Goal: Task Accomplishment & Management: Manage account settings

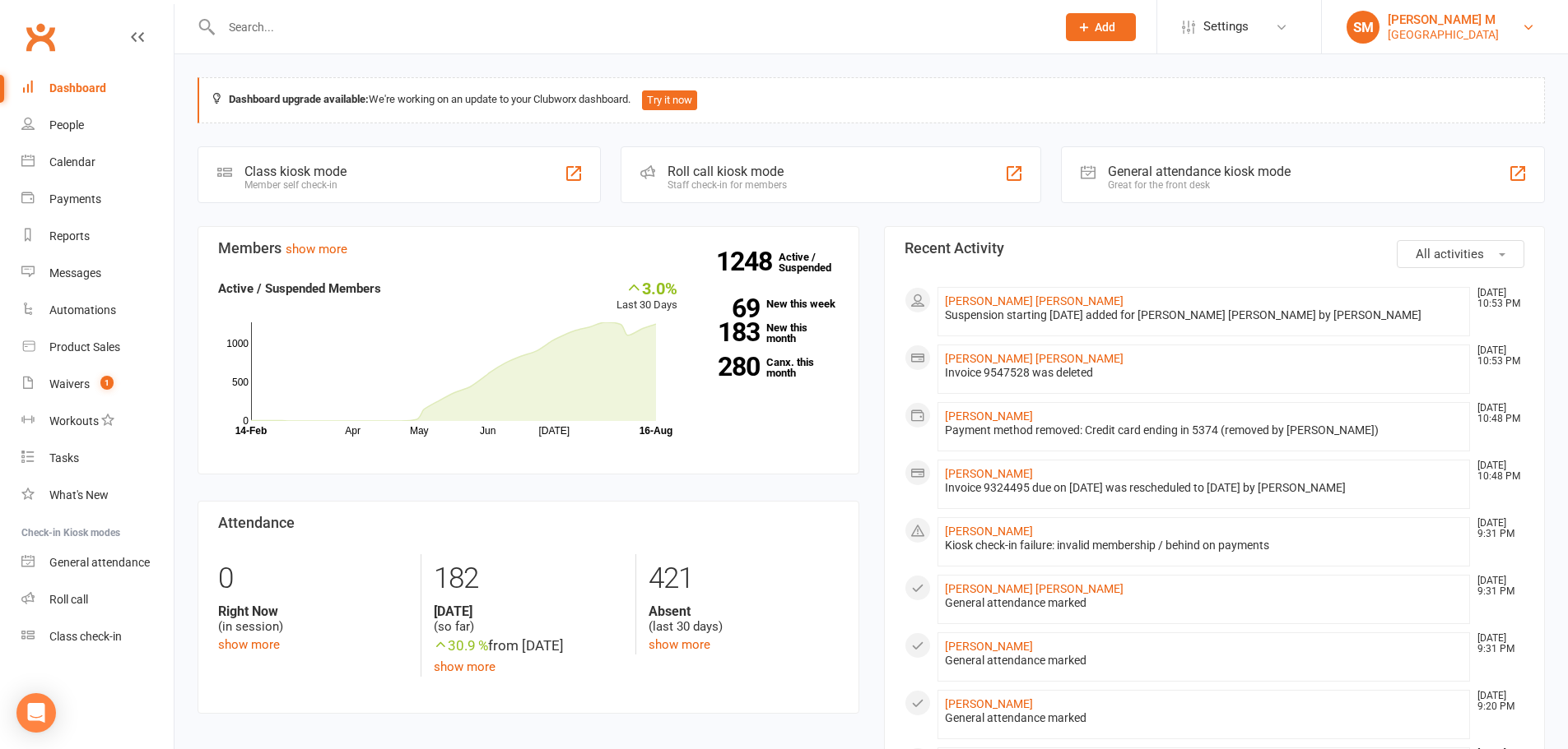
click at [1448, 27] on div "[GEOGRAPHIC_DATA]" at bounding box center [1443, 35] width 111 height 15
click at [1370, 34] on div "SM" at bounding box center [1362, 26] width 33 height 33
click at [86, 120] on link "People" at bounding box center [97, 126] width 152 height 37
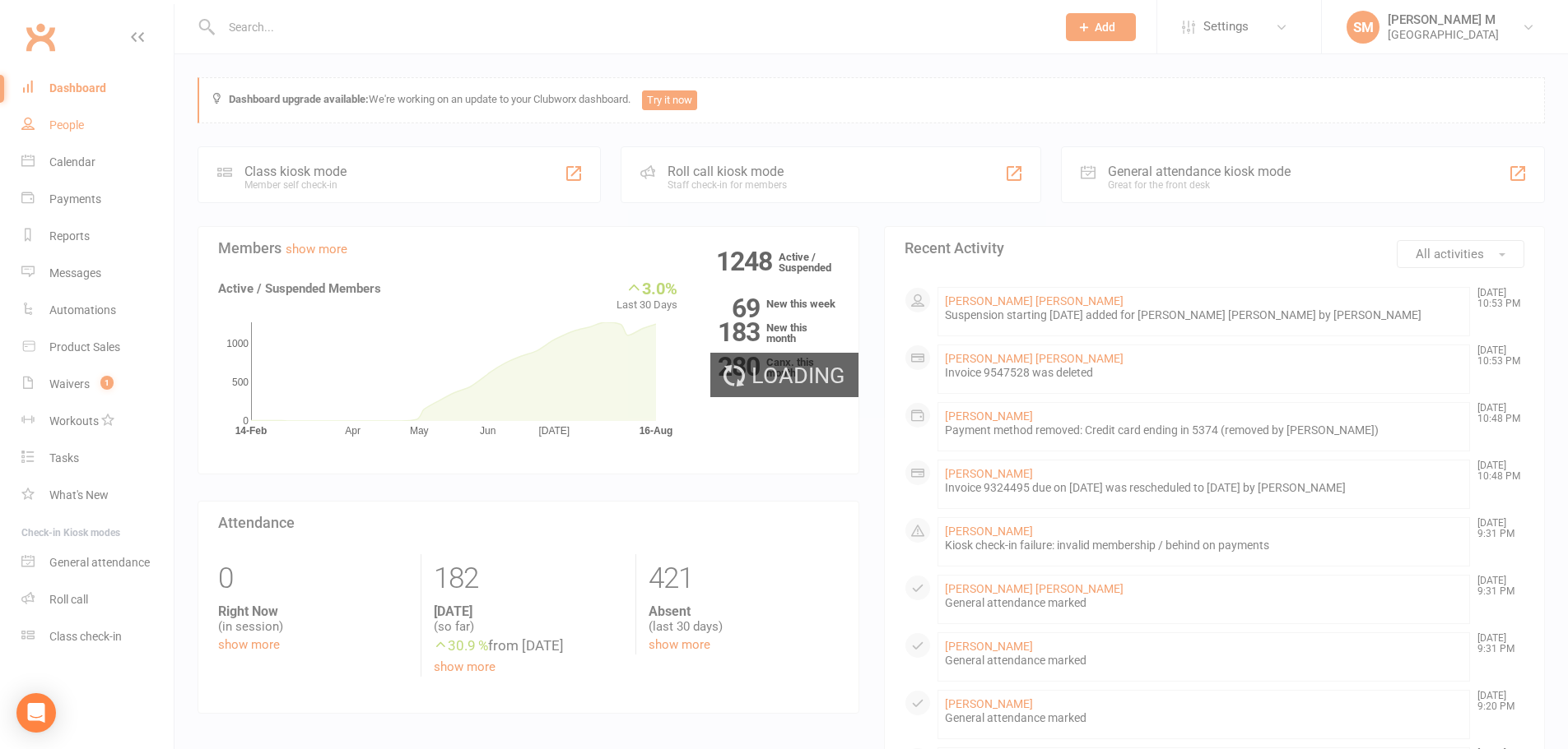
select select "100"
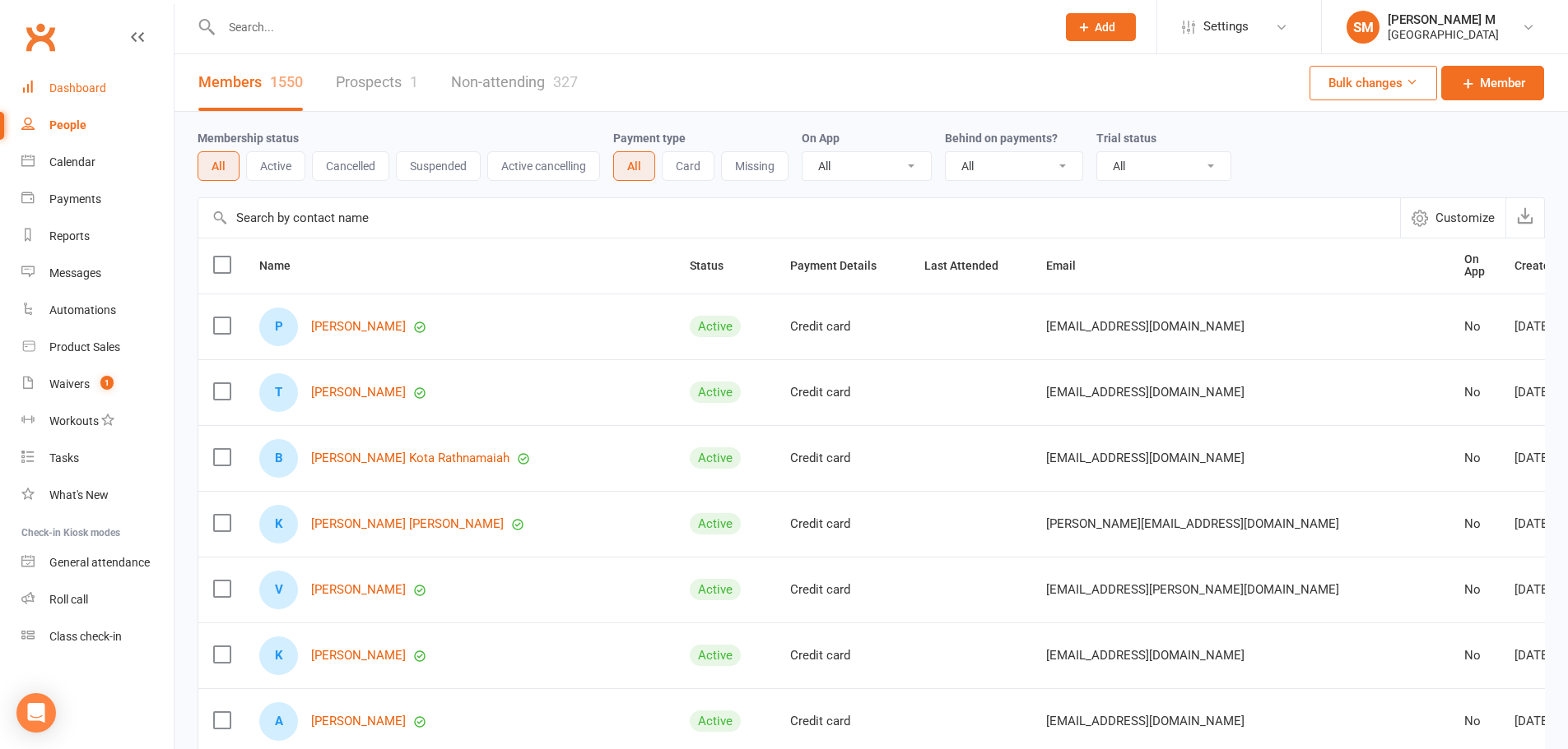
click at [81, 93] on div "Dashboard" at bounding box center [78, 88] width 57 height 13
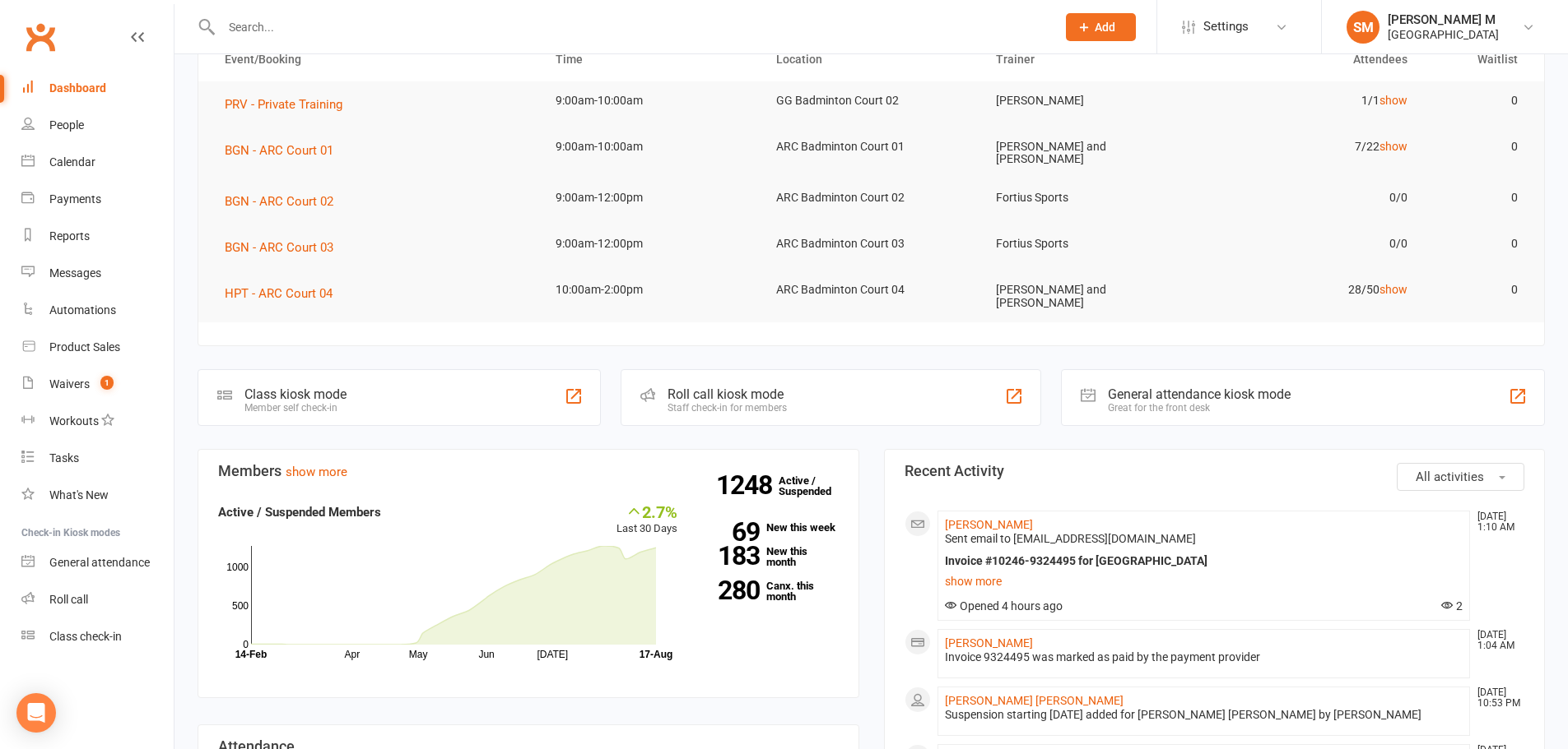
scroll to position [164, 0]
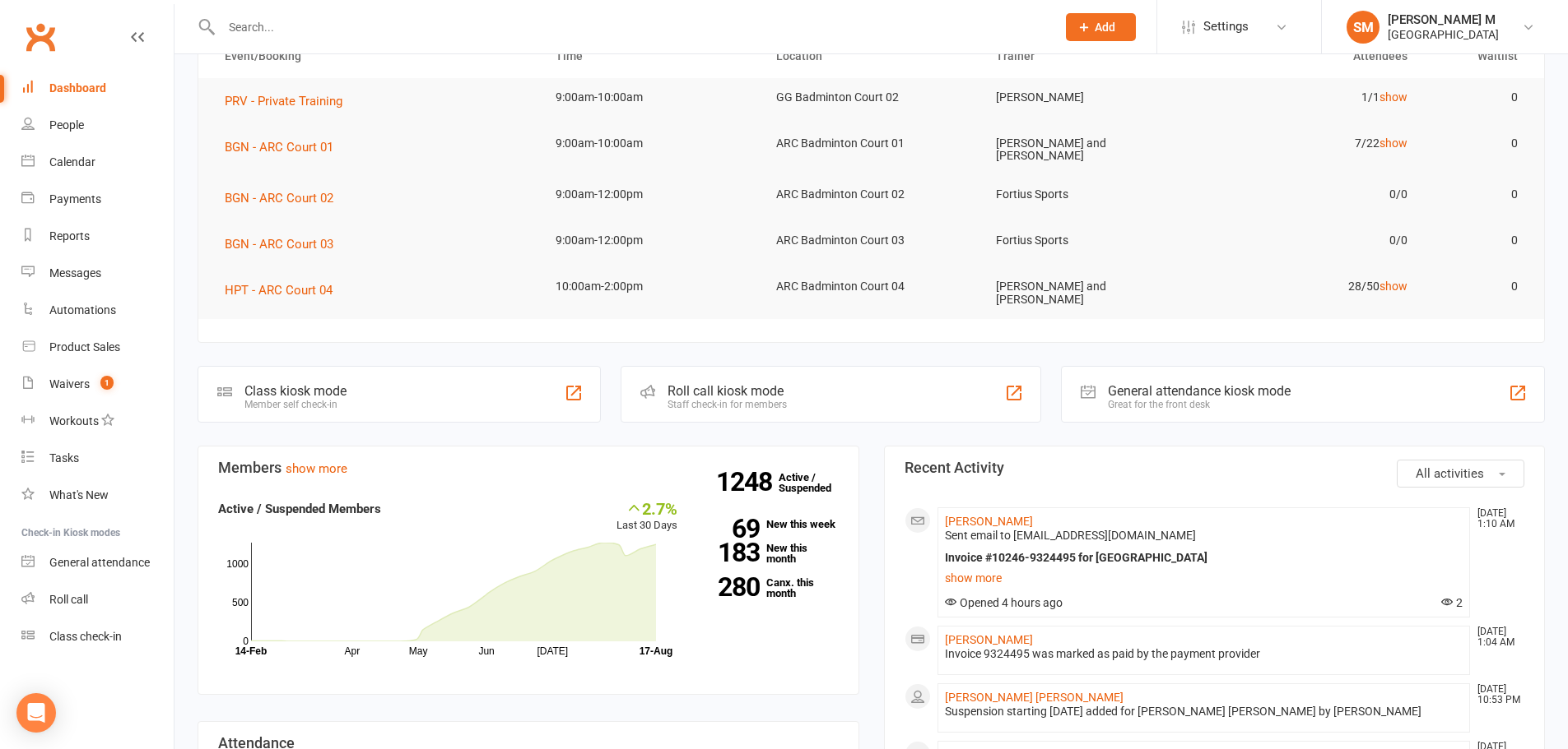
click at [398, 39] on div at bounding box center [620, 26] width 847 height 53
click at [393, 38] on input "text" at bounding box center [631, 27] width 828 height 23
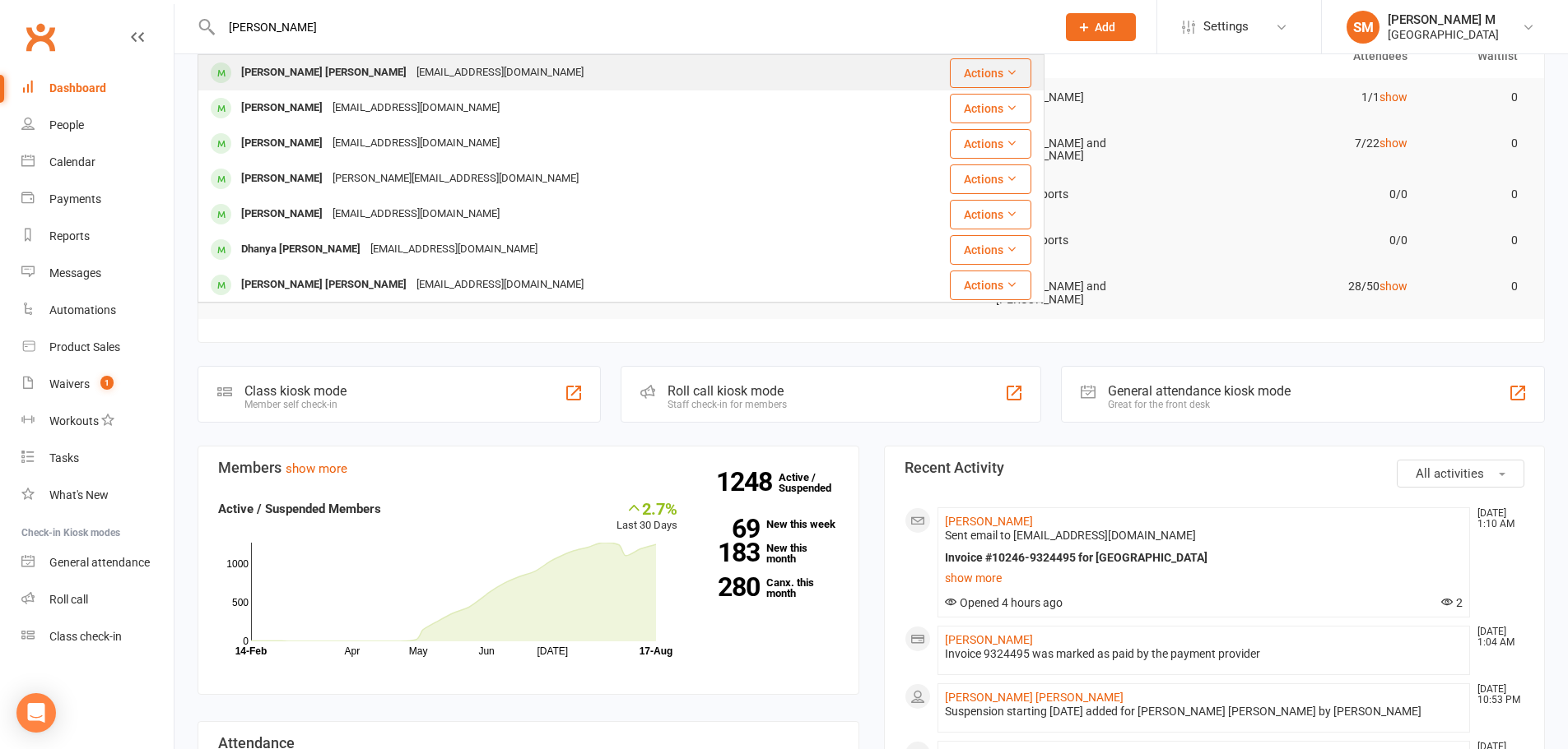
type input "Kondal"
click at [411, 61] on div "mkondalarao@gmail.com" at bounding box center [499, 73] width 177 height 24
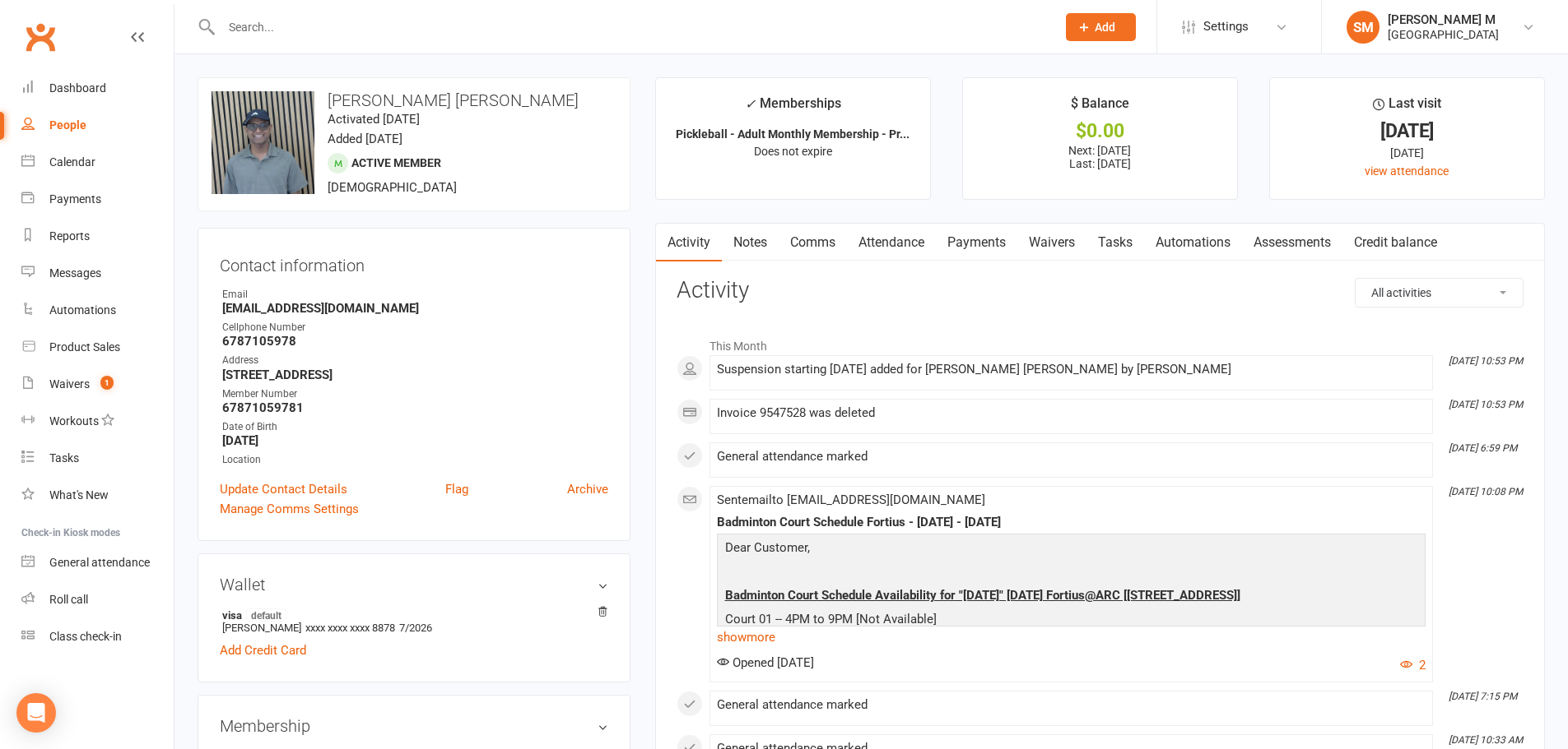
click at [958, 238] on link "Payments" at bounding box center [976, 243] width 81 height 38
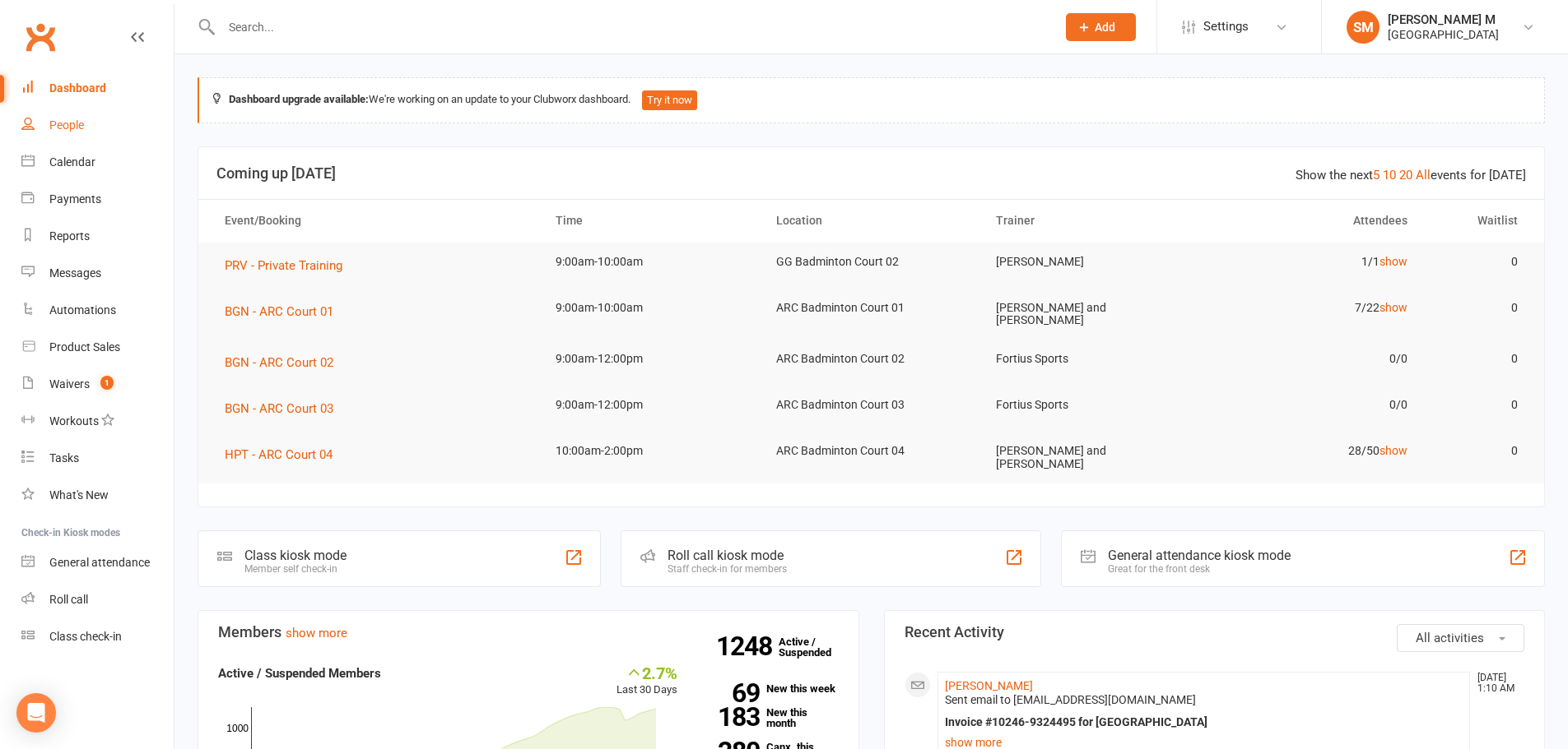
click at [86, 117] on link "People" at bounding box center [97, 126] width 152 height 37
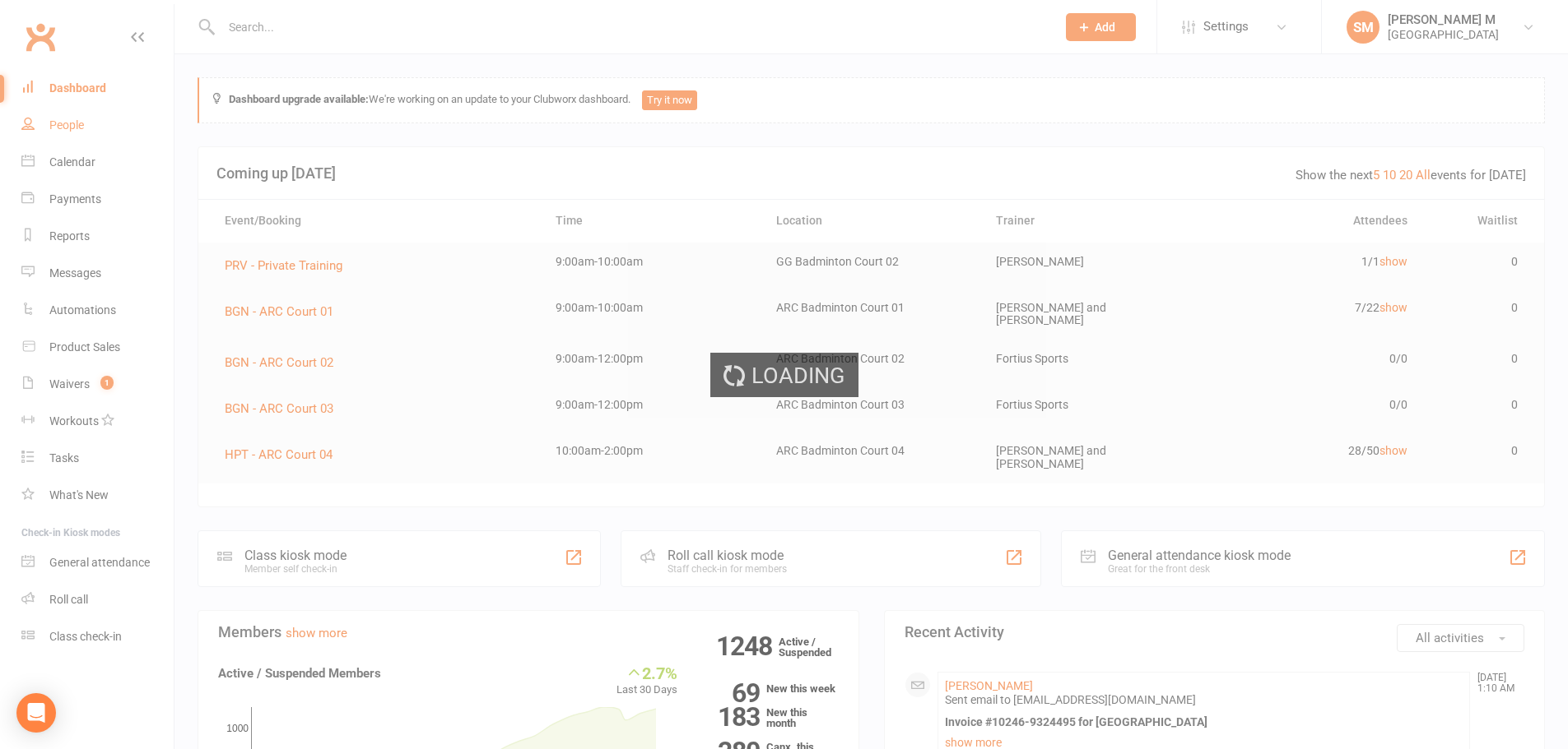
select select "100"
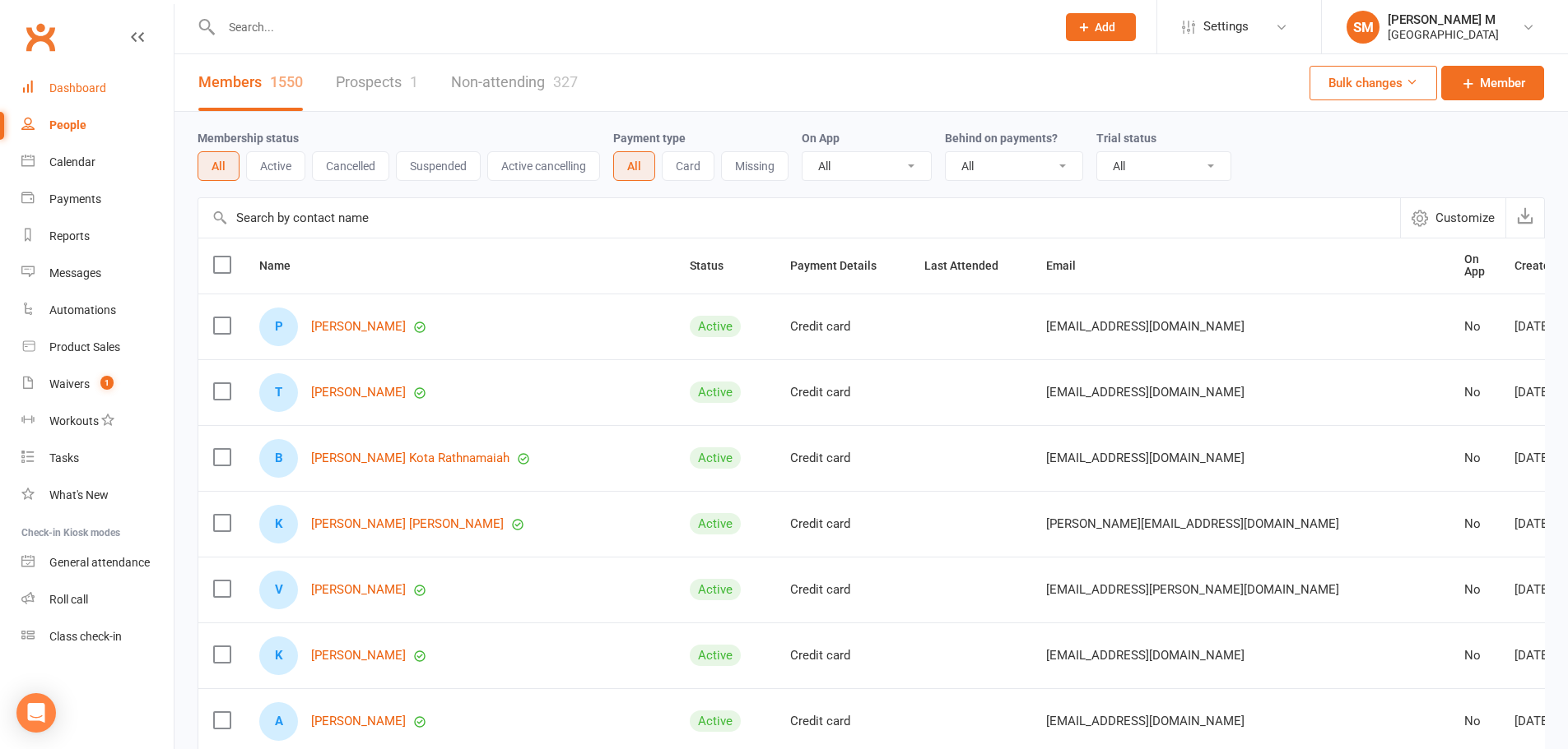
click at [97, 92] on div "Dashboard" at bounding box center [78, 88] width 57 height 13
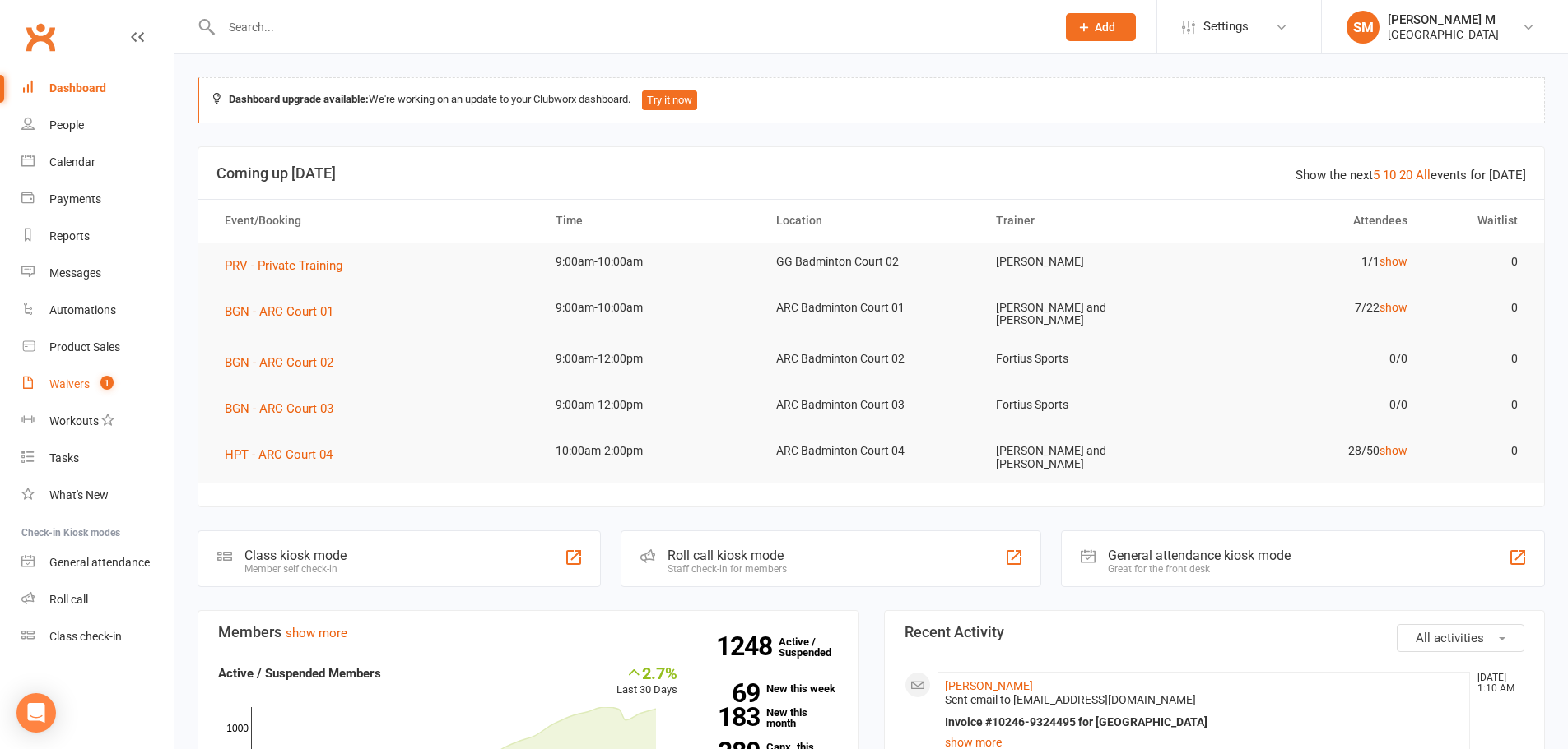
click at [75, 379] on div "Waivers" at bounding box center [69, 384] width 40 height 13
click at [74, 94] on div "Dashboard" at bounding box center [78, 88] width 57 height 13
click at [73, 114] on link "People" at bounding box center [97, 126] width 152 height 37
select select "100"
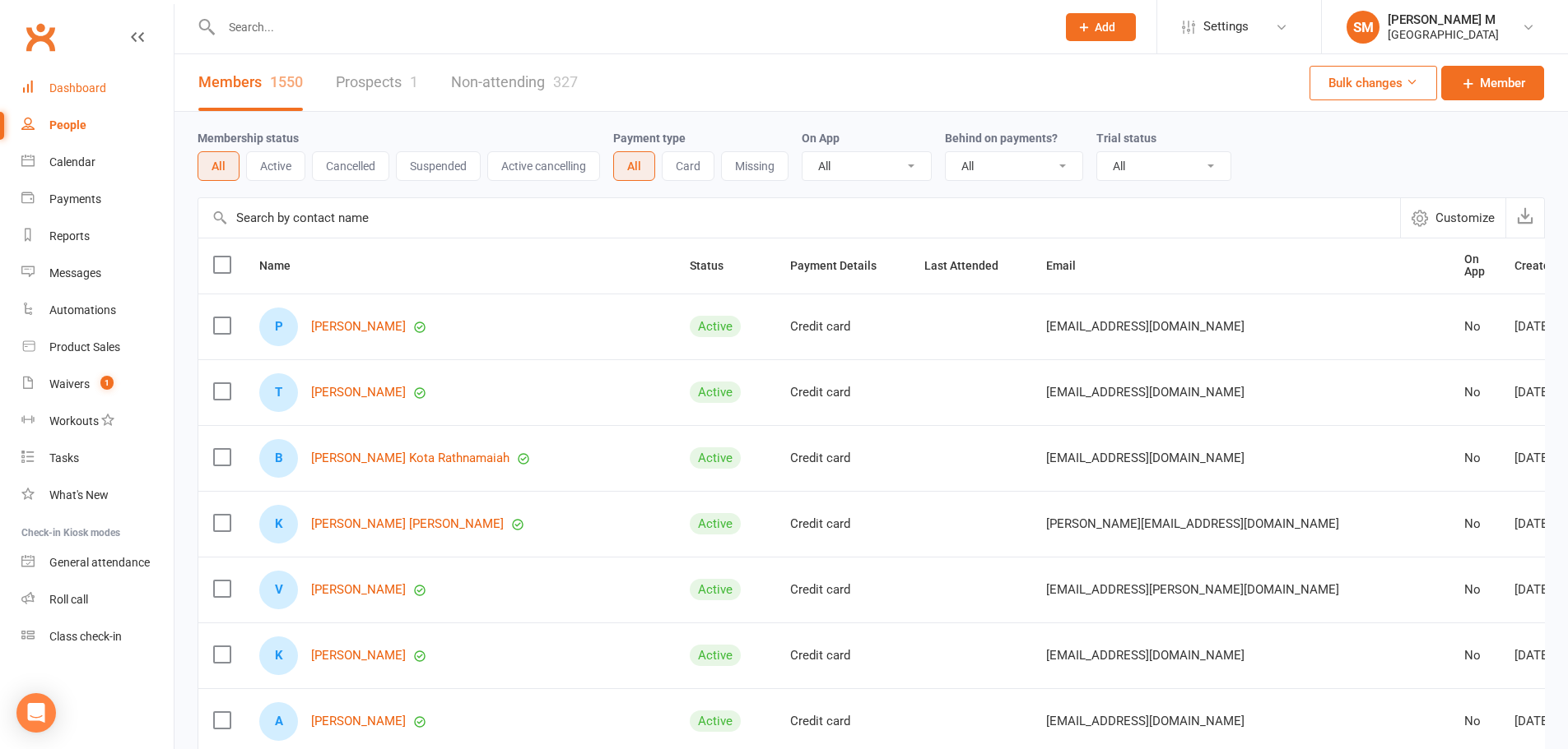
click at [86, 84] on div "Dashboard" at bounding box center [78, 88] width 57 height 13
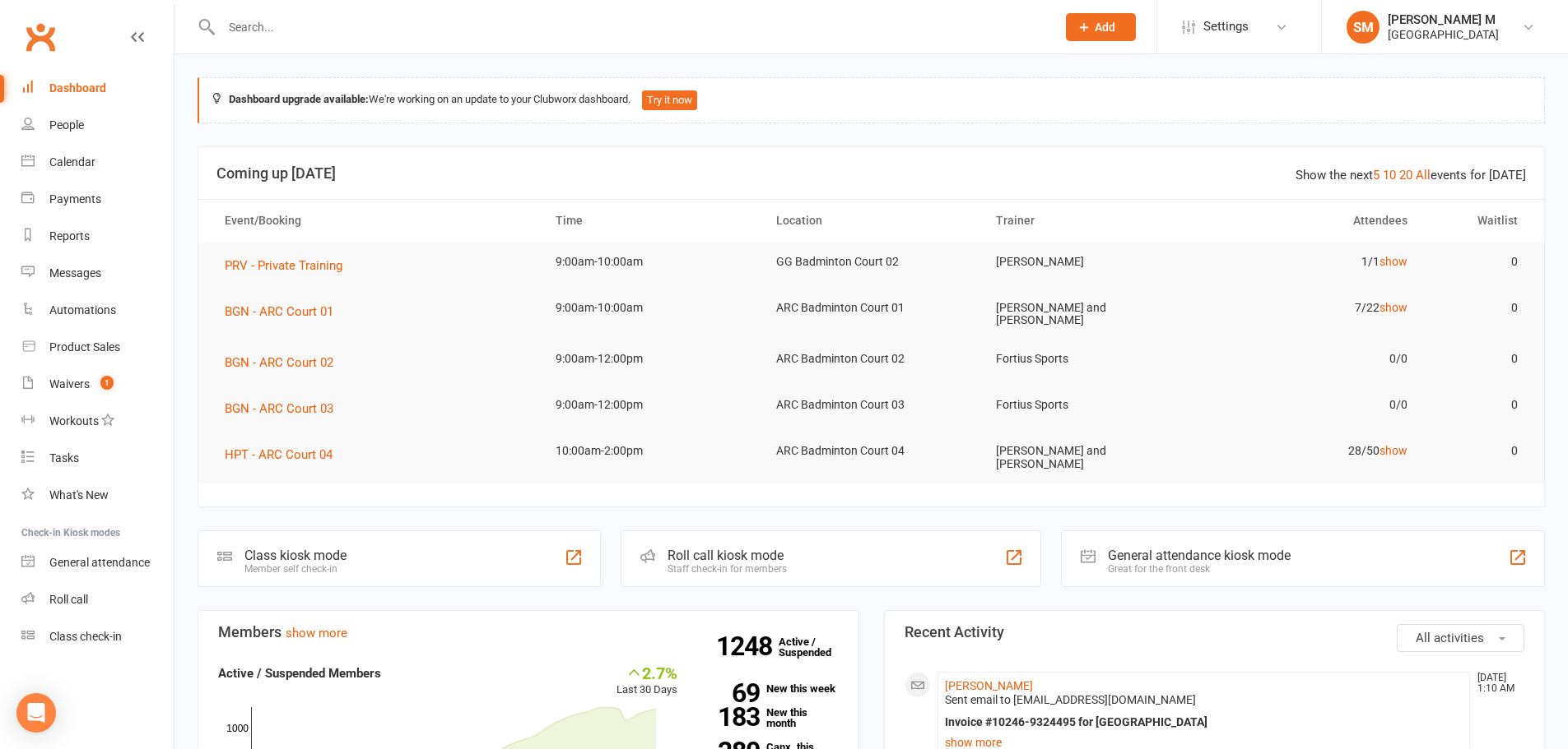
click at [73, 96] on link "Dashboard" at bounding box center [97, 89] width 152 height 37
click at [74, 89] on div "Dashboard" at bounding box center [78, 88] width 57 height 13
click at [89, 132] on link "People" at bounding box center [97, 126] width 152 height 37
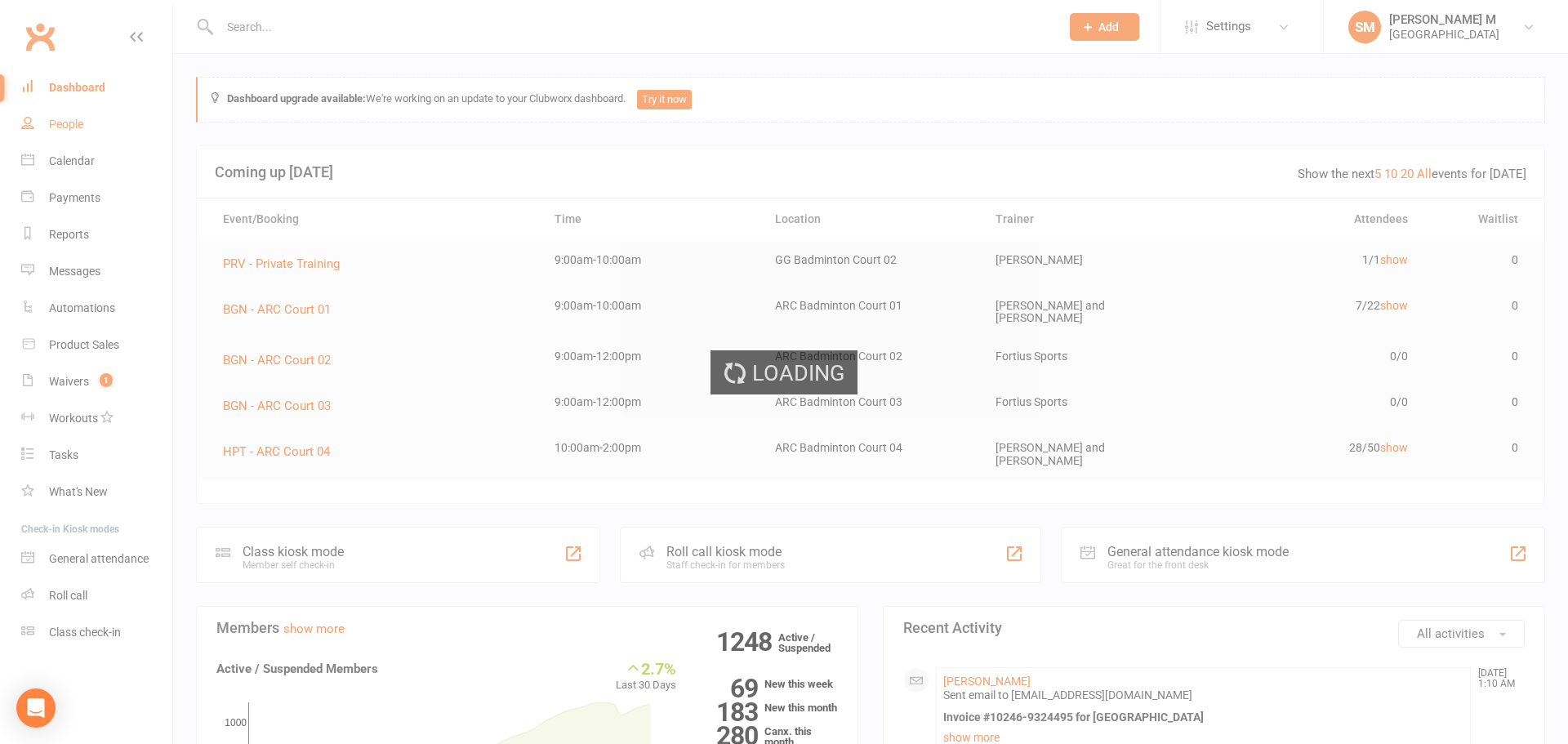
select select "100"
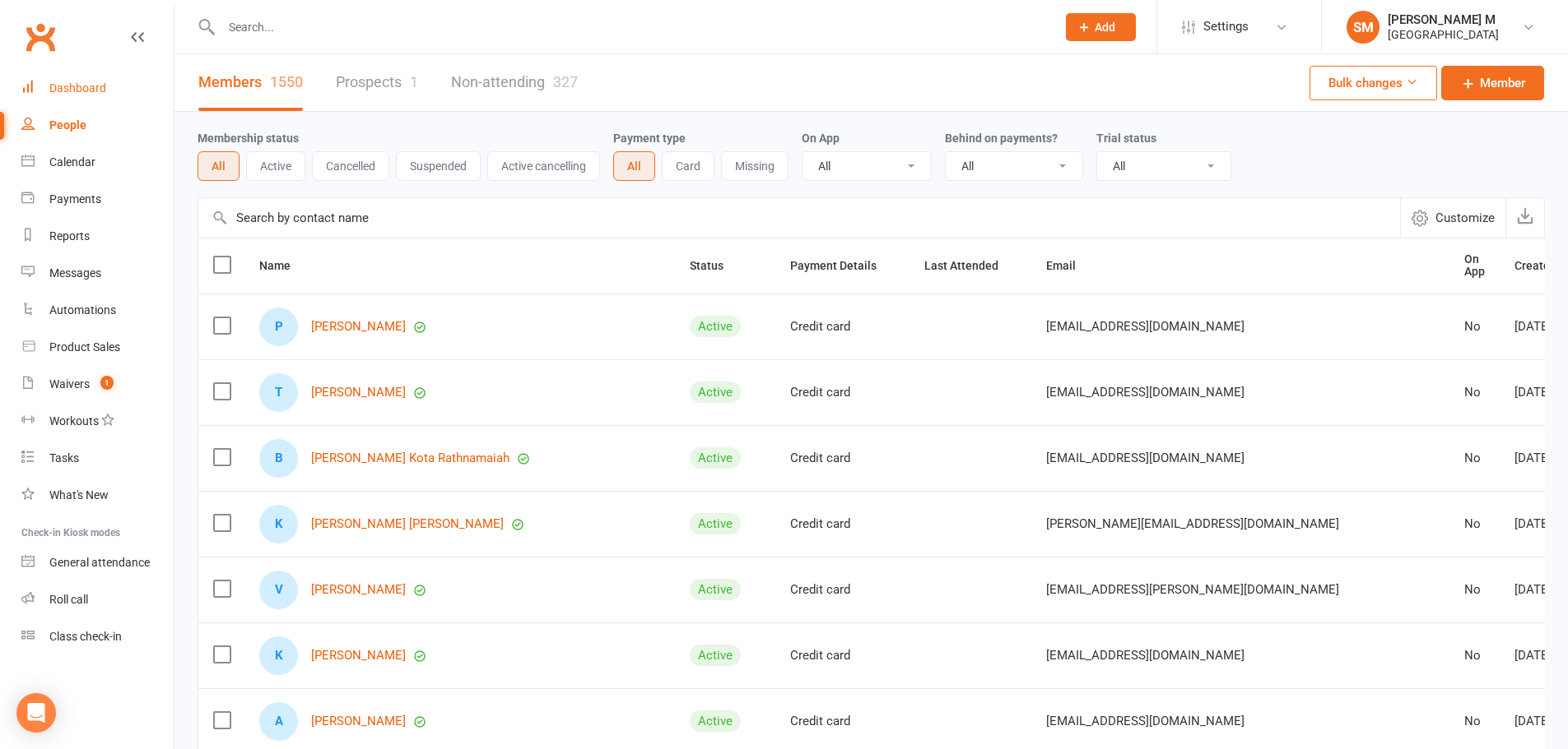
click at [98, 90] on div "Dashboard" at bounding box center [78, 88] width 57 height 13
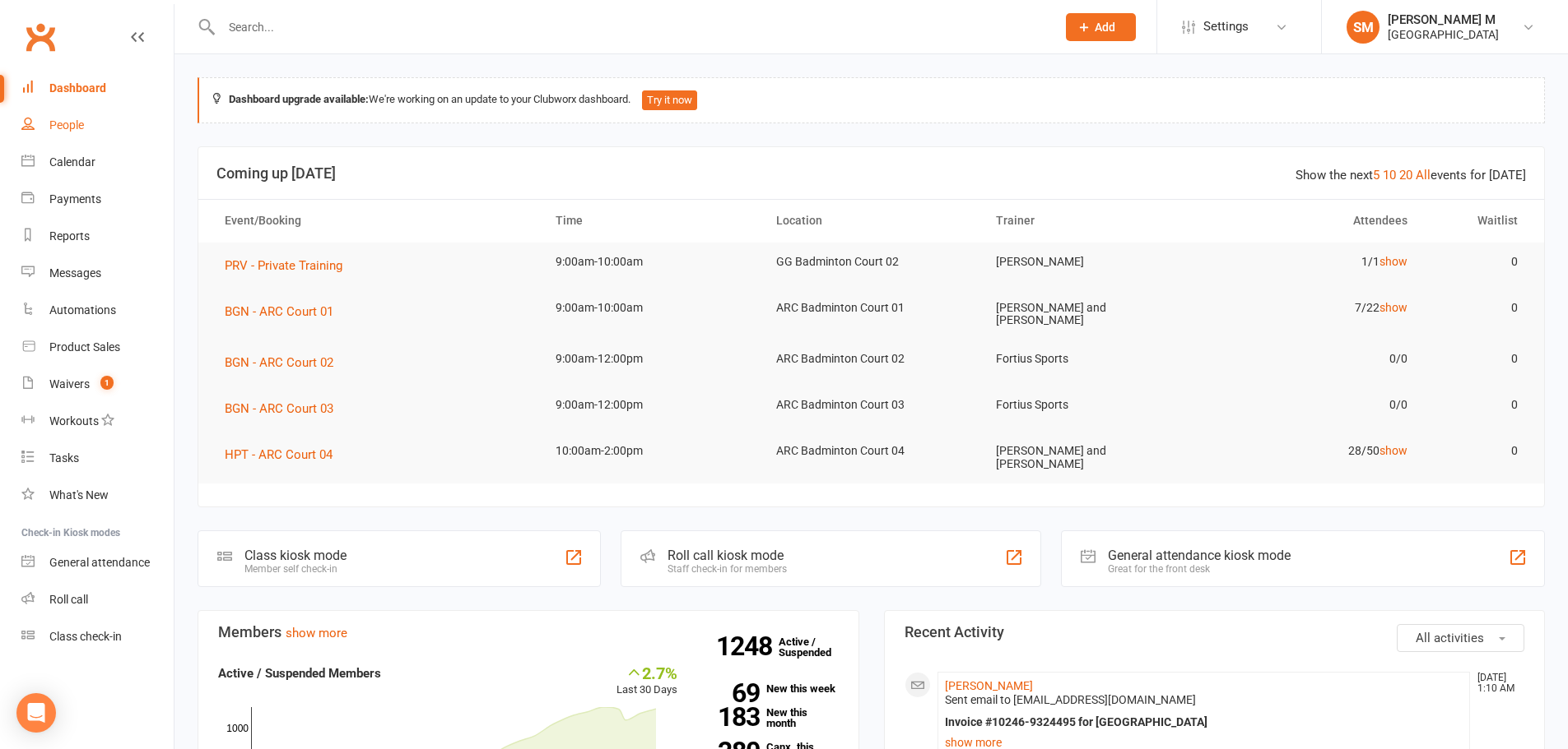
click at [83, 116] on link "People" at bounding box center [97, 126] width 152 height 37
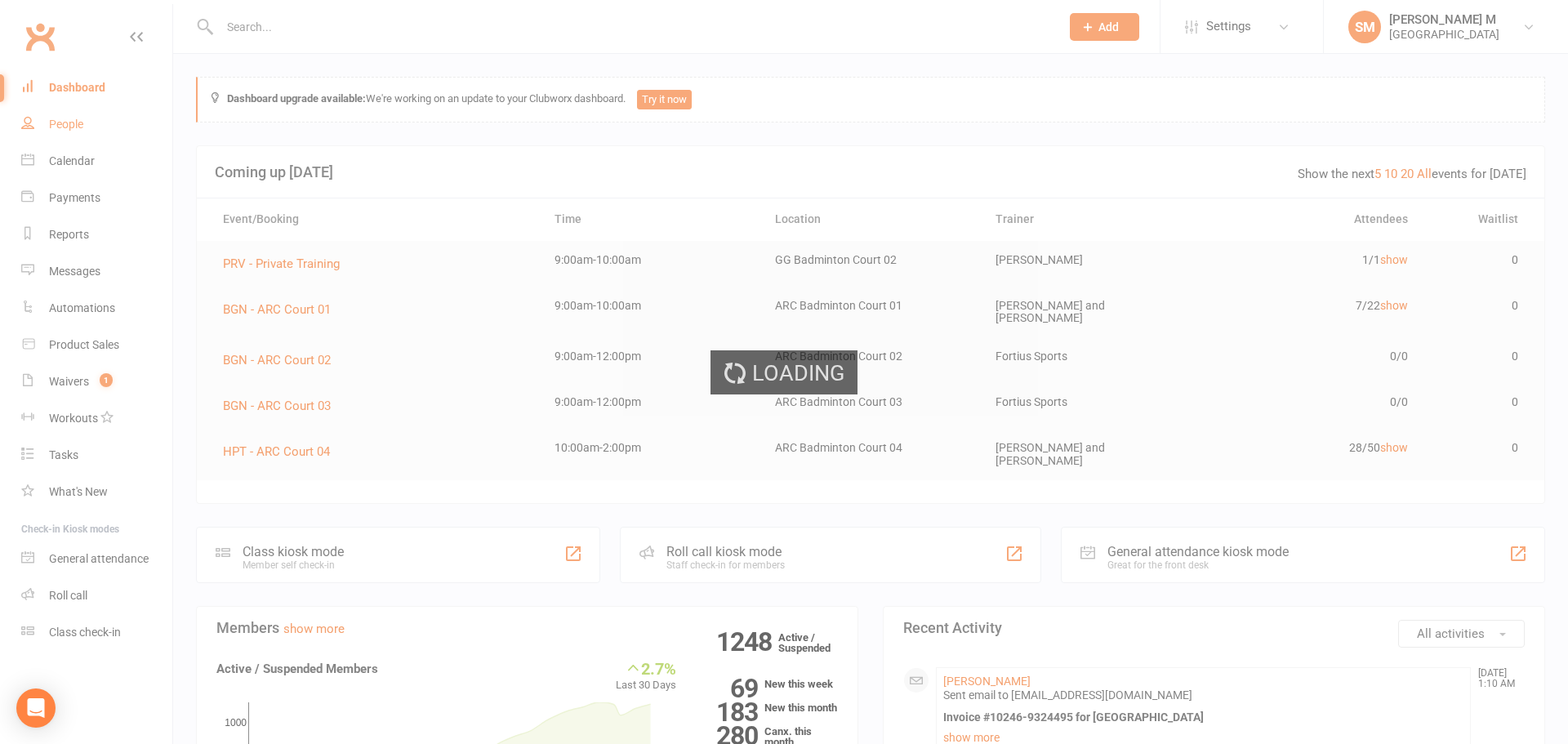
select select "100"
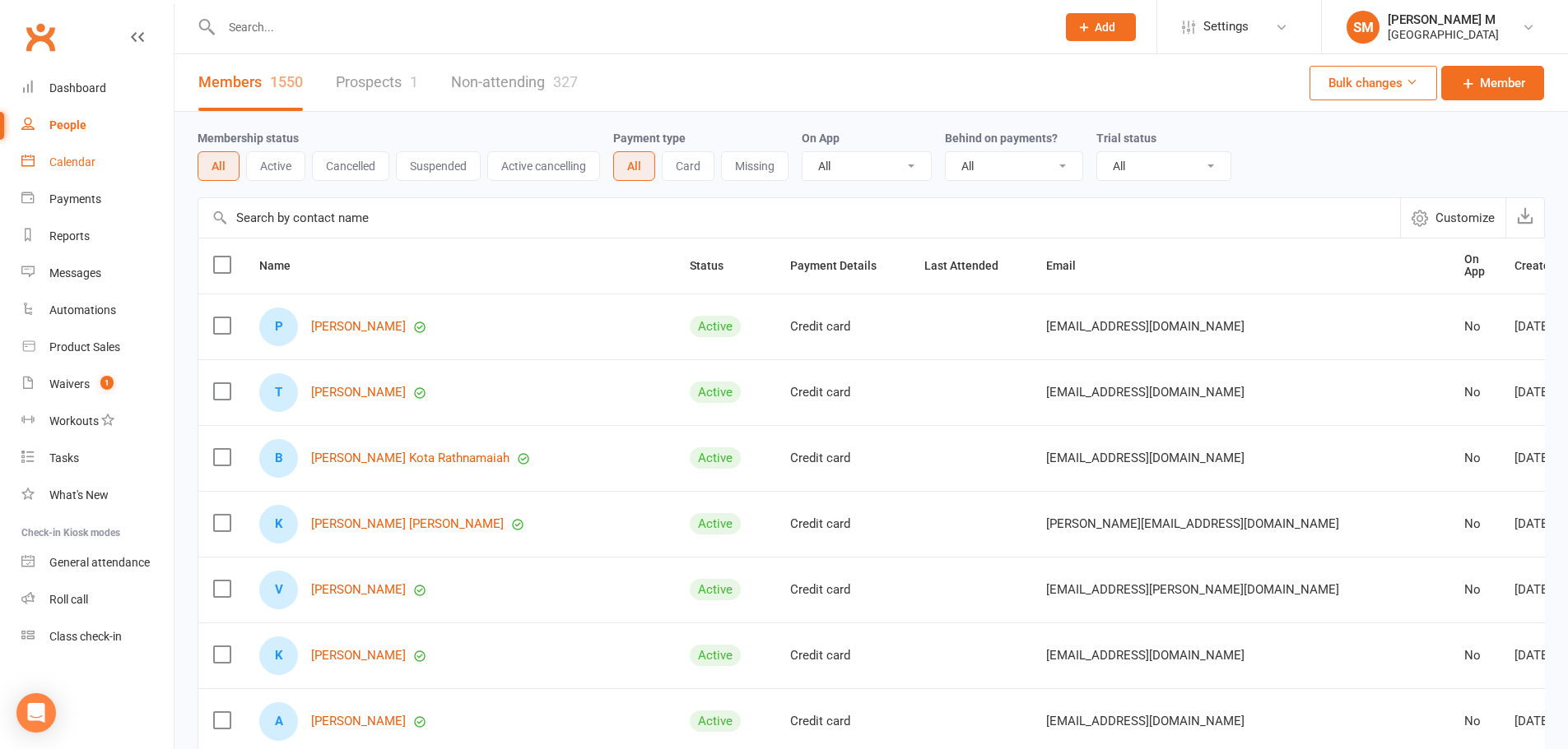
click at [80, 163] on div "Calendar" at bounding box center [72, 162] width 46 height 13
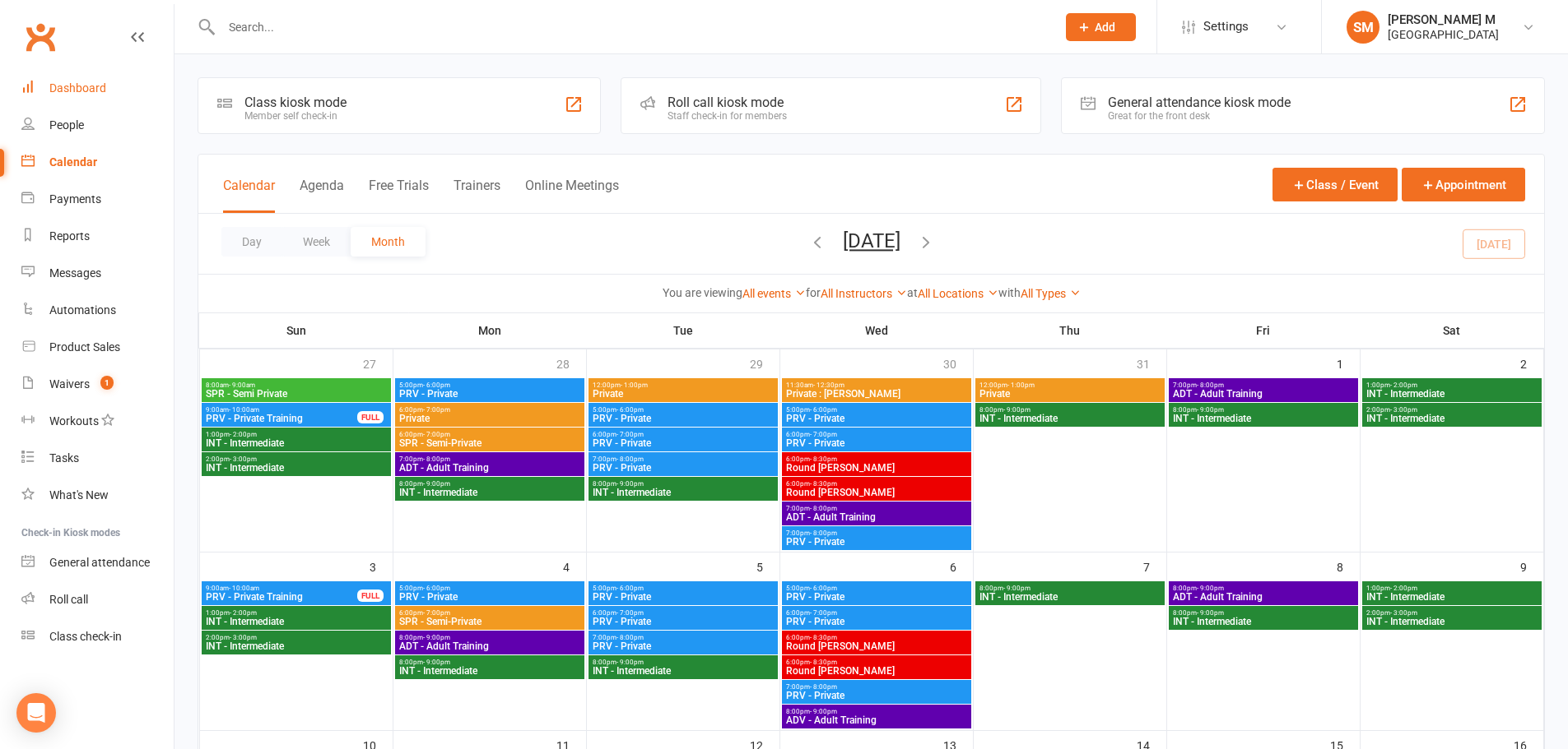
click at [93, 89] on div "Dashboard" at bounding box center [78, 88] width 57 height 13
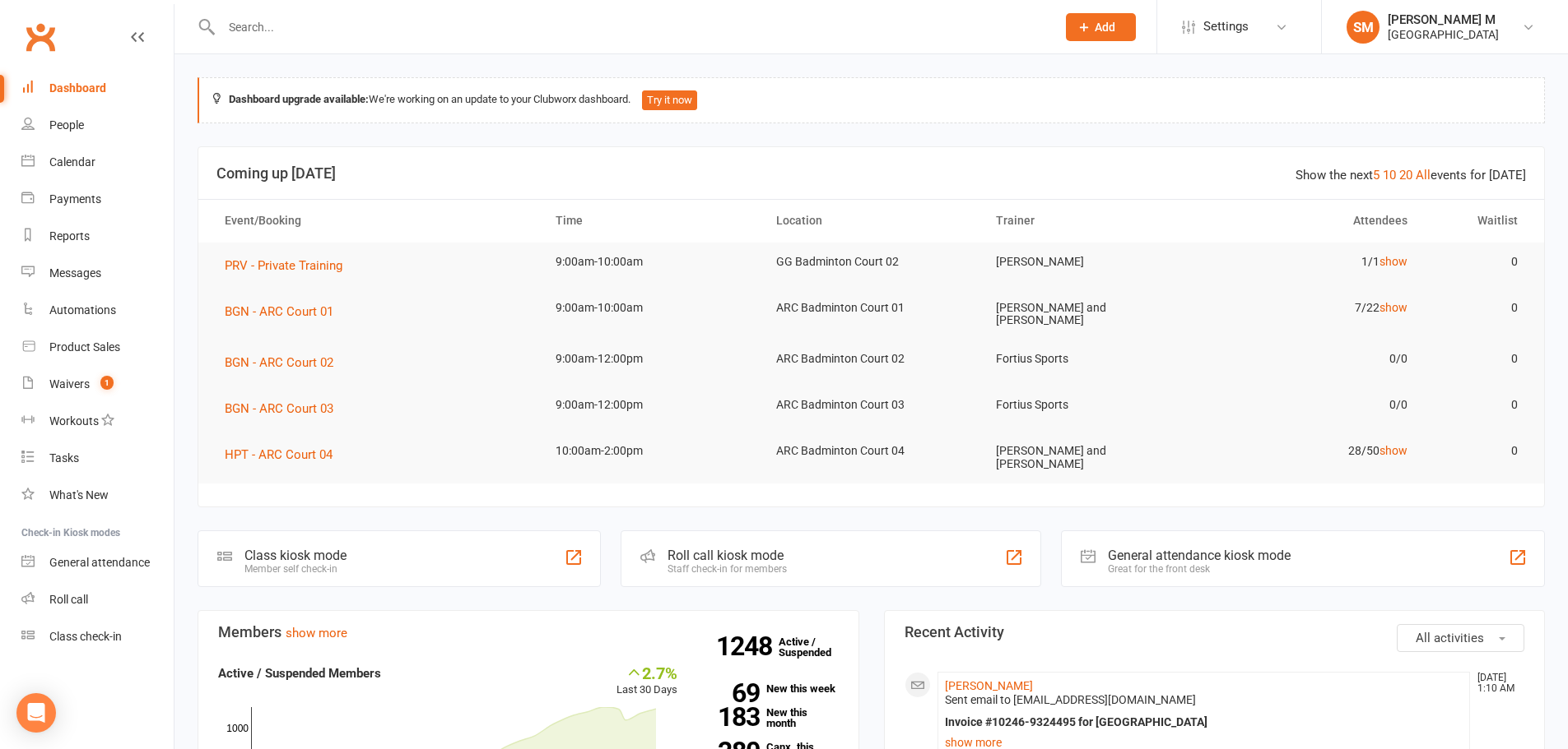
scroll to position [82, 0]
click at [252, 24] on input "text" at bounding box center [631, 27] width 828 height 23
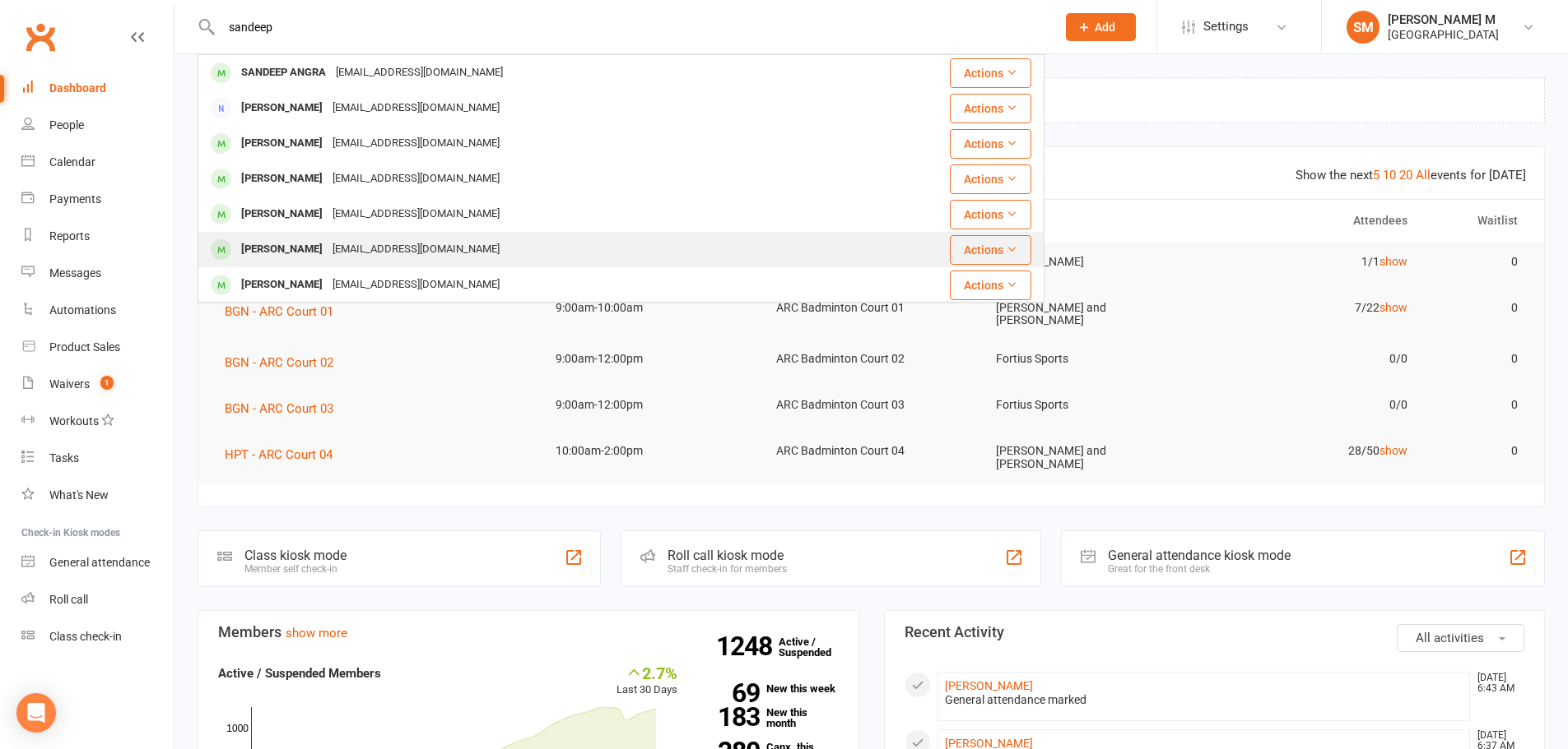
type input "sandeep"
click at [360, 256] on div "papireddysandeep83@gmail.com" at bounding box center [416, 250] width 177 height 24
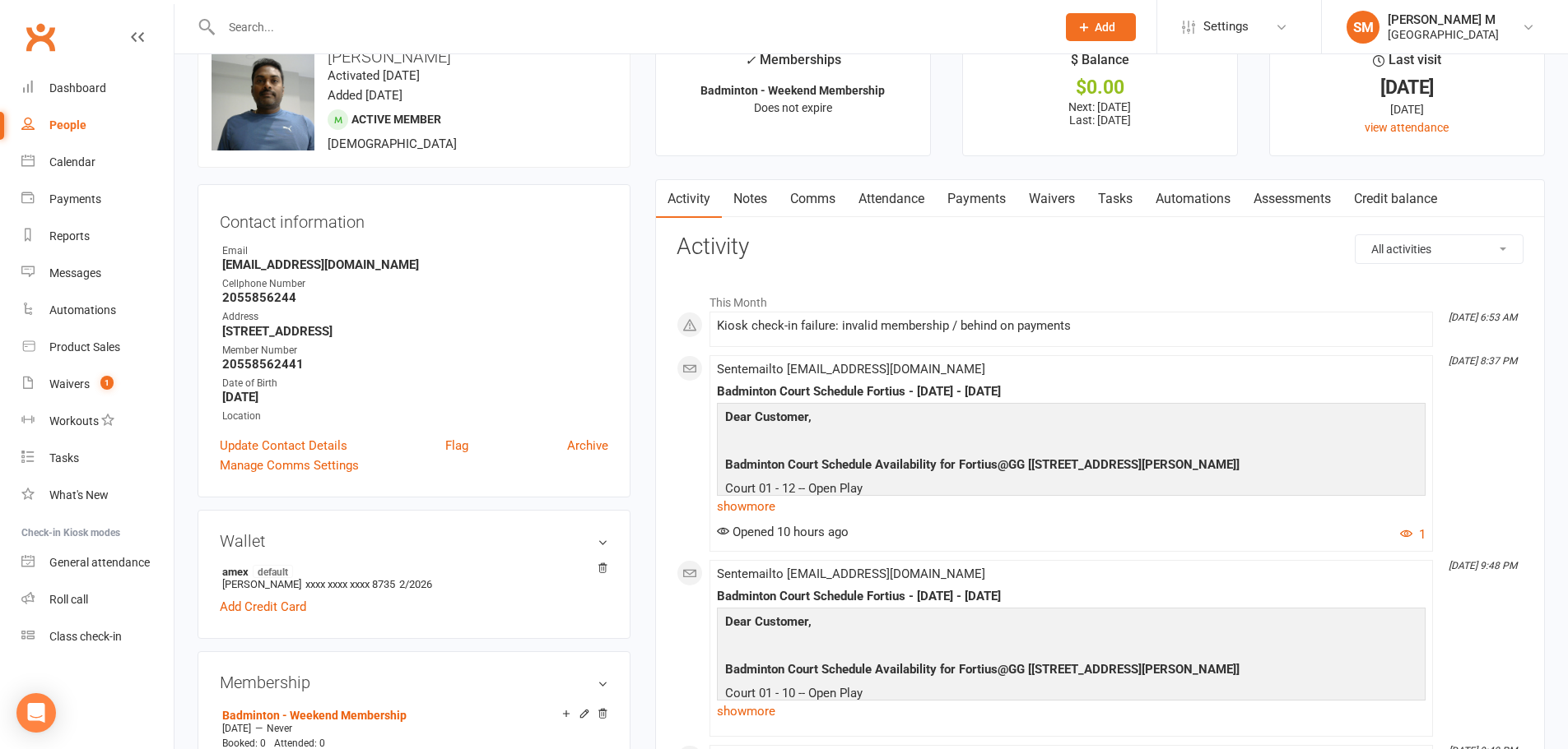
scroll to position [82, 0]
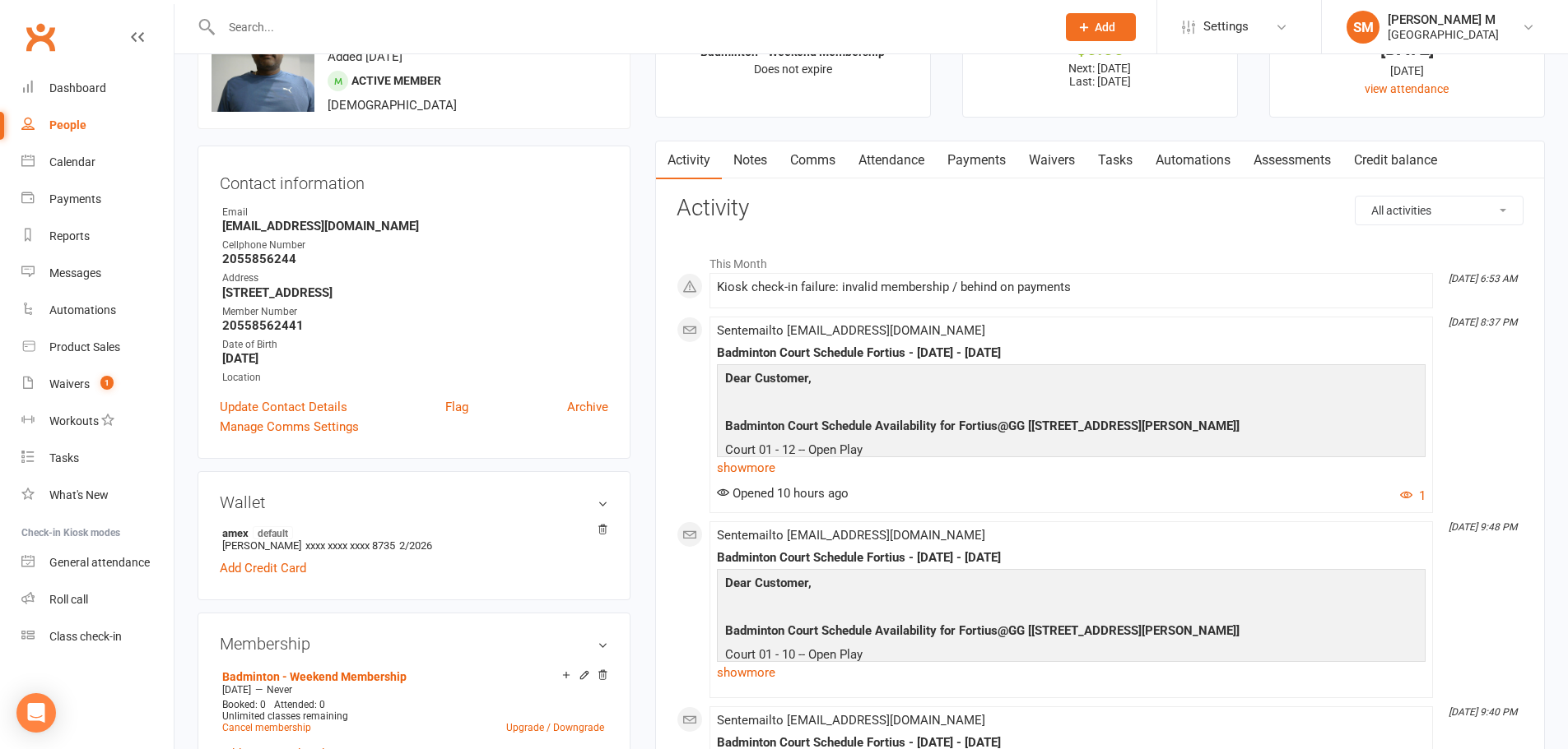
click at [977, 154] on link "Payments" at bounding box center [976, 161] width 81 height 38
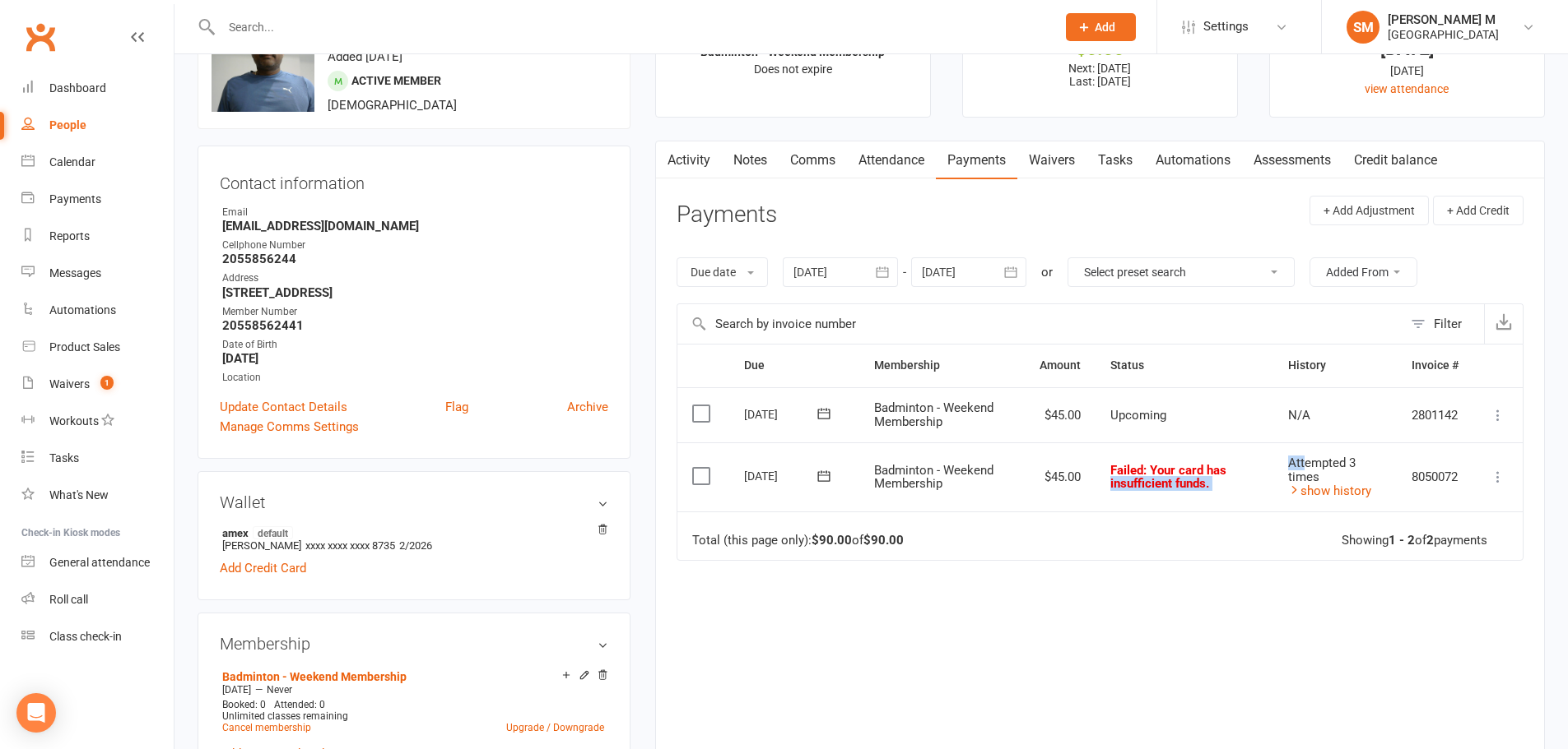
drag, startPoint x: 1269, startPoint y: 463, endPoint x: 1301, endPoint y: 466, distance: 32.1
click at [1301, 463] on tr "Select this 10 Aug 2025 SANDEEP PAPIREDDY Badminton - Weekend Membership $45.00…" at bounding box center [1100, 477] width 846 height 69
click at [1347, 480] on div "Attempted 3 times" at bounding box center [1334, 470] width 93 height 27
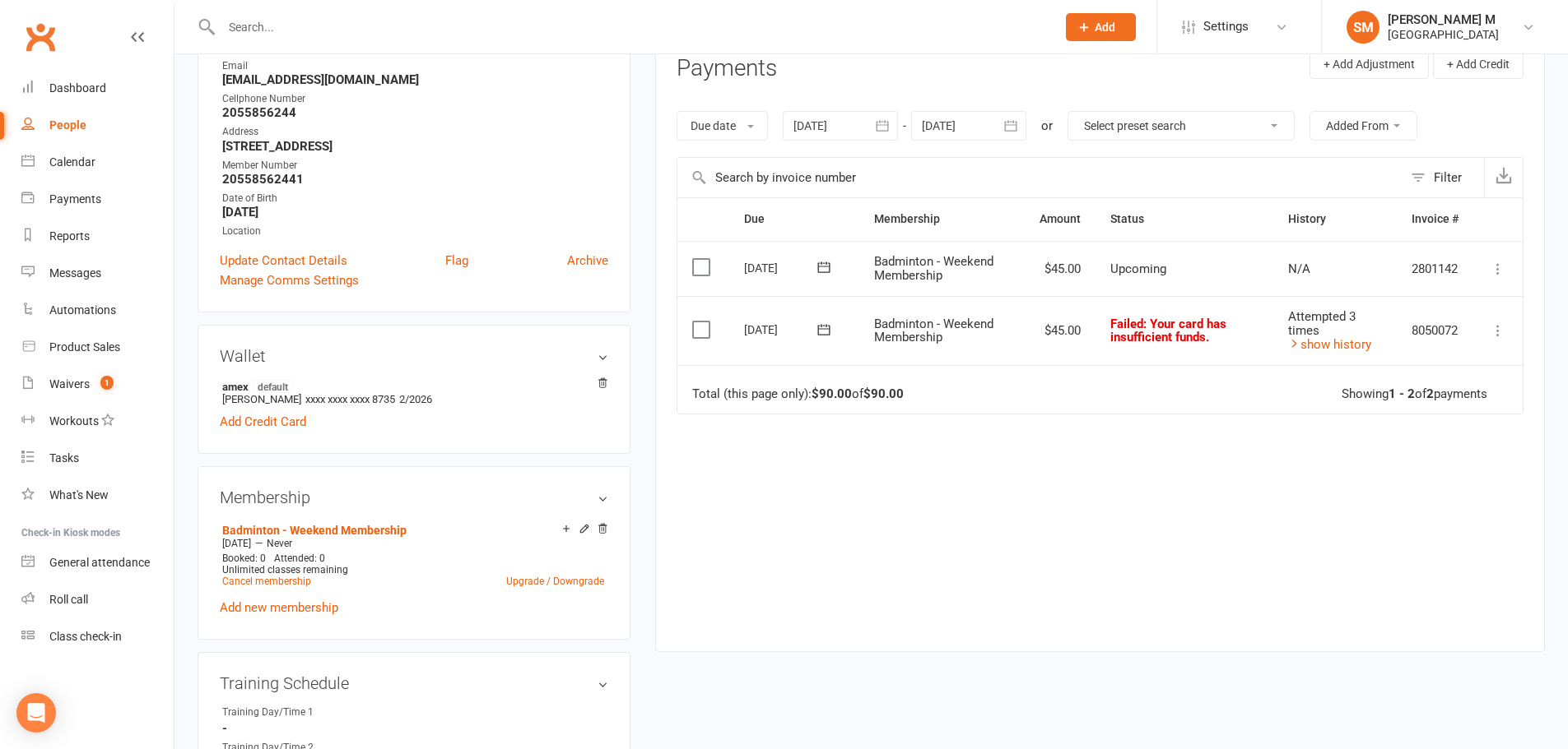
scroll to position [247, 0]
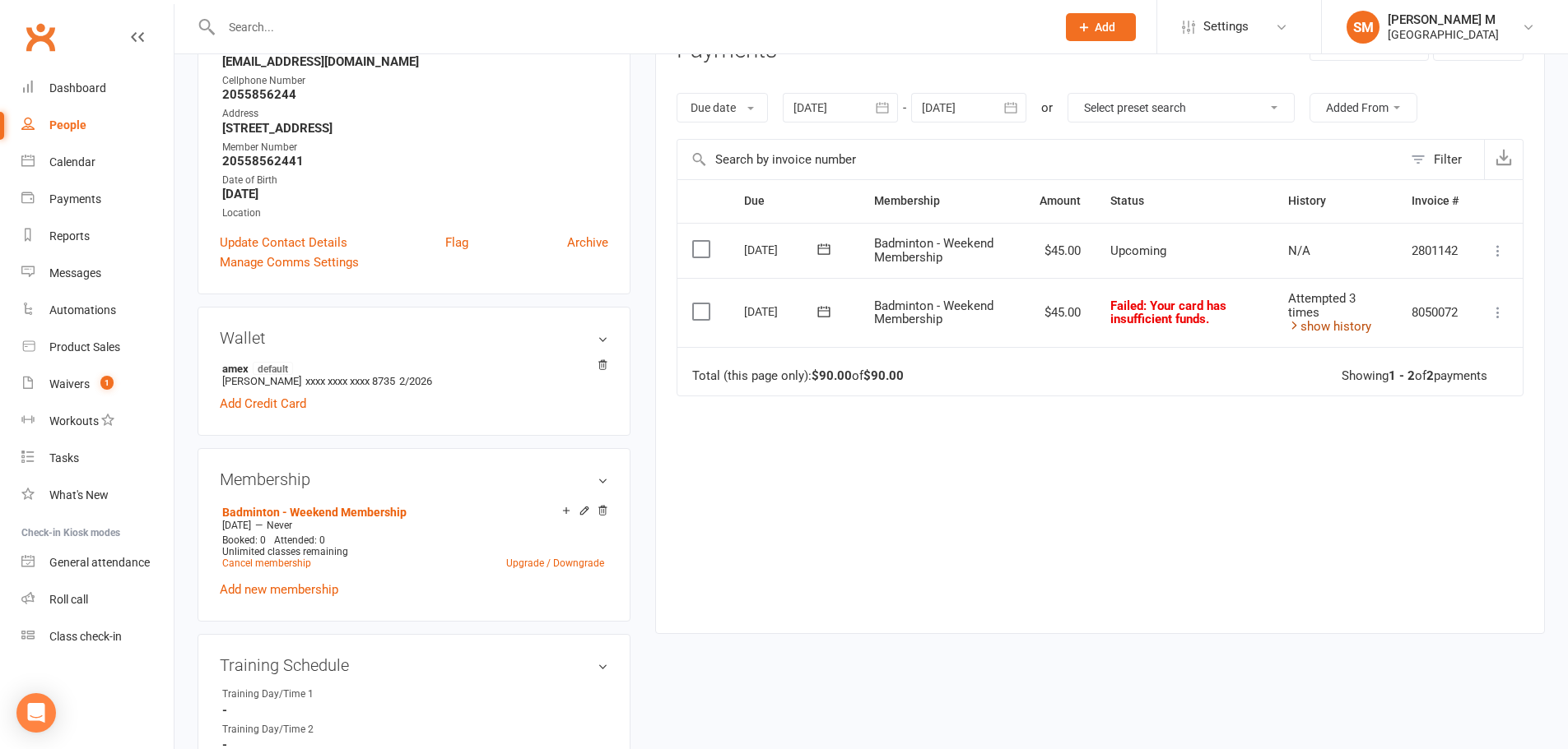
click at [1330, 323] on link "show history" at bounding box center [1329, 327] width 83 height 15
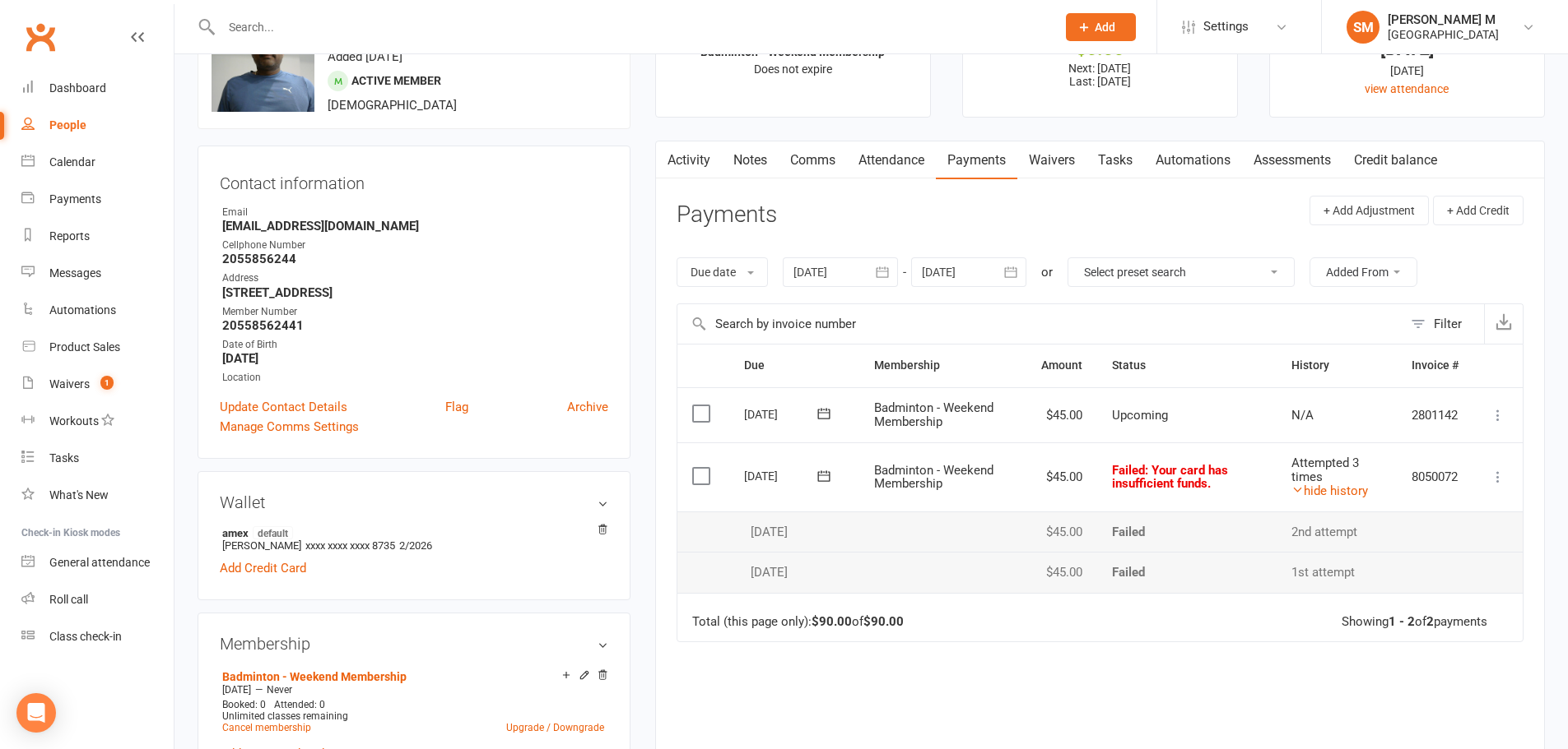
scroll to position [0, 0]
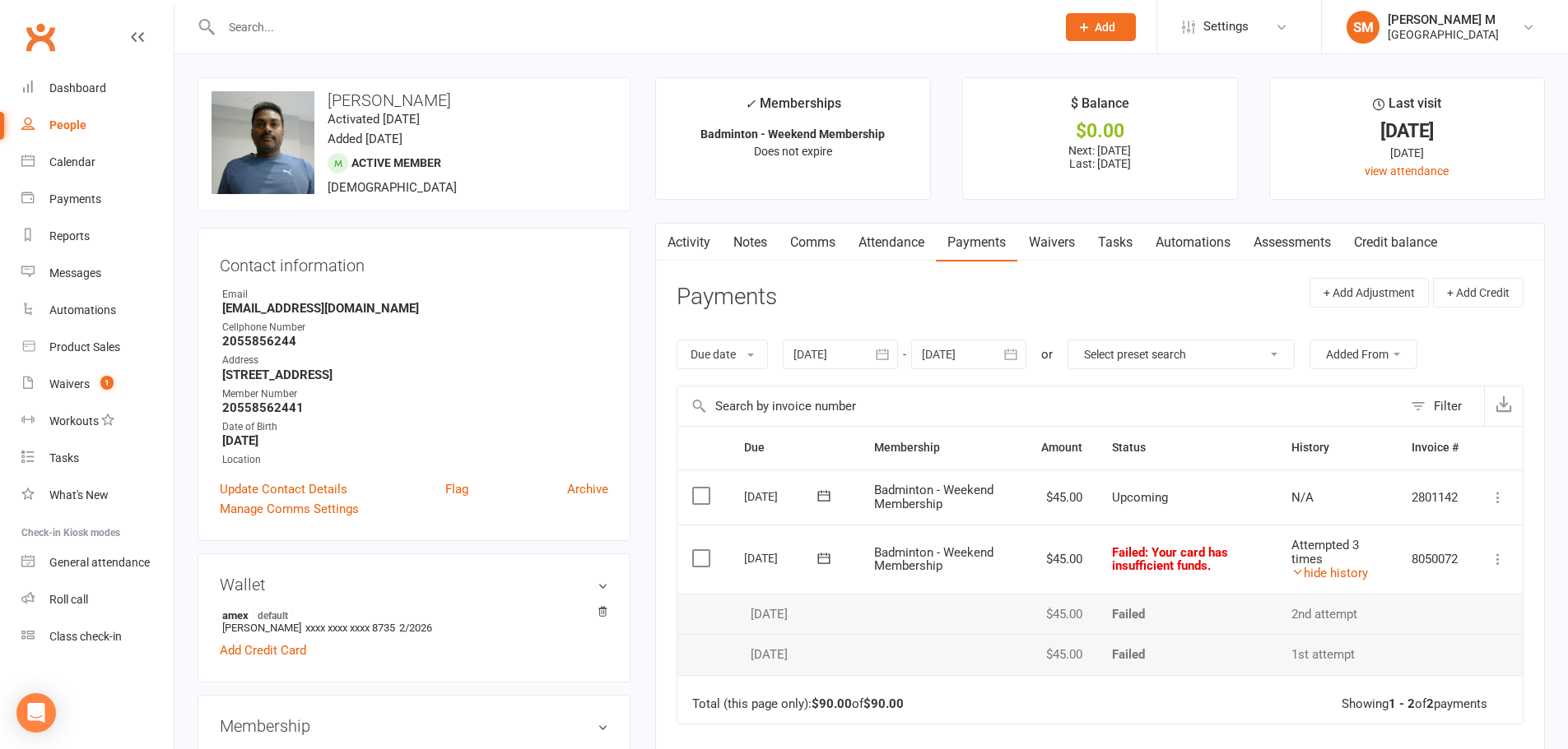
click at [910, 248] on link "Attendance" at bounding box center [891, 243] width 89 height 38
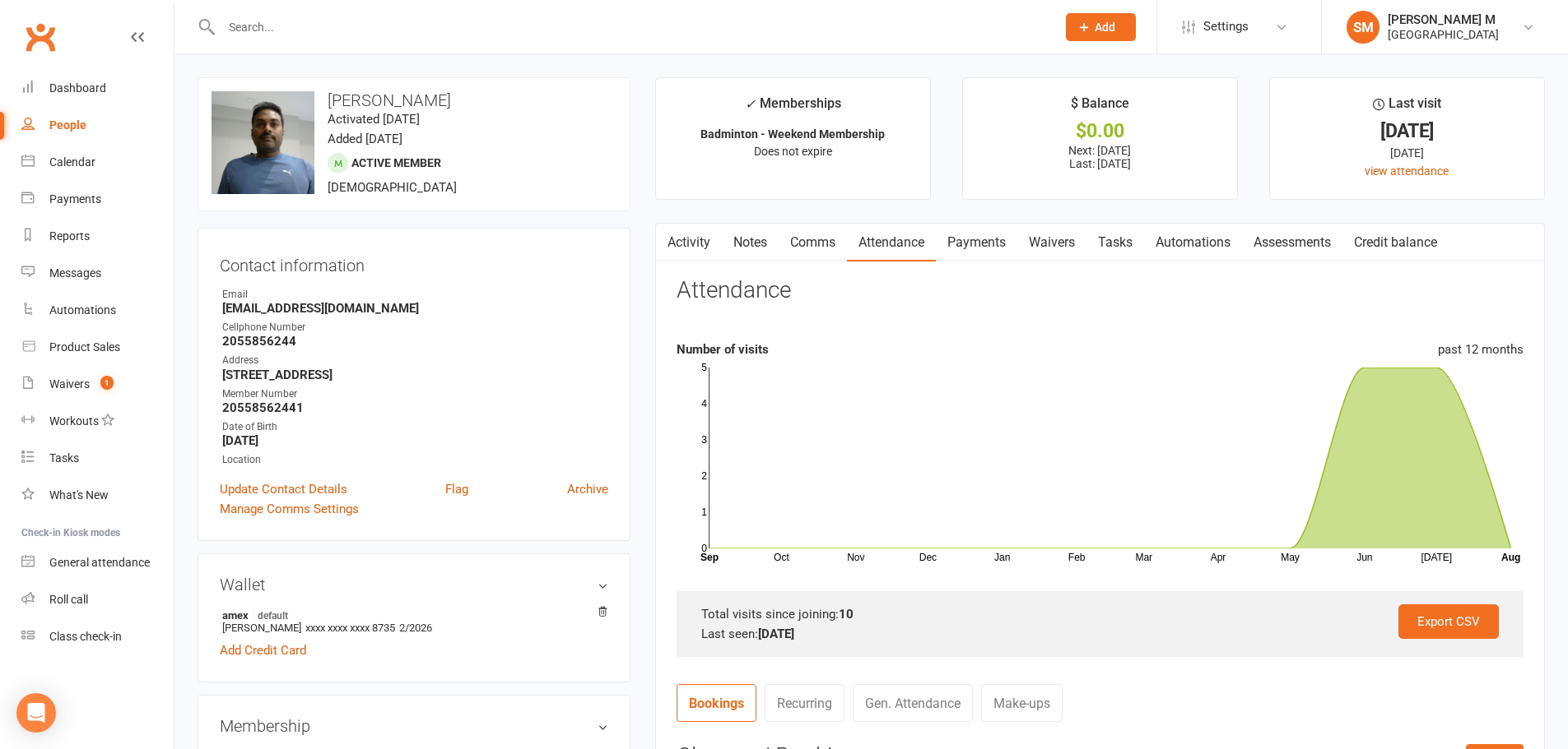
click at [976, 242] on link "Payments" at bounding box center [976, 243] width 81 height 38
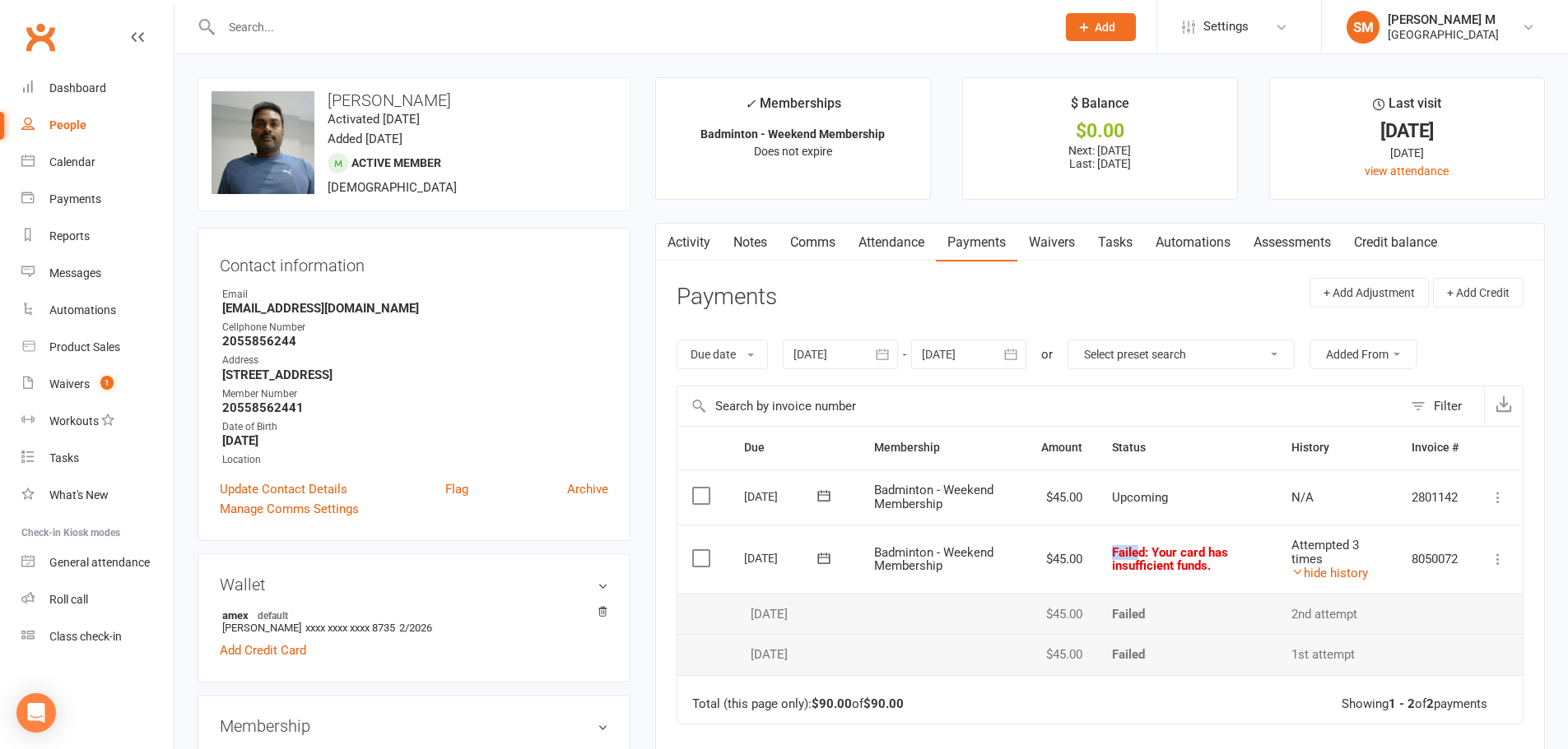
drag, startPoint x: 1102, startPoint y: 549, endPoint x: 1163, endPoint y: 562, distance: 62.4
click at [1161, 562] on td "Failed : Your card has insufficient funds." at bounding box center [1187, 559] width 179 height 69
click at [1143, 578] on td "Failed : Your card has insufficient funds." at bounding box center [1187, 559] width 179 height 69
click at [1185, 573] on span ": Your card has insufficient funds." at bounding box center [1170, 559] width 116 height 29
drag, startPoint x: 1288, startPoint y: 545, endPoint x: 1335, endPoint y: 557, distance: 48.5
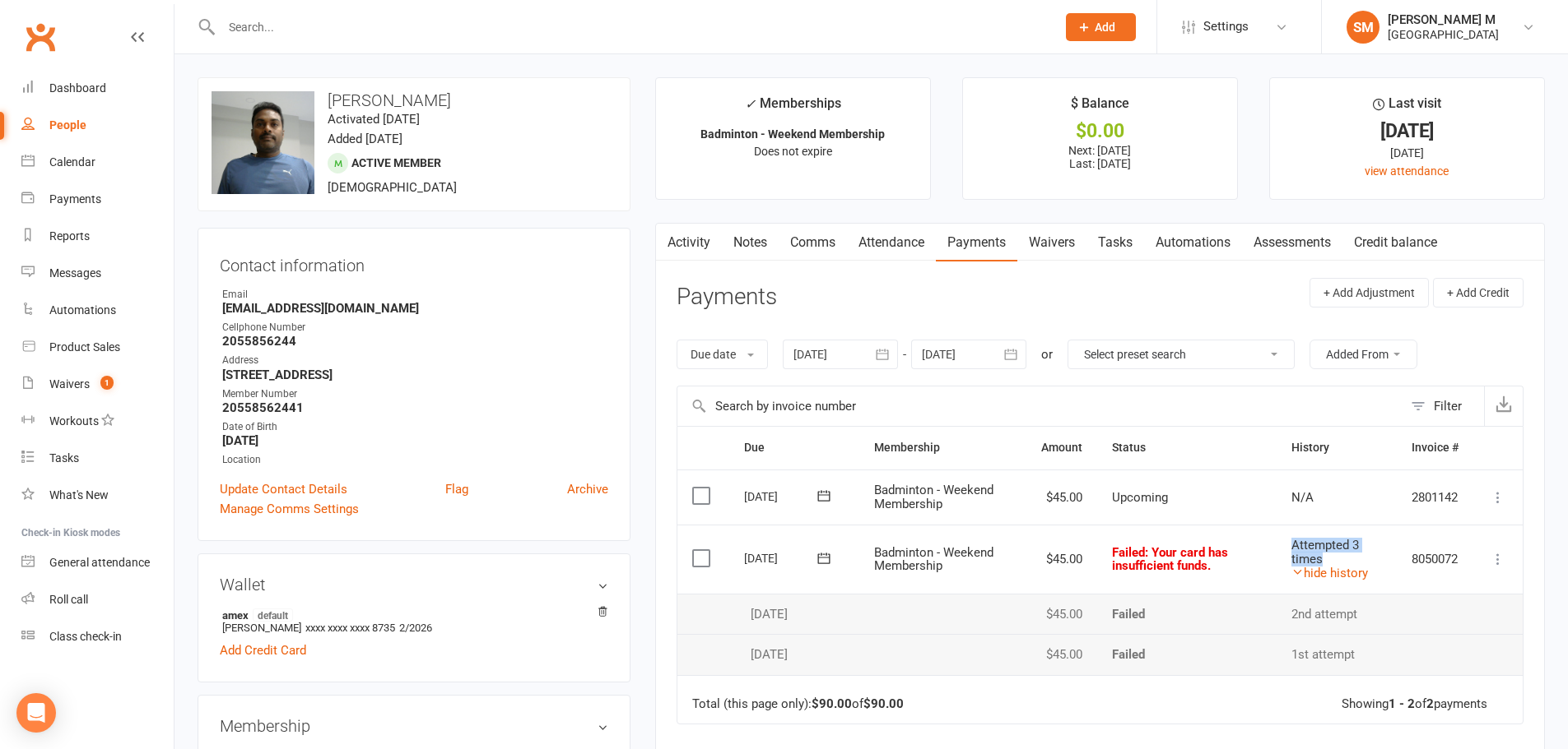
click at [1335, 557] on td "Attempted 3 times hide history" at bounding box center [1336, 559] width 121 height 69
click at [1325, 576] on link "hide history" at bounding box center [1330, 573] width 77 height 15
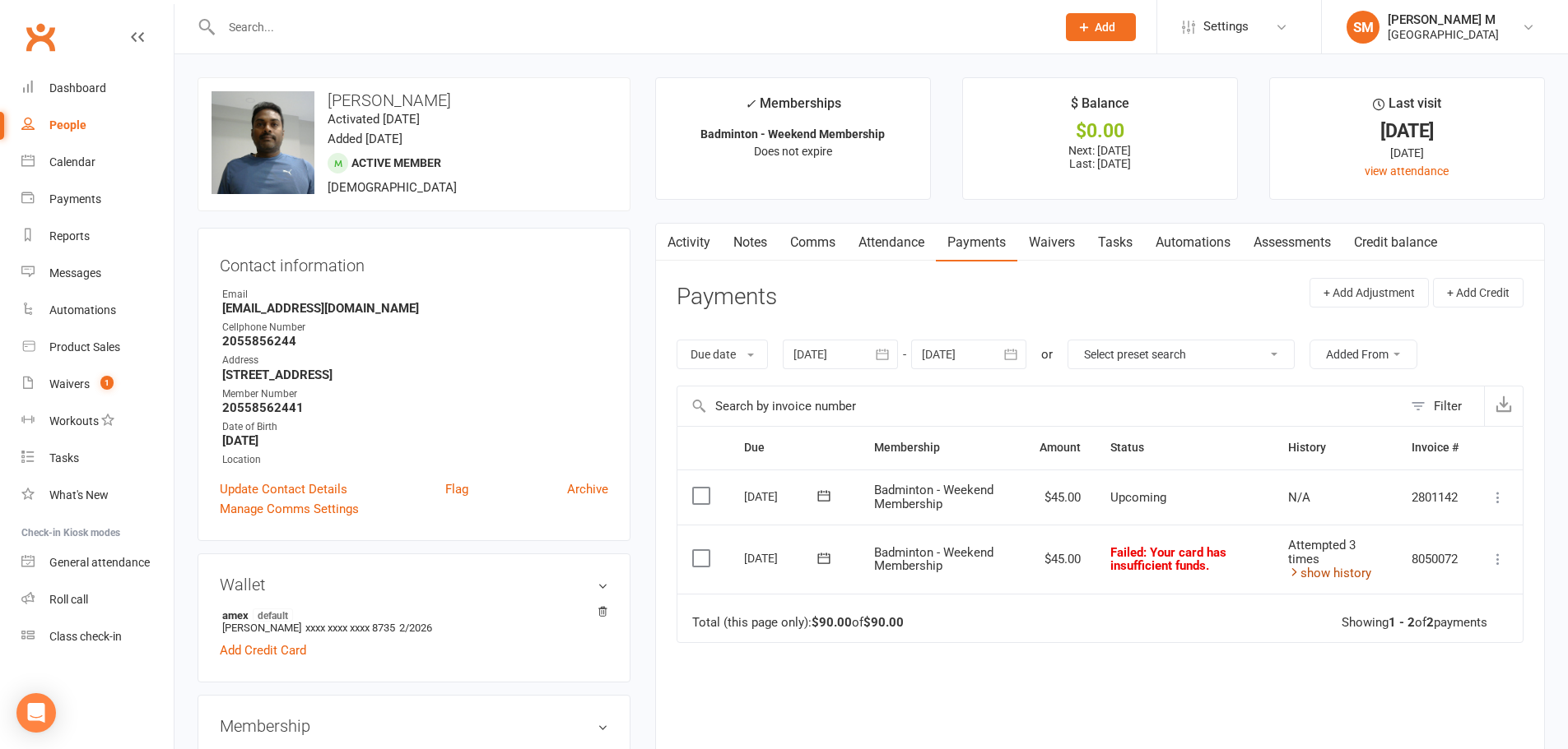
click at [1325, 575] on link "show history" at bounding box center [1329, 573] width 83 height 15
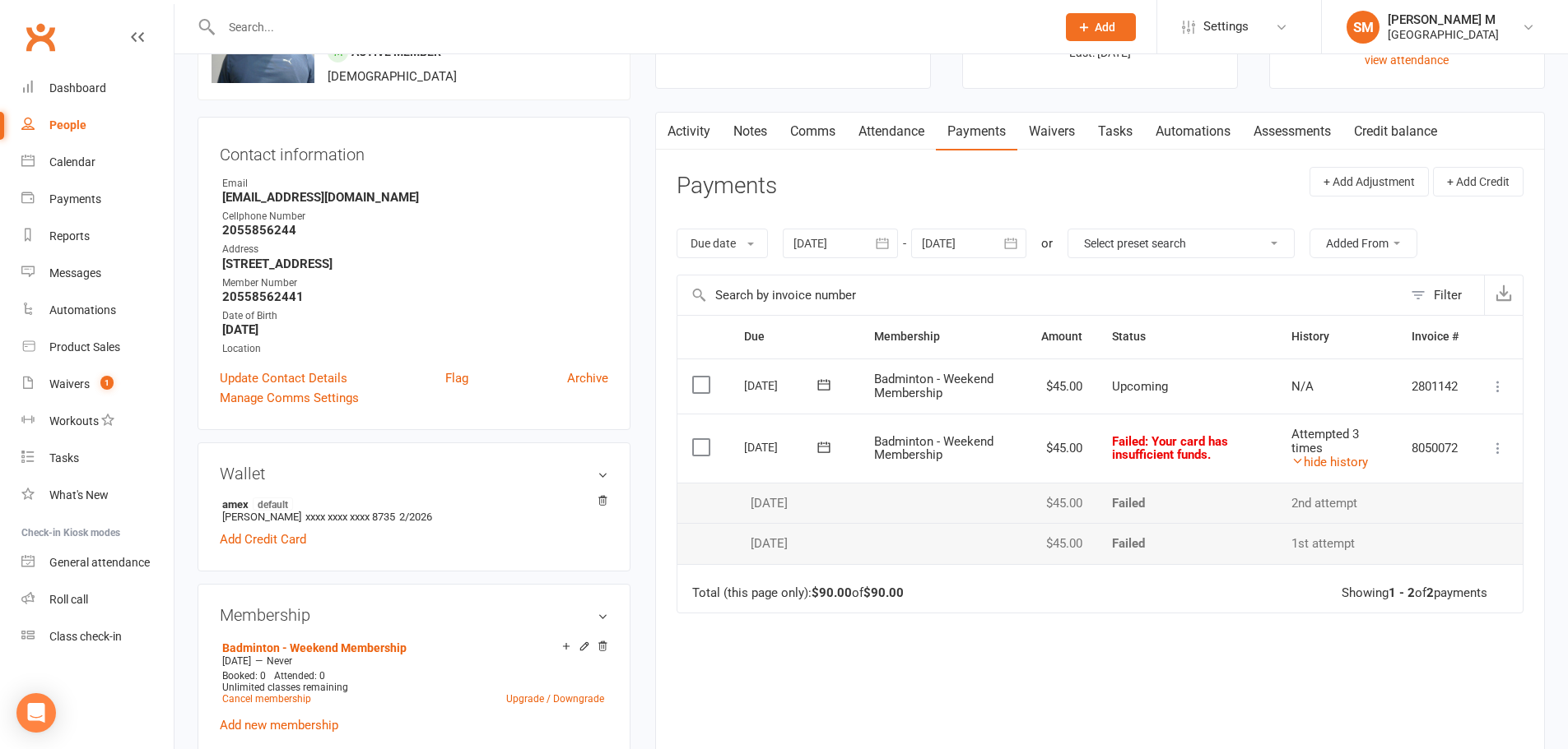
scroll to position [164, 0]
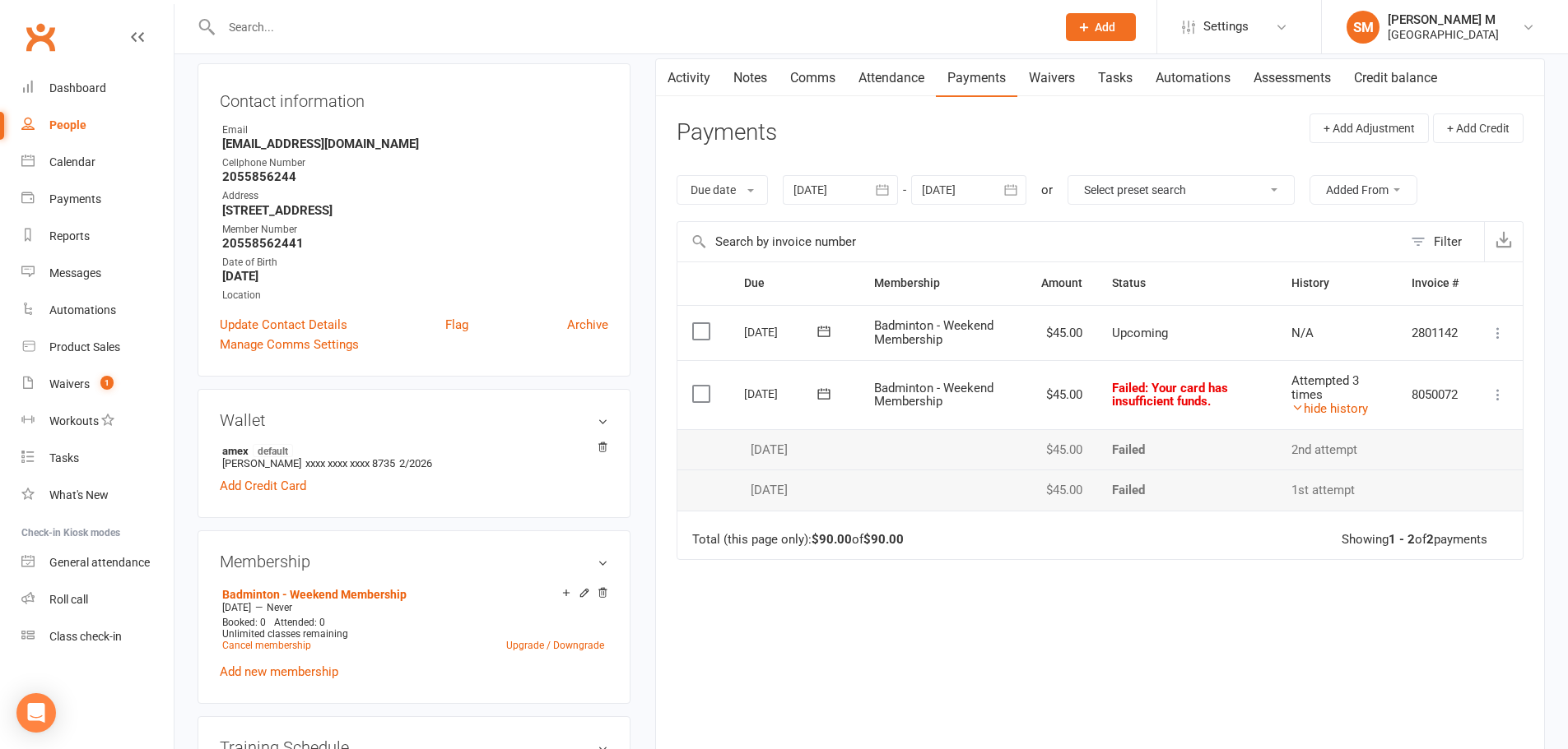
click at [599, 420] on h3 "Wallet" at bounding box center [414, 419] width 389 height 18
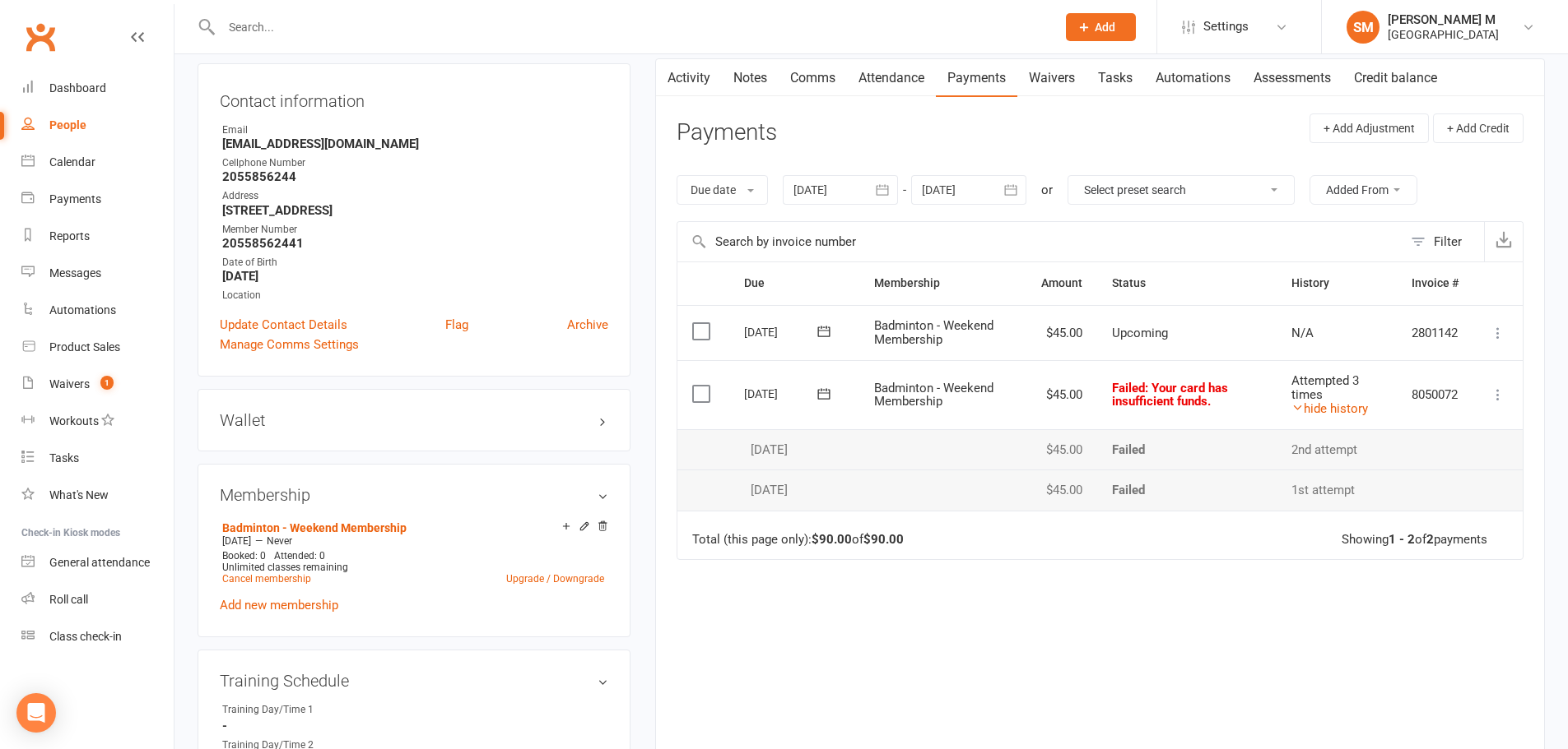
click at [599, 420] on h3 "Wallet" at bounding box center [414, 419] width 389 height 18
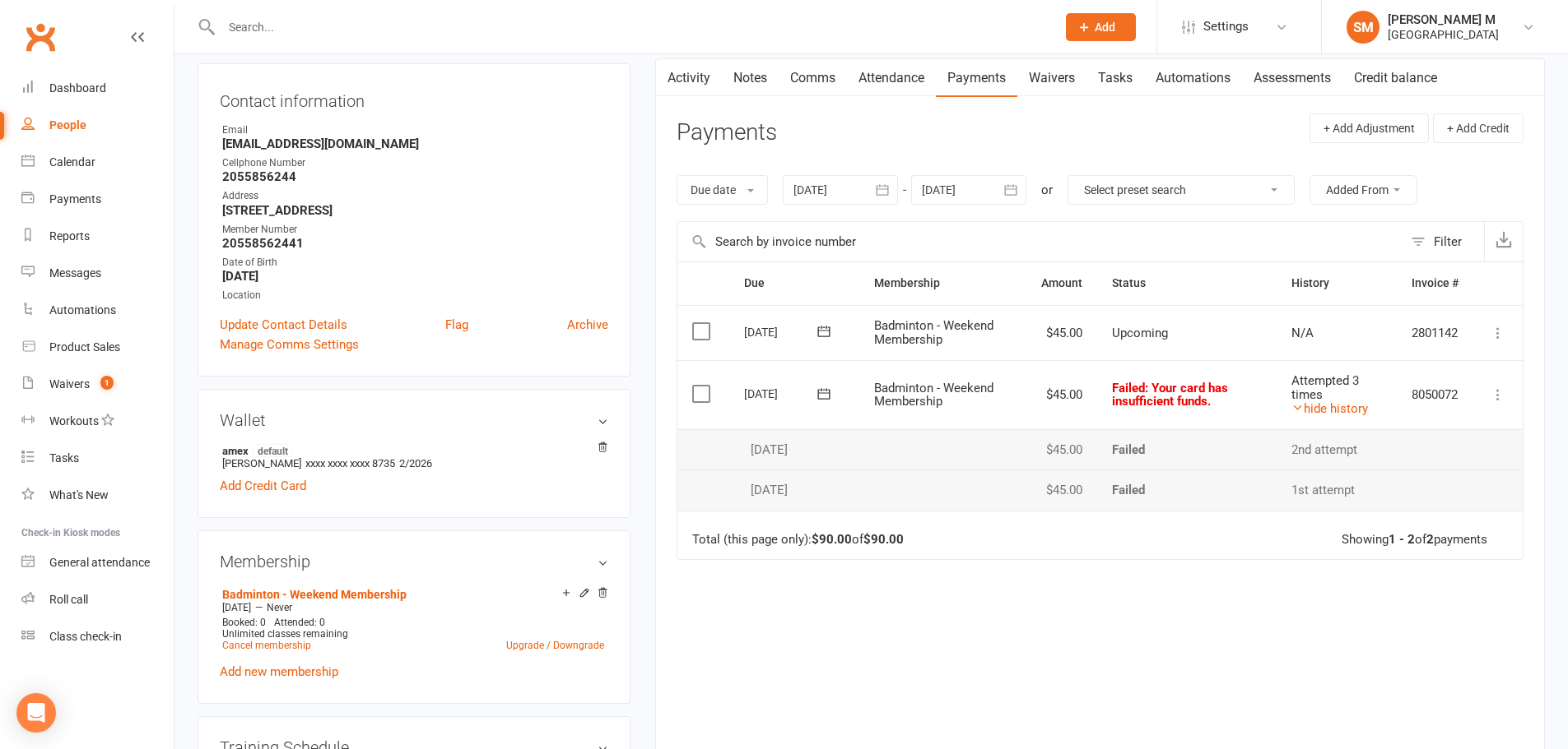
click at [1495, 395] on icon at bounding box center [1498, 395] width 17 height 17
click at [1197, 643] on div "Due Contact Membership Amount Status History Invoice # Select this 01 Sep 2025 …" at bounding box center [1100, 516] width 847 height 511
click at [1301, 403] on icon at bounding box center [1297, 407] width 12 height 12
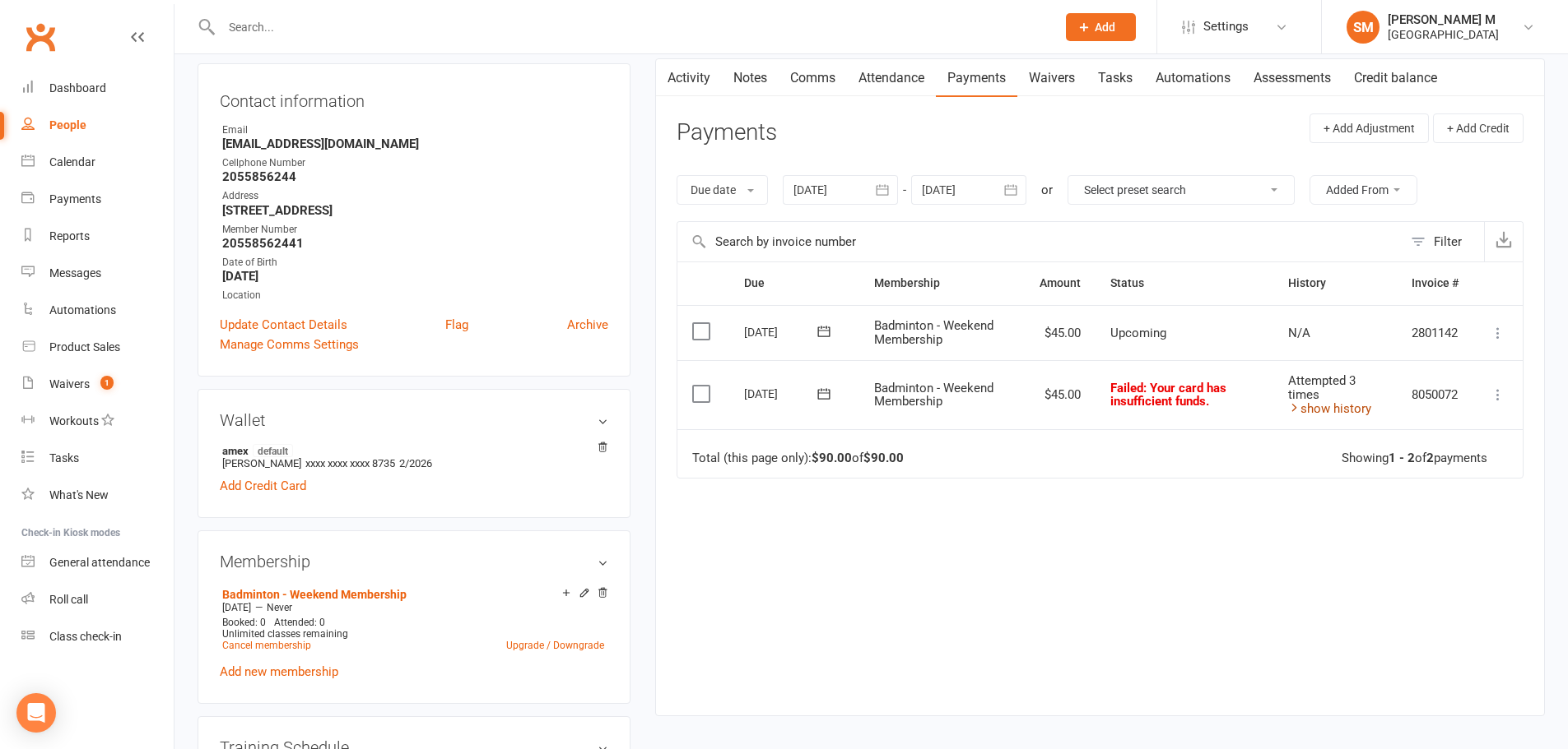
click at [1301, 403] on link "show history" at bounding box center [1329, 409] width 83 height 15
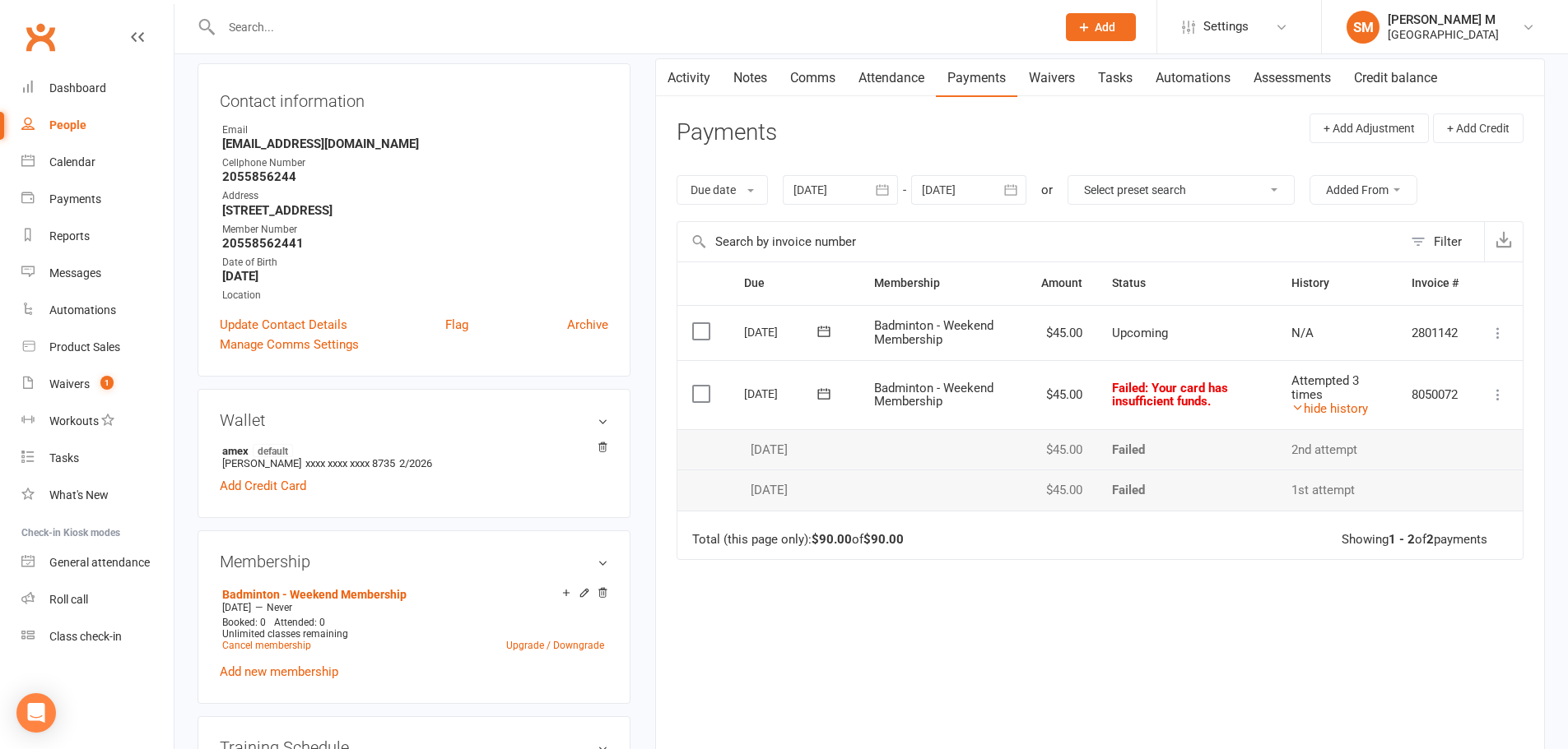
click at [1439, 390] on td "8050072" at bounding box center [1435, 395] width 77 height 69
click at [1495, 396] on icon at bounding box center [1498, 395] width 17 height 17
click at [1489, 385] on button at bounding box center [1498, 394] width 20 height 20
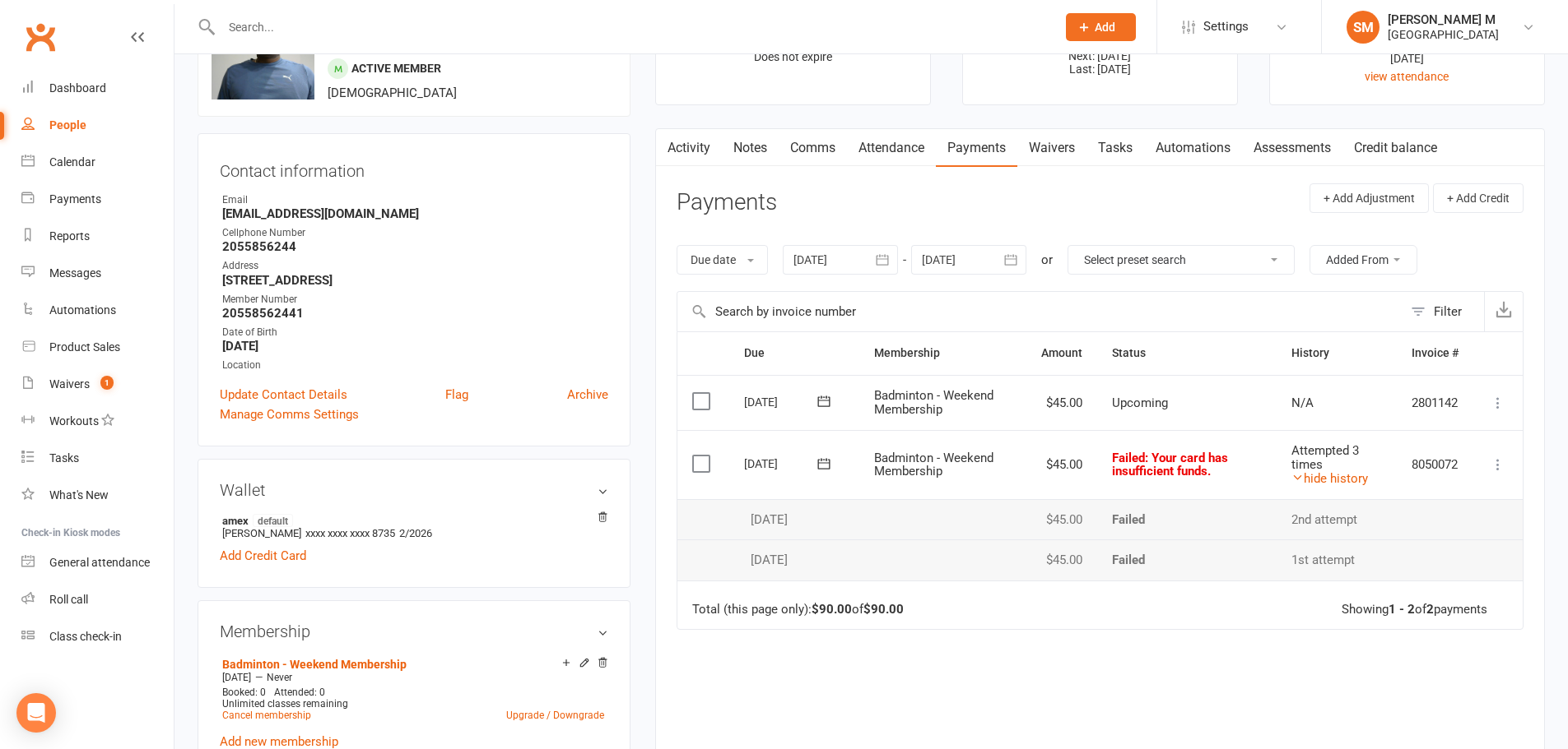
scroll to position [0, 0]
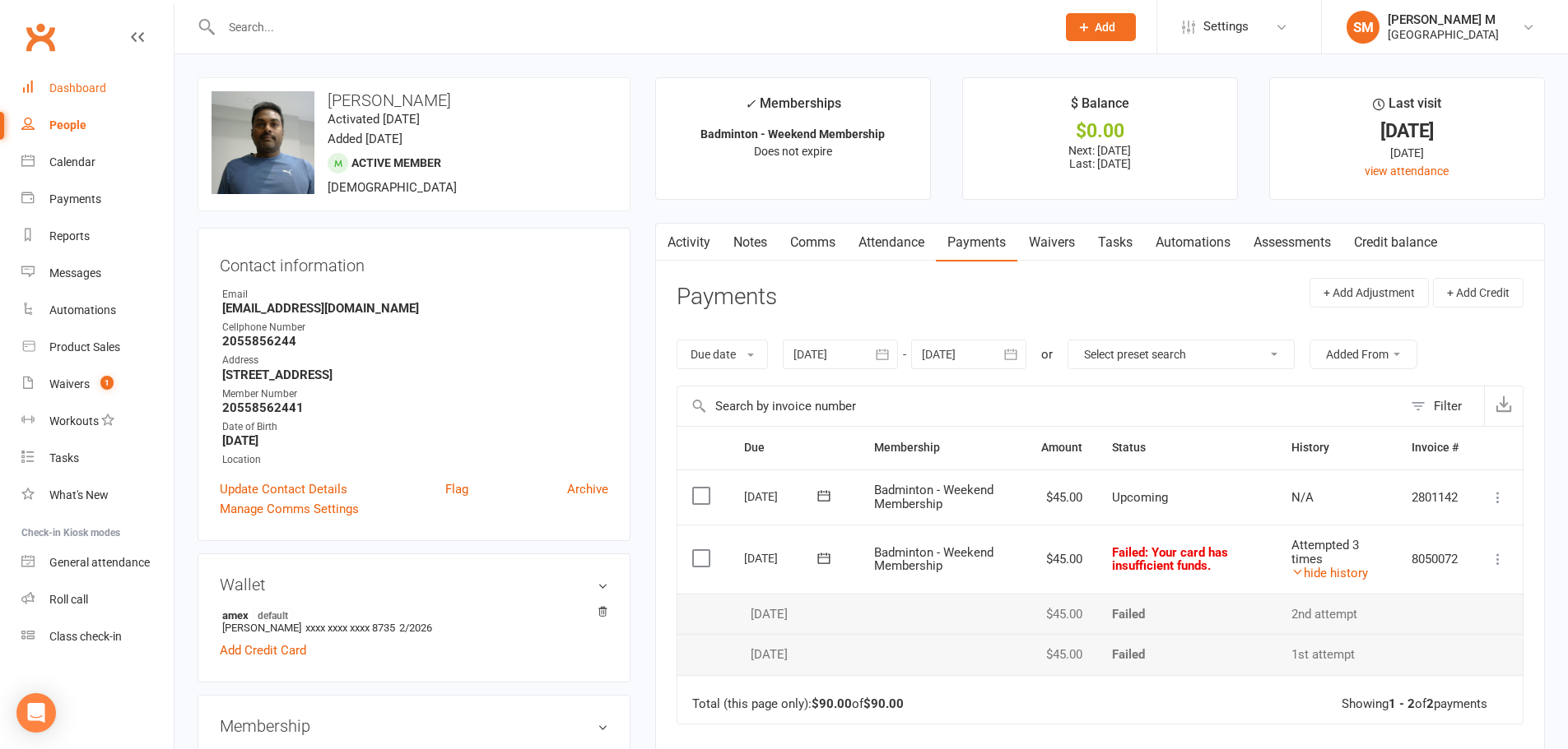
drag, startPoint x: 75, startPoint y: 101, endPoint x: 75, endPoint y: 92, distance: 9.0
click at [75, 101] on link "Dashboard" at bounding box center [97, 89] width 152 height 37
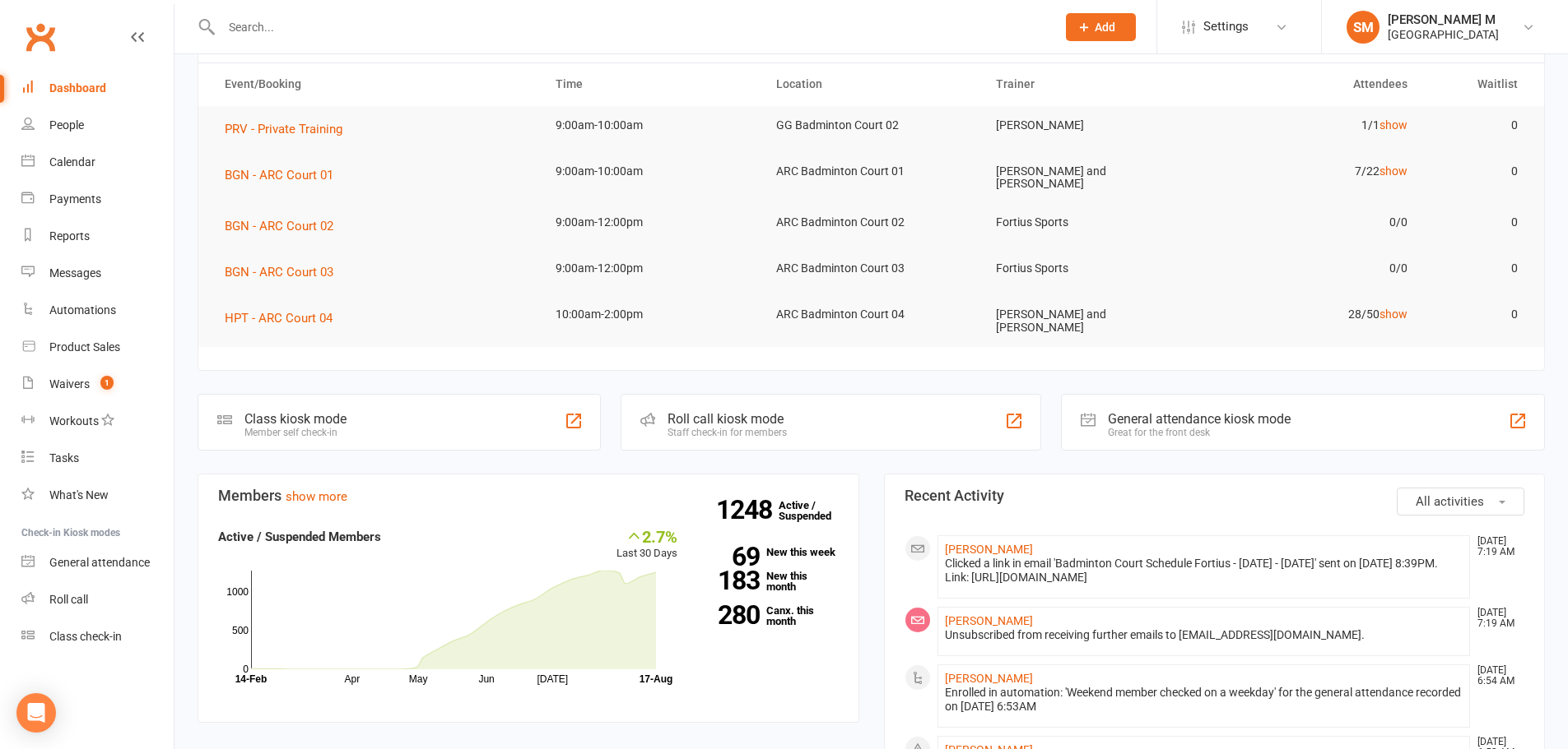
scroll to position [164, 0]
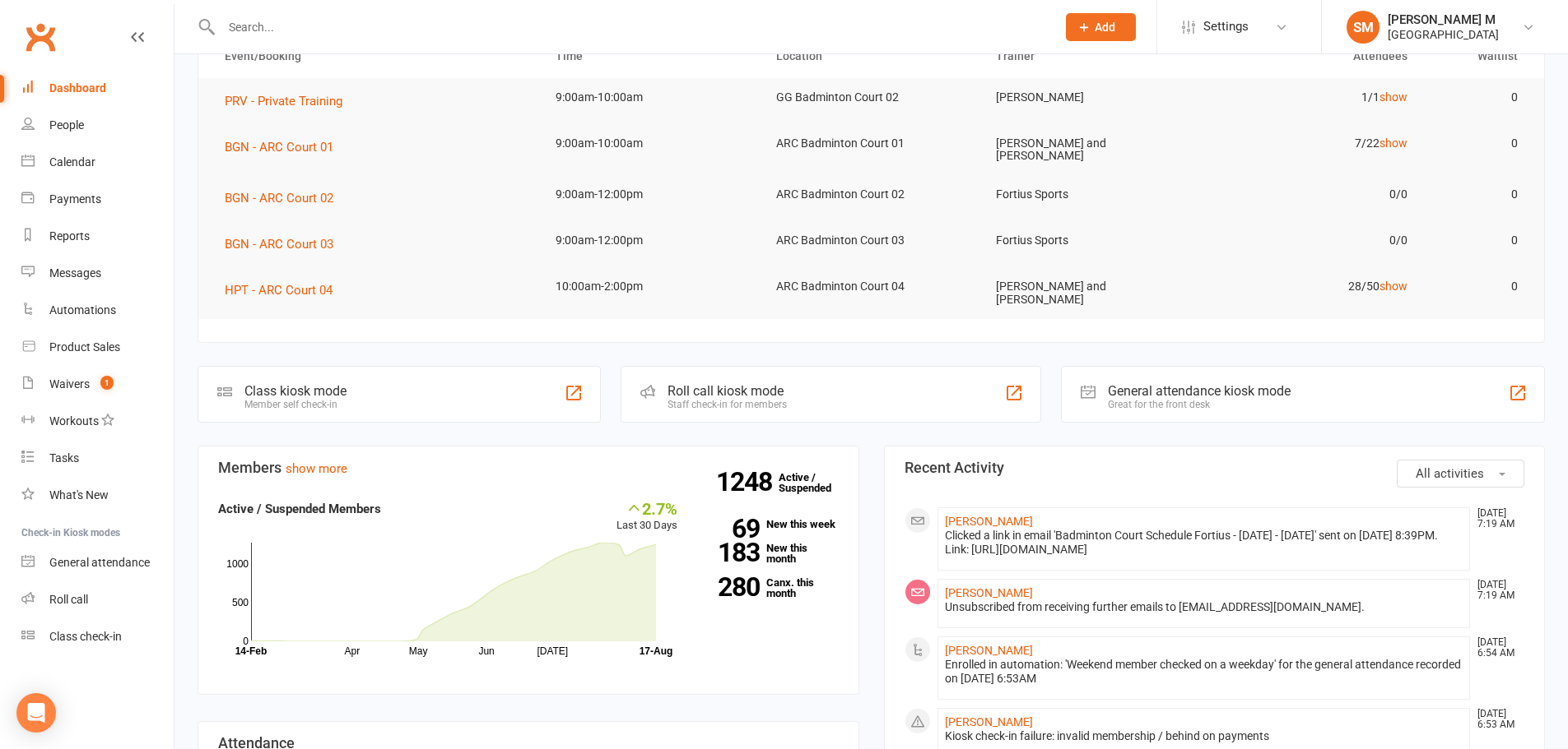
click at [1152, 557] on div "Clicked a link in email 'Badminton Court Schedule Fortius - [DATE] - [DATE]' se…" at bounding box center [1204, 543] width 519 height 28
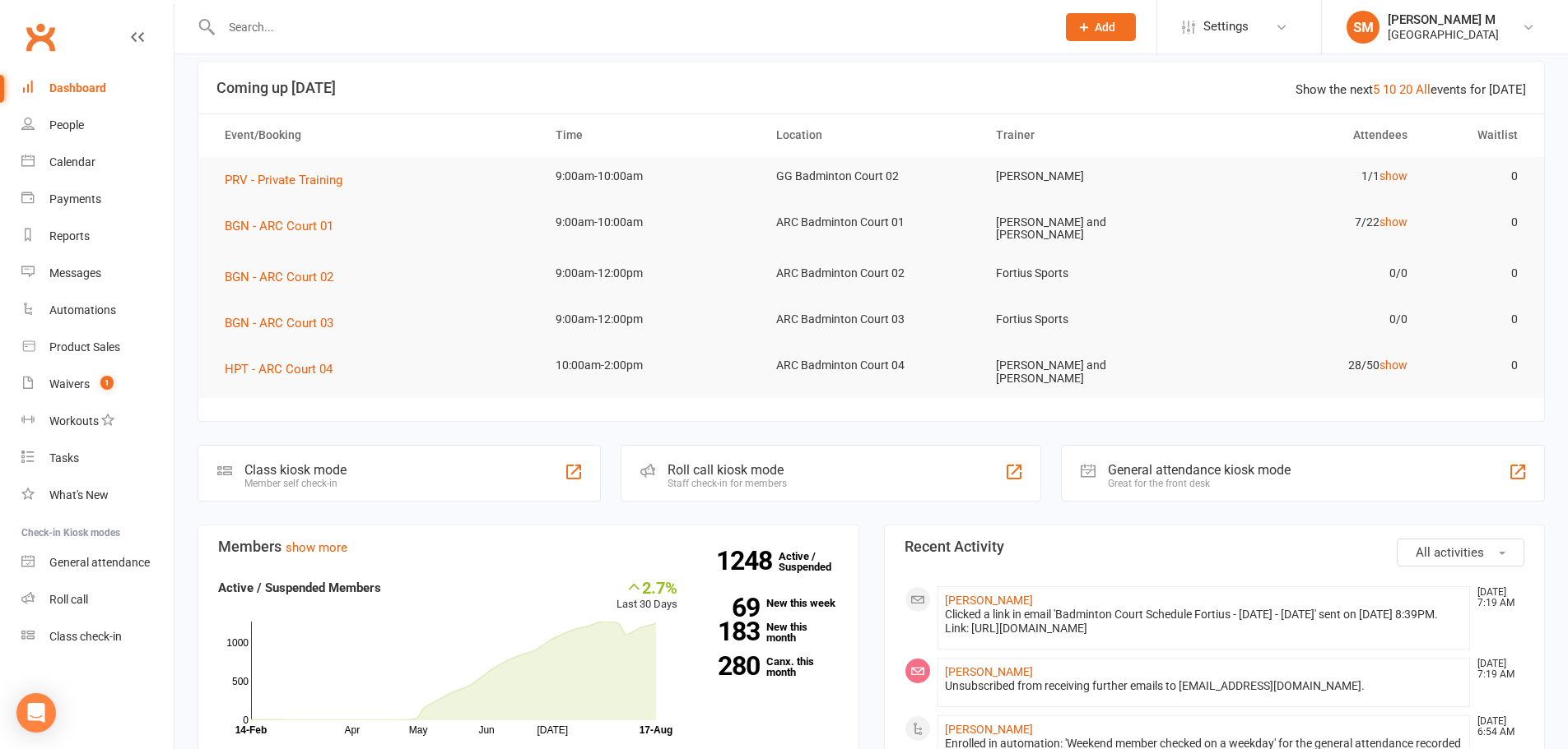
scroll to position [0, 0]
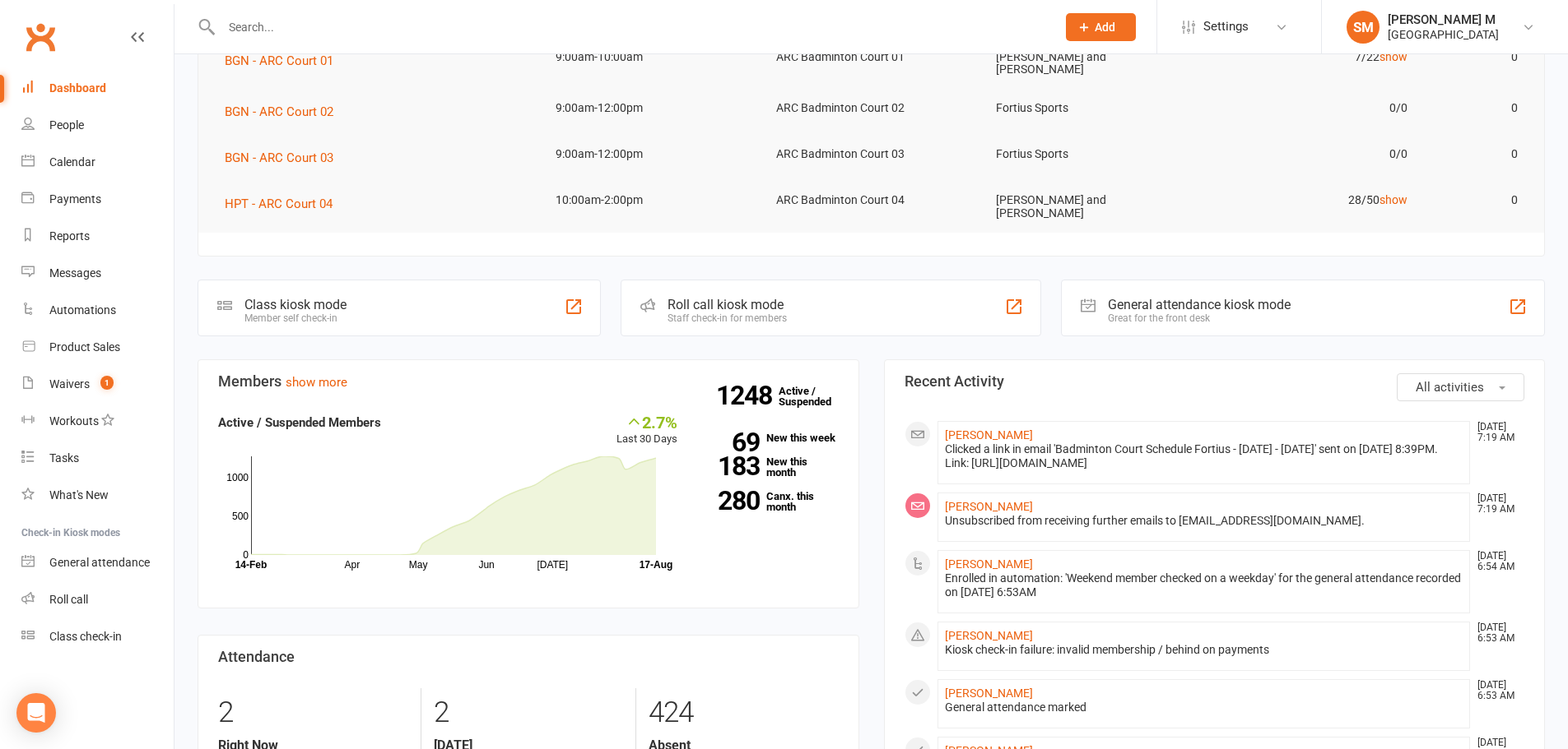
scroll to position [247, 0]
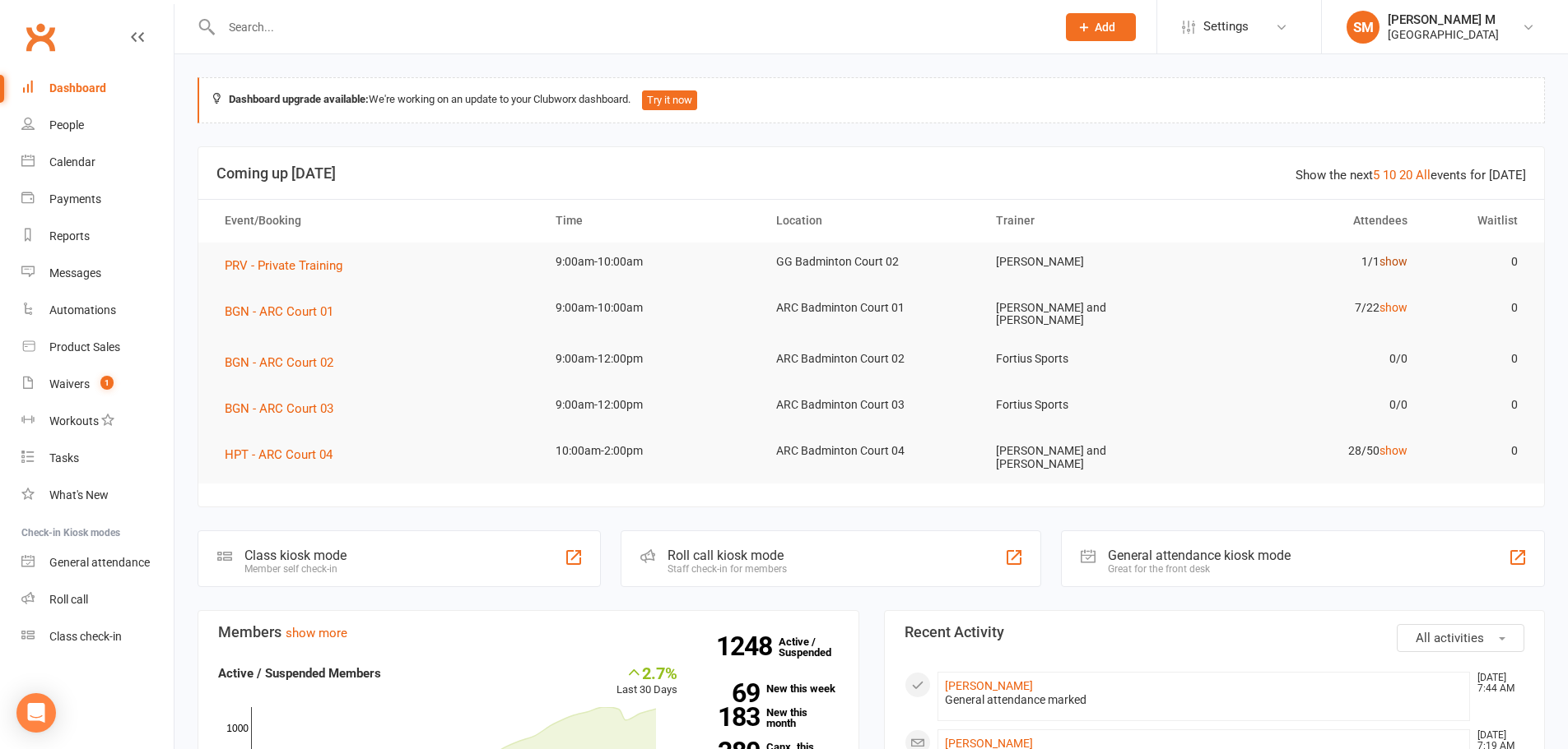
click at [1390, 261] on link "show" at bounding box center [1393, 261] width 28 height 13
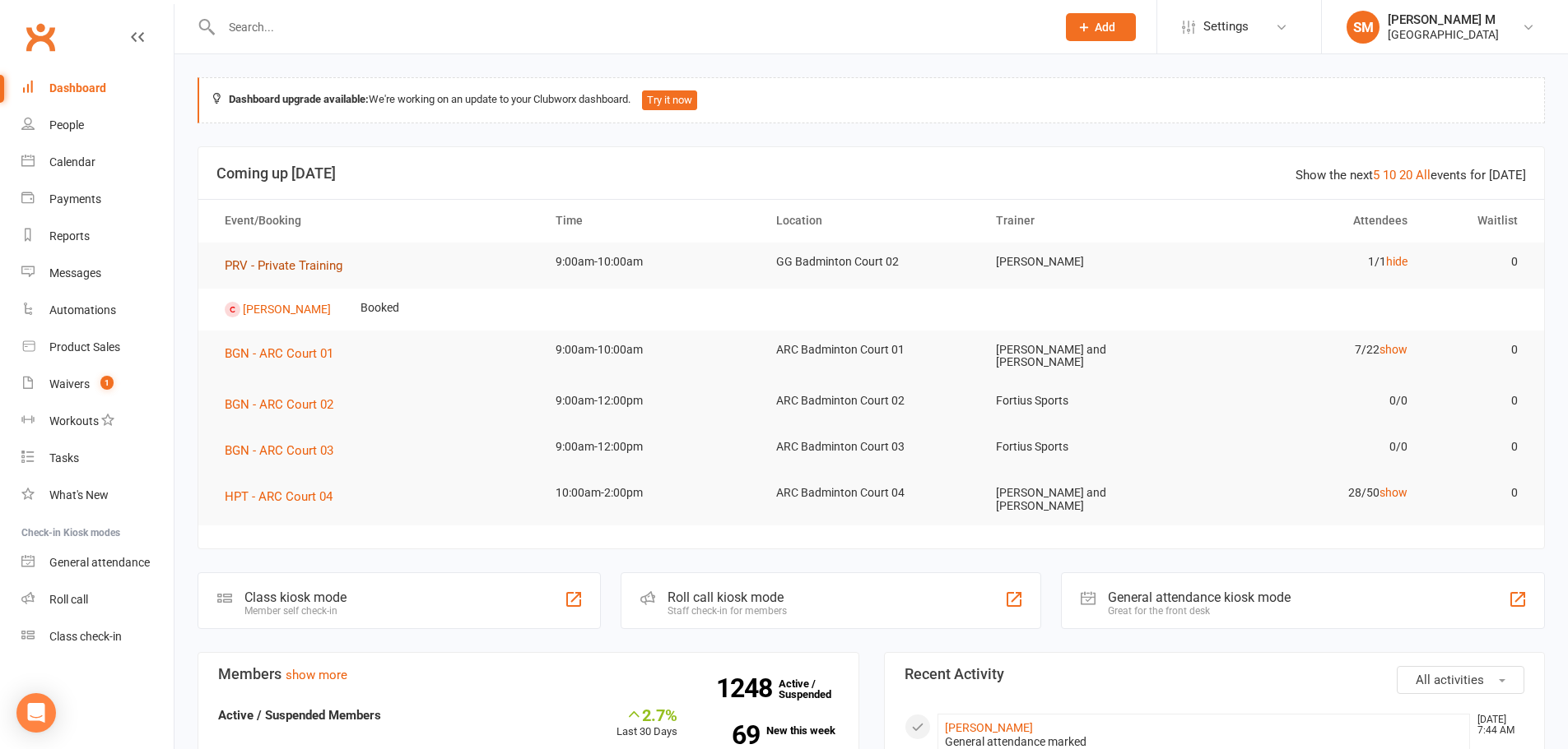
click at [330, 263] on span "PRV - Private Training" at bounding box center [283, 266] width 118 height 15
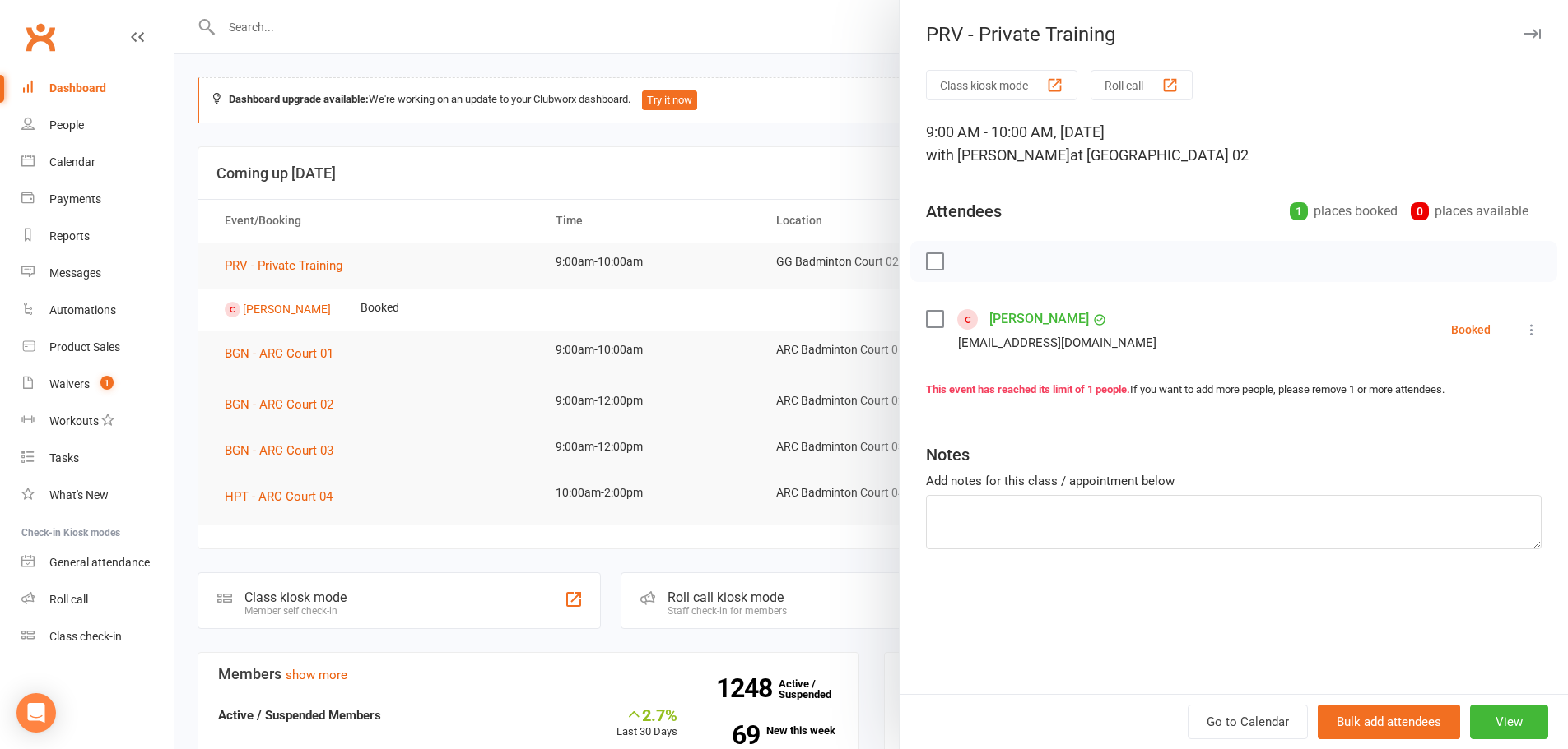
click at [824, 93] on div at bounding box center [871, 374] width 1393 height 749
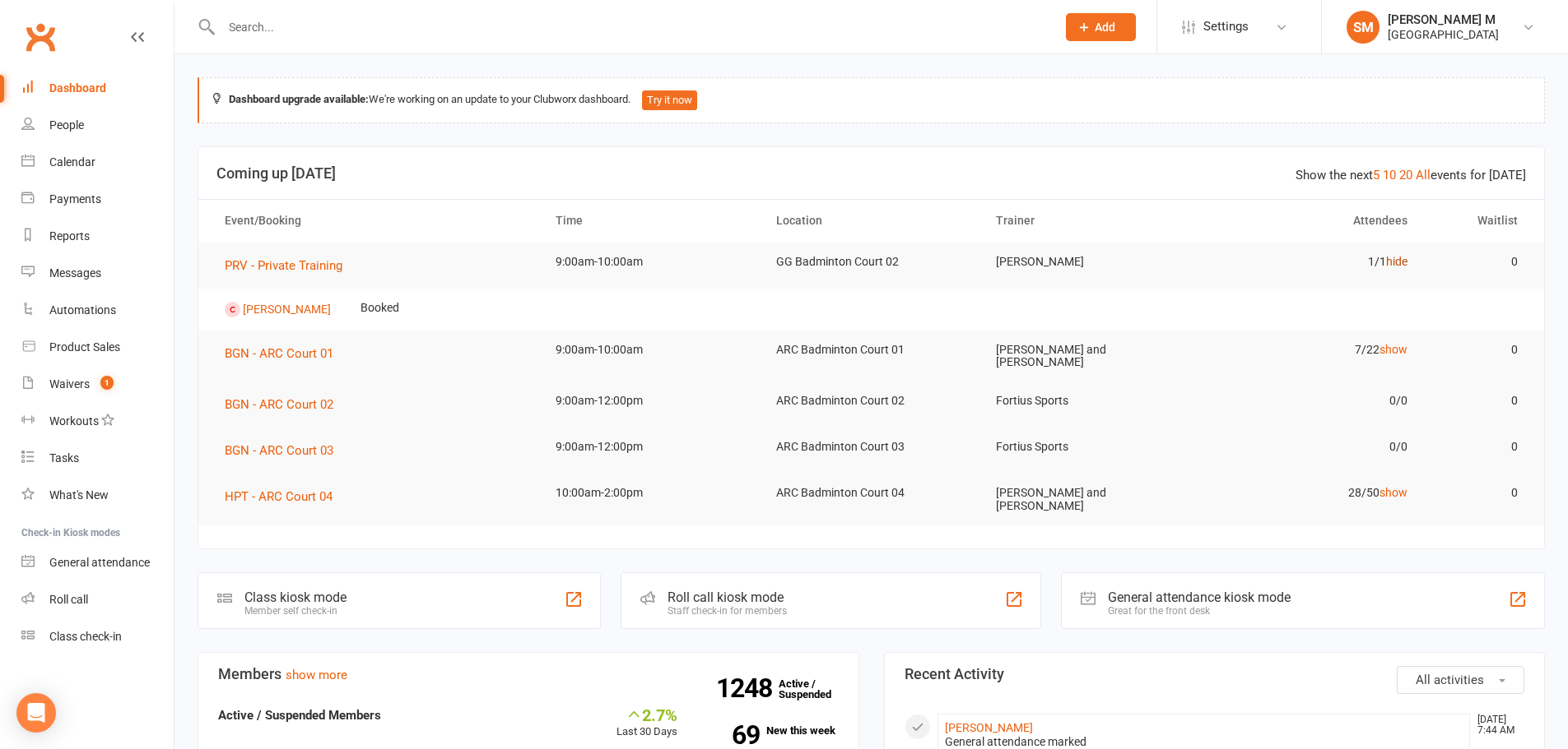
click at [1404, 262] on link "hide" at bounding box center [1396, 261] width 21 height 13
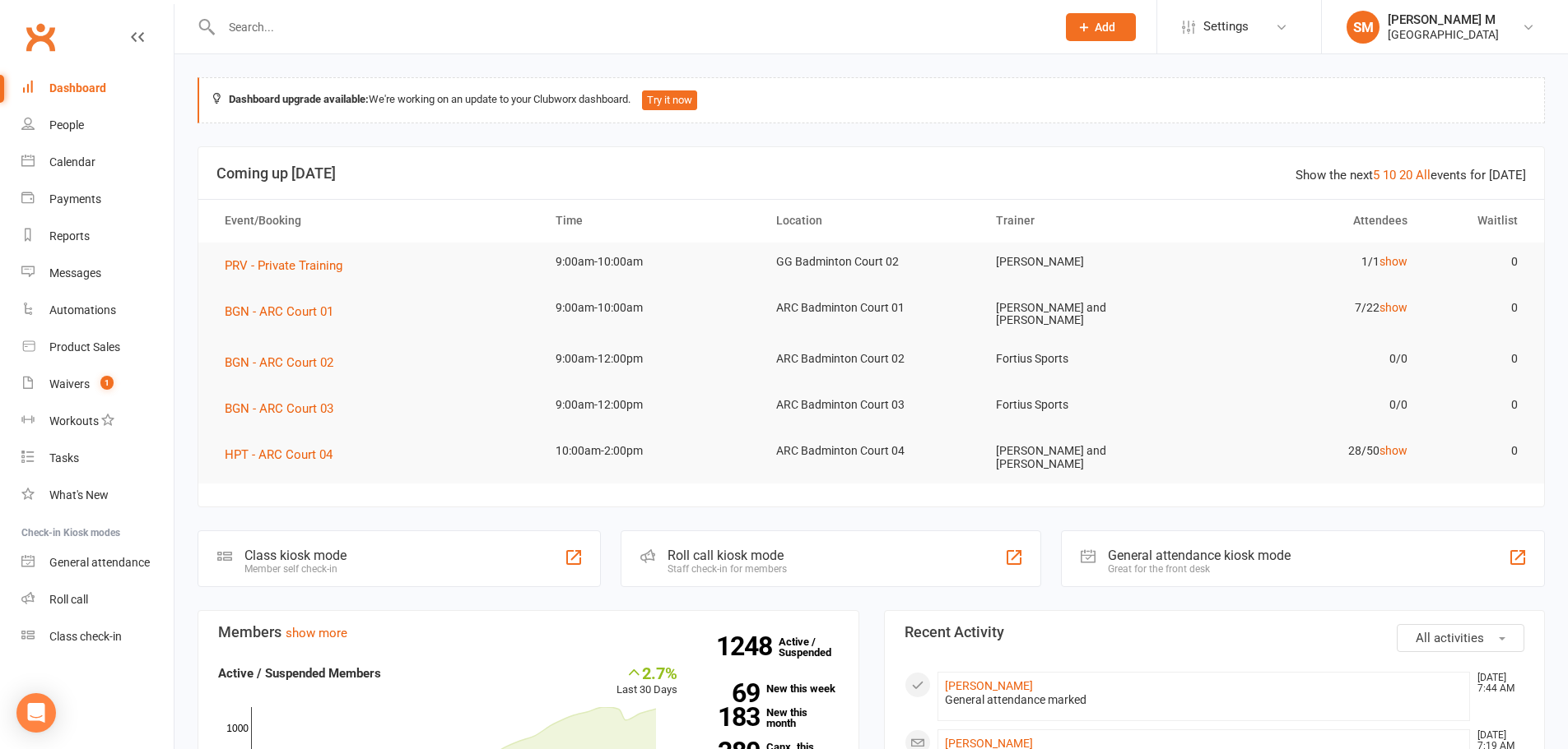
click at [349, 7] on div at bounding box center [620, 26] width 847 height 53
click at [351, 16] on input "text" at bounding box center [631, 27] width 828 height 23
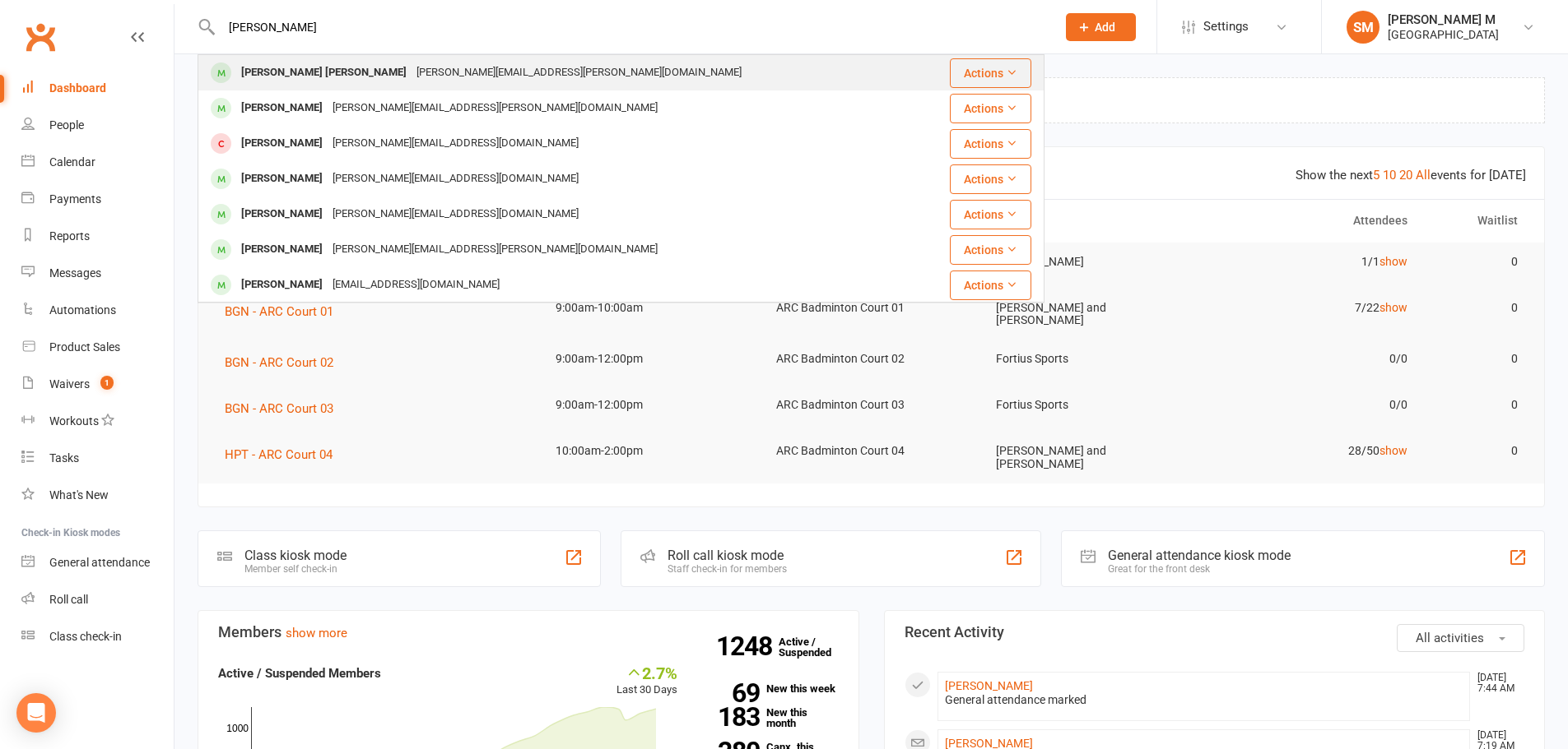
type input "[PERSON_NAME]"
click at [411, 83] on div "[PERSON_NAME][EMAIL_ADDRESS][PERSON_NAME][DOMAIN_NAME]" at bounding box center [578, 73] width 335 height 24
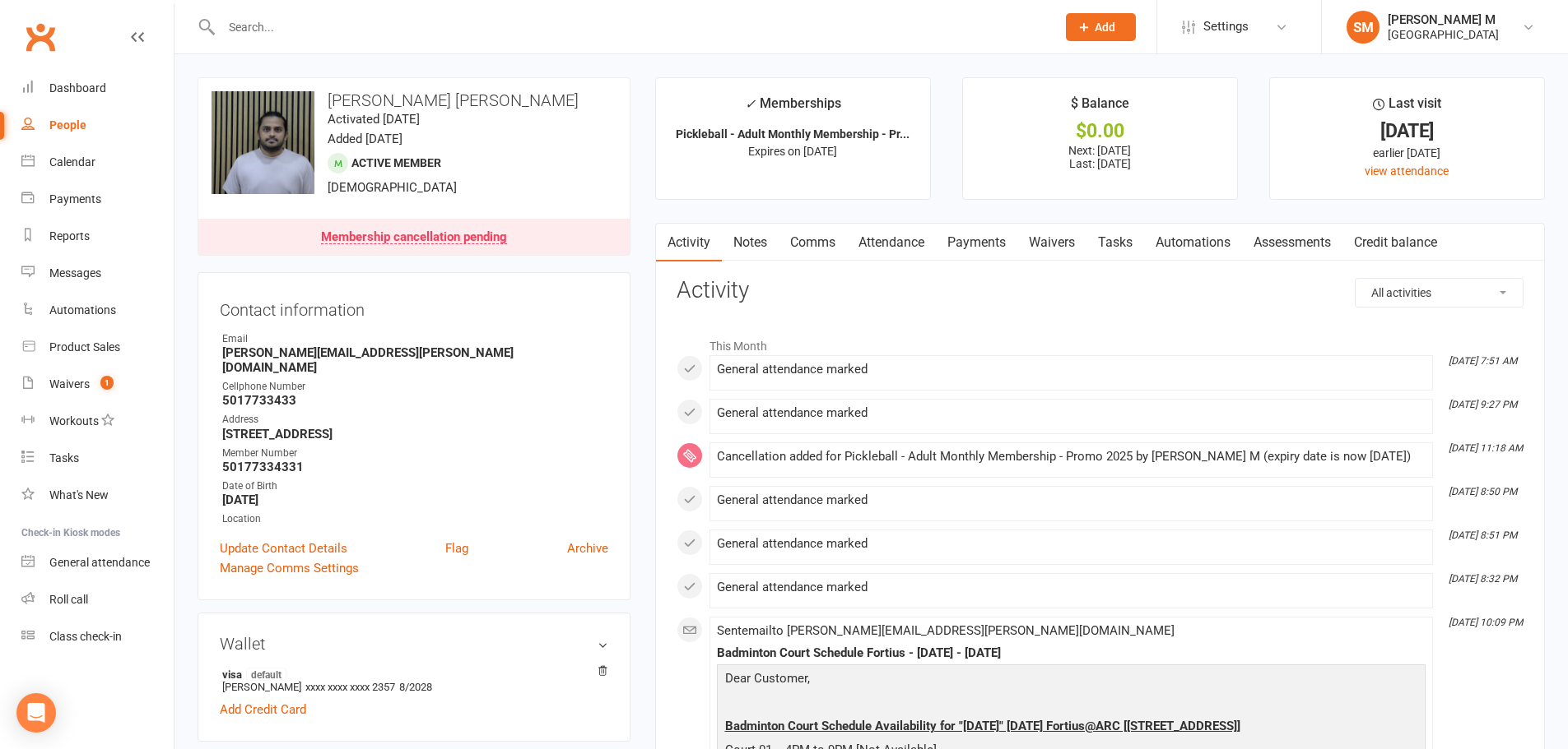
click at [987, 236] on link "Payments" at bounding box center [976, 243] width 81 height 38
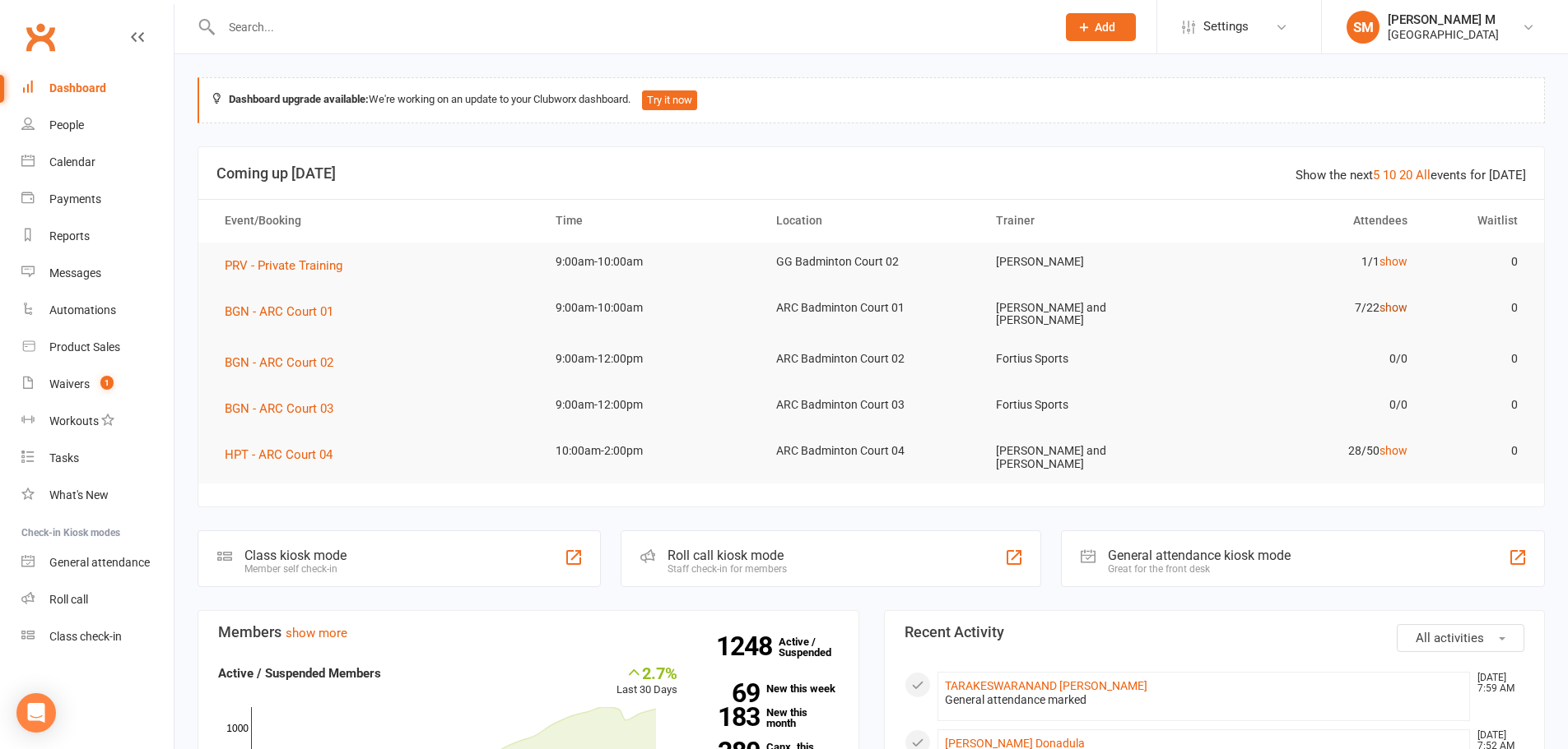
click at [1405, 307] on link "show" at bounding box center [1393, 307] width 28 height 13
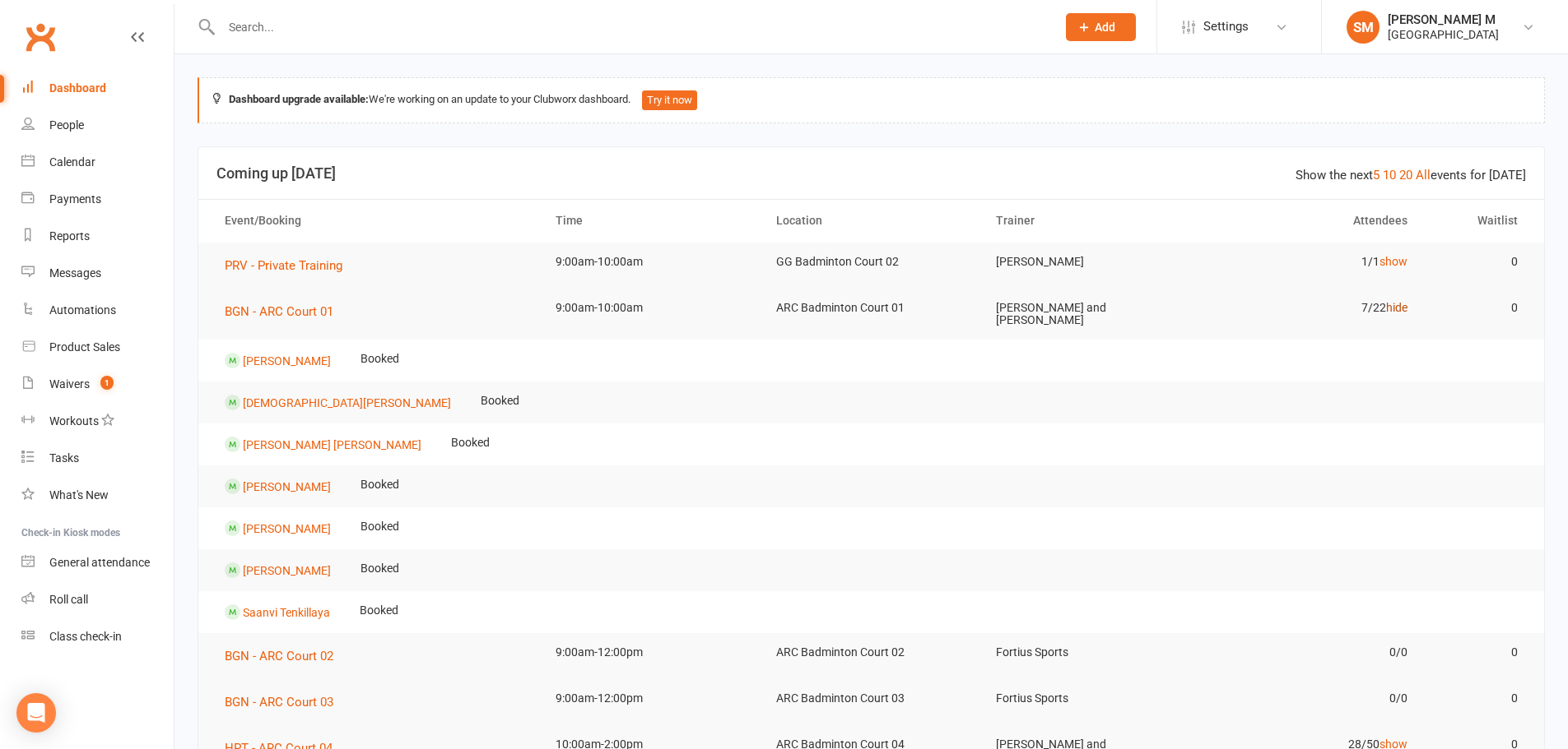
click at [1400, 312] on link "hide" at bounding box center [1396, 307] width 21 height 13
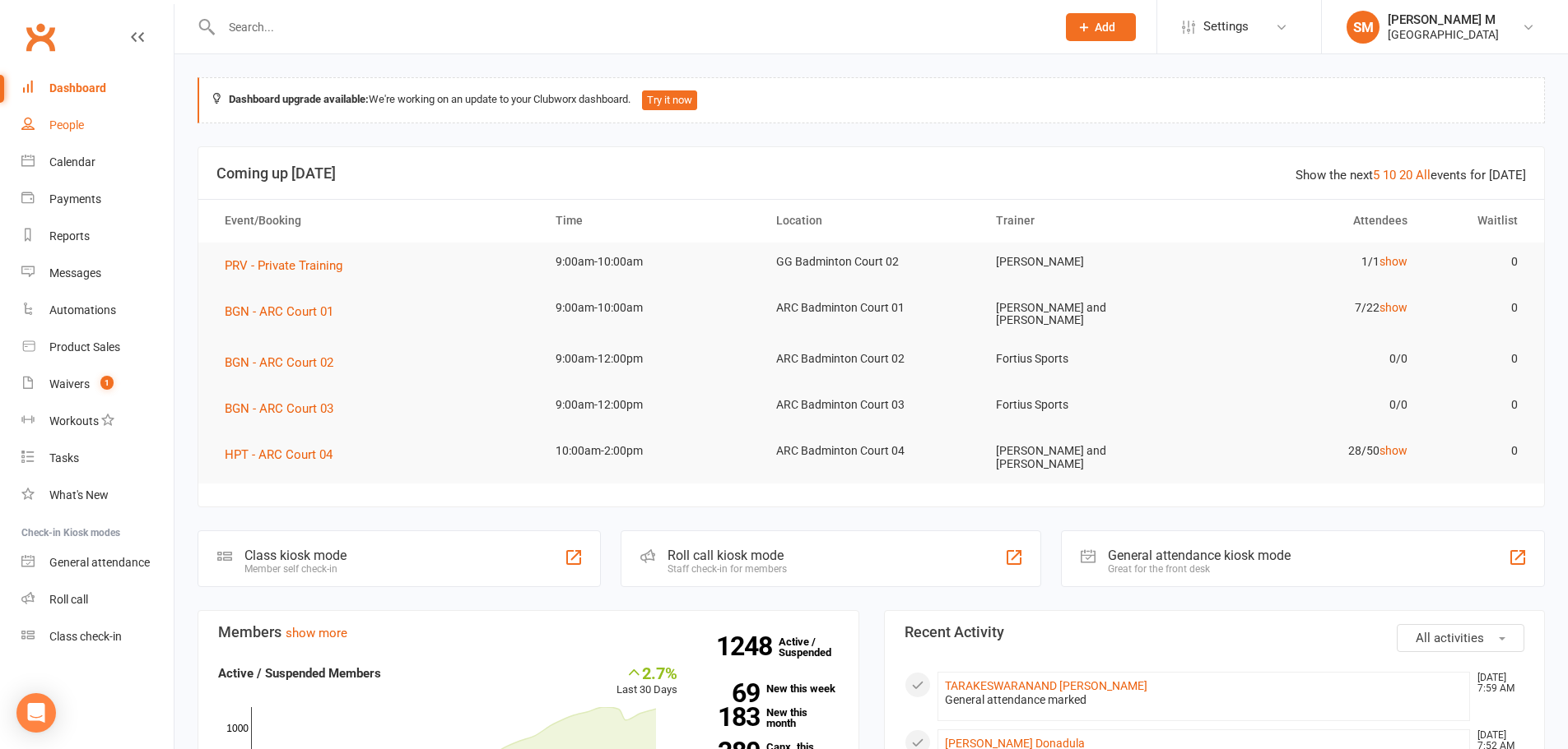
click at [53, 130] on div "People" at bounding box center [66, 125] width 35 height 13
select select "100"
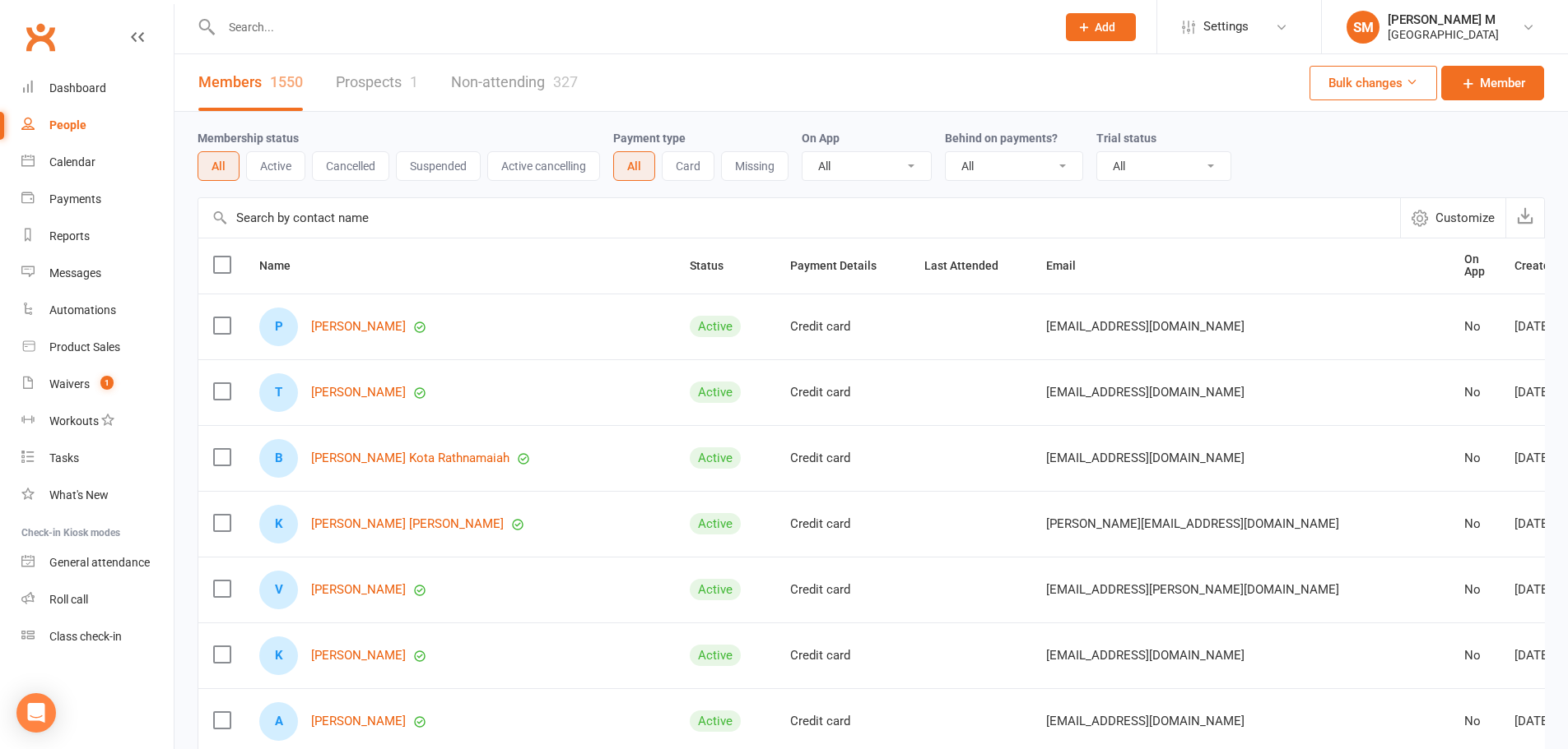
click at [271, 28] on input "text" at bounding box center [631, 27] width 828 height 23
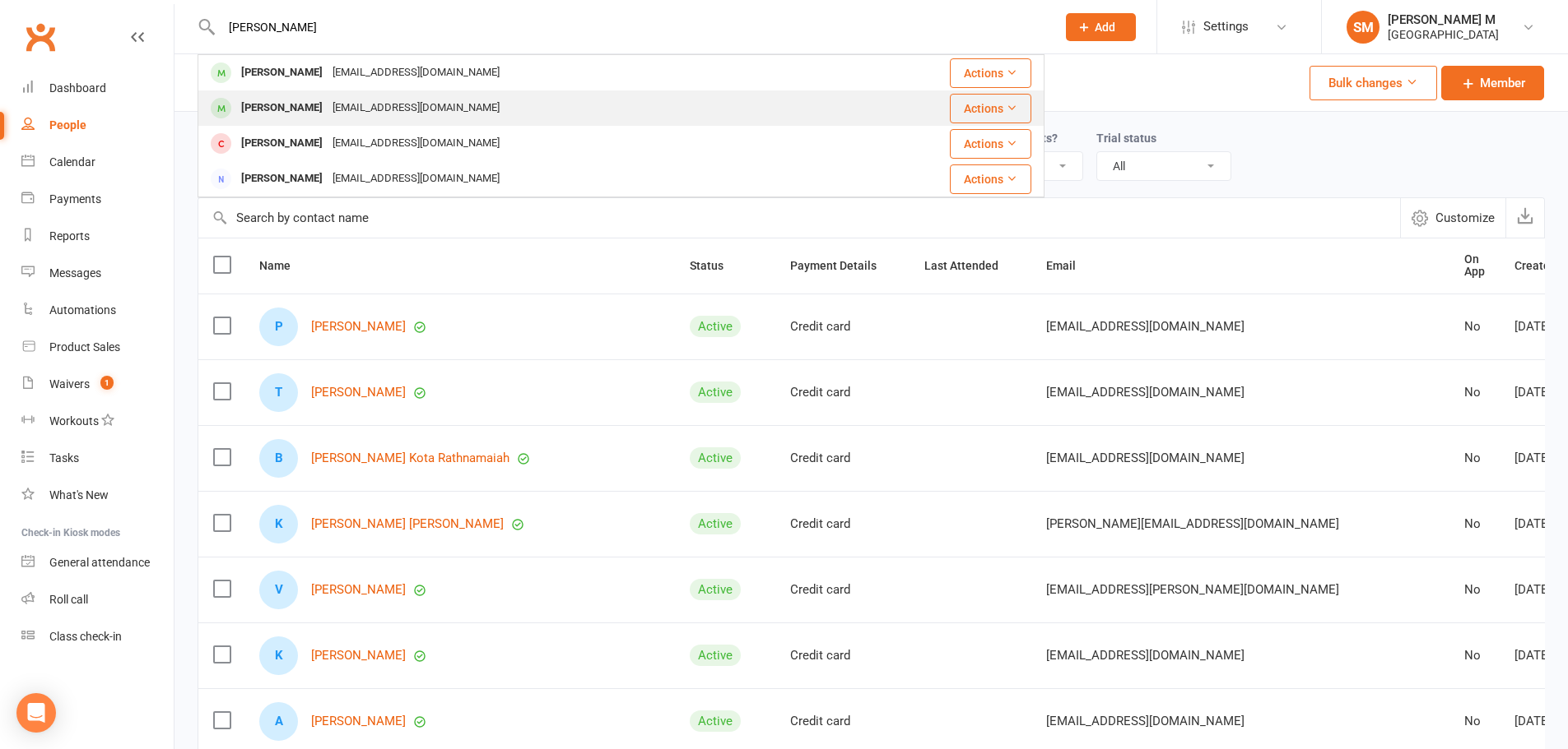
type input "[PERSON_NAME]"
click at [300, 111] on div "[PERSON_NAME]" at bounding box center [282, 108] width 92 height 24
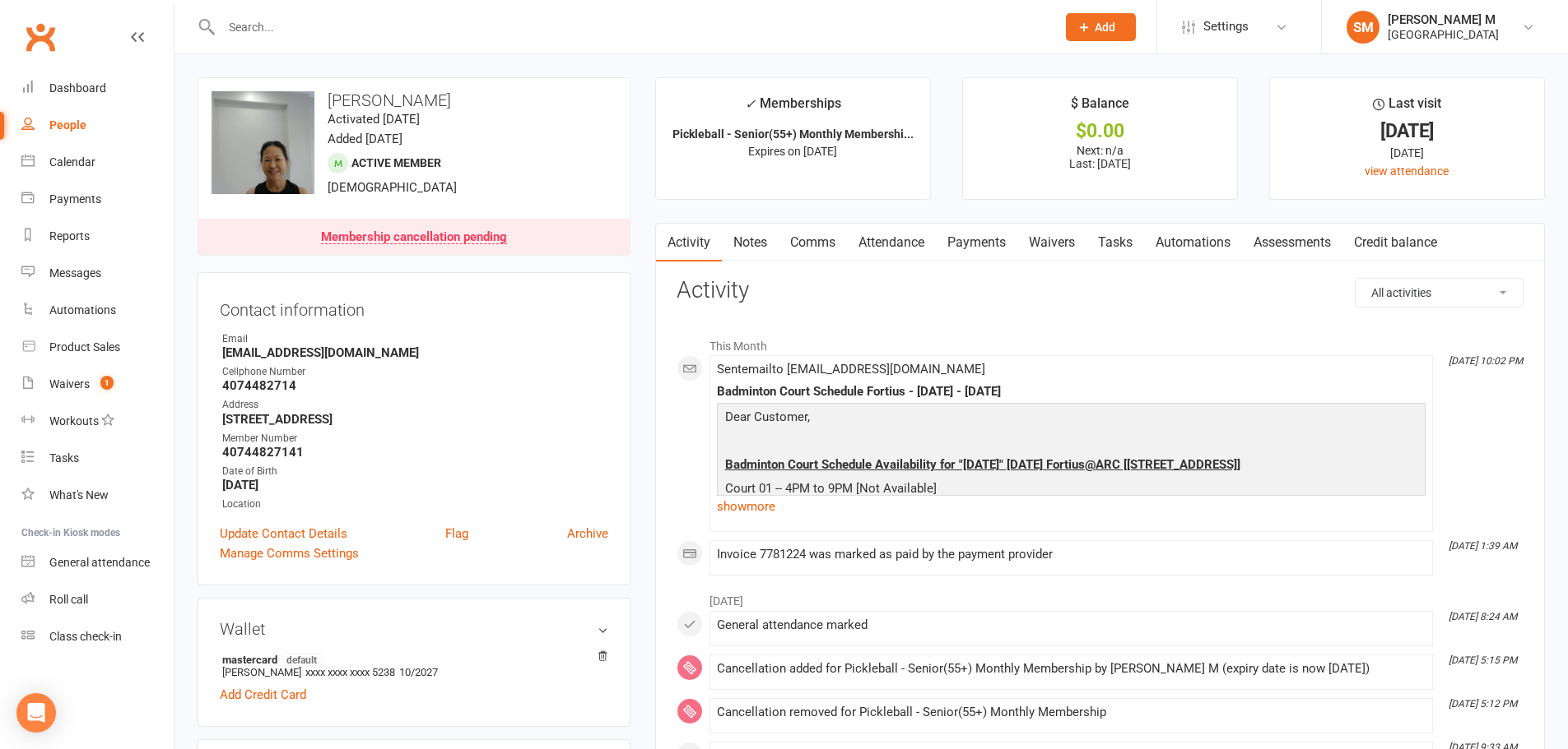
click at [252, 31] on input "text" at bounding box center [631, 27] width 828 height 23
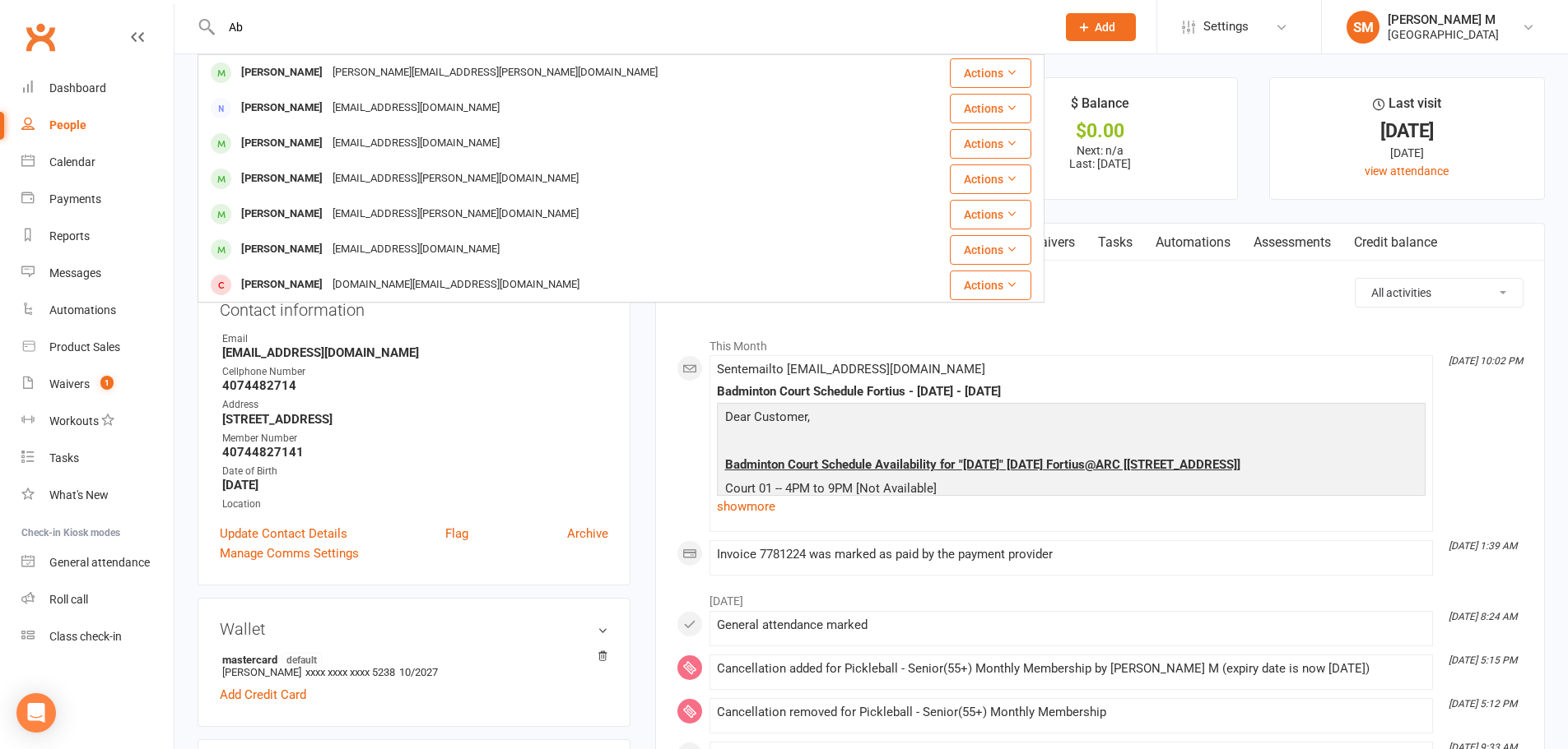
type input "A"
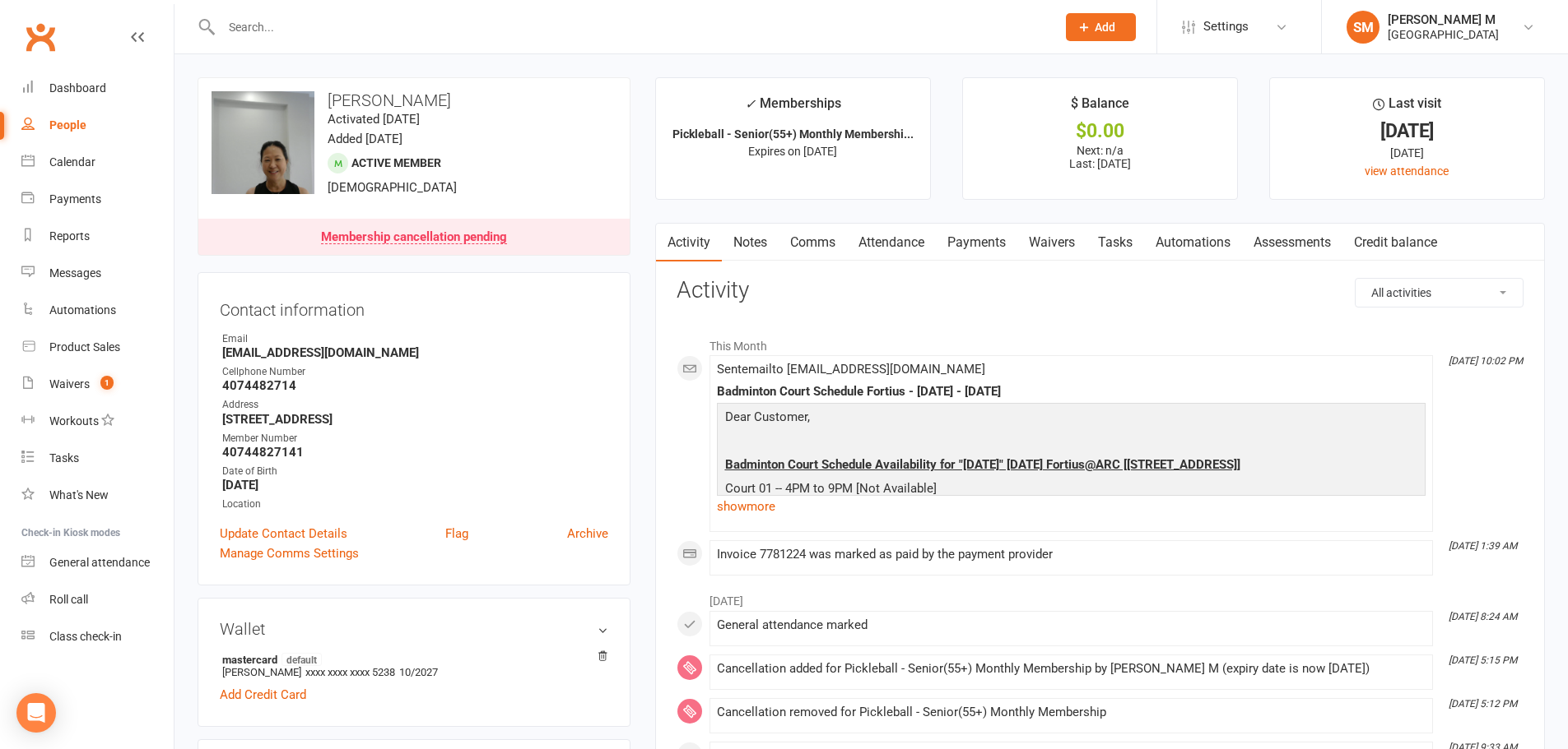
select select "100"
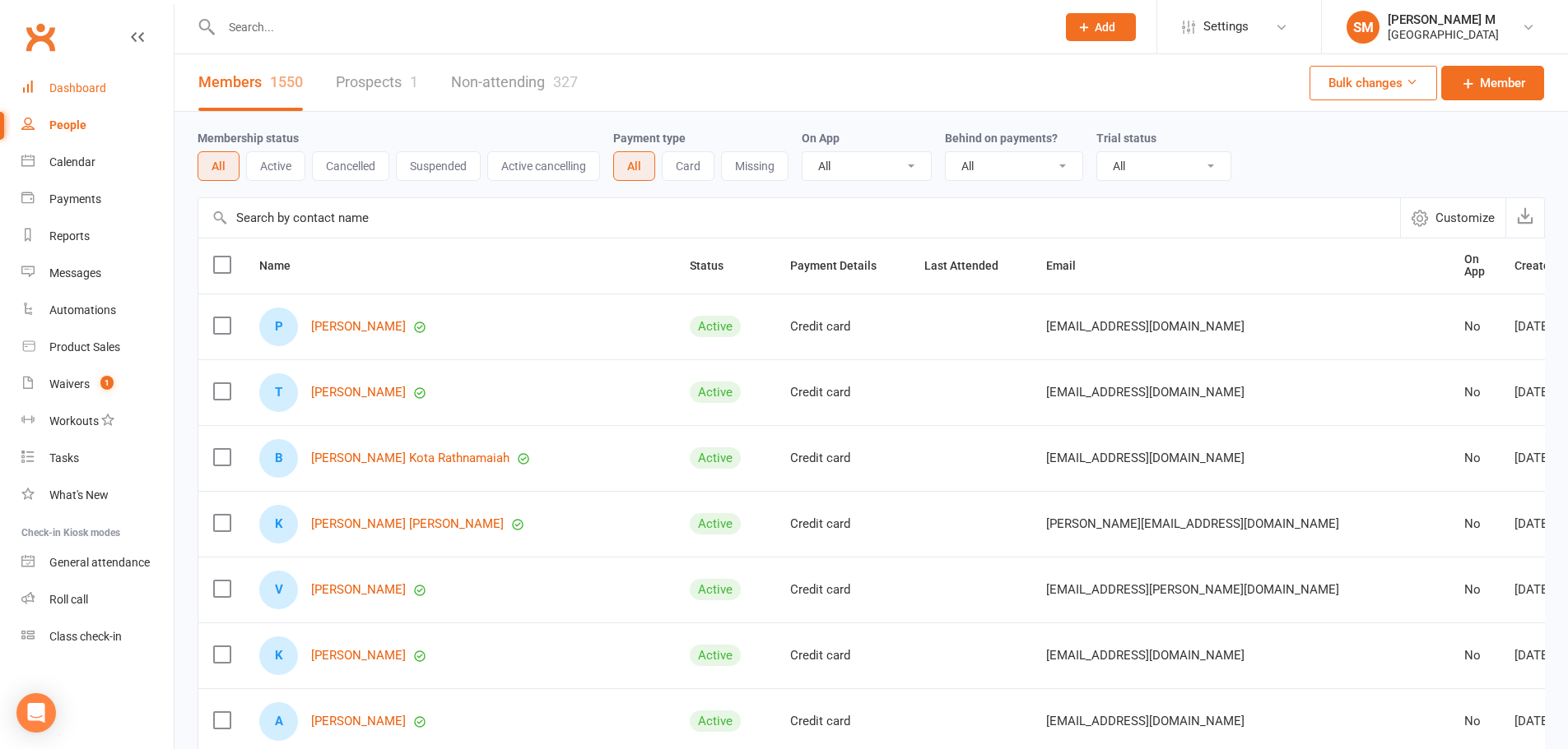
click at [86, 84] on div "Dashboard" at bounding box center [78, 88] width 57 height 13
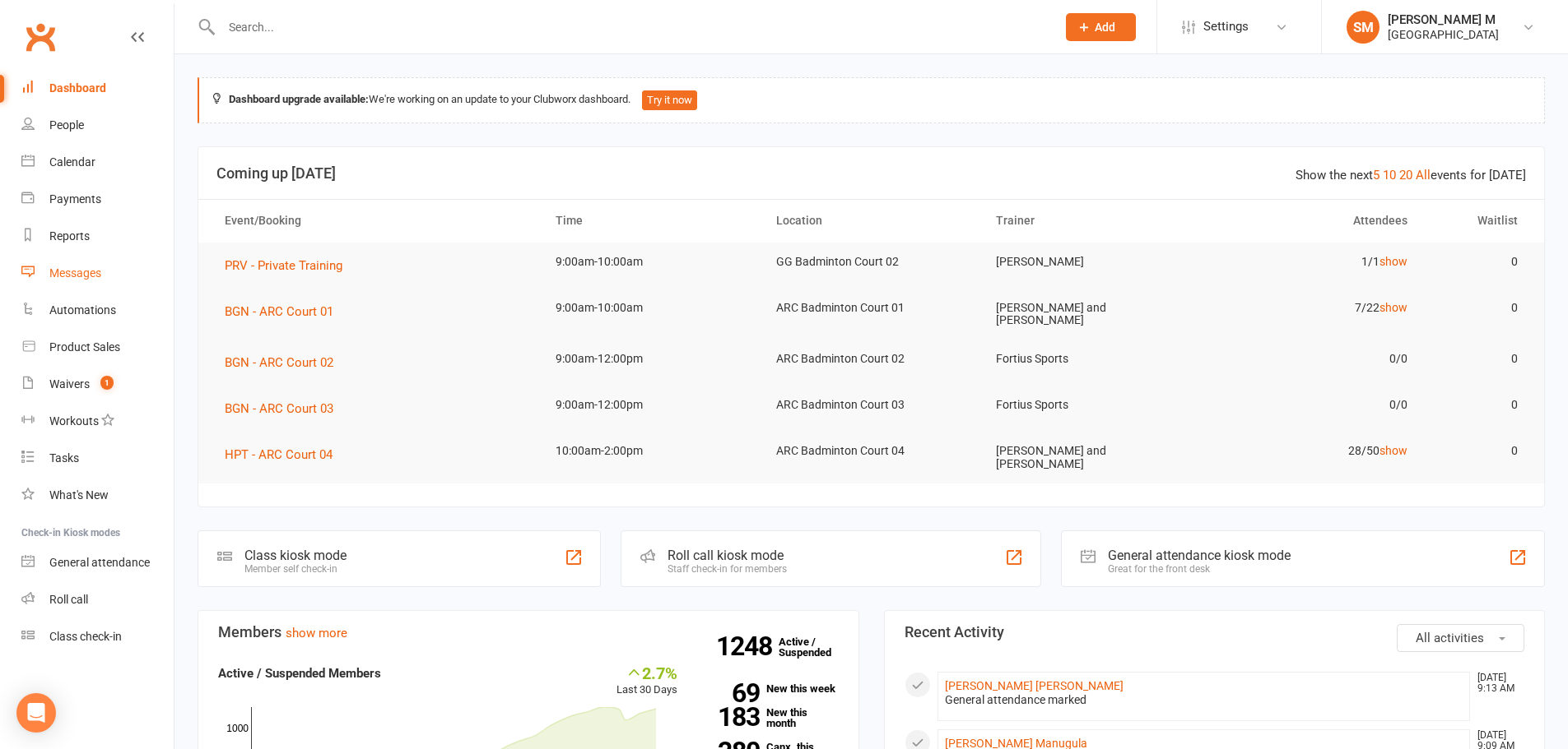
click at [84, 266] on div "Messages" at bounding box center [75, 273] width 51 height 13
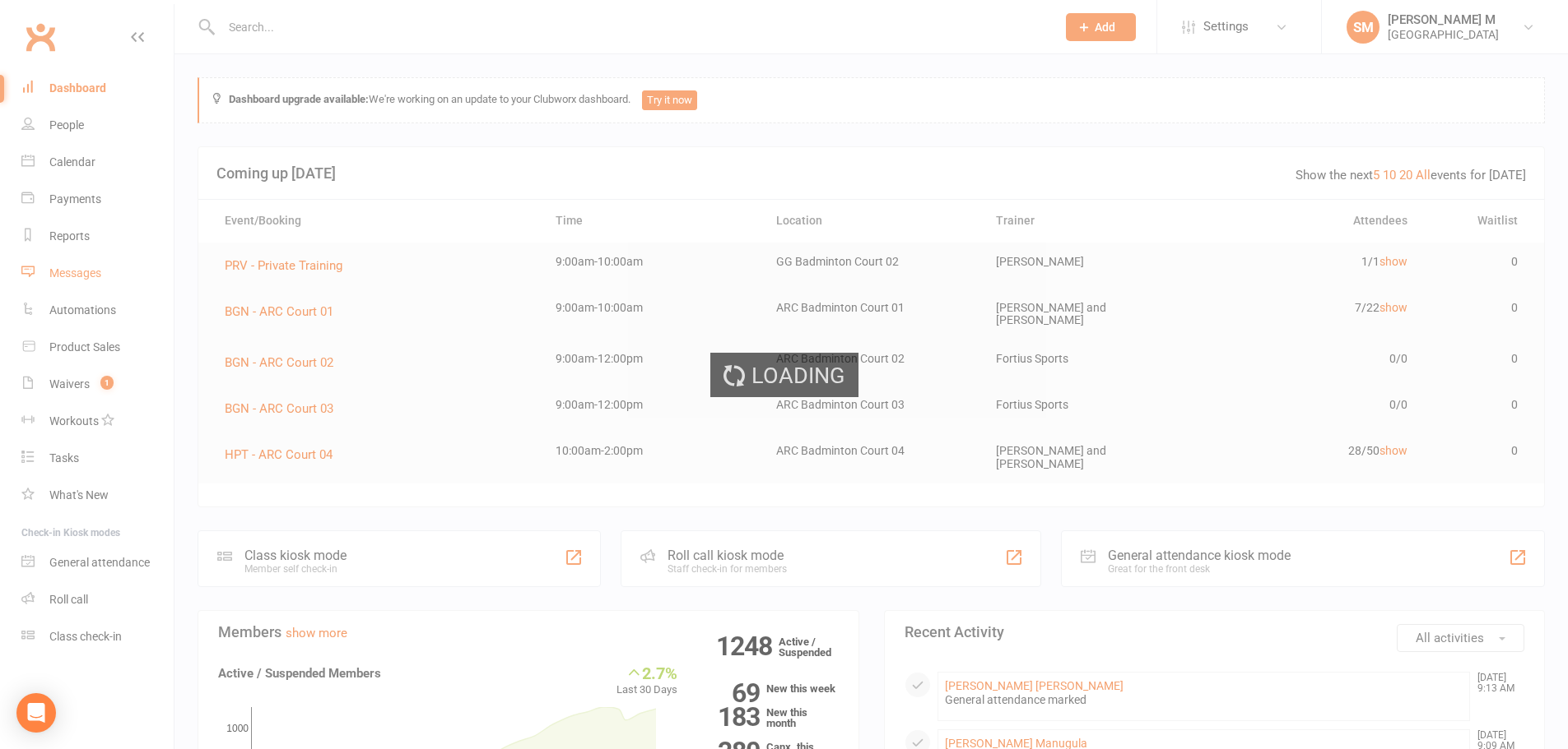
drag, startPoint x: 84, startPoint y: 266, endPoint x: 97, endPoint y: 283, distance: 21.4
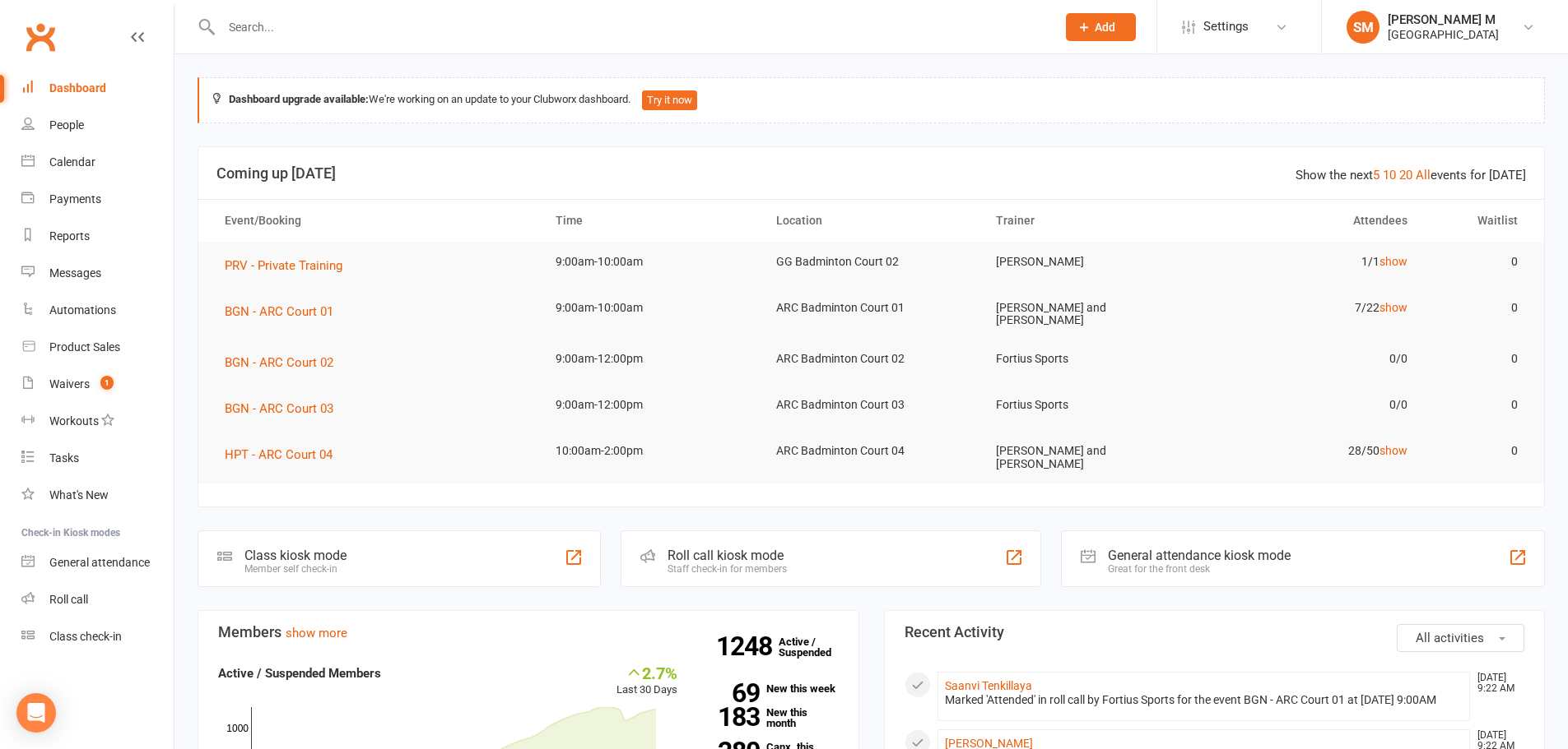
click at [509, 244] on td "PRV - Private Training" at bounding box center [376, 265] width 331 height 46
click at [65, 121] on div "People" at bounding box center [66, 125] width 35 height 13
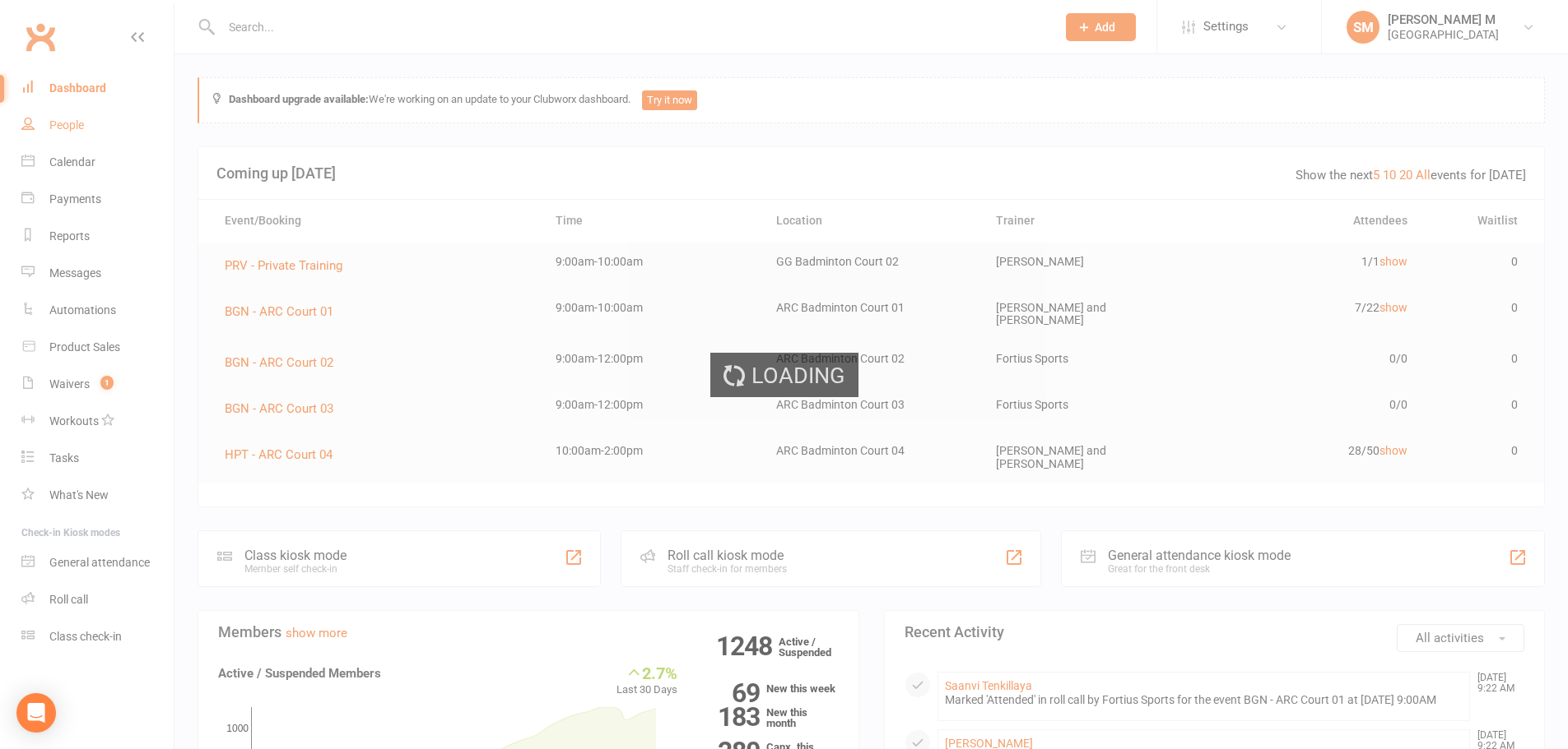
select select "100"
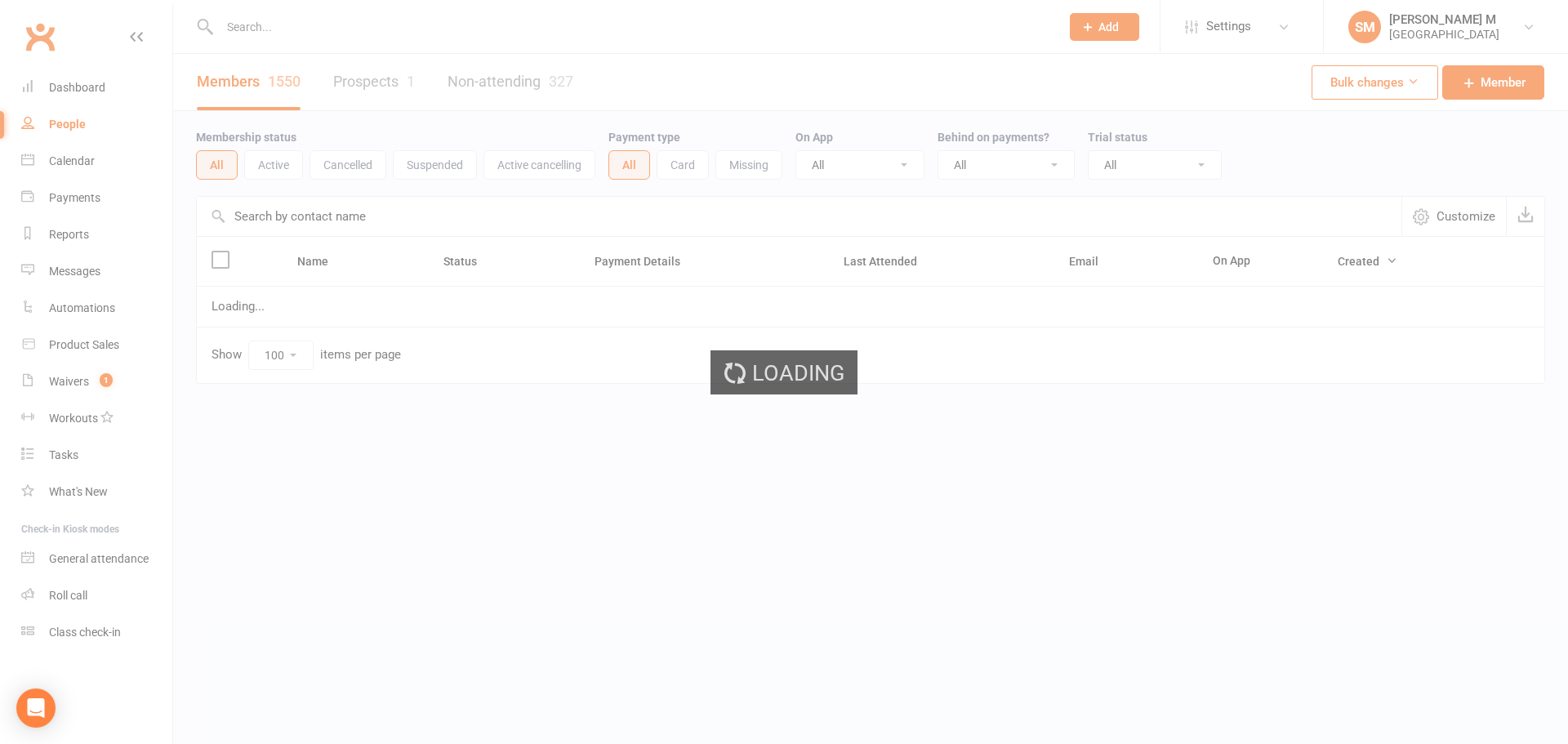
click at [69, 98] on div "Loading" at bounding box center [784, 372] width 1568 height 744
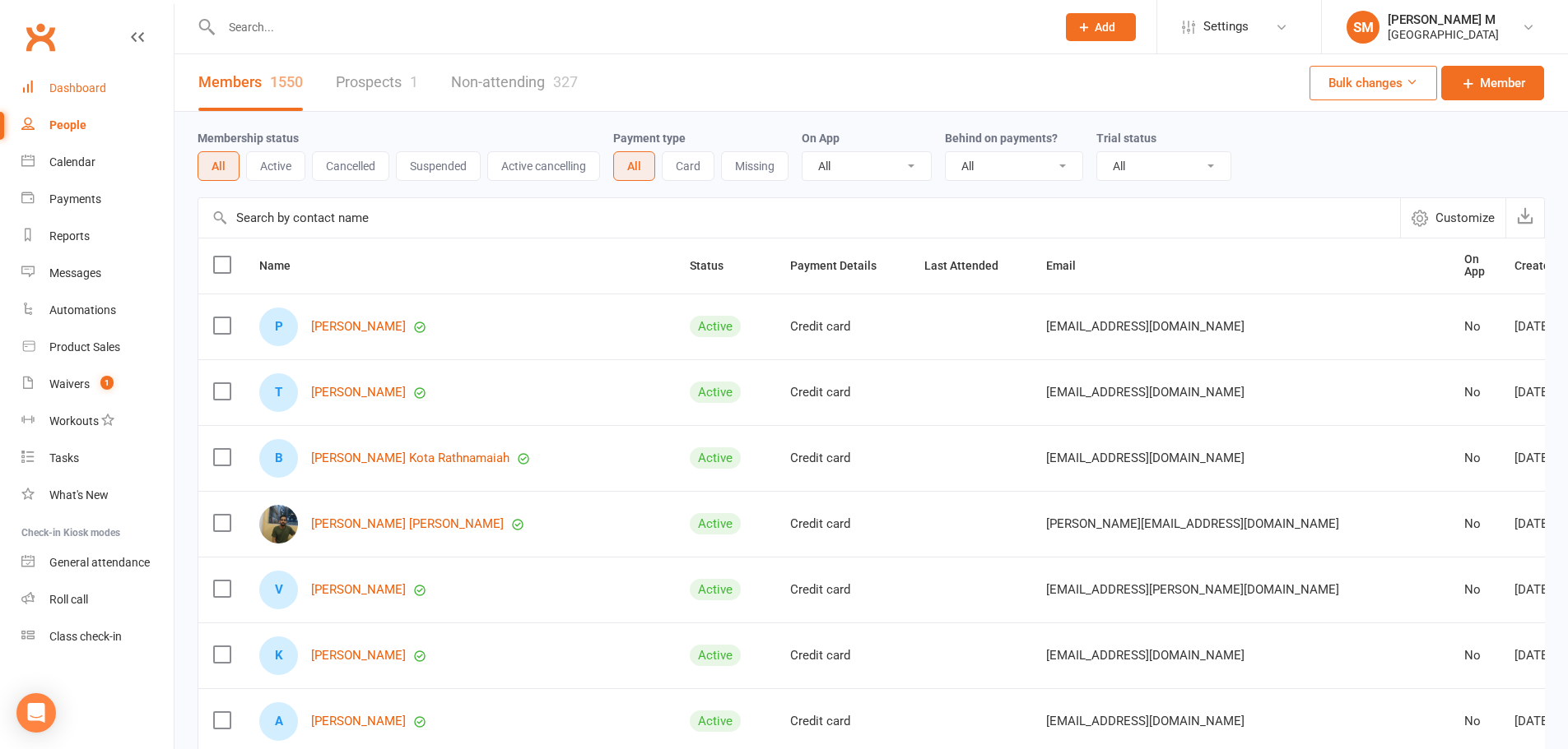
click at [69, 96] on link "Dashboard" at bounding box center [97, 89] width 152 height 37
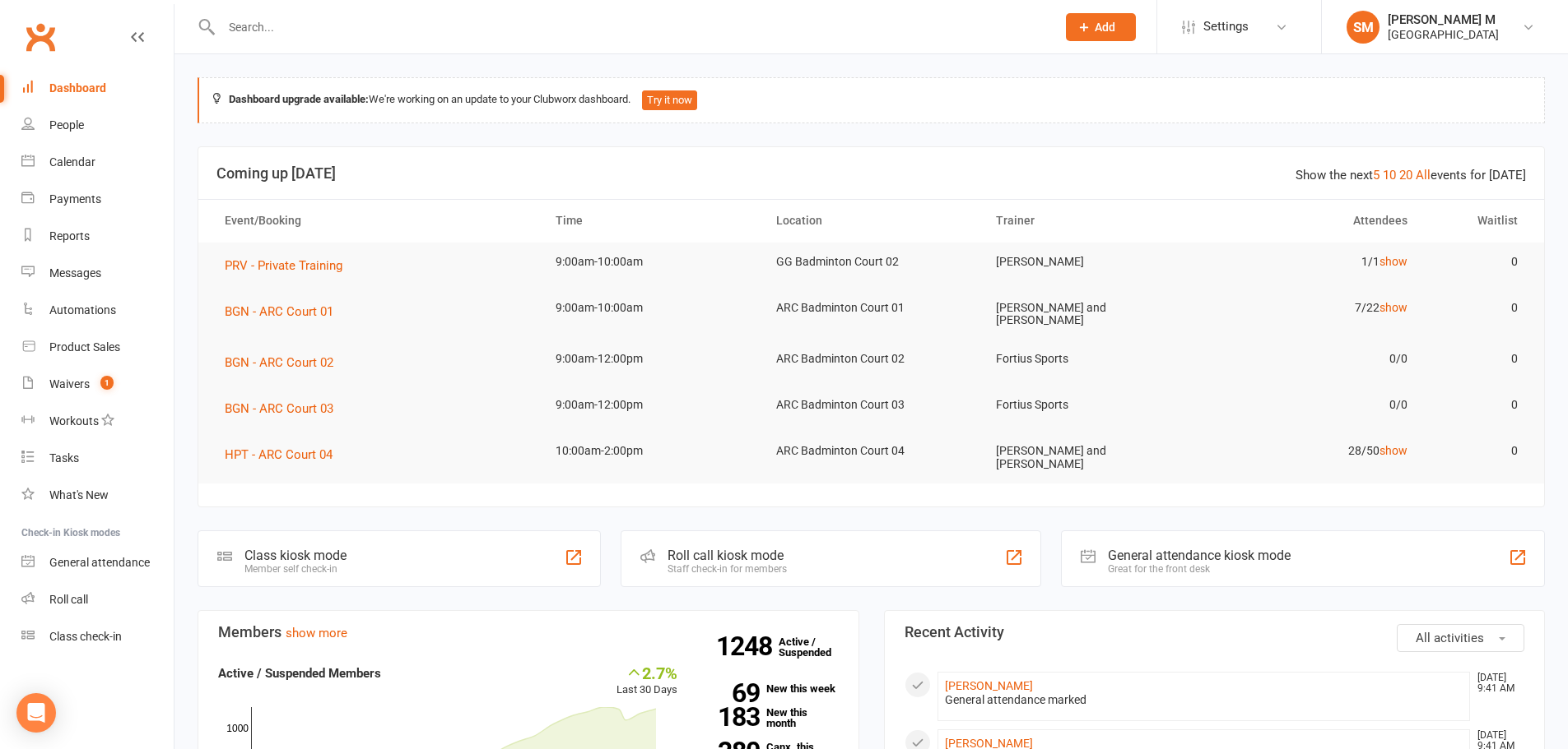
click at [380, 27] on input "text" at bounding box center [631, 27] width 828 height 23
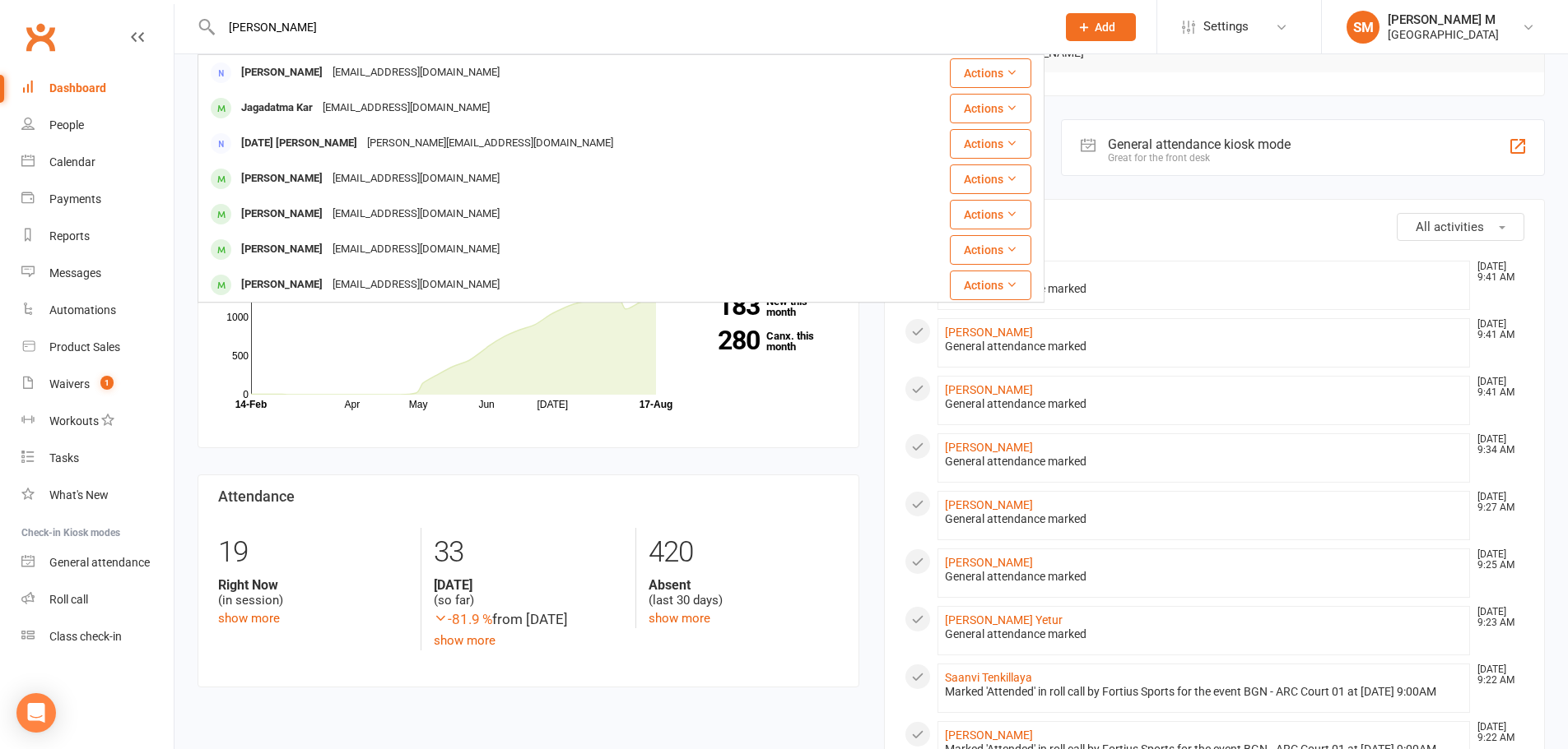
type input "[PERSON_NAME]"
click at [589, 454] on div "Members show more 2.7% Last 30 Days Active / Suspended Members Apr May Jun [DAT…" at bounding box center [528, 456] width 687 height 515
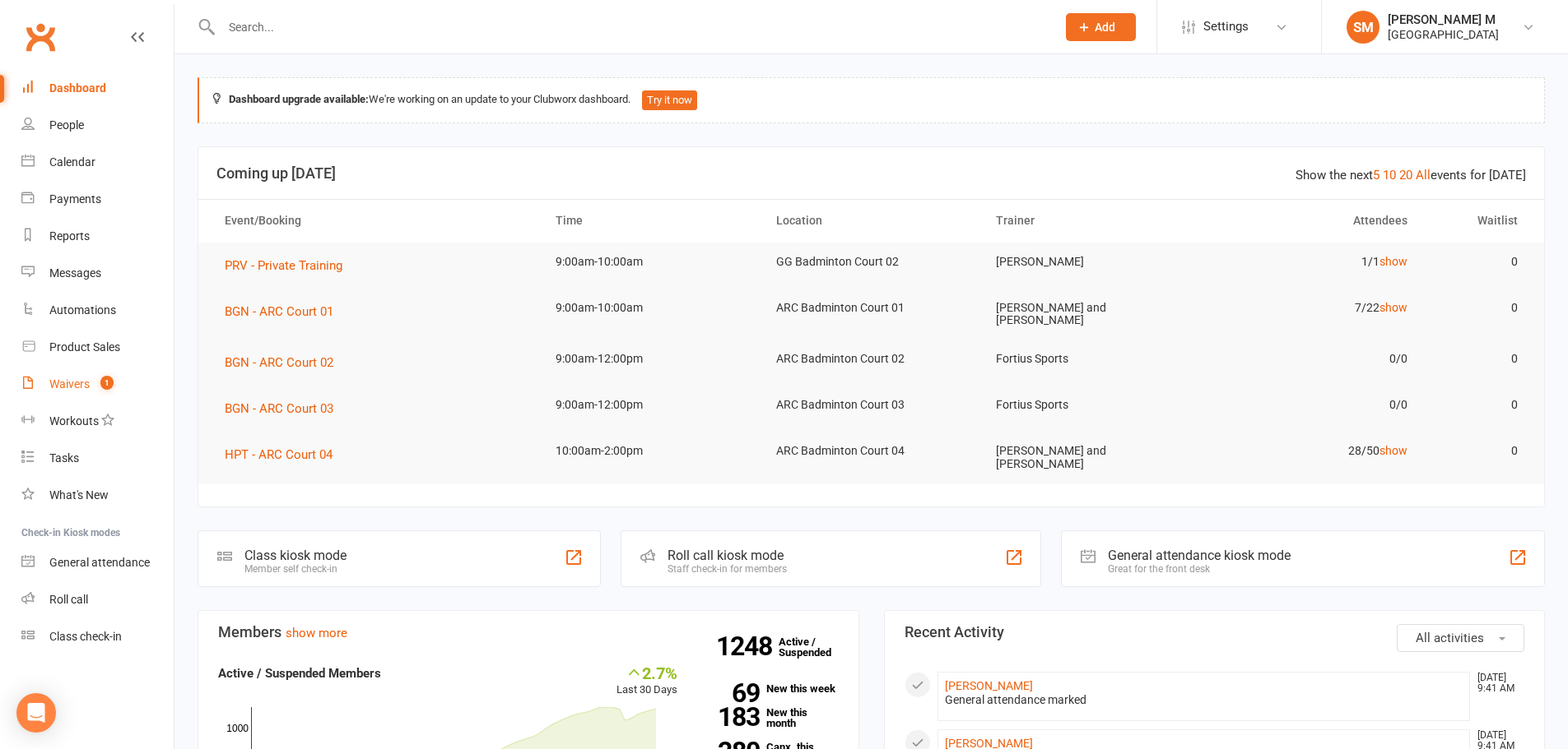
click at [109, 390] on span "1" at bounding box center [107, 383] width 13 height 14
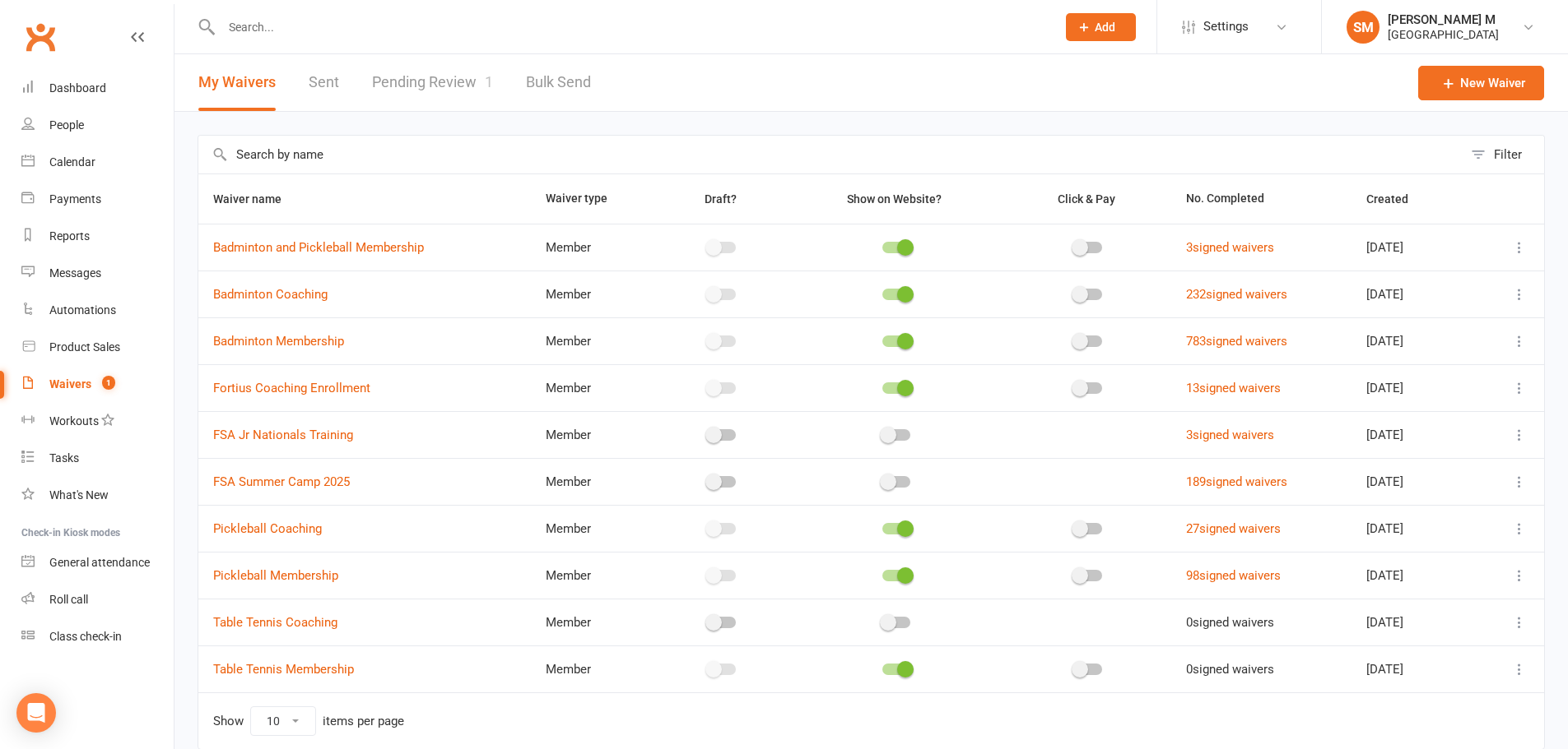
click at [433, 85] on link "Pending Review 1" at bounding box center [432, 82] width 121 height 57
select select "100"
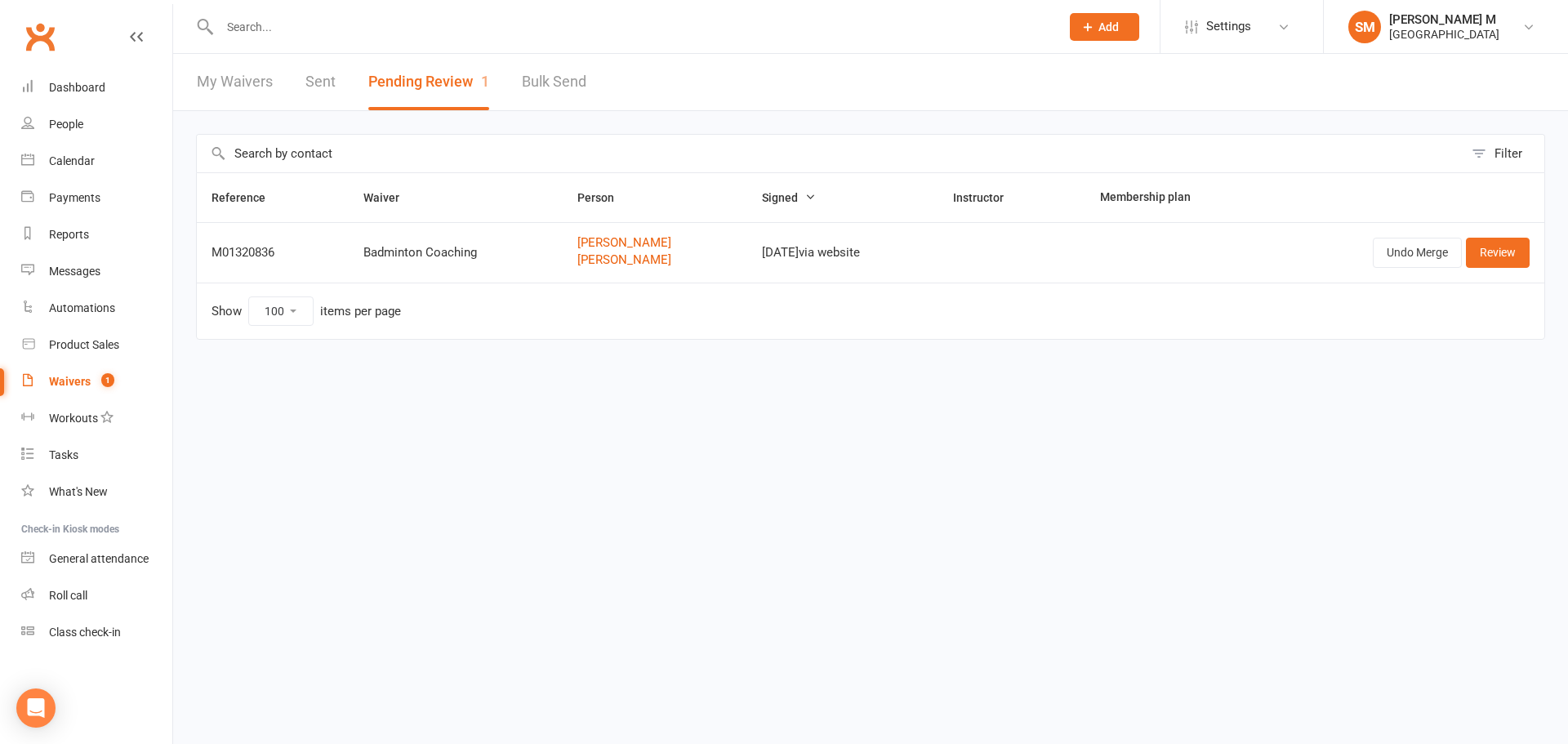
click at [265, 31] on input "text" at bounding box center [631, 27] width 834 height 23
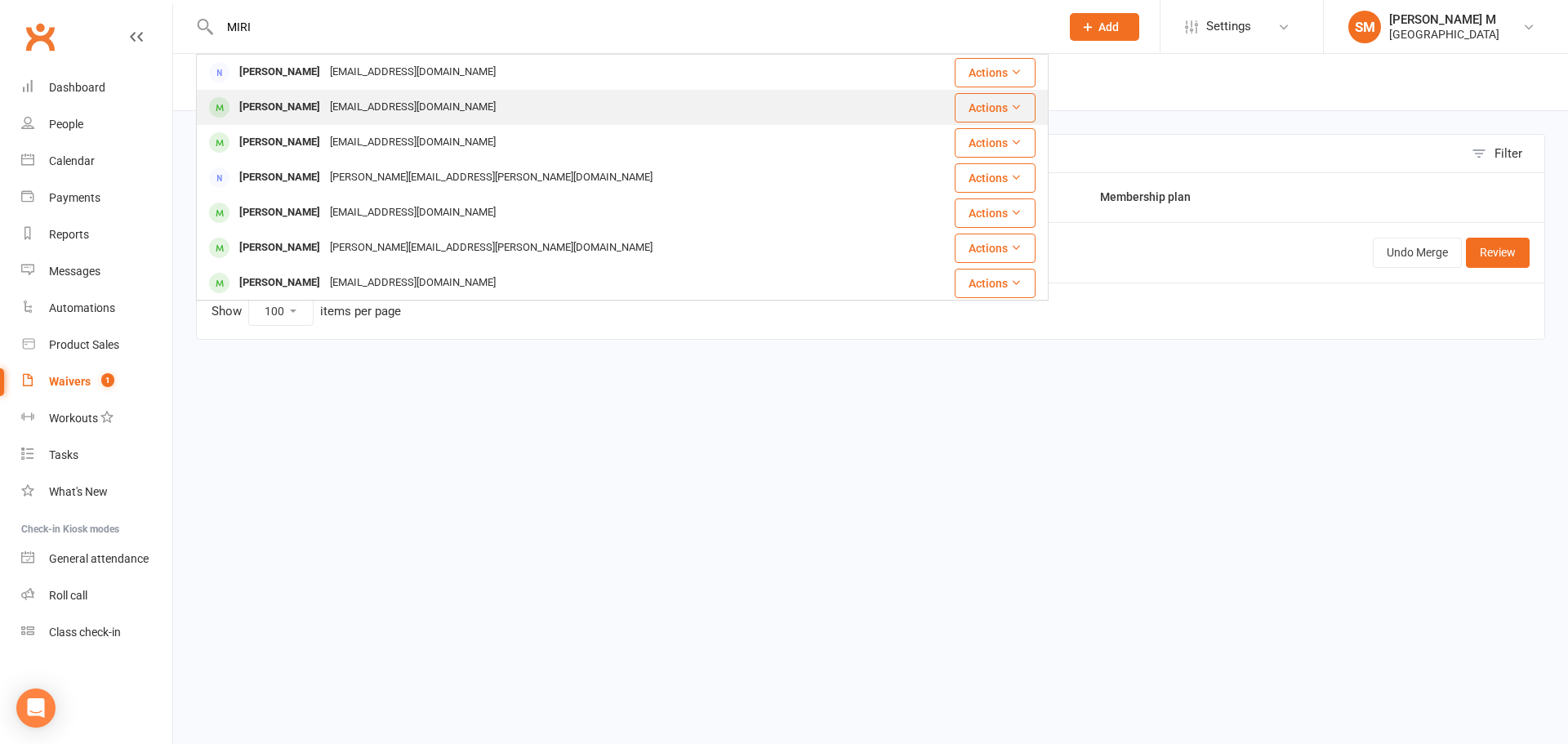
type input "MIRI"
click at [312, 99] on div "[PERSON_NAME]" at bounding box center [280, 108] width 91 height 24
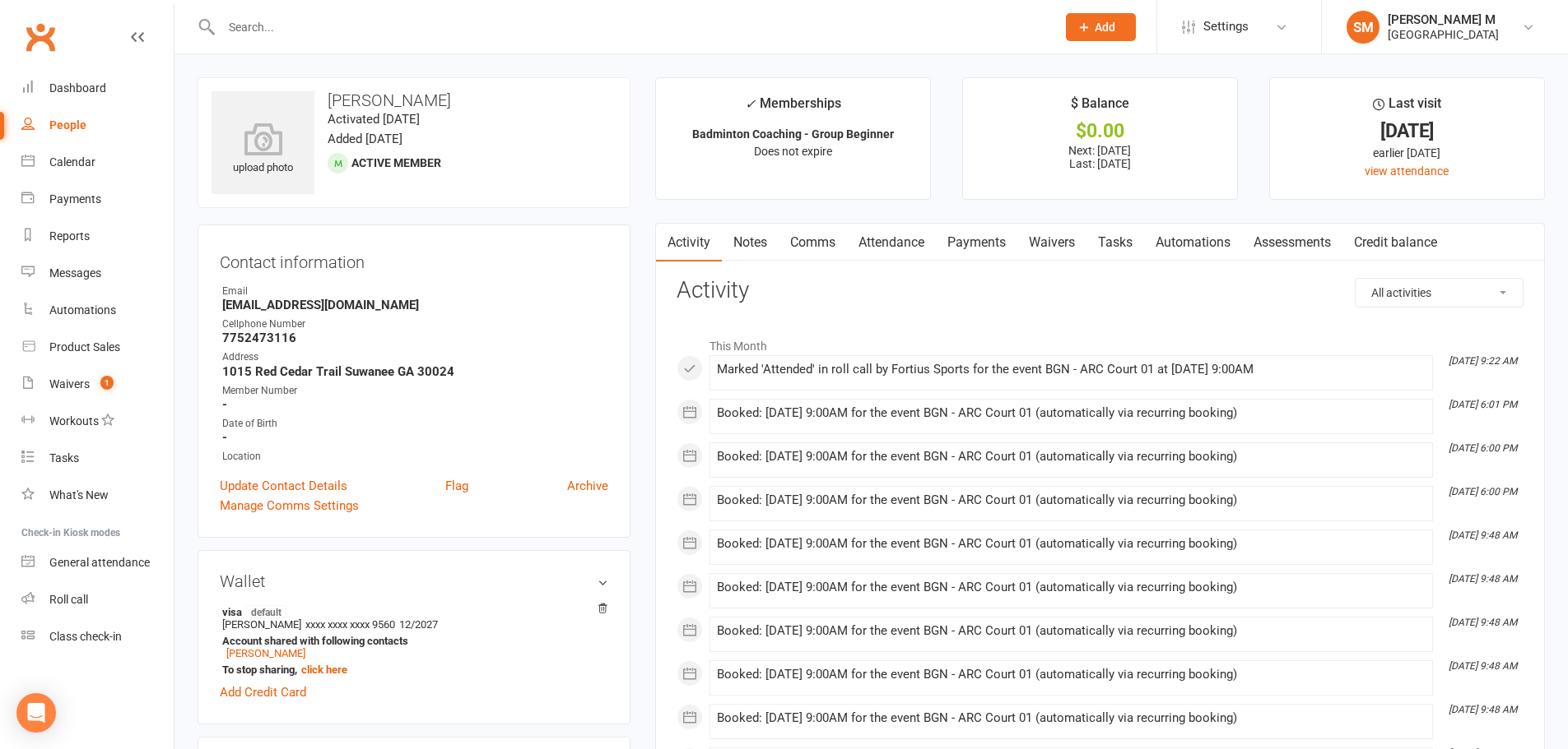
click at [435, 31] on input "text" at bounding box center [631, 27] width 828 height 23
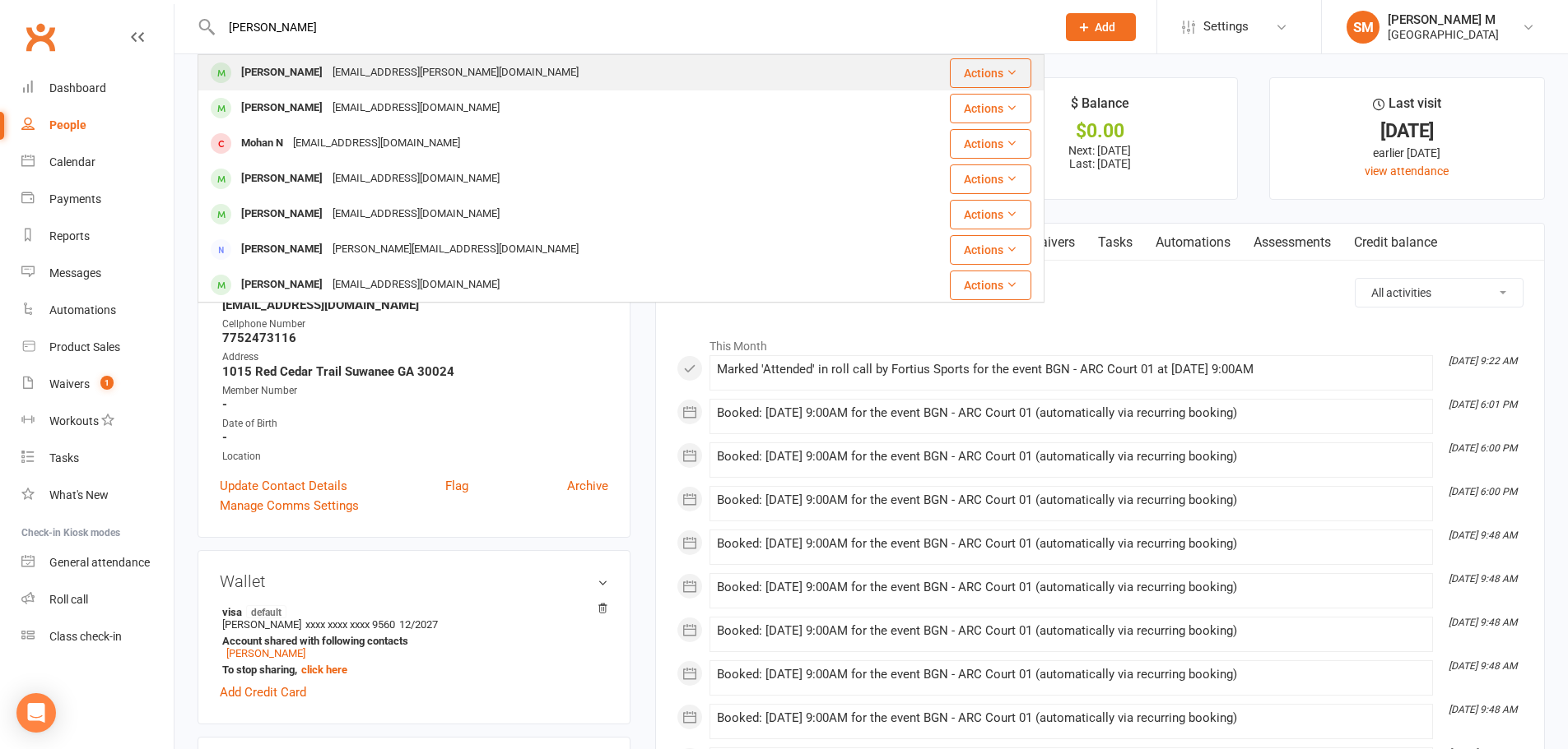
type input "[PERSON_NAME]"
click at [407, 82] on div "[EMAIL_ADDRESS][PERSON_NAME][DOMAIN_NAME]" at bounding box center [456, 73] width 256 height 24
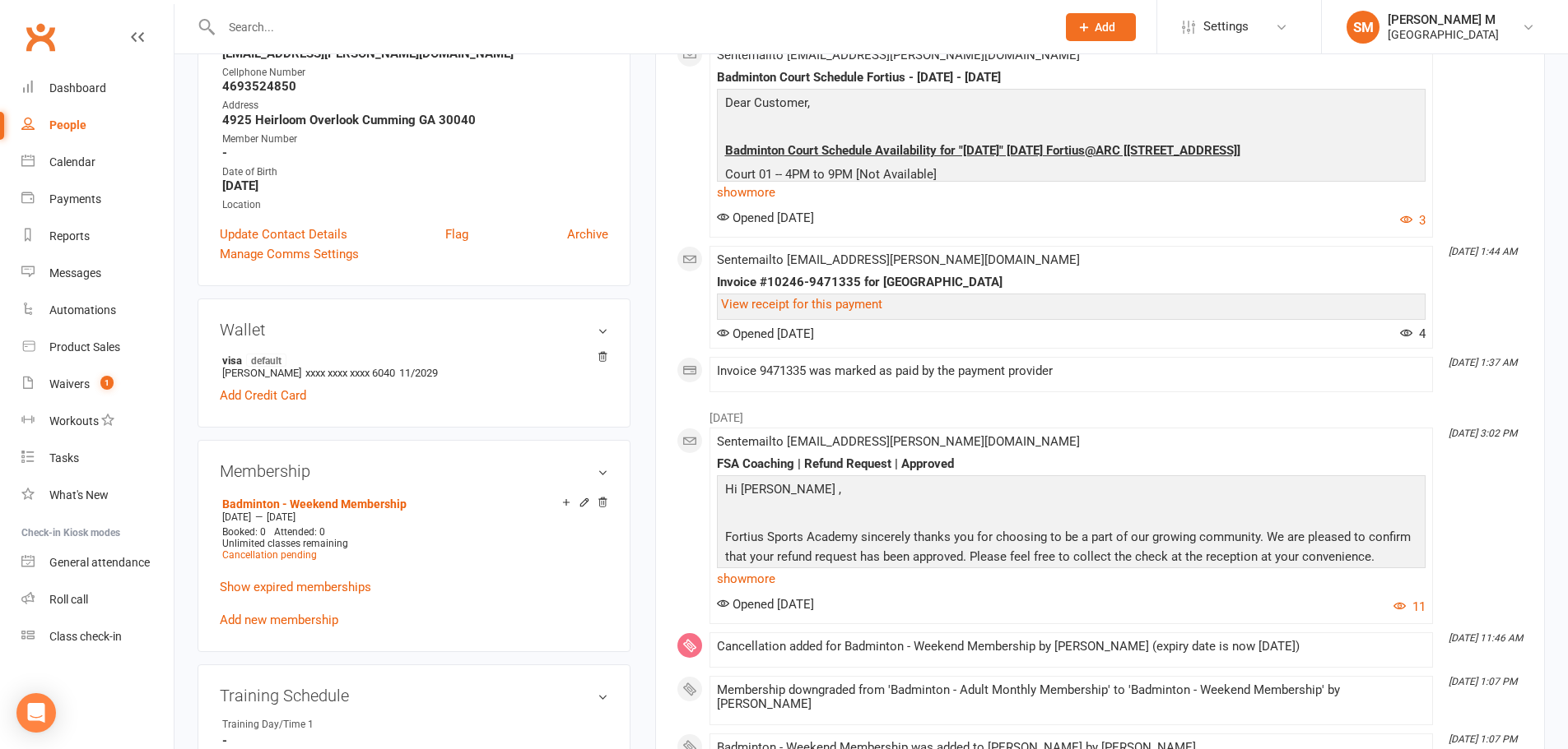
scroll to position [329, 0]
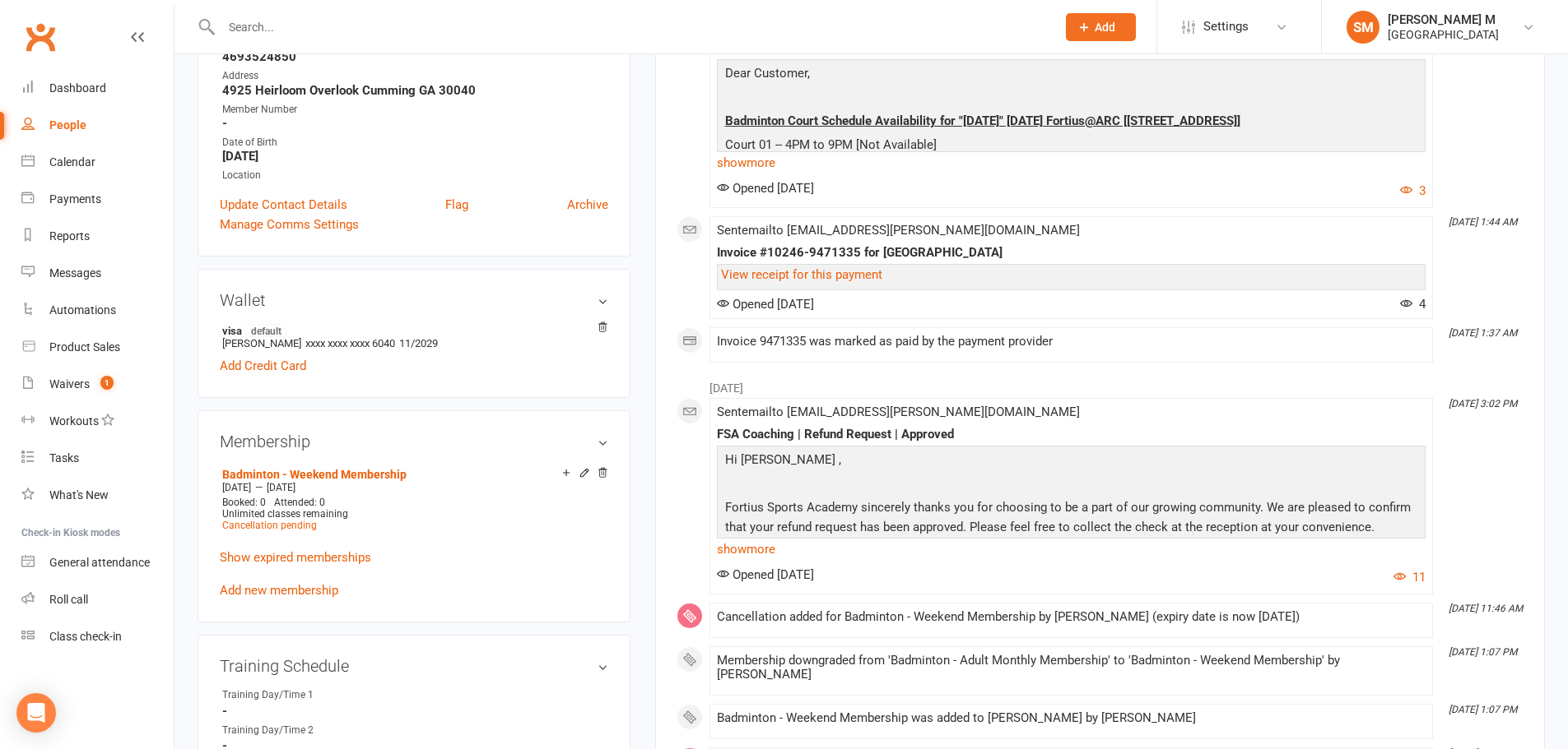
click at [356, 22] on input "text" at bounding box center [631, 27] width 828 height 23
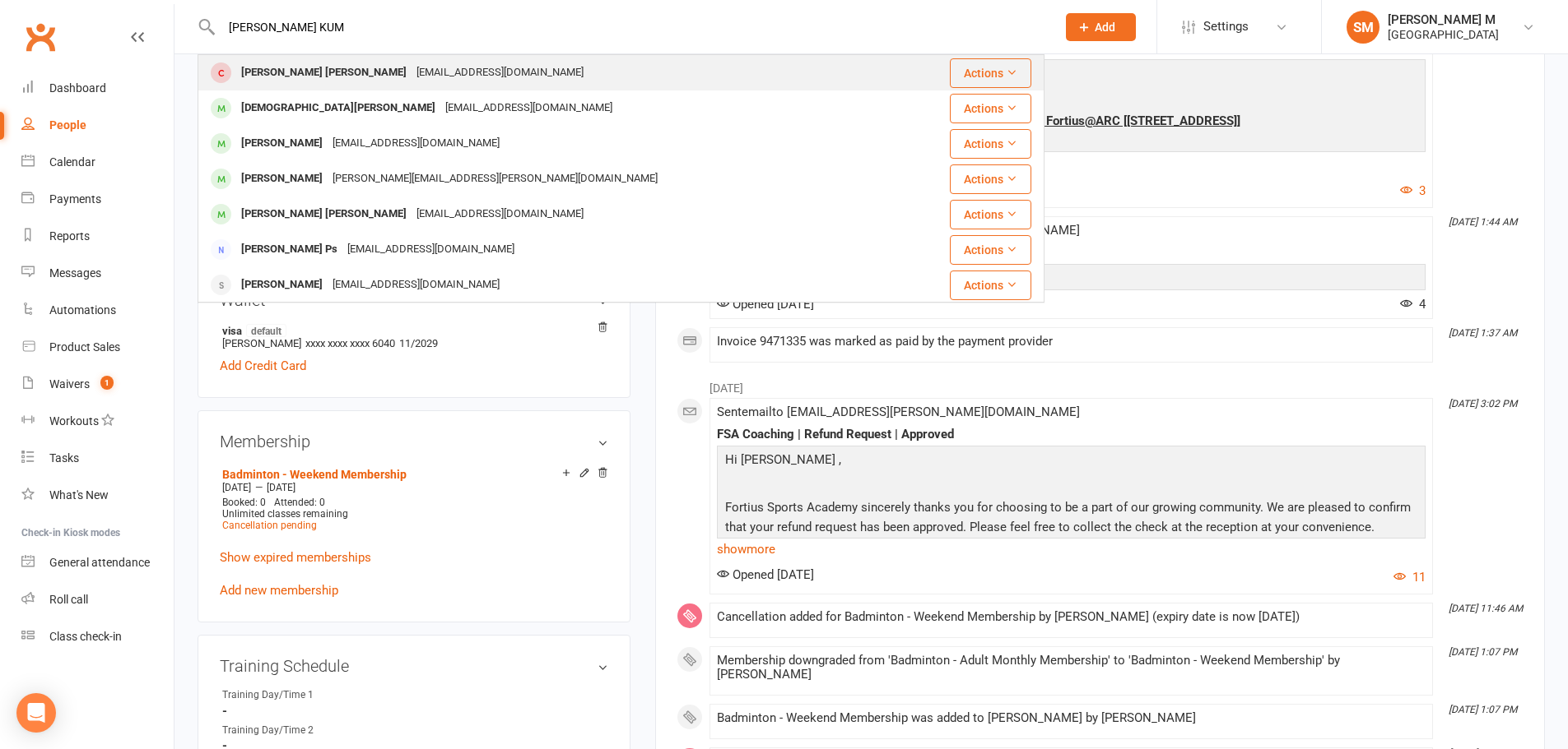
type input "[PERSON_NAME] KUM"
click at [337, 76] on div "[PERSON_NAME] [PERSON_NAME]" at bounding box center [324, 73] width 176 height 24
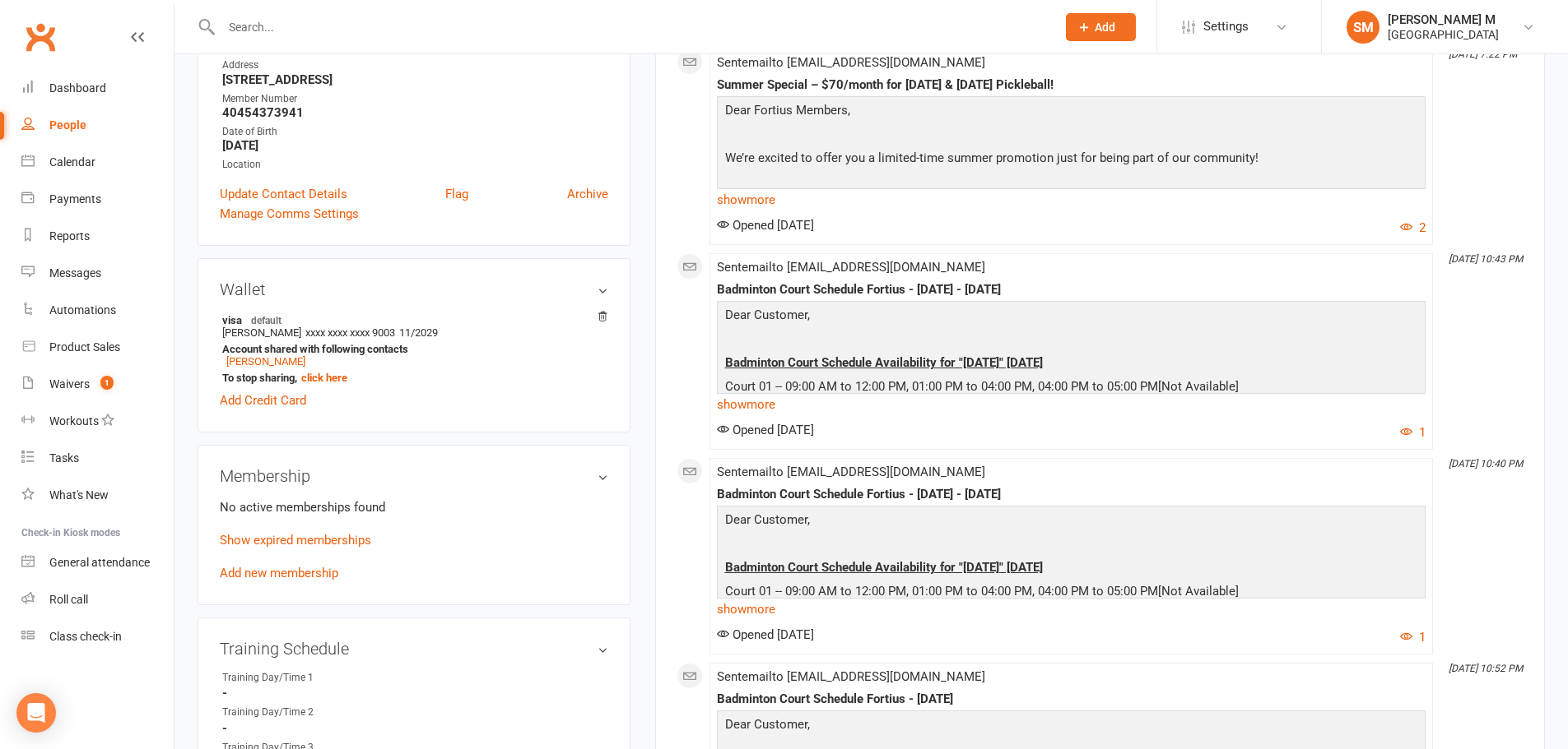
scroll to position [329, 0]
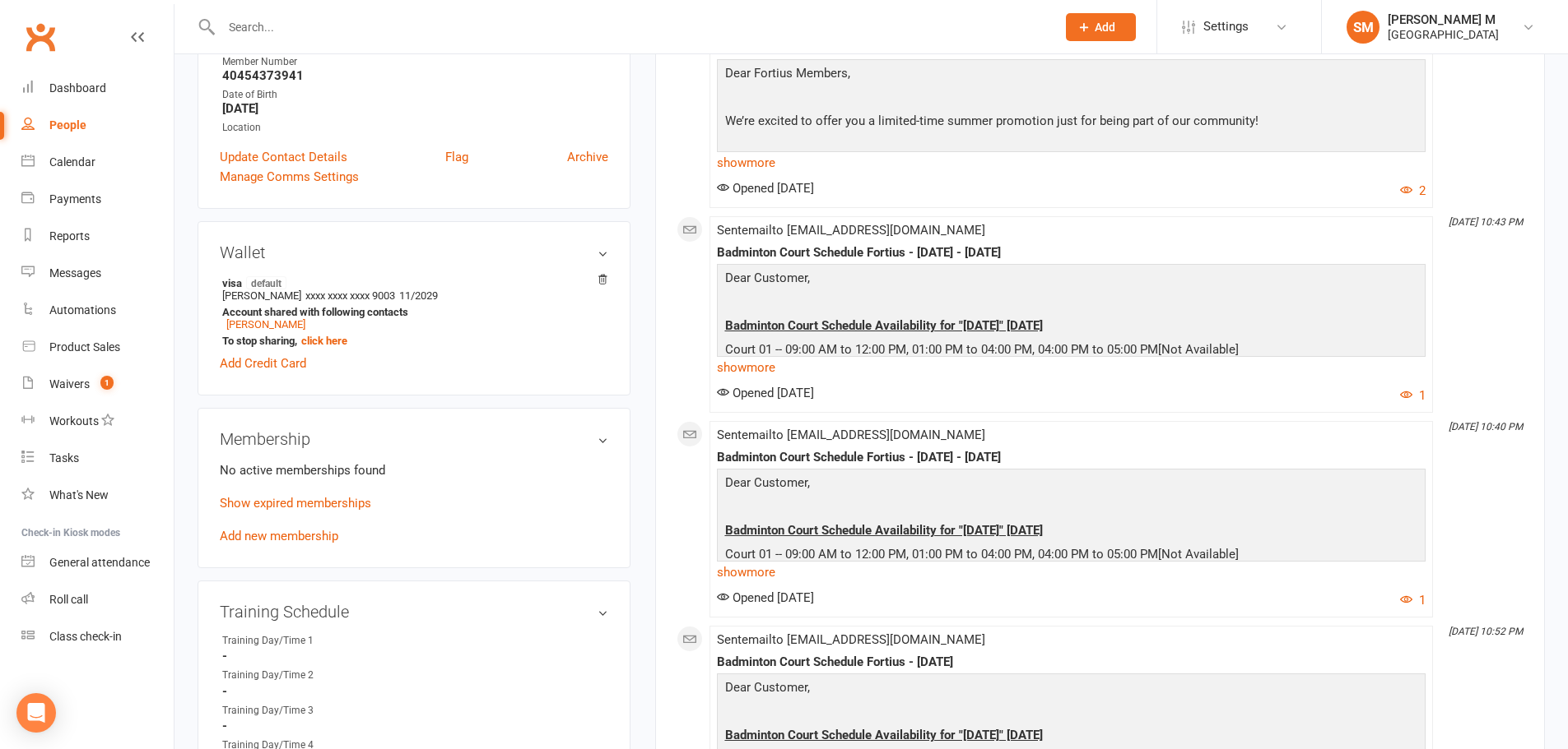
click at [296, 515] on div "No active memberships found Show expired memberships Add new membership" at bounding box center [414, 503] width 389 height 86
click at [302, 502] on link "Show expired memberships" at bounding box center [295, 503] width 151 height 15
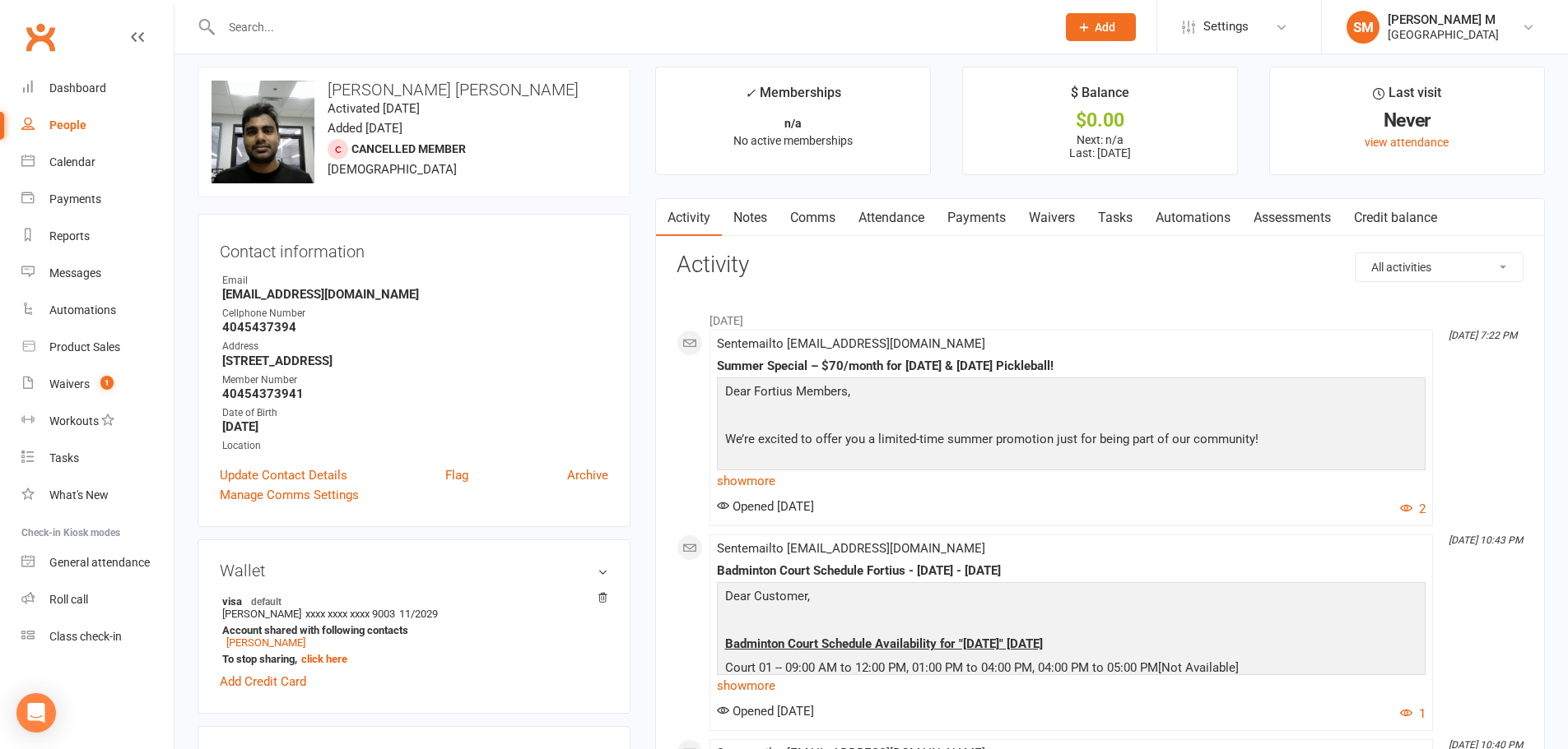
scroll to position [0, 0]
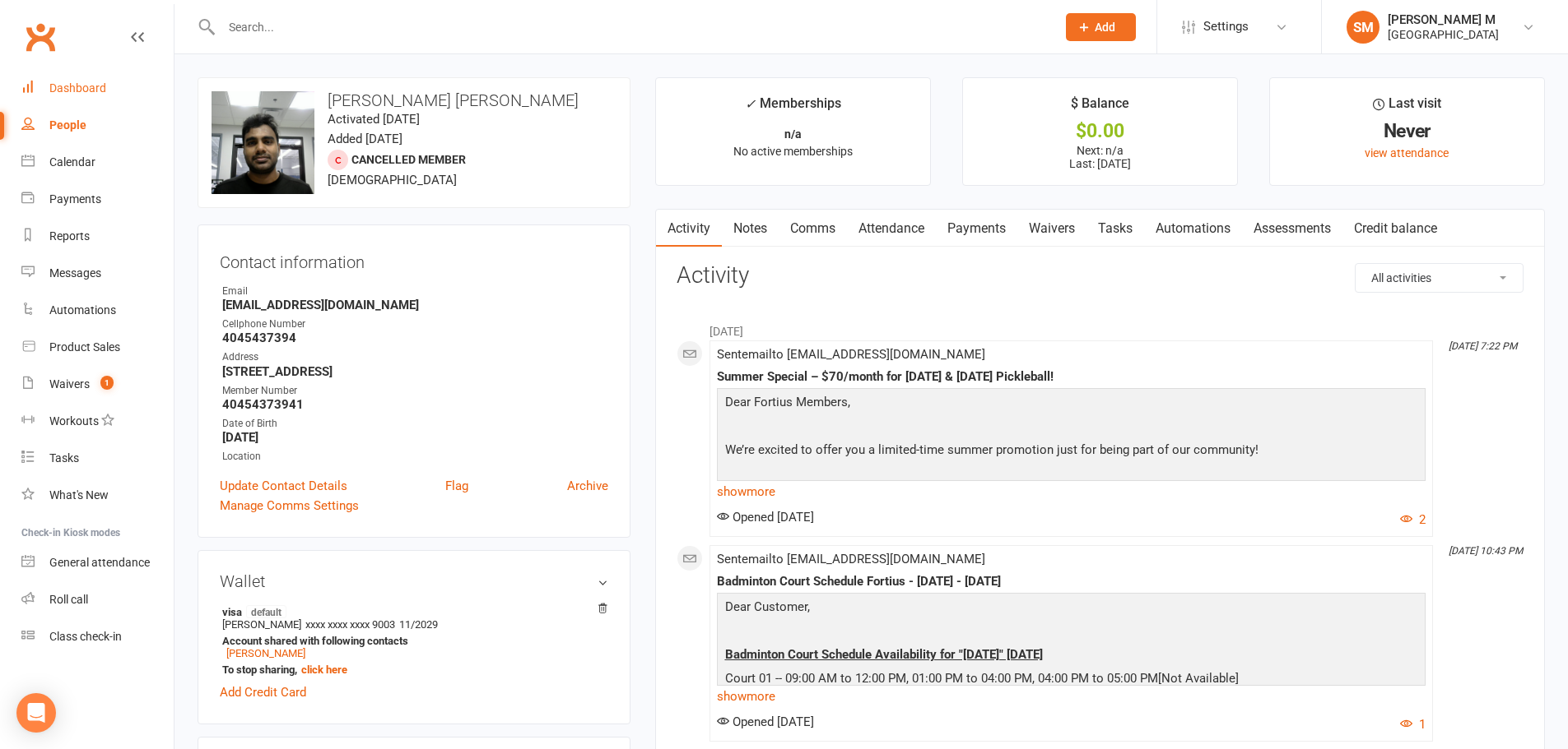
click at [64, 86] on div "Dashboard" at bounding box center [78, 88] width 57 height 13
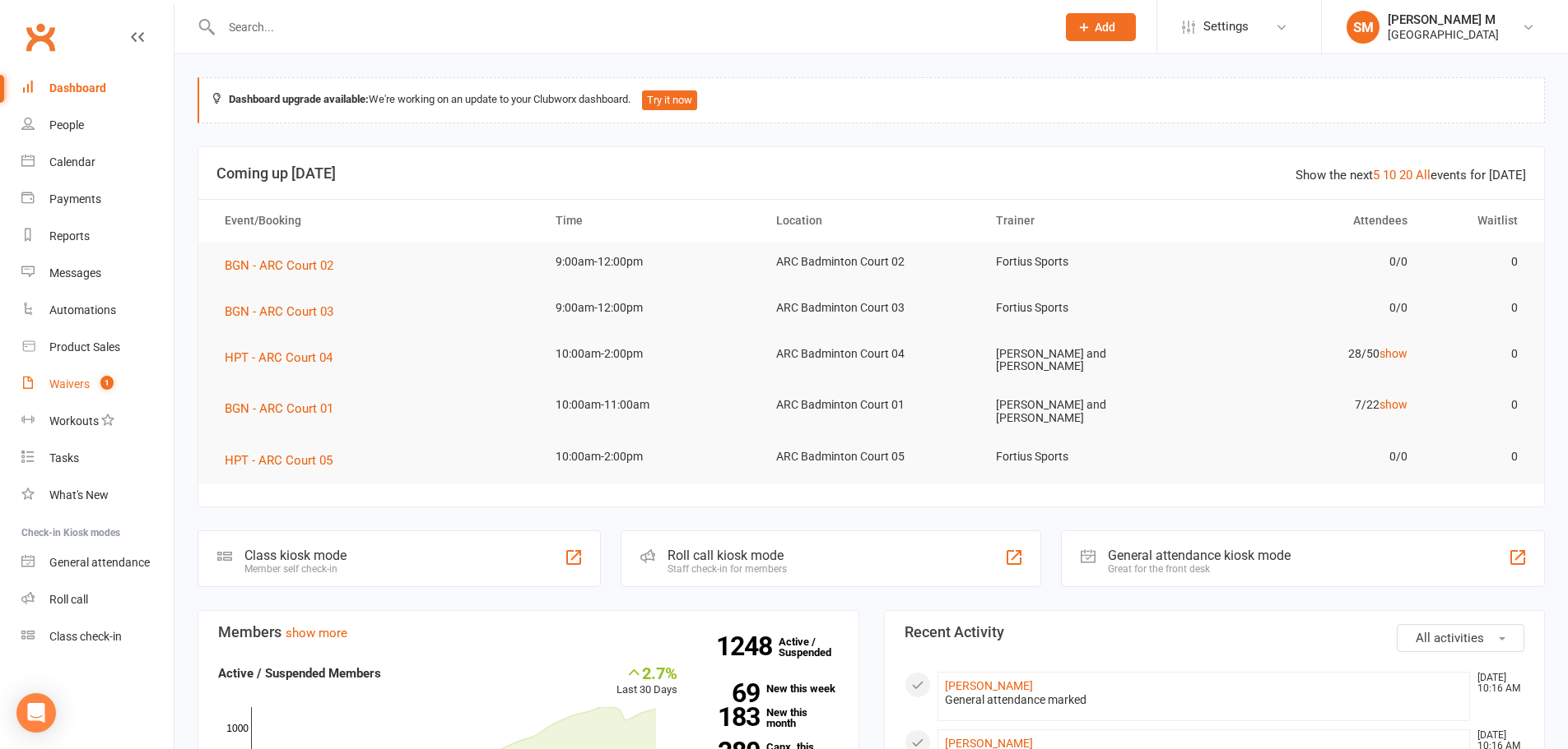
click at [78, 383] on div "Waivers" at bounding box center [69, 384] width 40 height 13
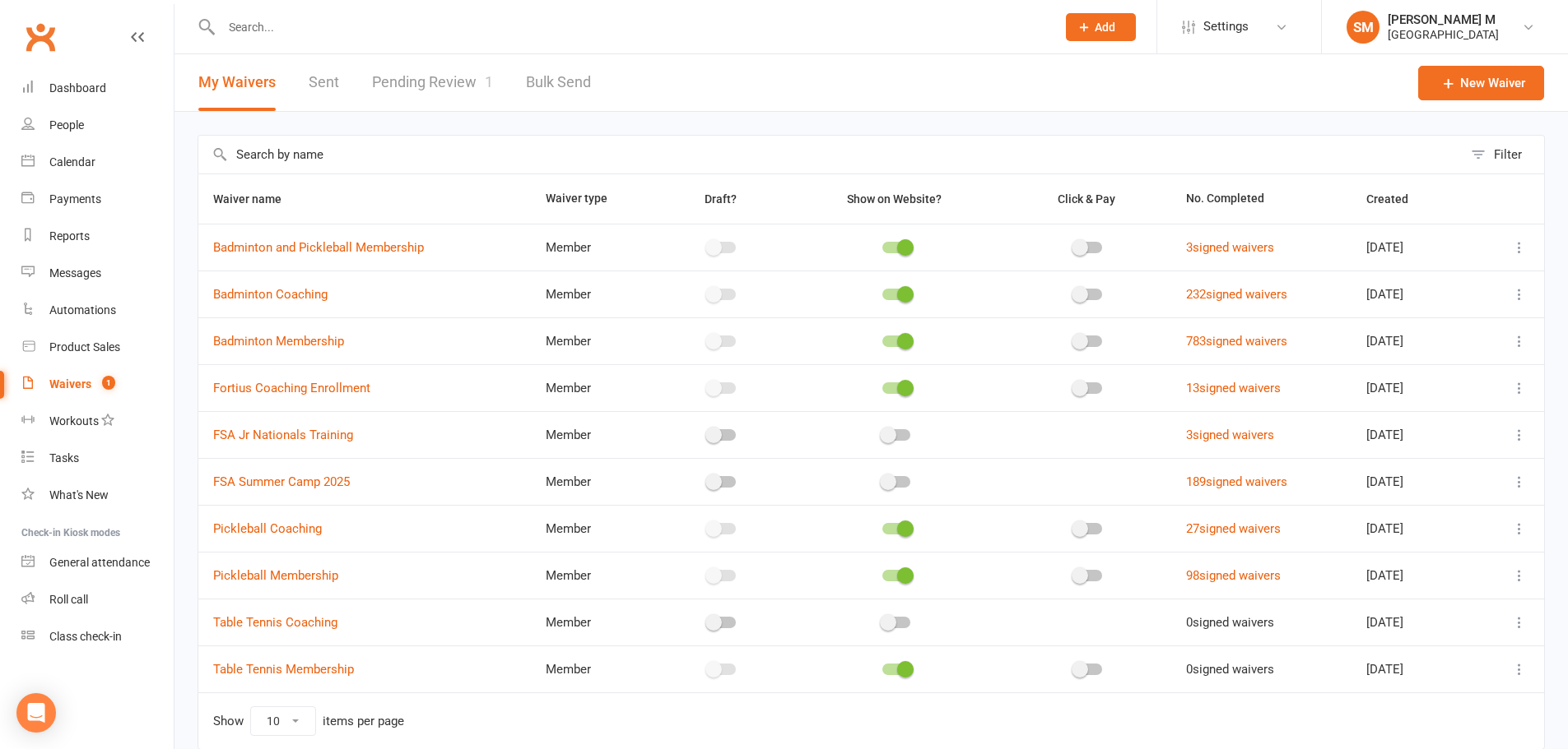
click at [406, 73] on link "Pending Review 1" at bounding box center [432, 82] width 121 height 57
select select "100"
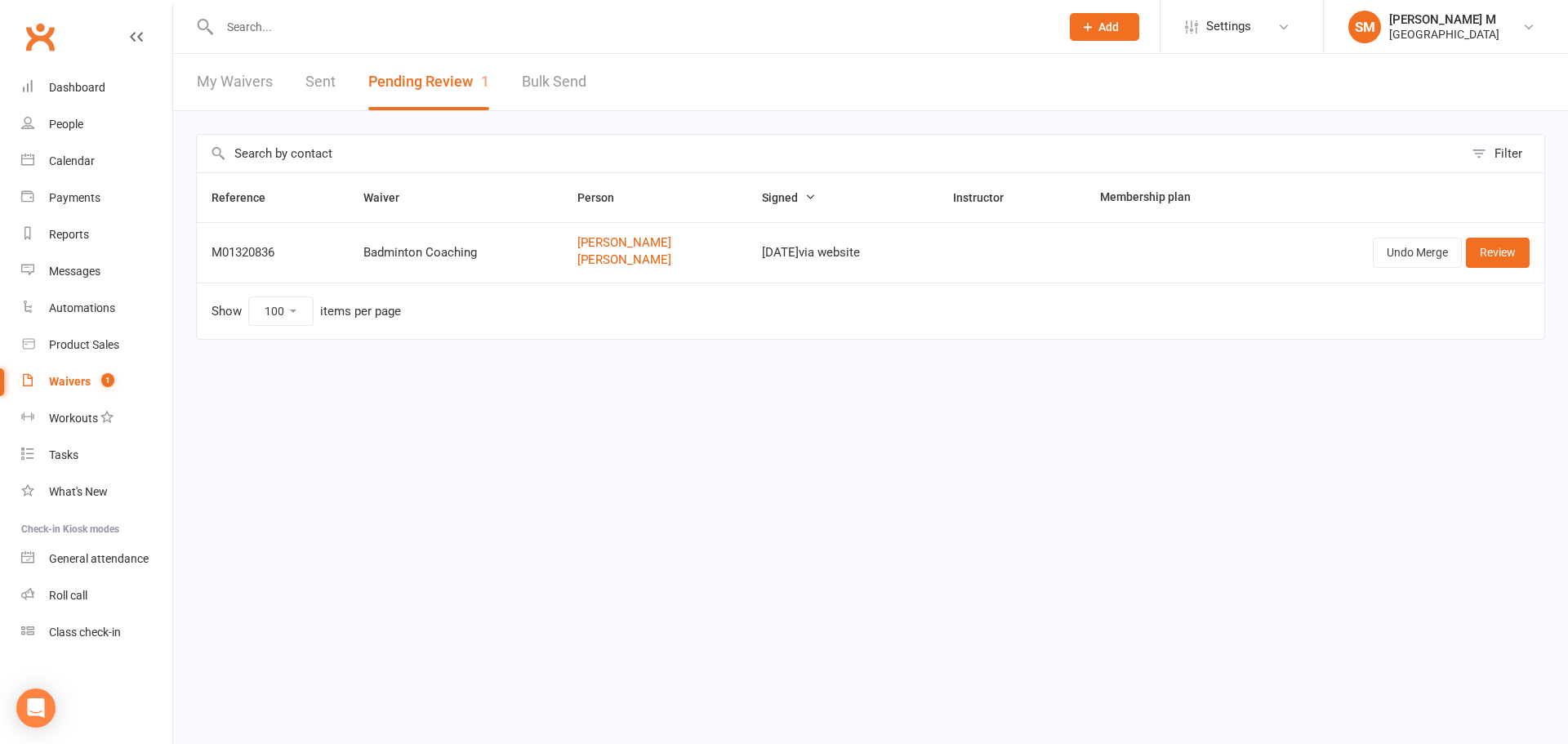
click at [222, 77] on link "My Waivers" at bounding box center [235, 82] width 76 height 57
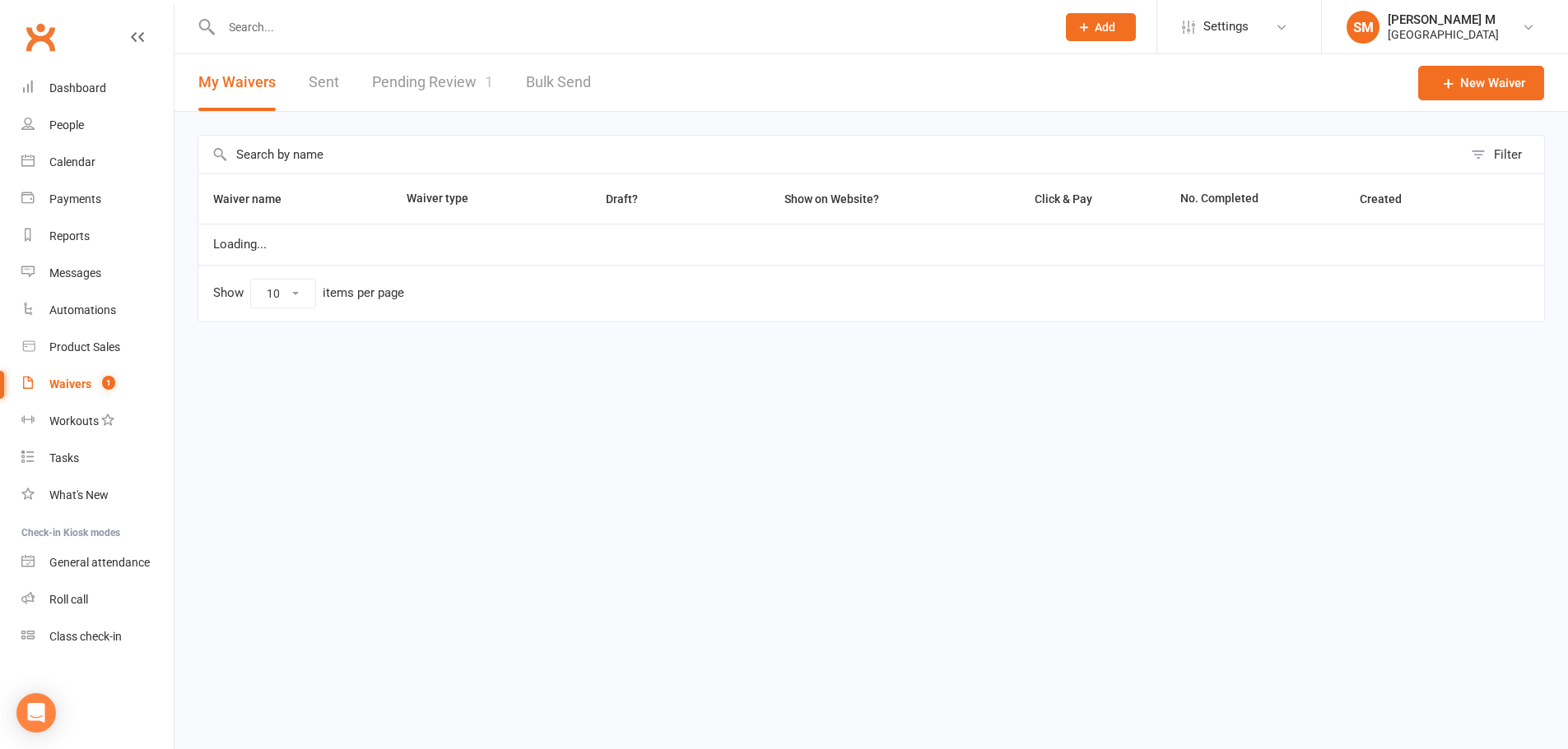
click at [308, 78] on link "Sent" at bounding box center [323, 82] width 31 height 57
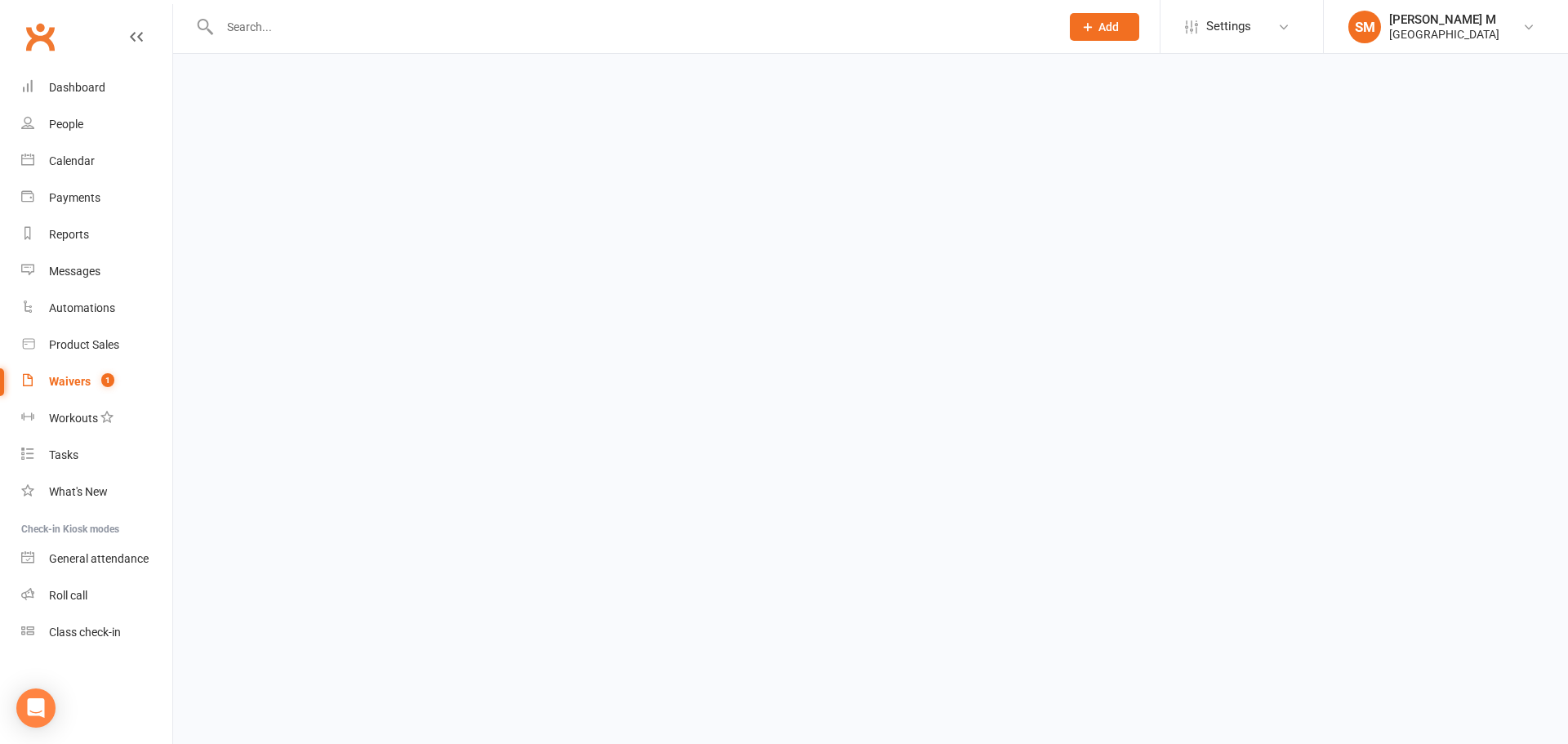
select select "50"
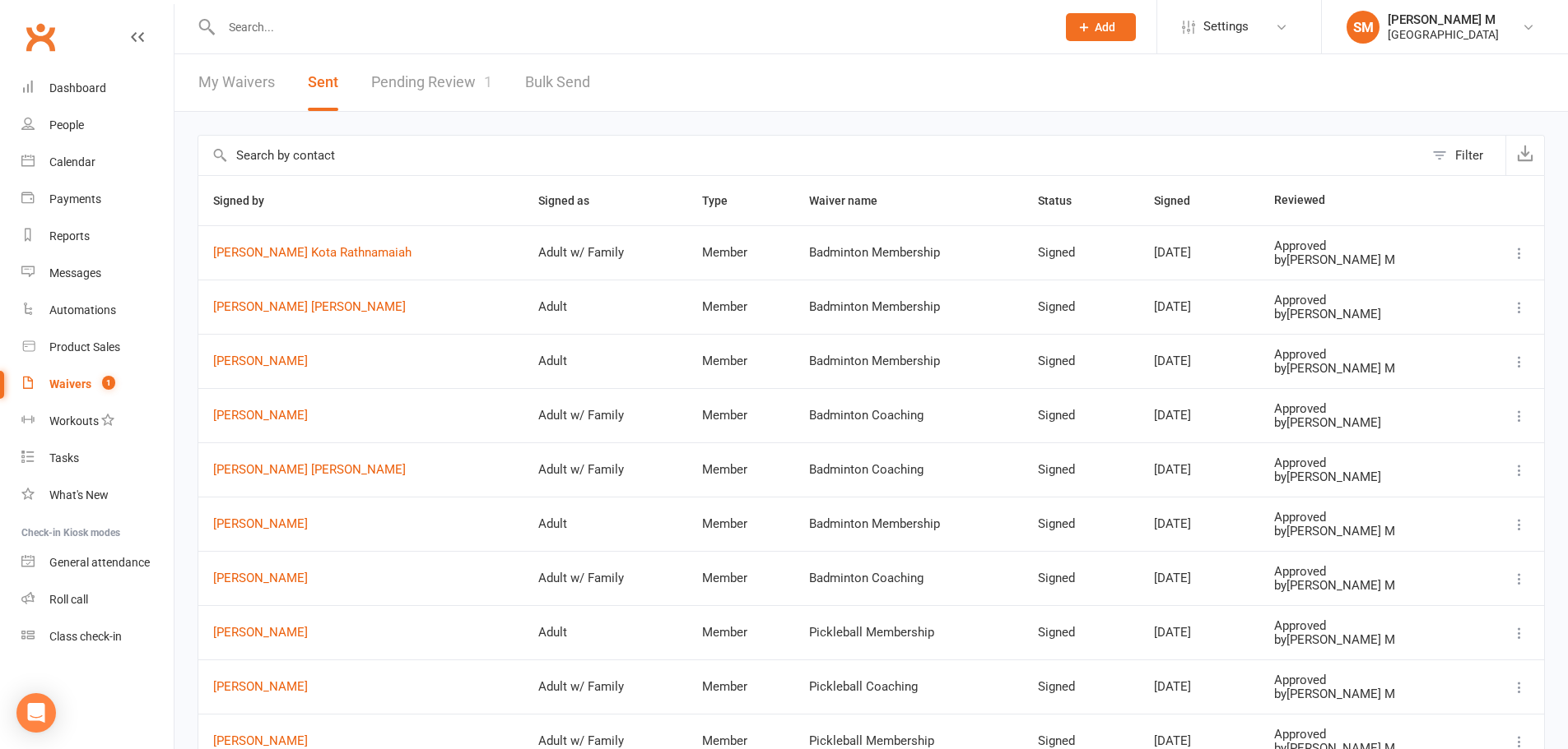
click at [424, 80] on link "Pending Review 1" at bounding box center [431, 82] width 121 height 57
select select "100"
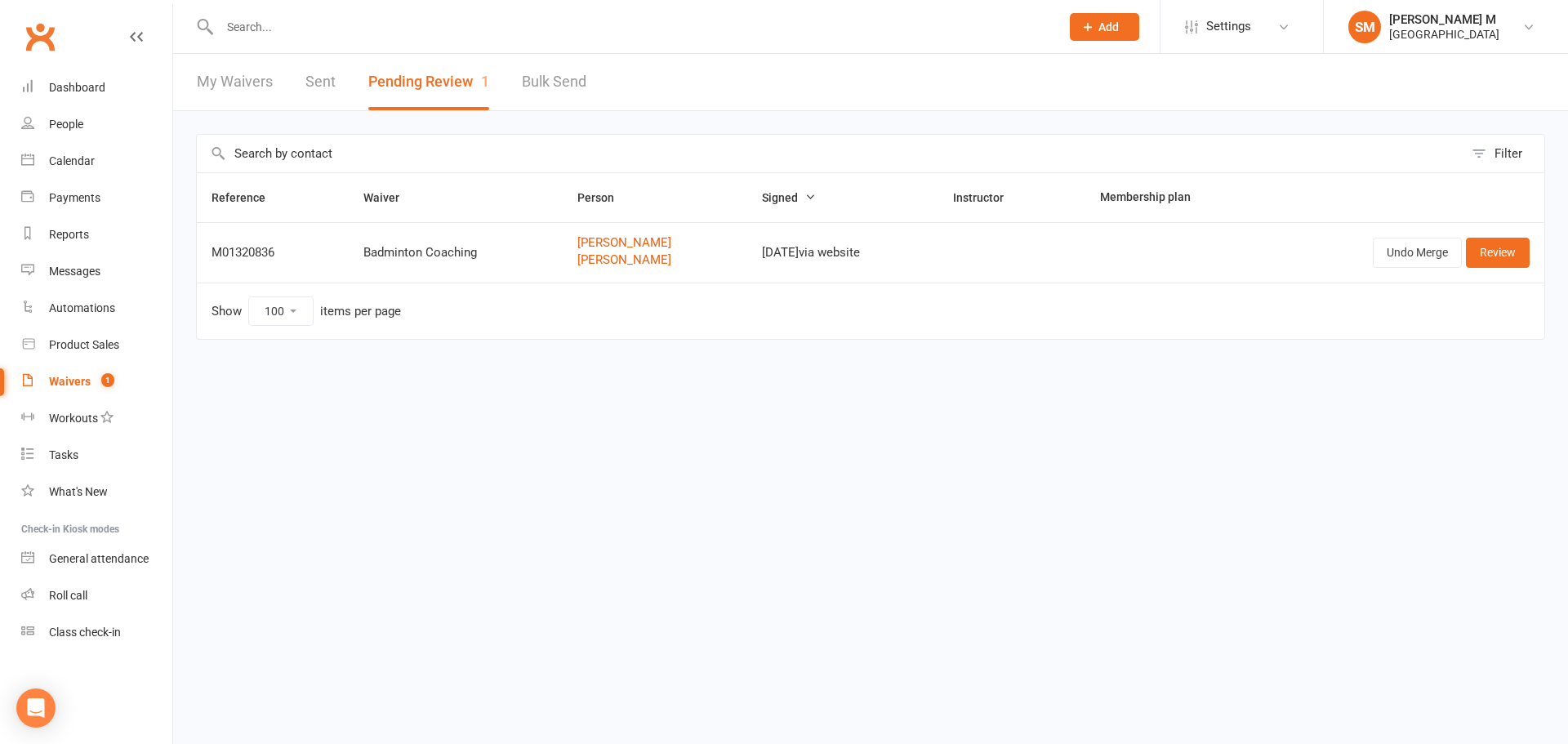
click at [230, 79] on link "My Waivers" at bounding box center [235, 82] width 76 height 57
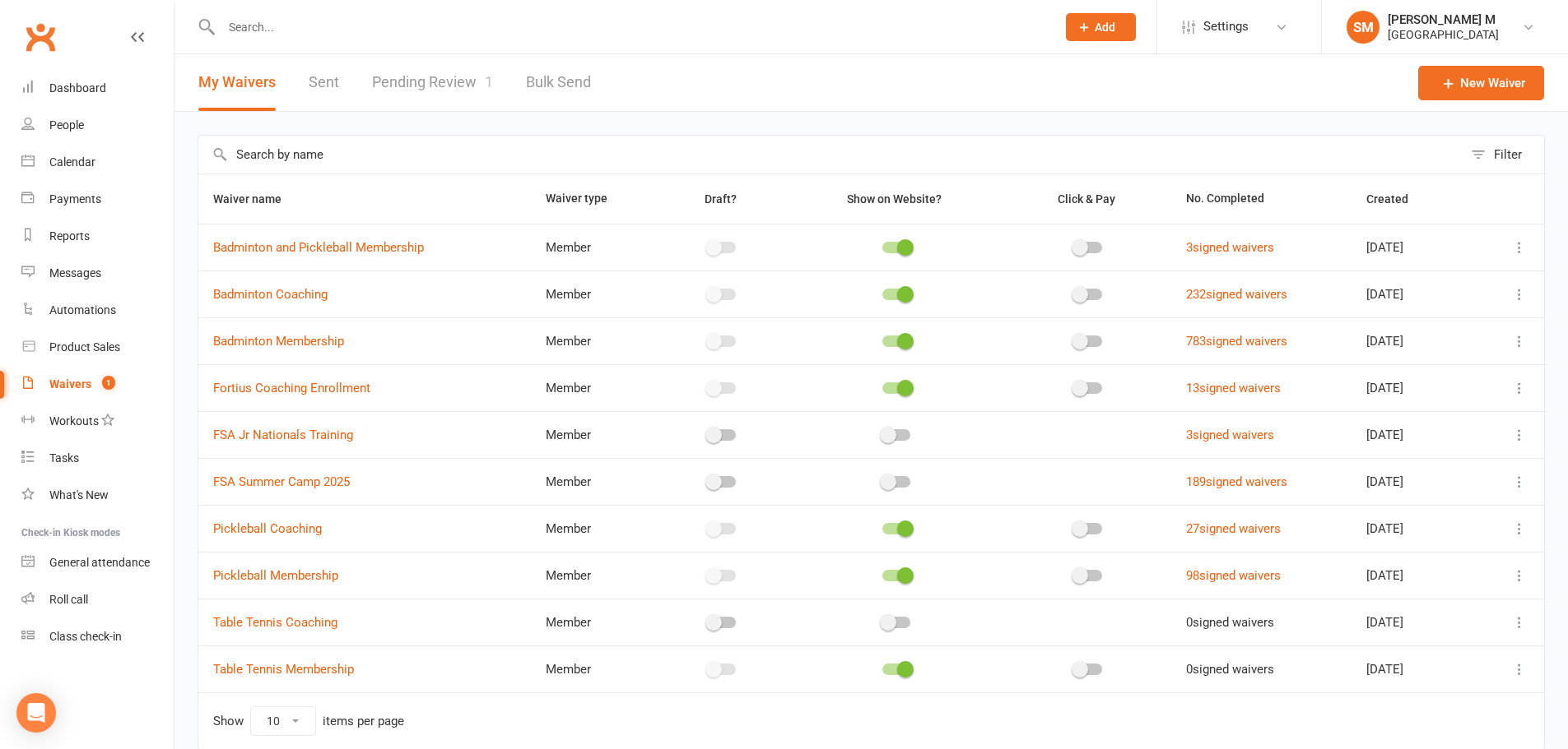
click at [327, 83] on link "Sent" at bounding box center [323, 82] width 31 height 57
select select "50"
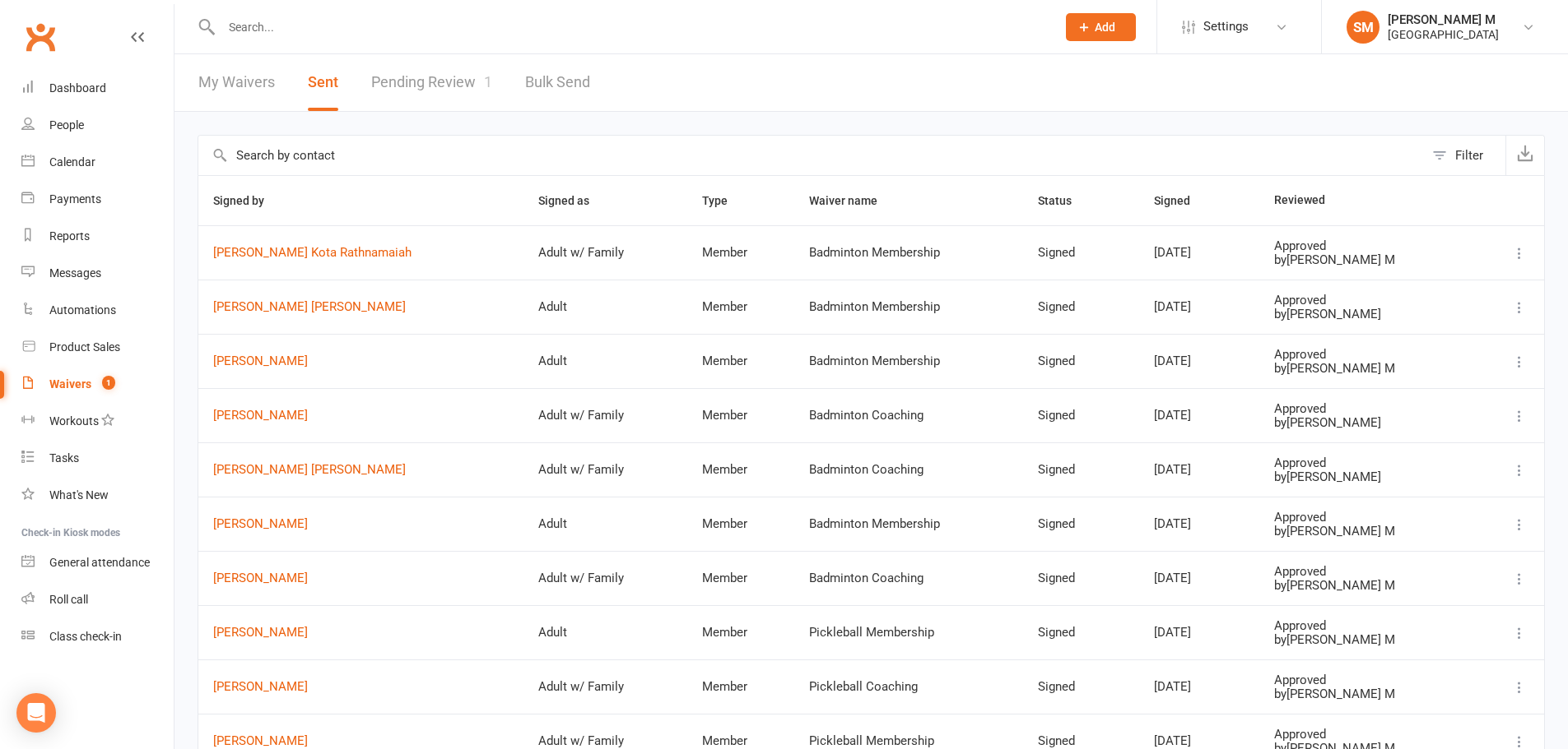
click at [432, 76] on link "Pending Review 1" at bounding box center [431, 82] width 121 height 57
select select "100"
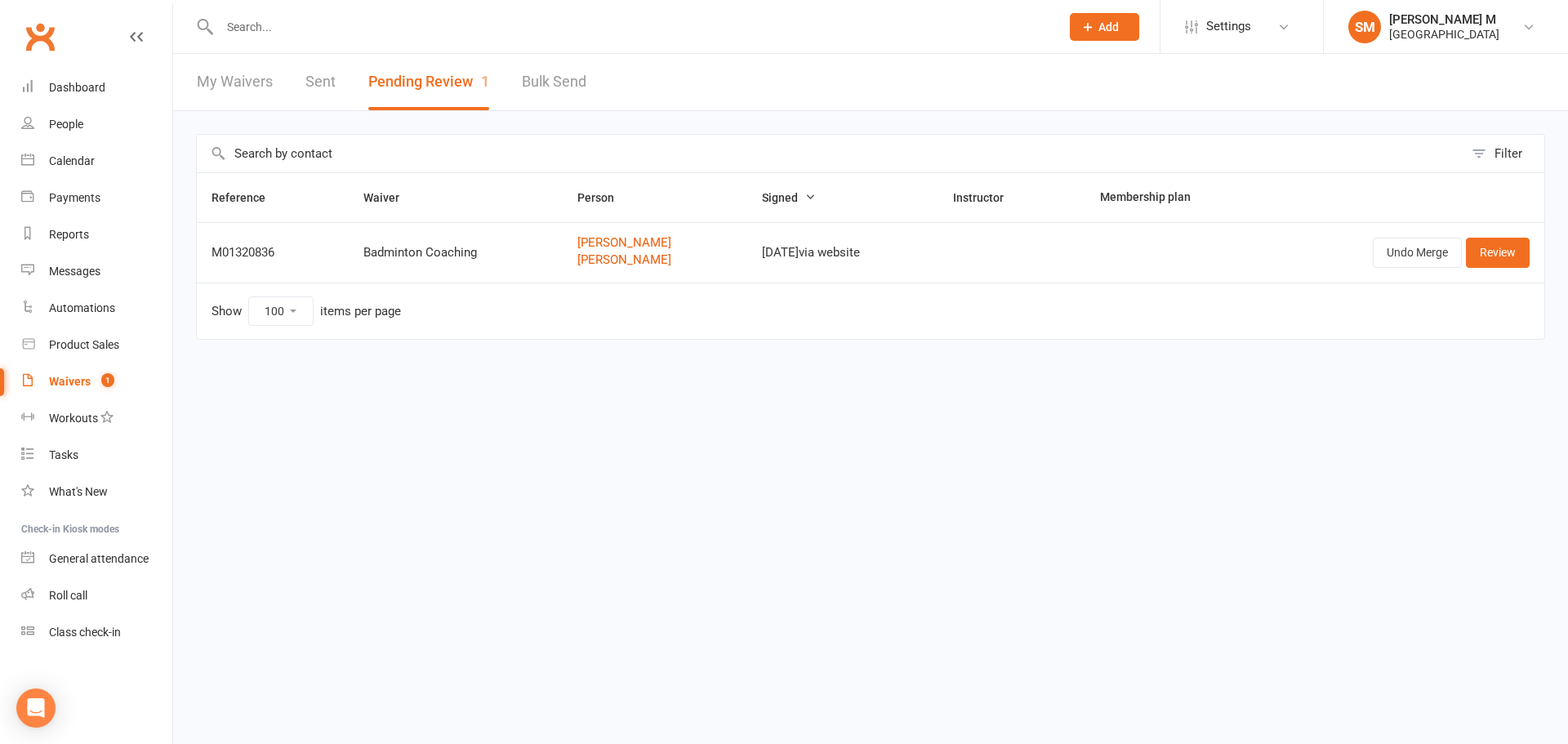
click at [240, 85] on link "My Waivers" at bounding box center [235, 82] width 76 height 57
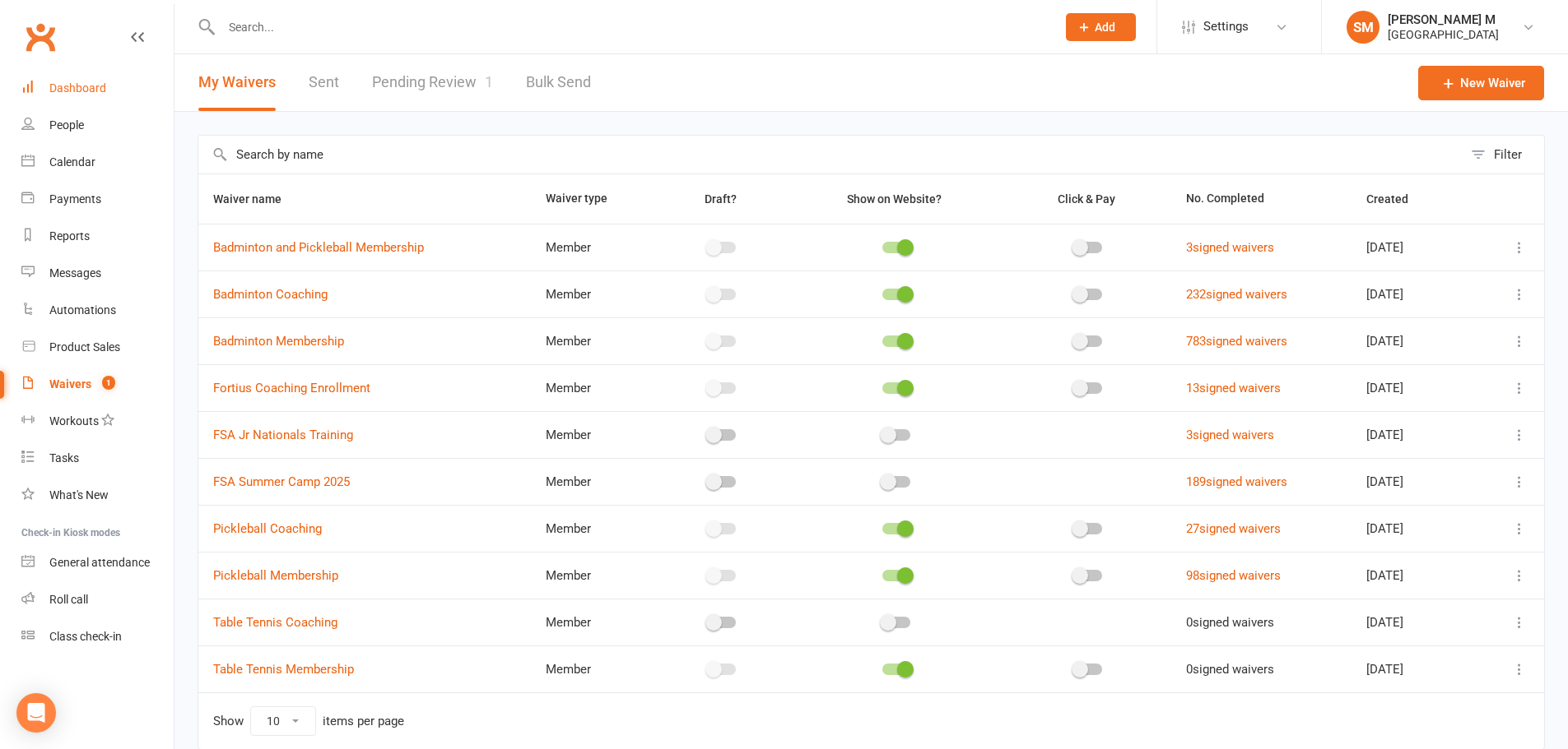
click at [59, 86] on div "Dashboard" at bounding box center [78, 88] width 57 height 13
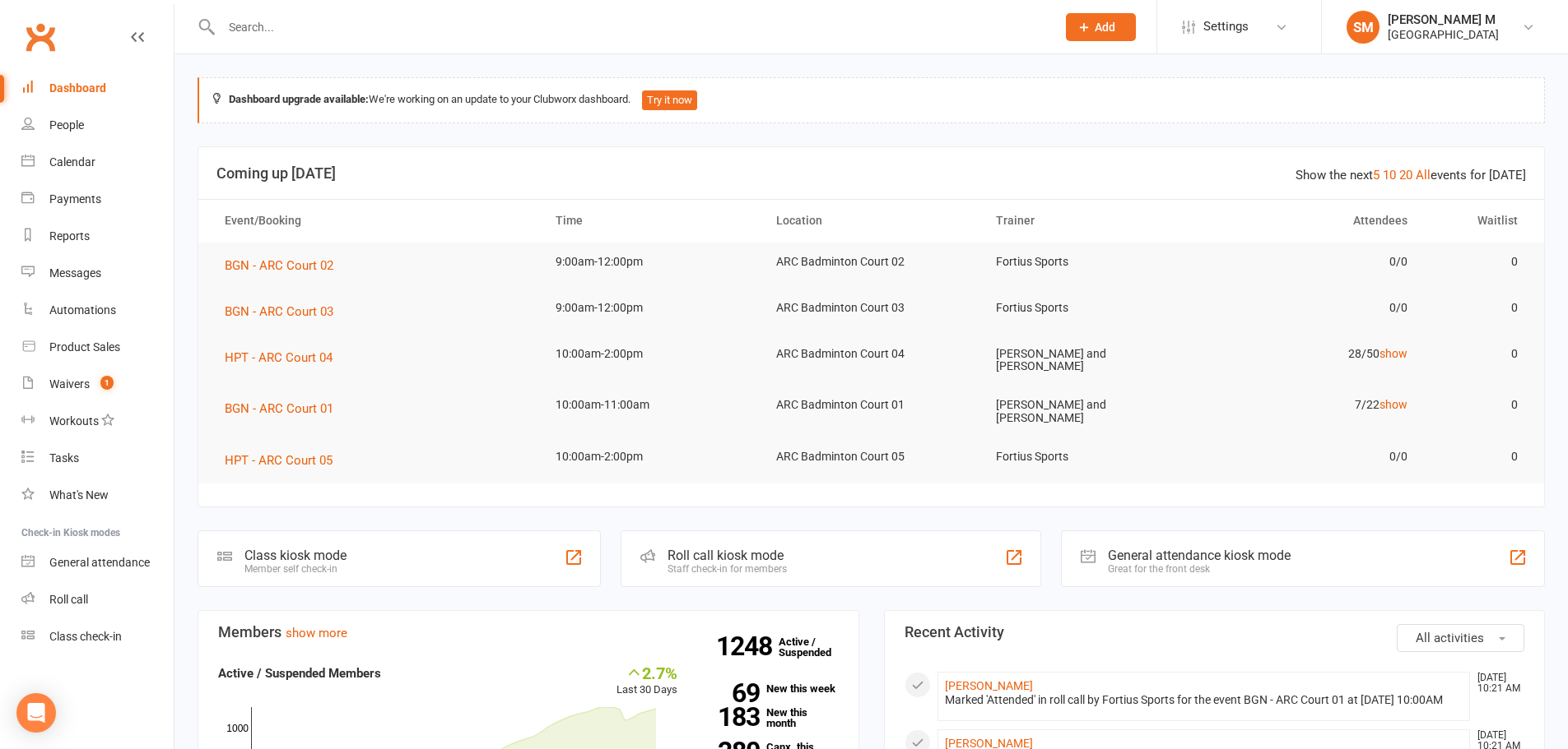
click at [92, 84] on div "Dashboard" at bounding box center [78, 88] width 57 height 13
click at [245, 359] on span "HPT - ARC Court 04" at bounding box center [278, 358] width 107 height 15
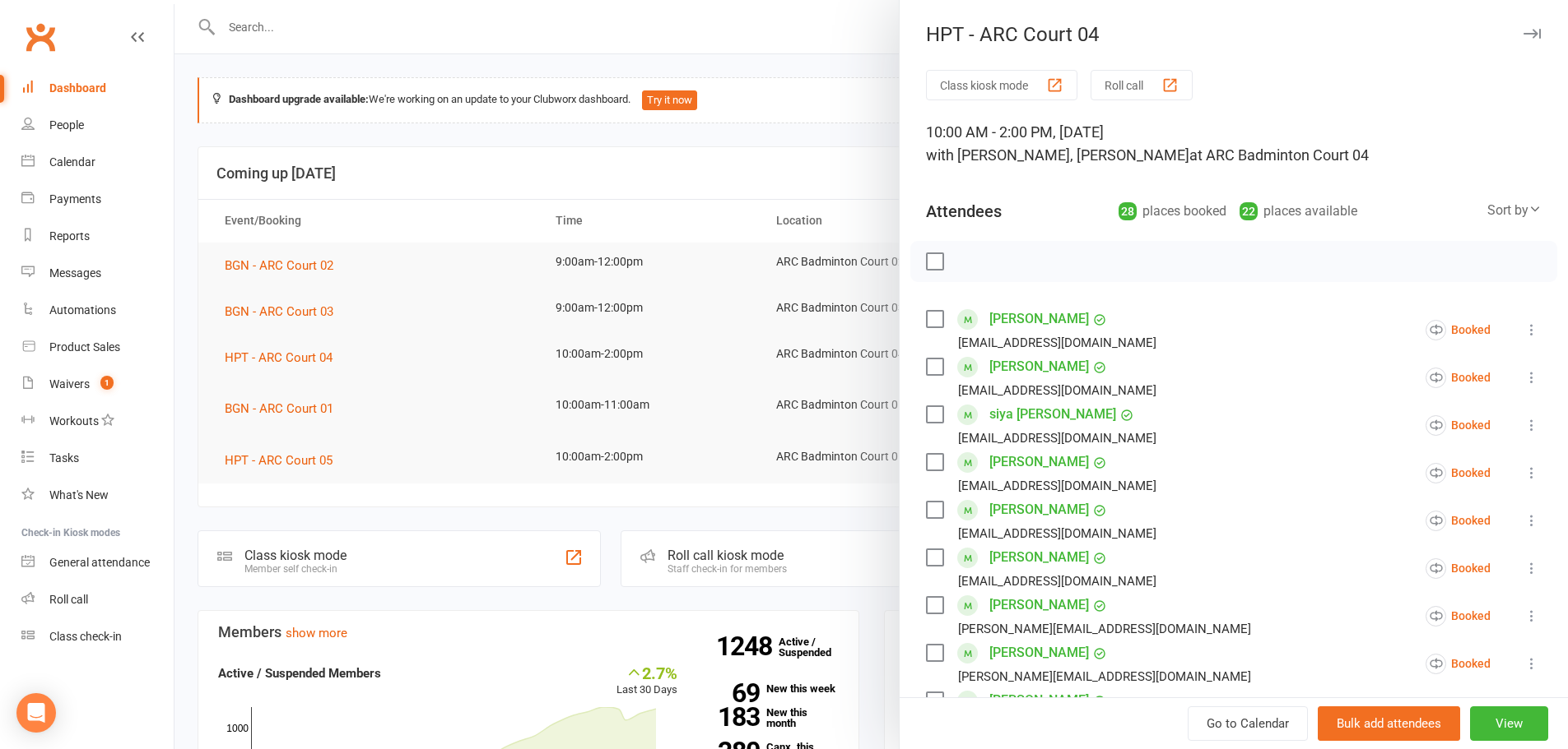
click at [1523, 31] on icon "button" at bounding box center [1532, 34] width 17 height 10
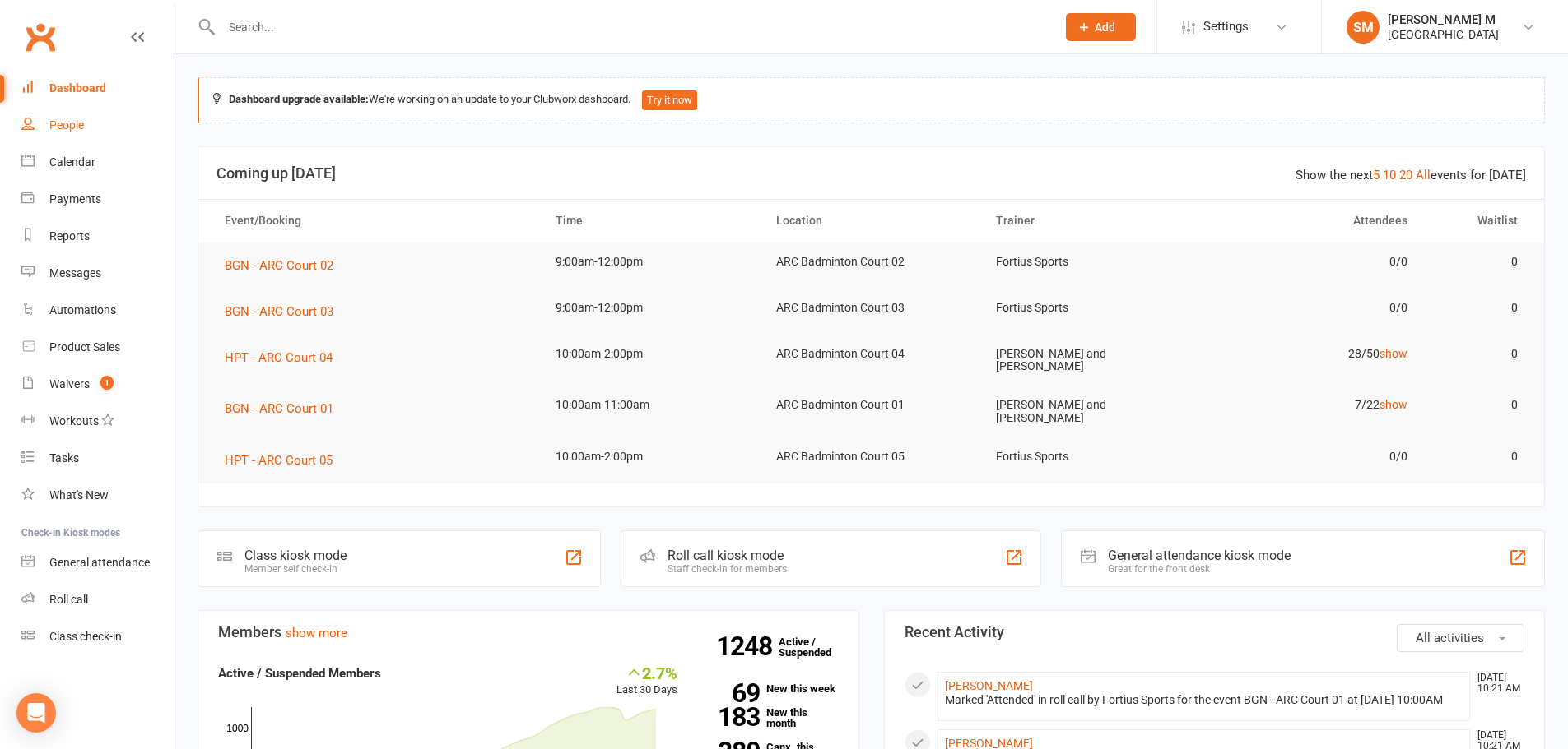
click at [59, 140] on link "People" at bounding box center [97, 126] width 152 height 37
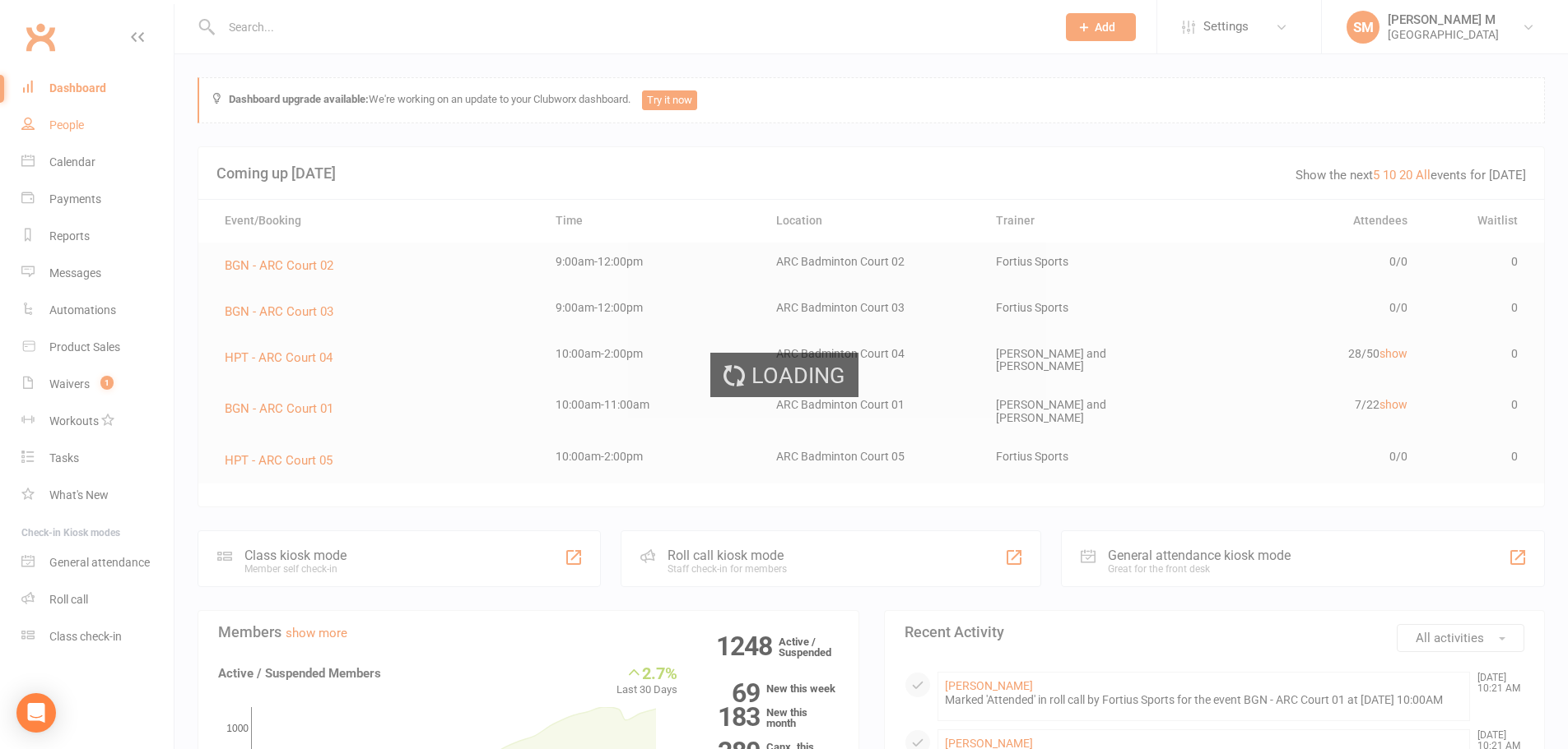
select select "100"
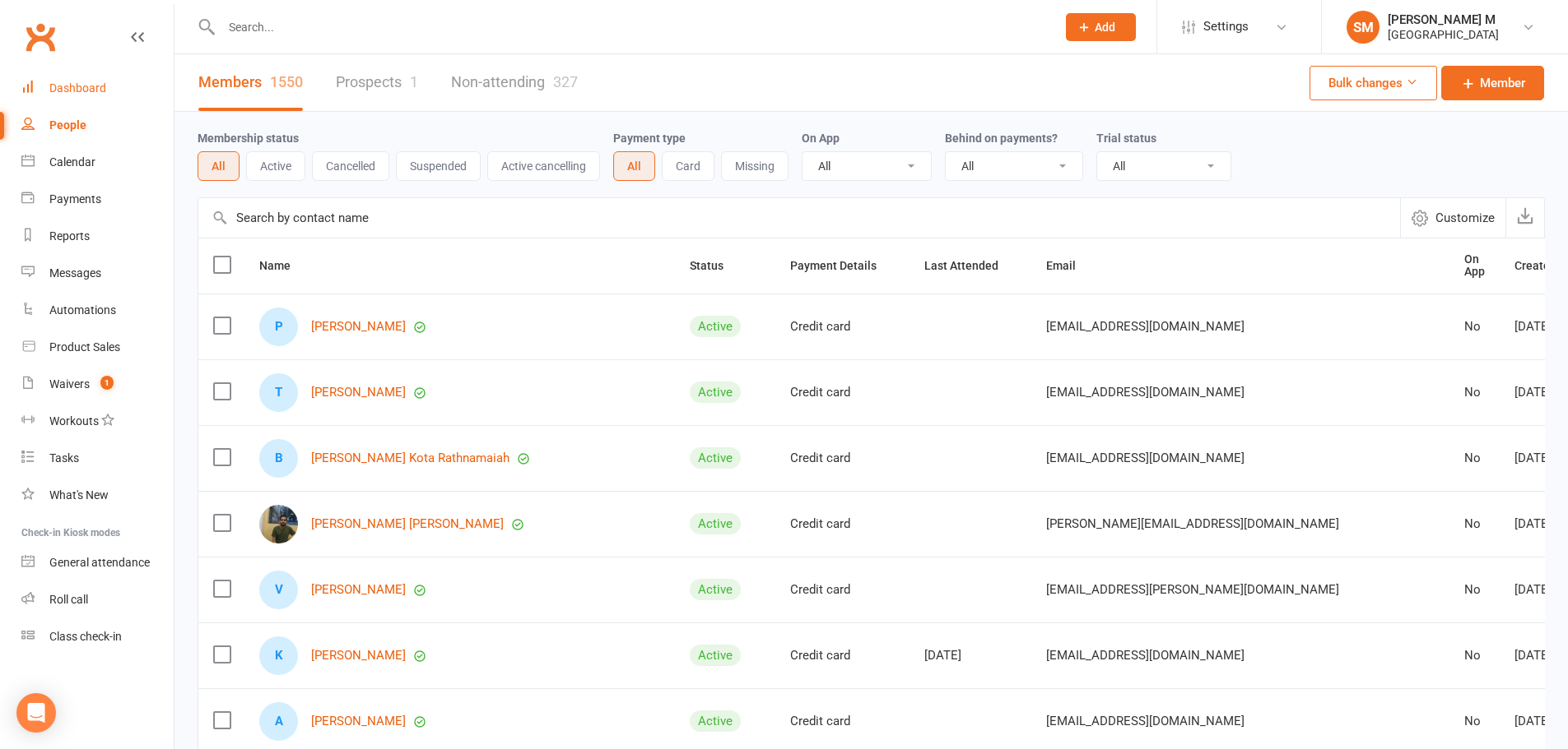
click at [93, 89] on div "Dashboard" at bounding box center [78, 88] width 57 height 13
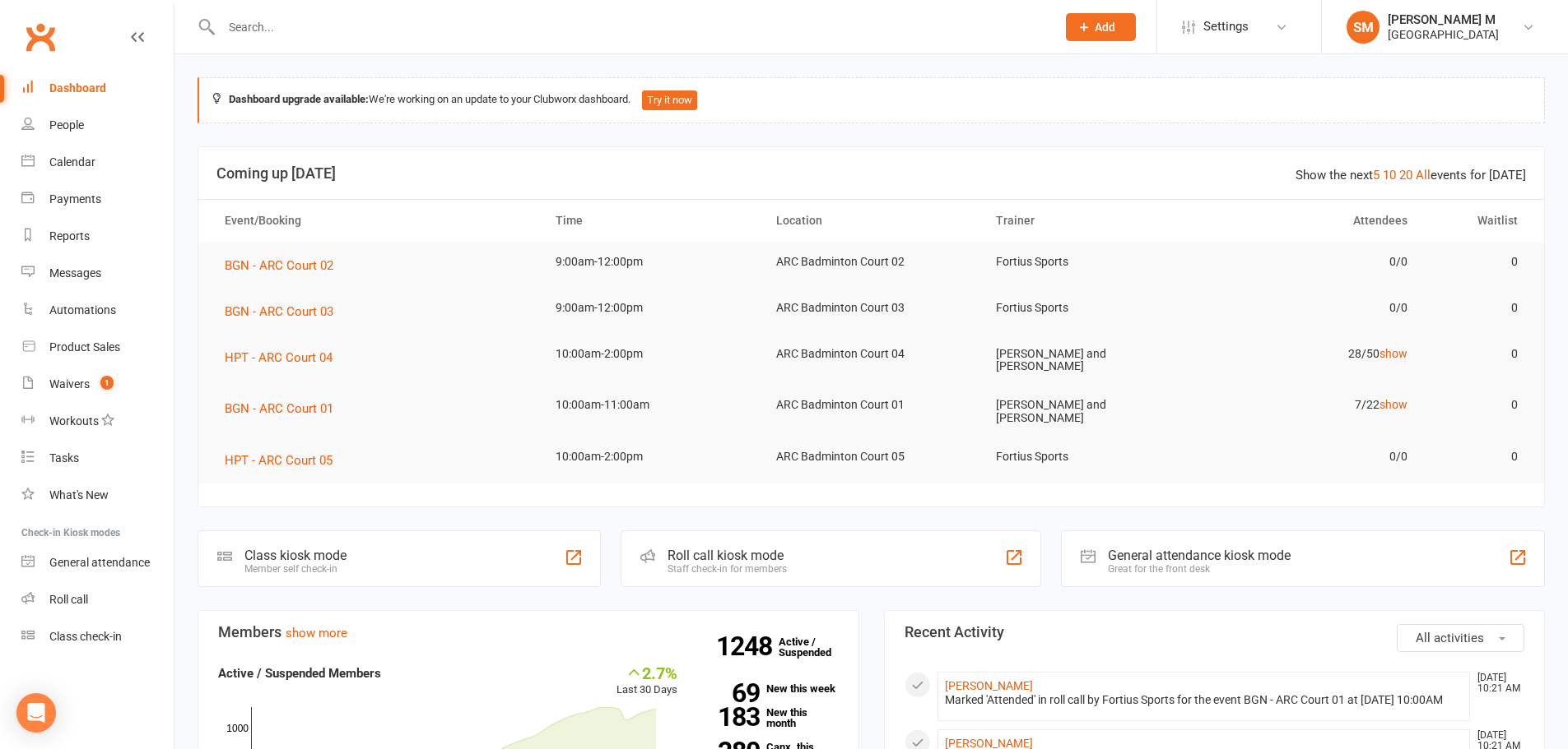
click at [376, 22] on input "text" at bounding box center [631, 27] width 828 height 23
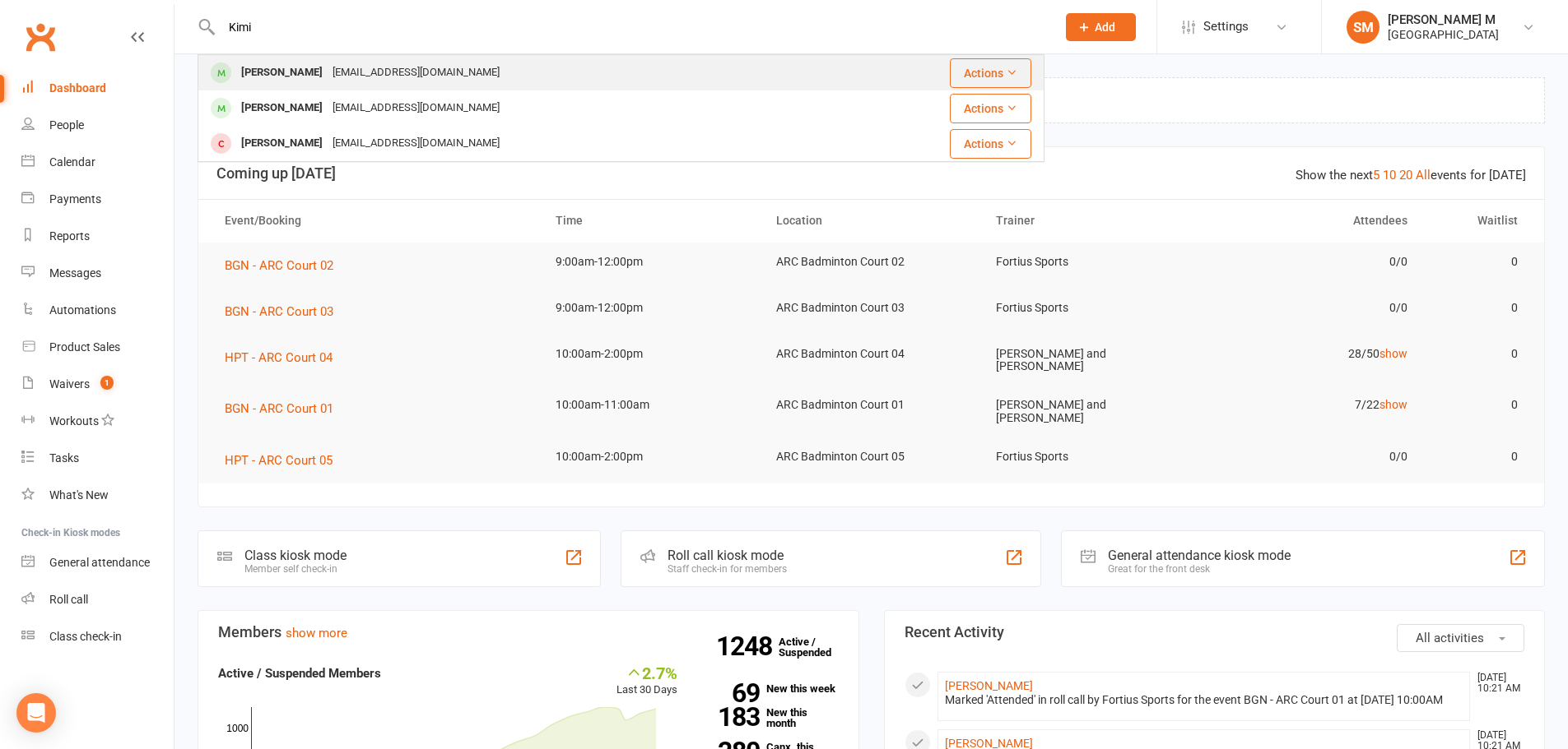
type input "Kimi"
click at [377, 78] on div "[EMAIL_ADDRESS][DOMAIN_NAME]" at bounding box center [416, 73] width 177 height 24
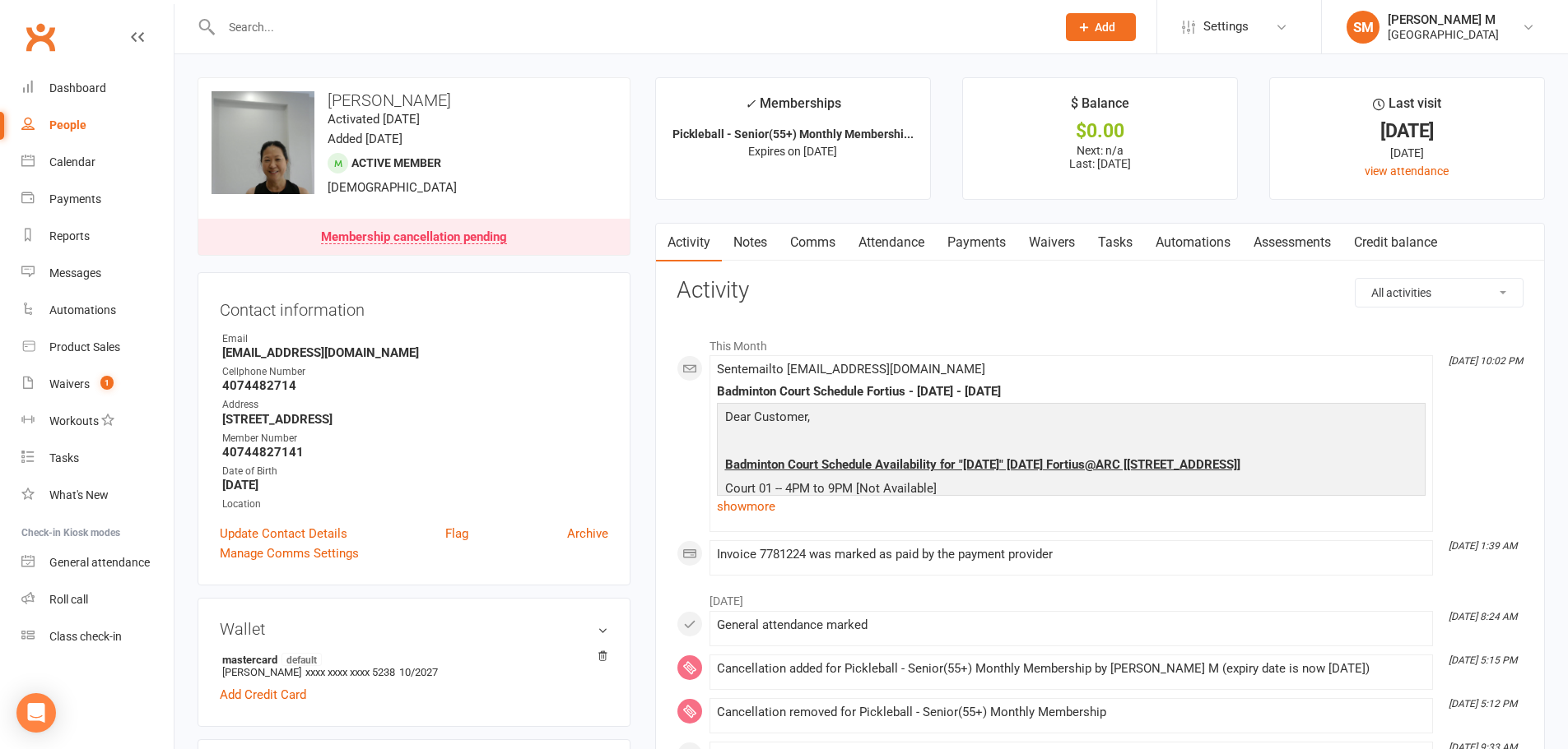
click at [983, 242] on link "Payments" at bounding box center [976, 243] width 81 height 38
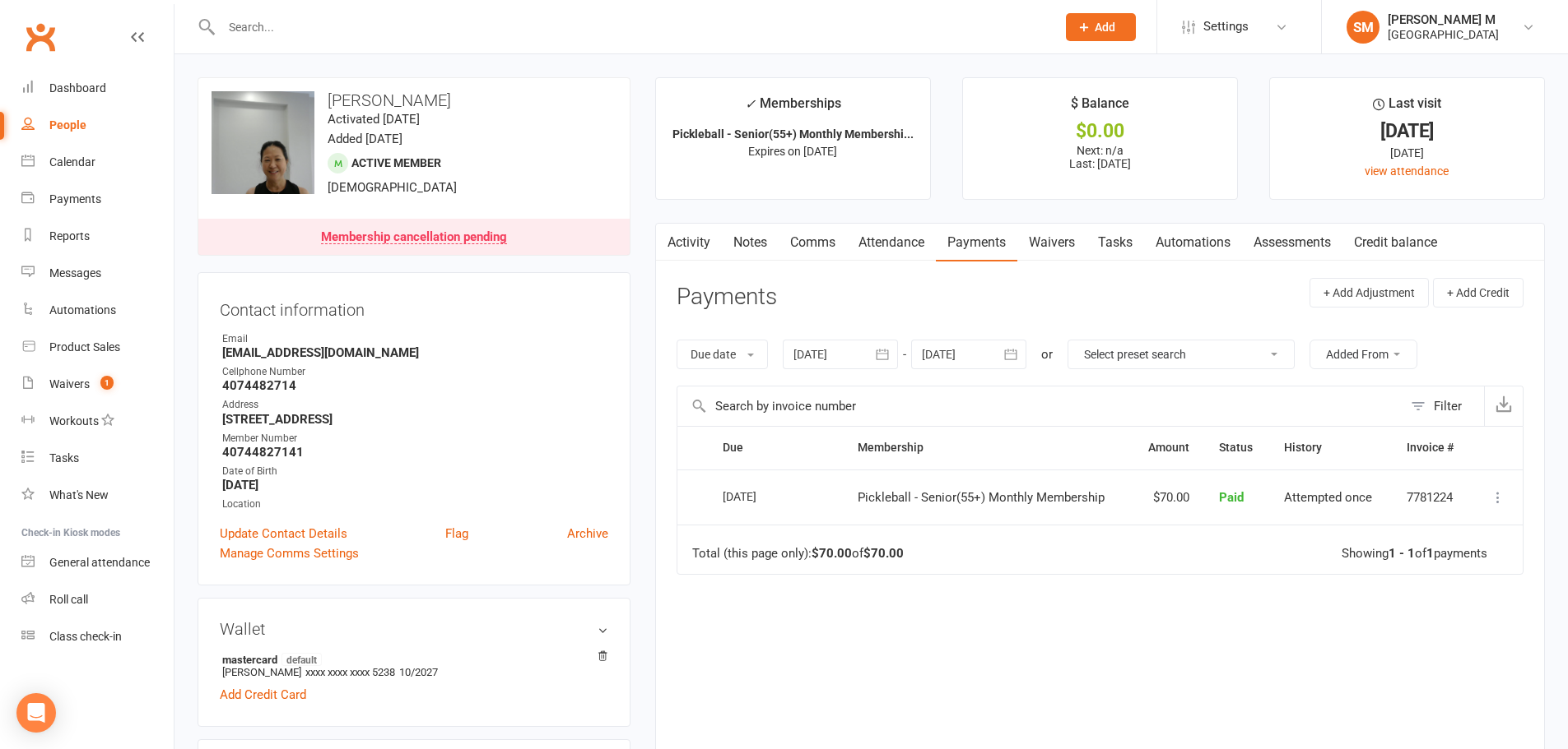
click at [889, 356] on icon "button" at bounding box center [882, 353] width 12 height 10
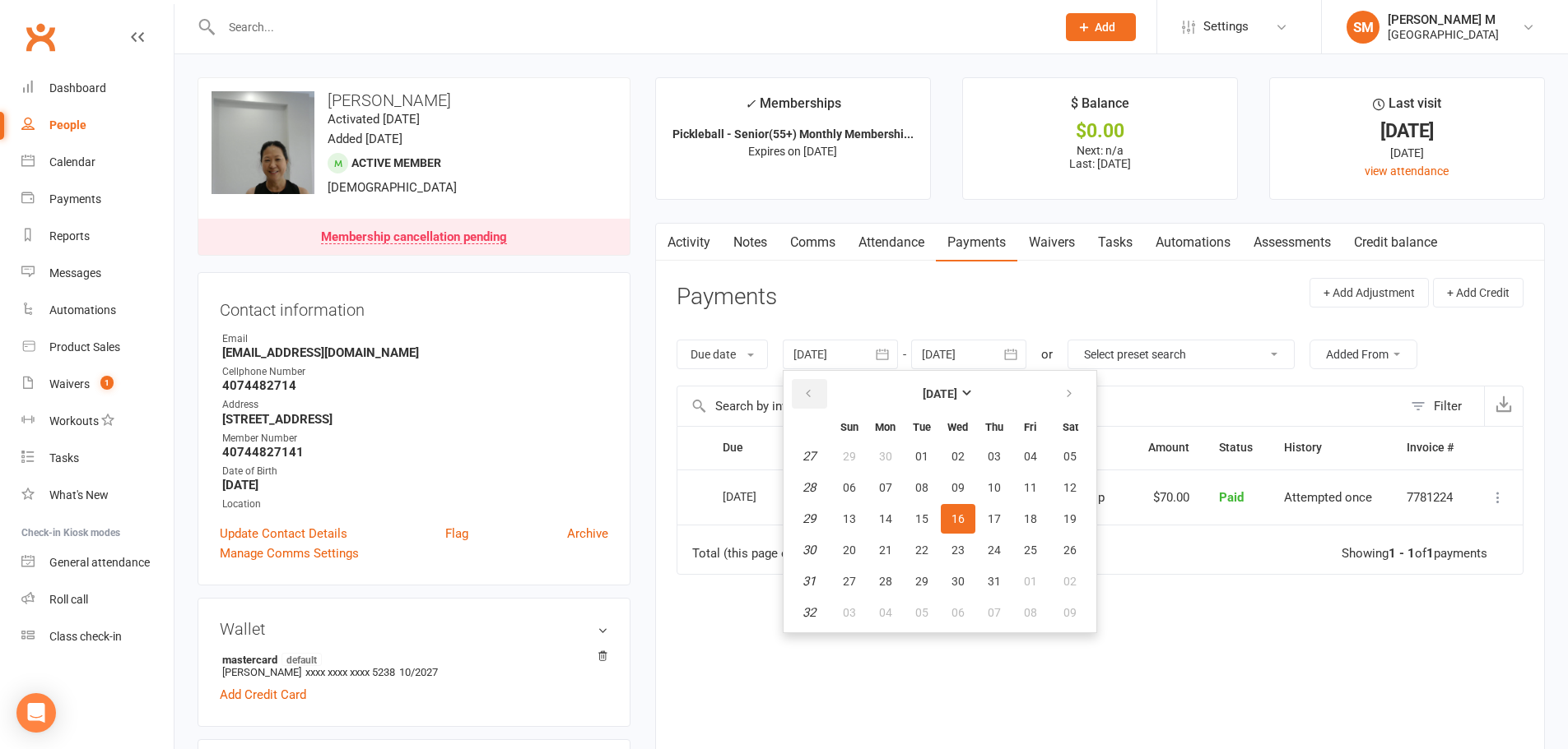
click at [798, 391] on button "button" at bounding box center [809, 394] width 36 height 30
click at [995, 456] on span "01" at bounding box center [994, 457] width 13 height 13
type input "[DATE]"
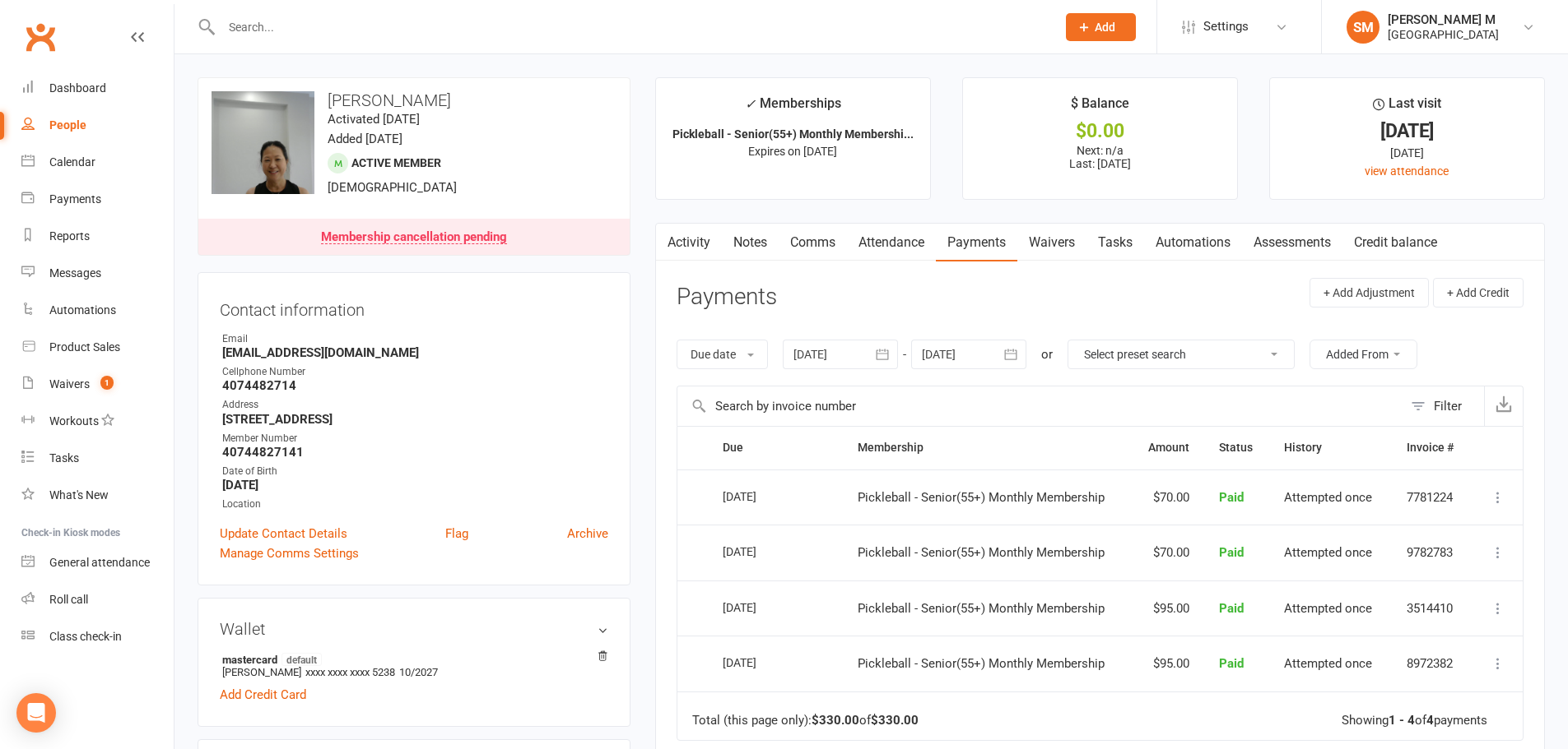
click at [66, 123] on div "People" at bounding box center [68, 125] width 37 height 13
select select "100"
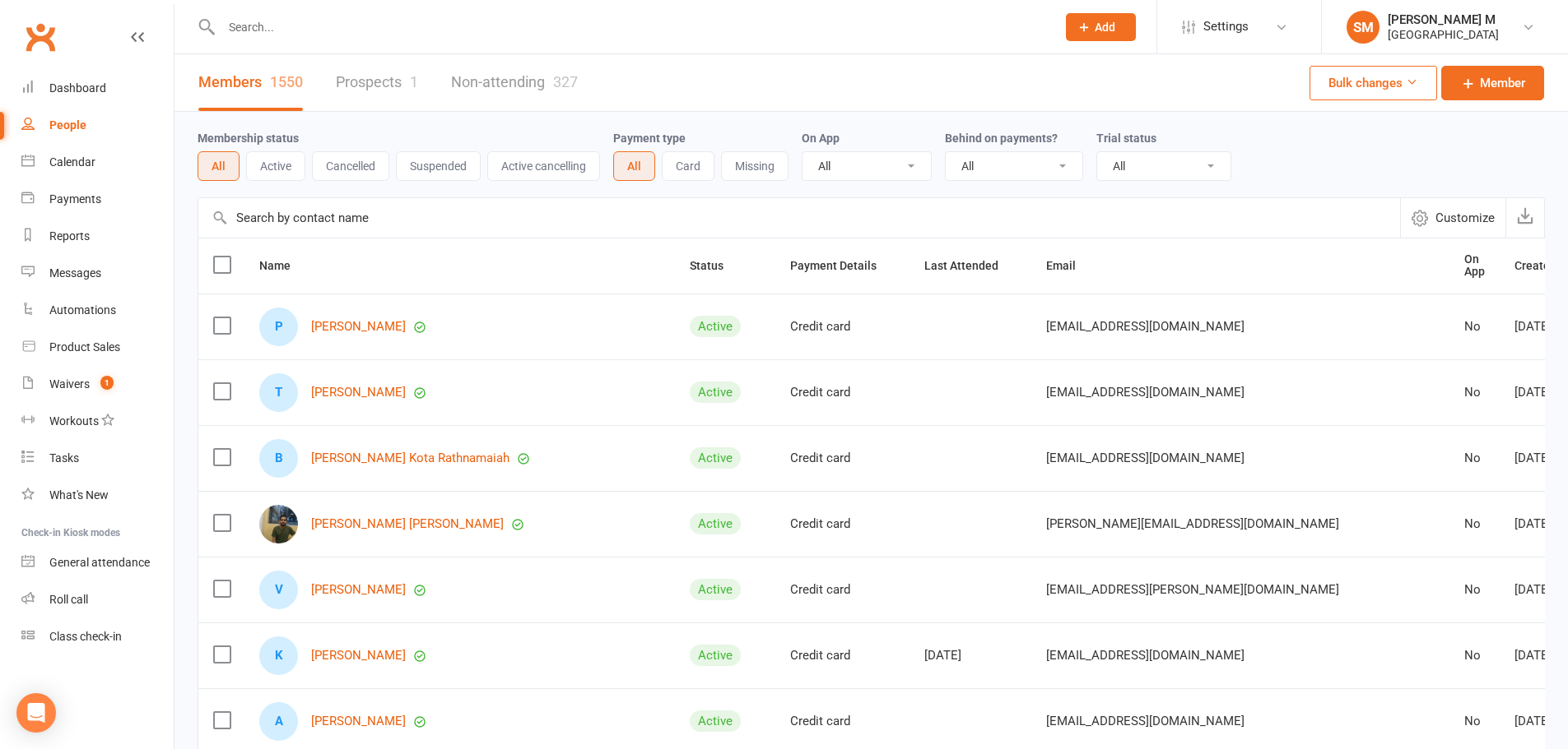
click at [311, 26] on input "text" at bounding box center [631, 27] width 828 height 23
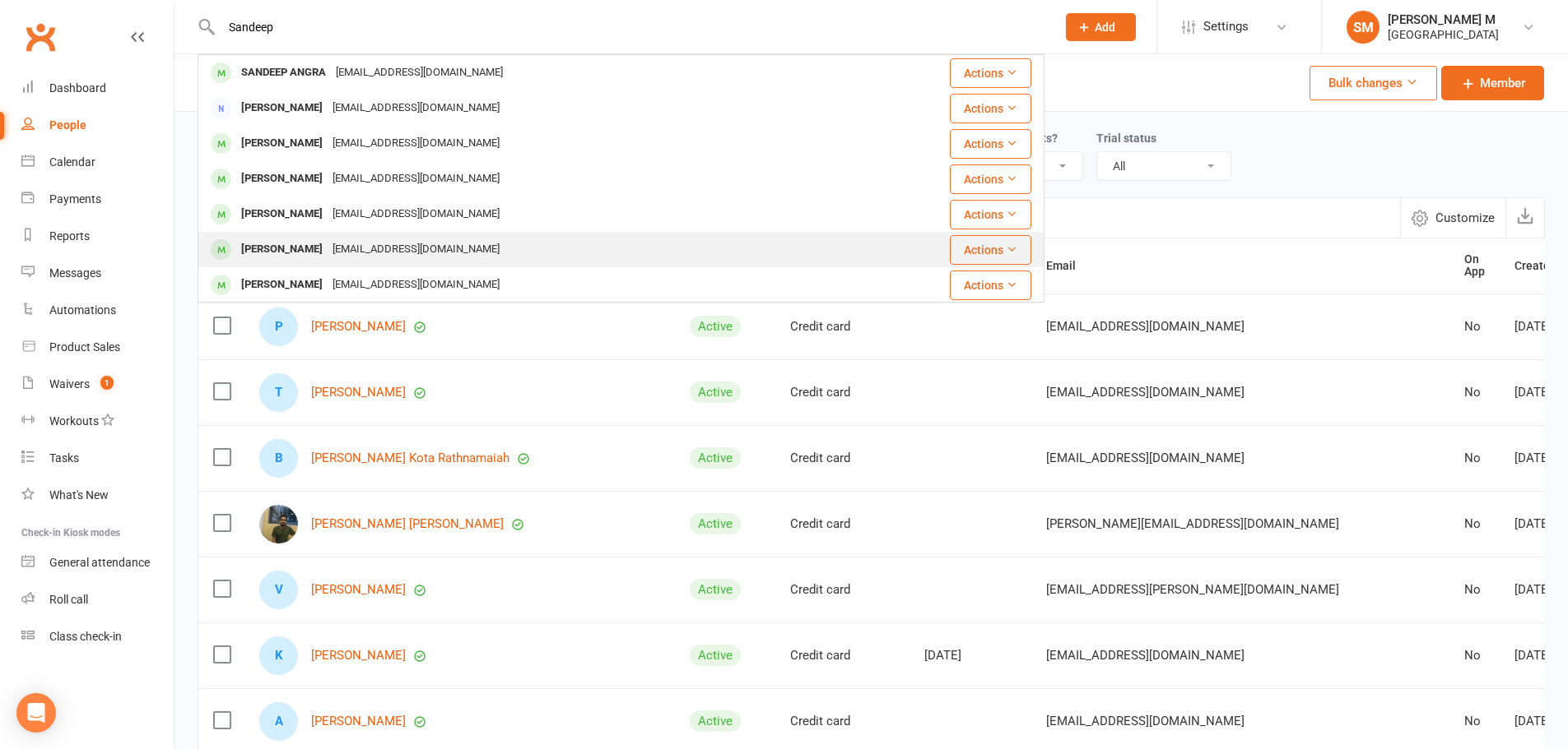
type input "Sandeep"
click at [322, 244] on div "[PERSON_NAME]" at bounding box center [282, 250] width 92 height 24
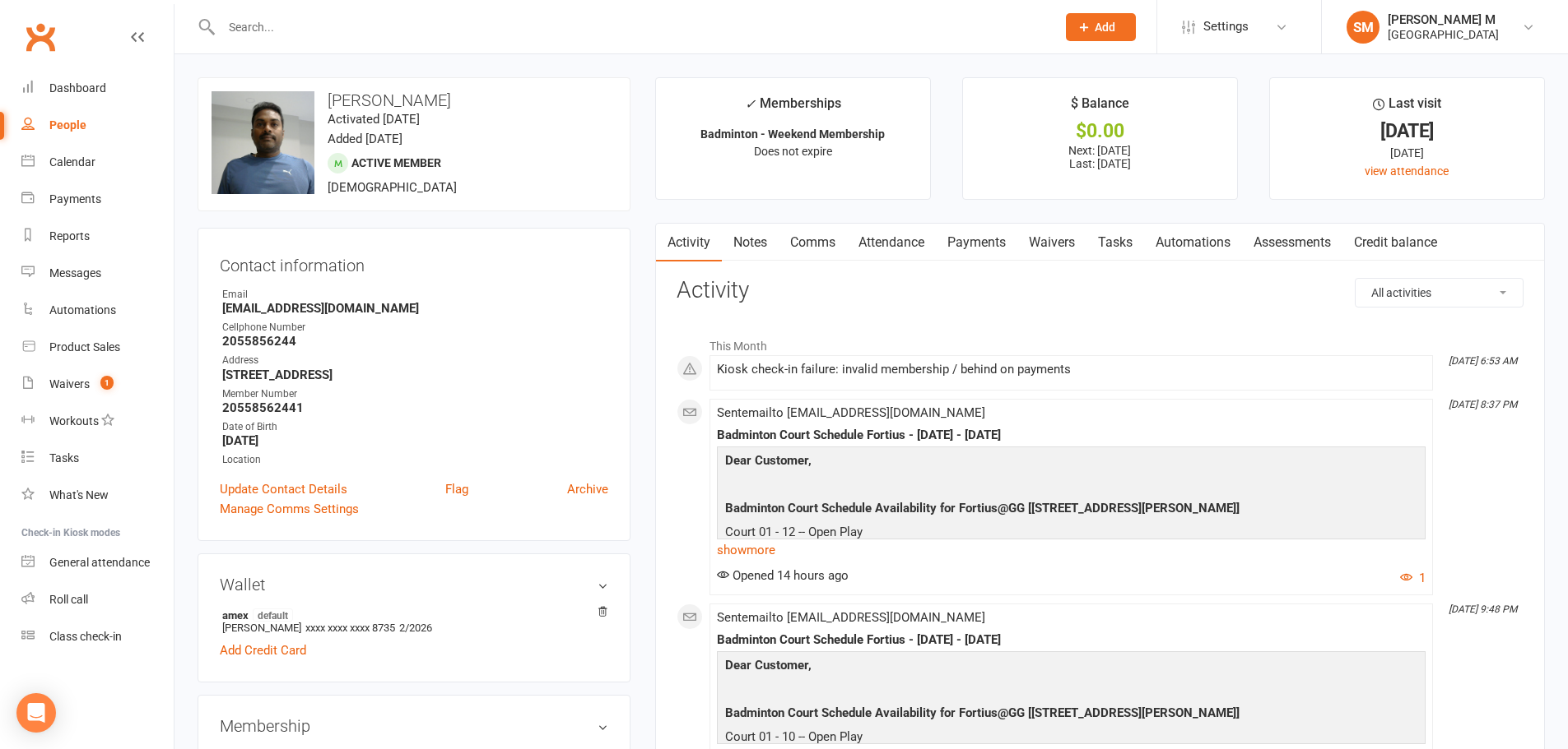
click at [990, 239] on link "Payments" at bounding box center [976, 243] width 81 height 38
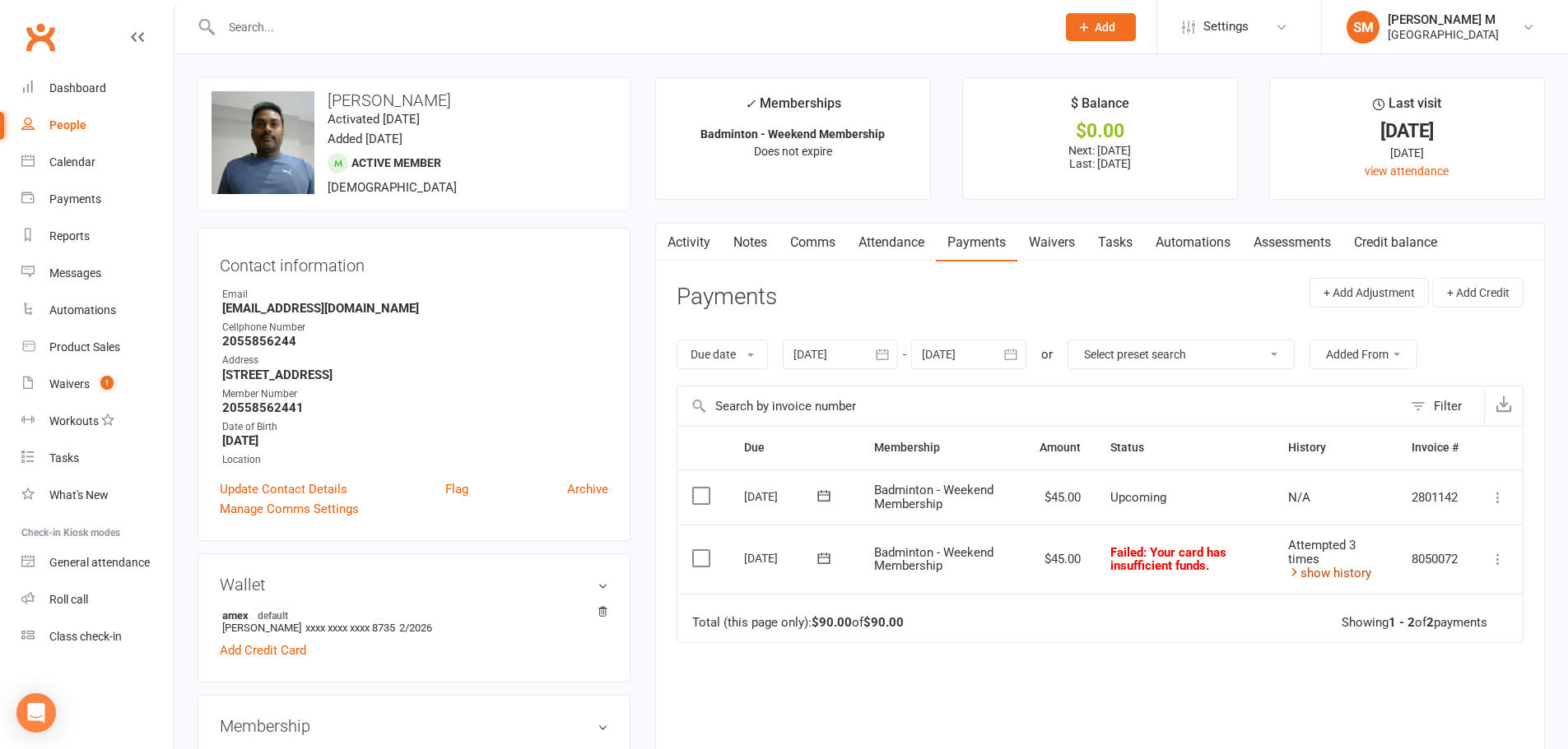
click at [1322, 570] on link "show history" at bounding box center [1329, 573] width 83 height 15
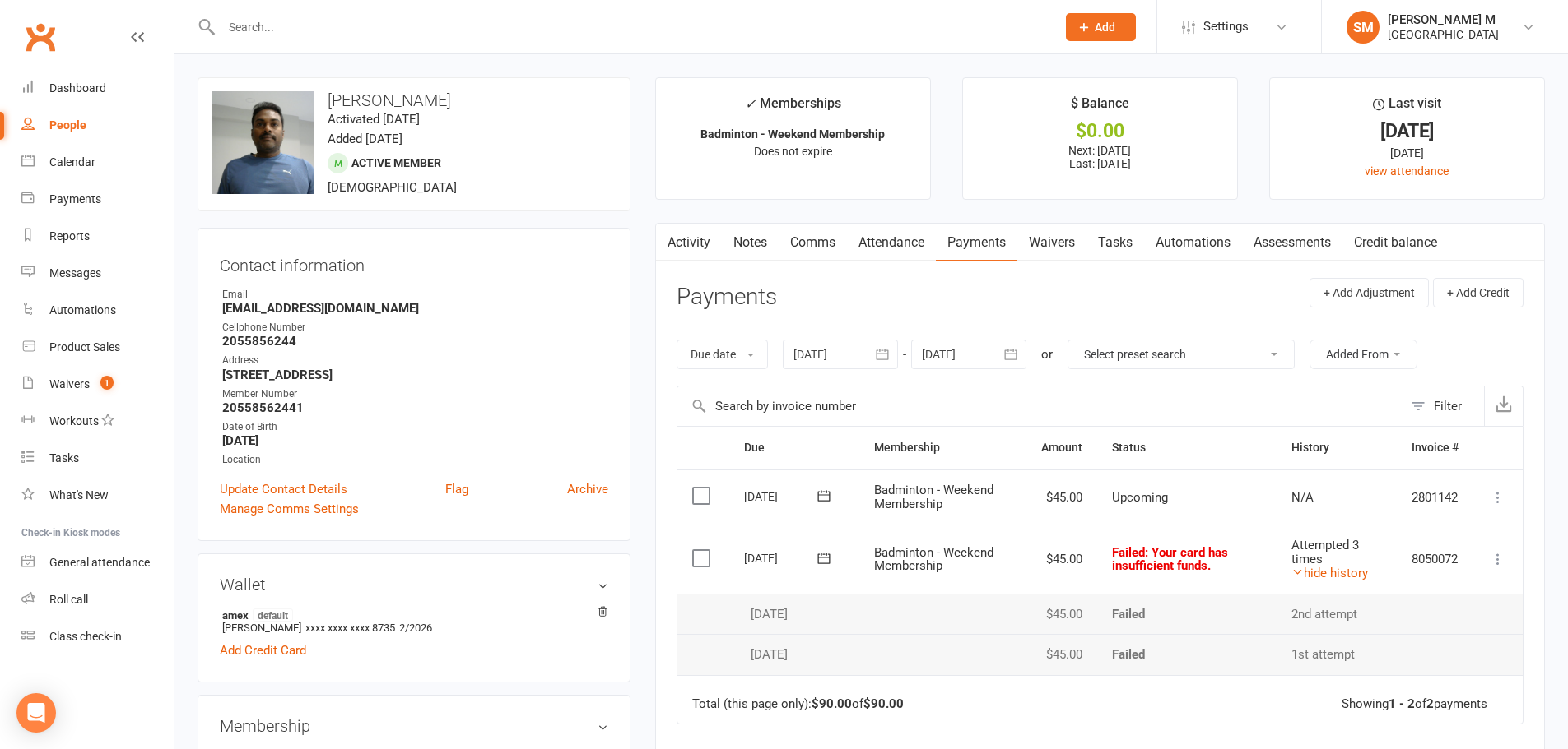
click at [827, 563] on icon at bounding box center [823, 558] width 12 height 10
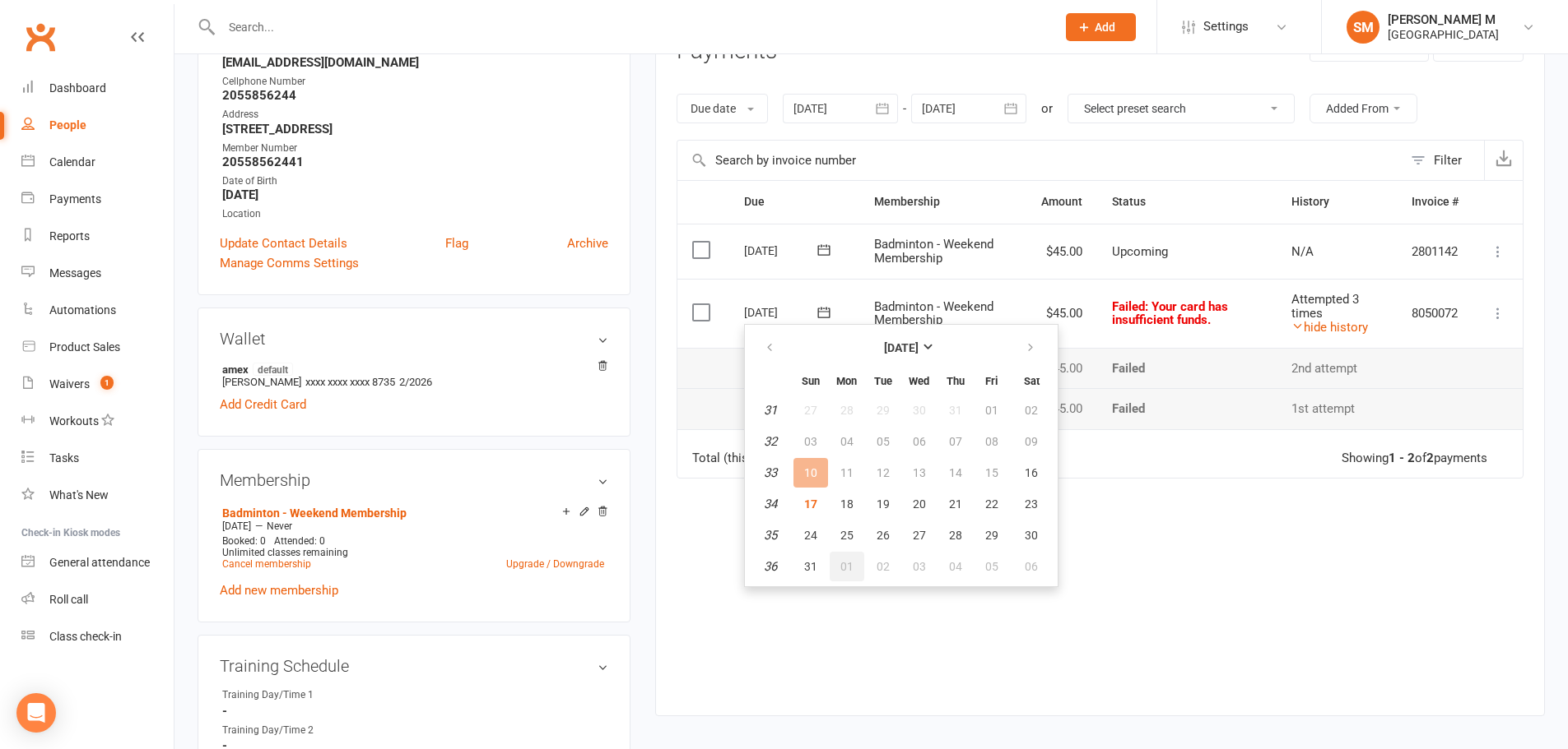
scroll to position [247, 0]
click at [811, 503] on span "17" at bounding box center [811, 503] width 13 height 13
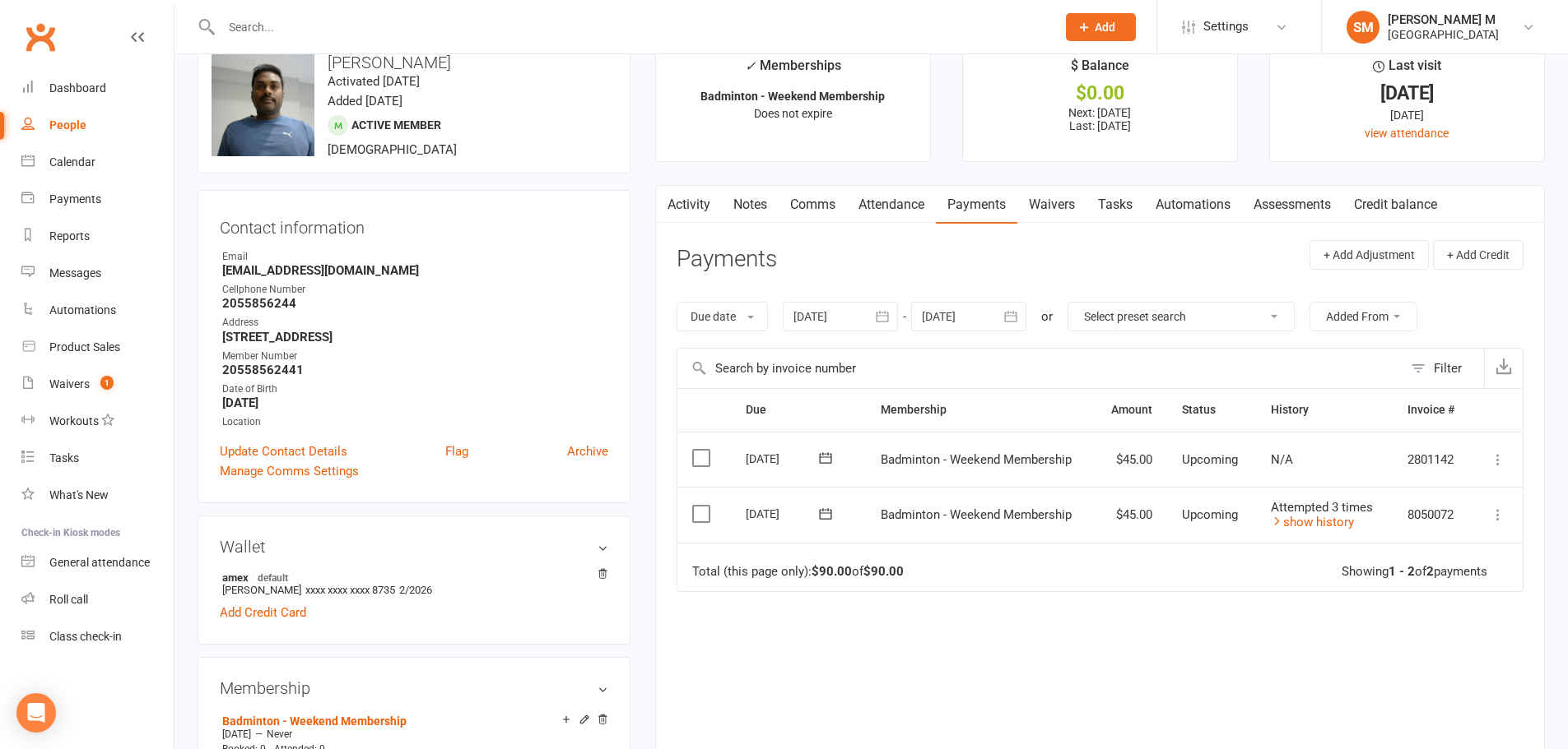
scroll to position [0, 0]
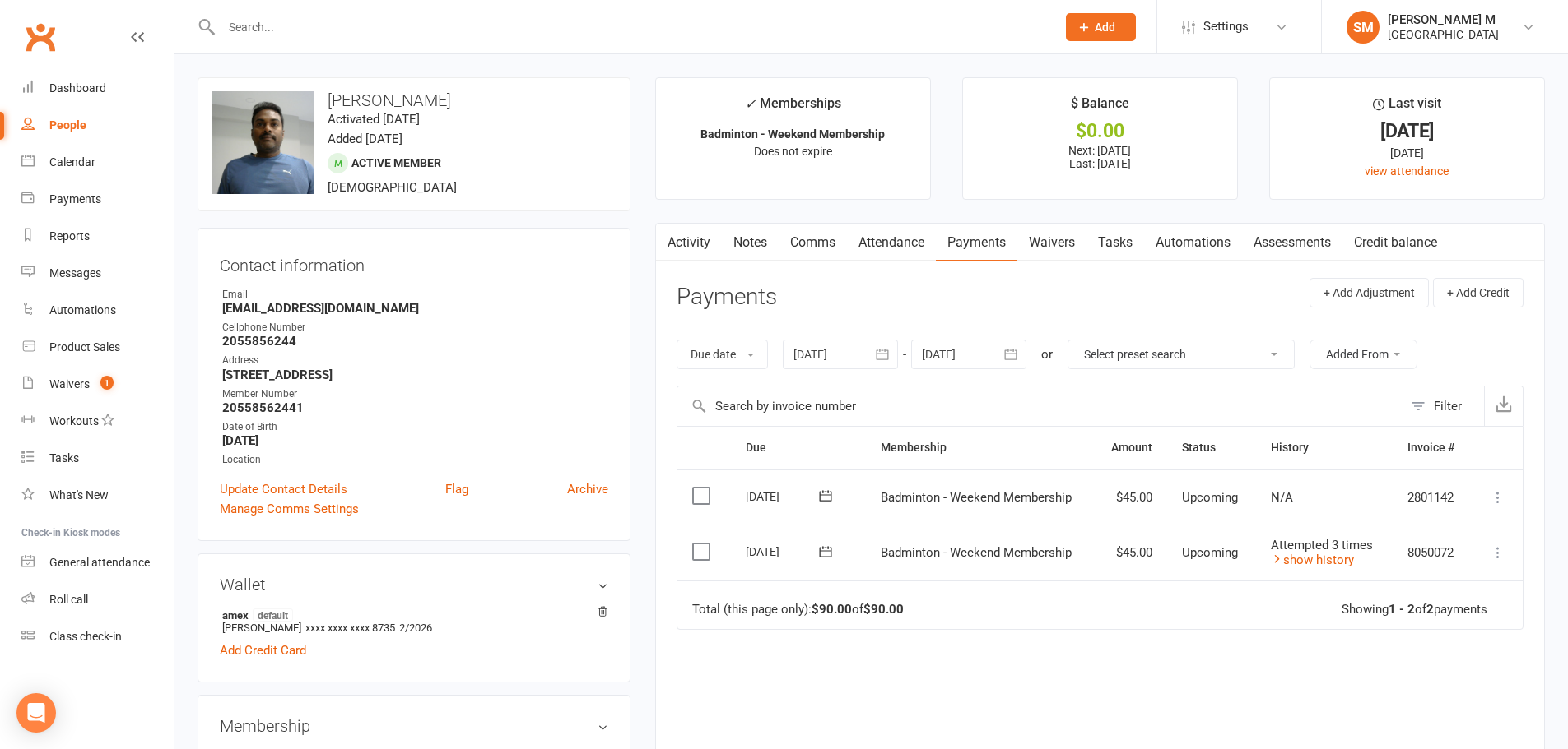
click at [880, 245] on link "Attendance" at bounding box center [891, 243] width 89 height 38
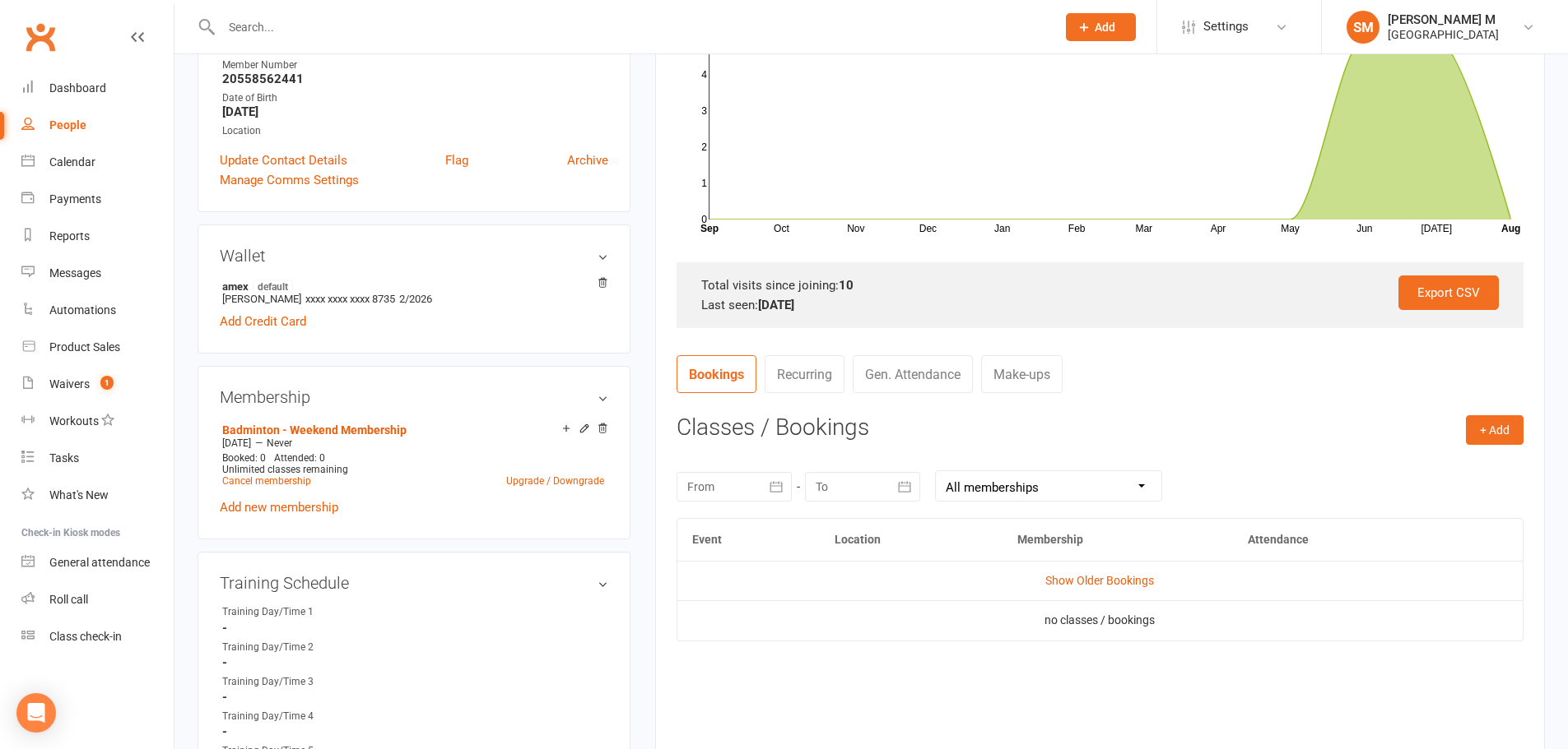
click at [917, 372] on link "Gen. Attendance" at bounding box center [913, 374] width 121 height 38
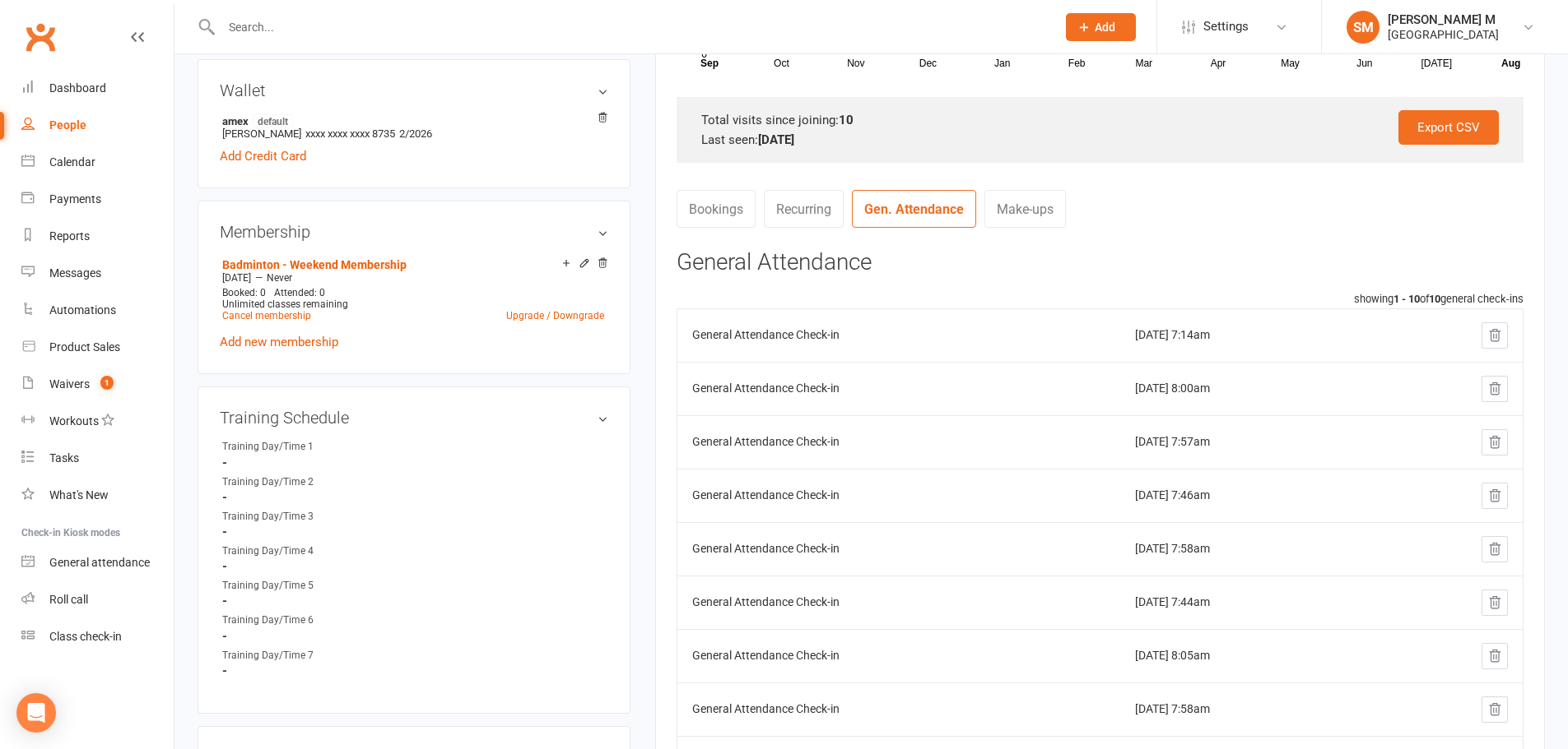
scroll to position [493, 0]
click at [81, 388] on div "Waivers" at bounding box center [69, 384] width 40 height 13
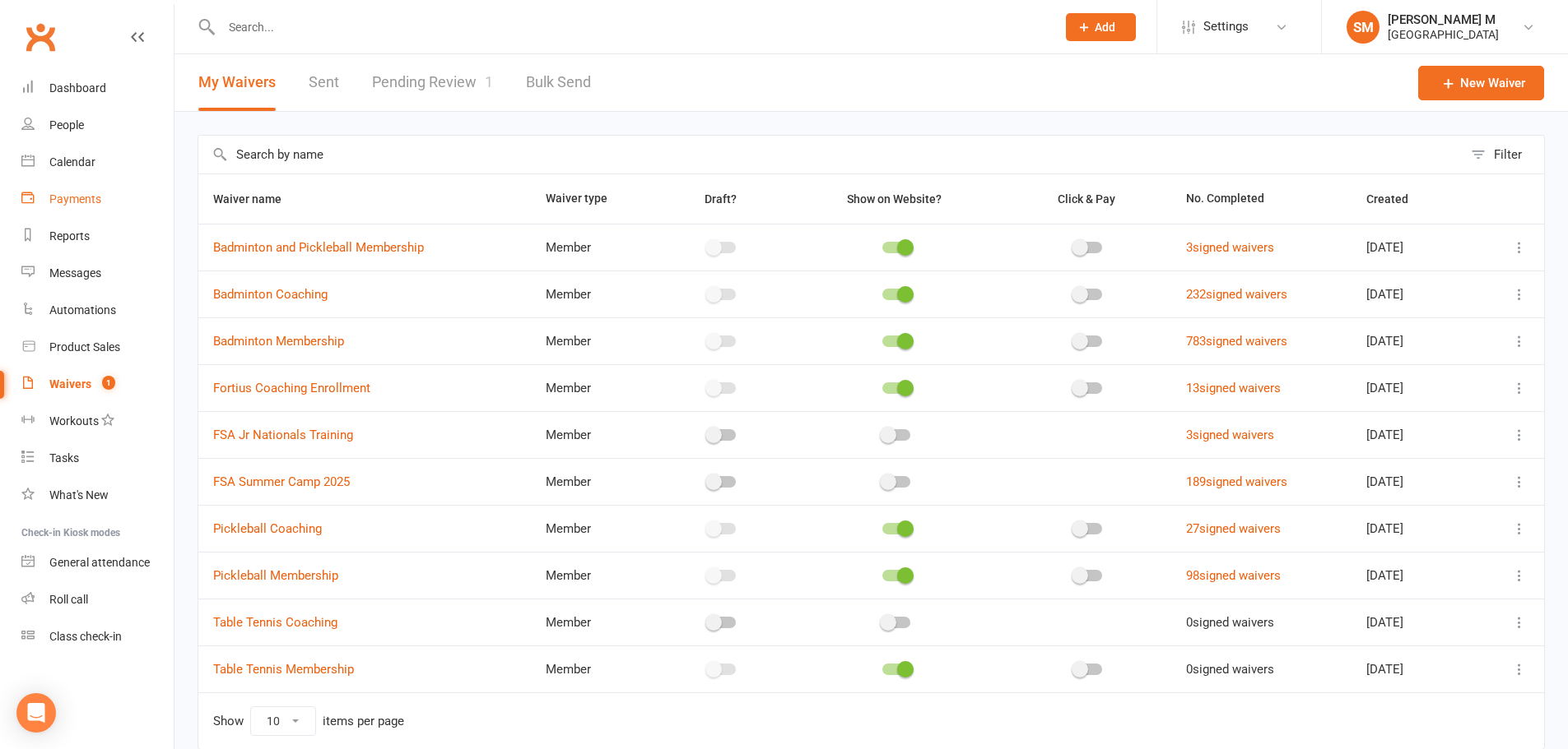
click at [90, 192] on div "Payments" at bounding box center [75, 199] width 51 height 13
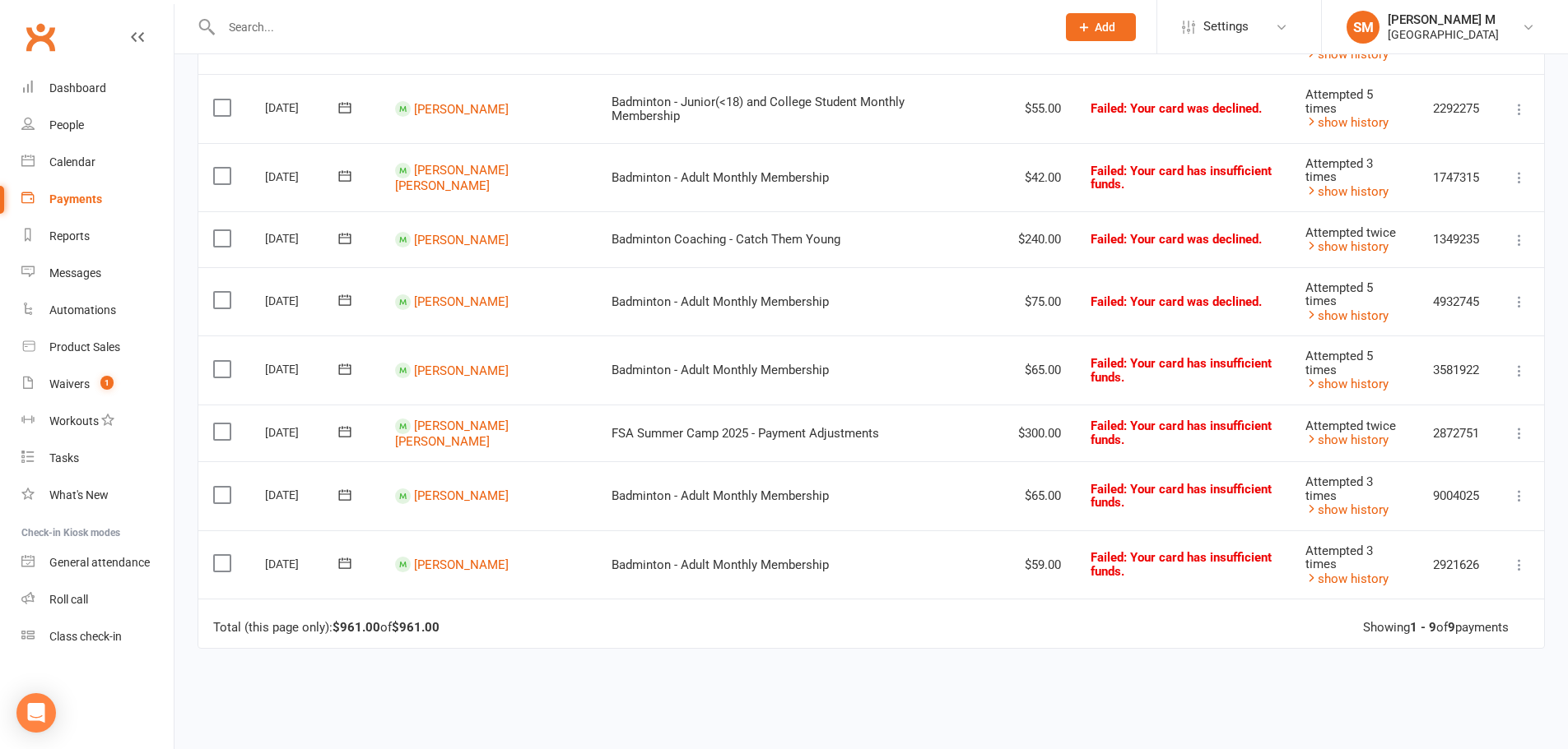
scroll to position [411, 0]
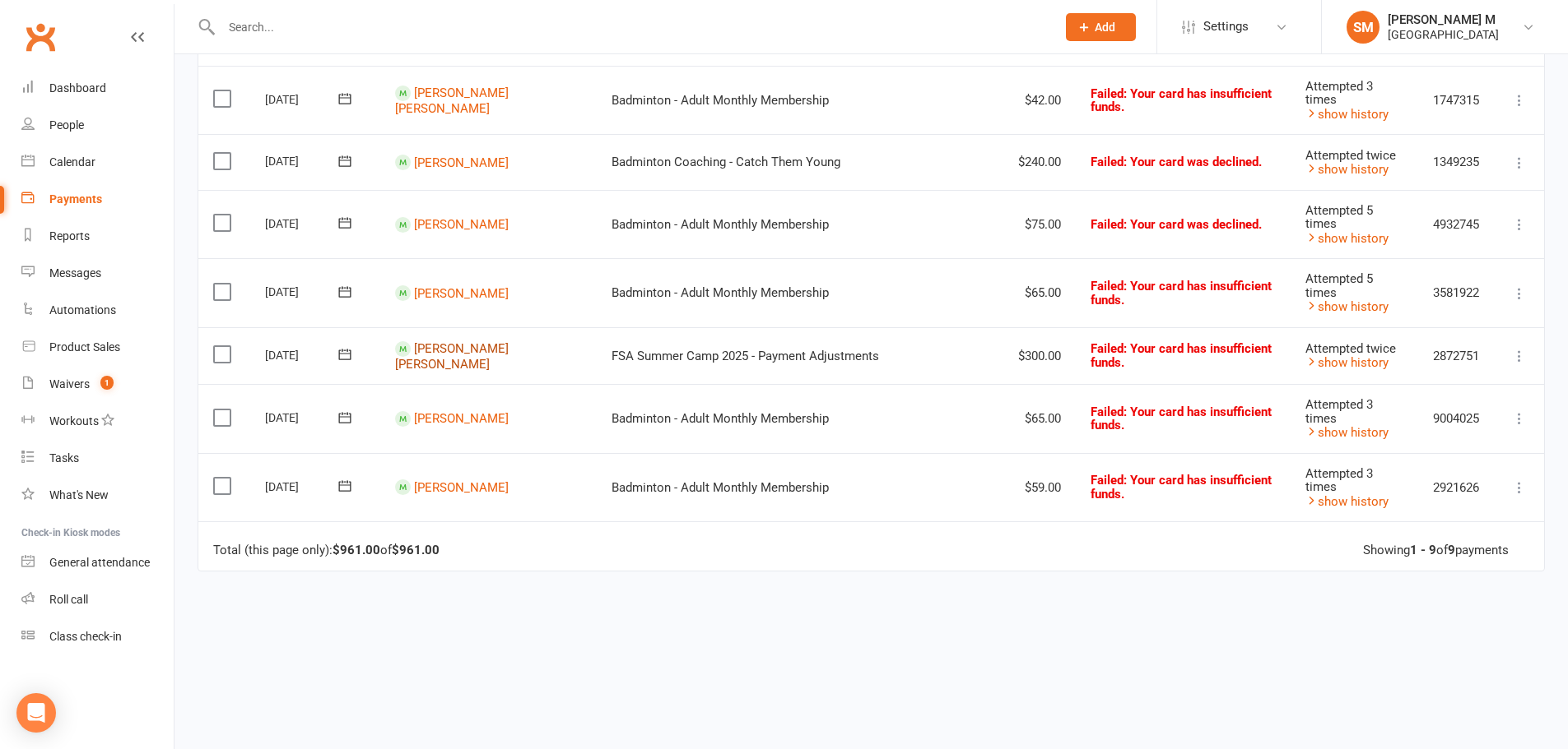
click at [470, 356] on link "[PERSON_NAME] [PERSON_NAME]" at bounding box center [452, 357] width 114 height 31
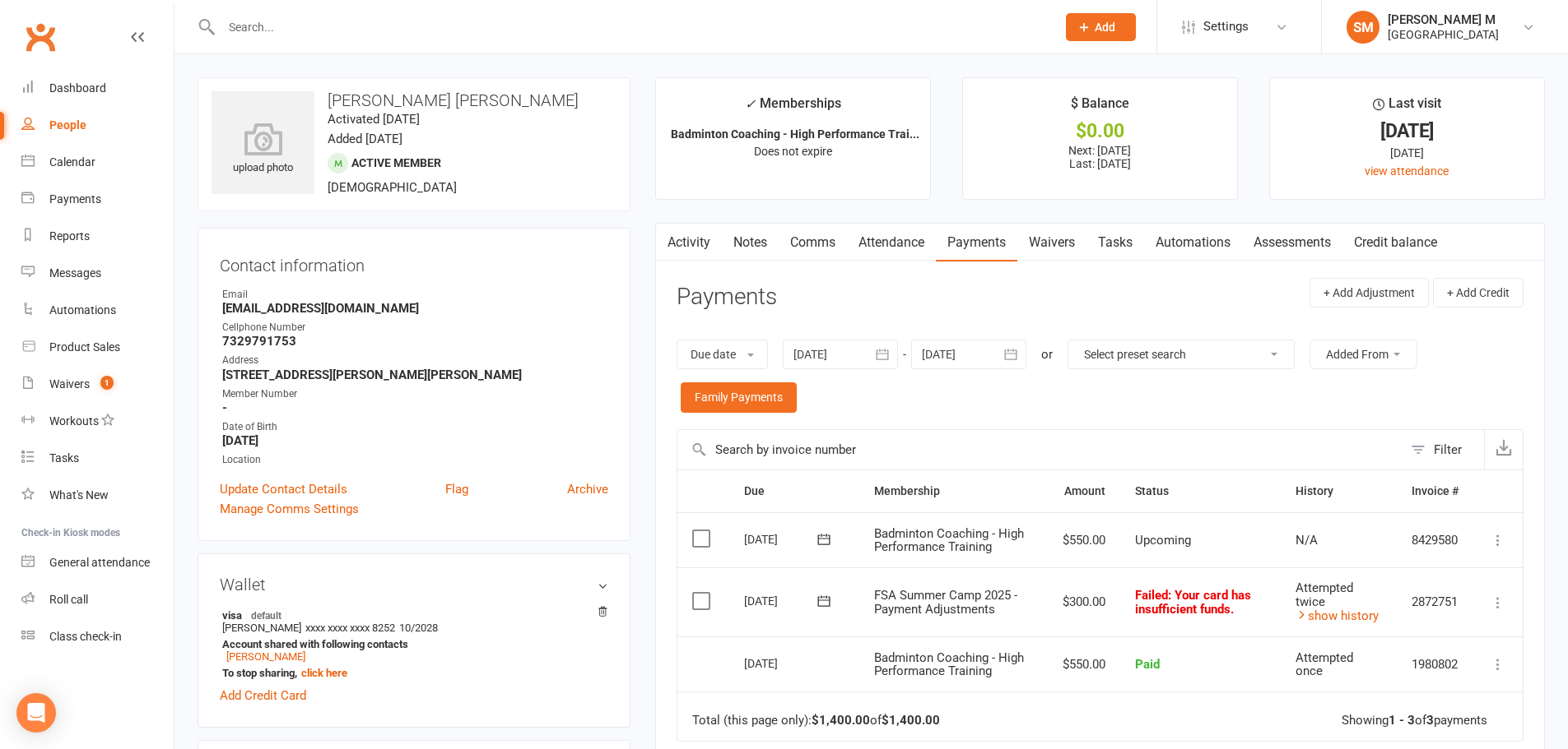
click at [828, 602] on icon at bounding box center [824, 601] width 17 height 17
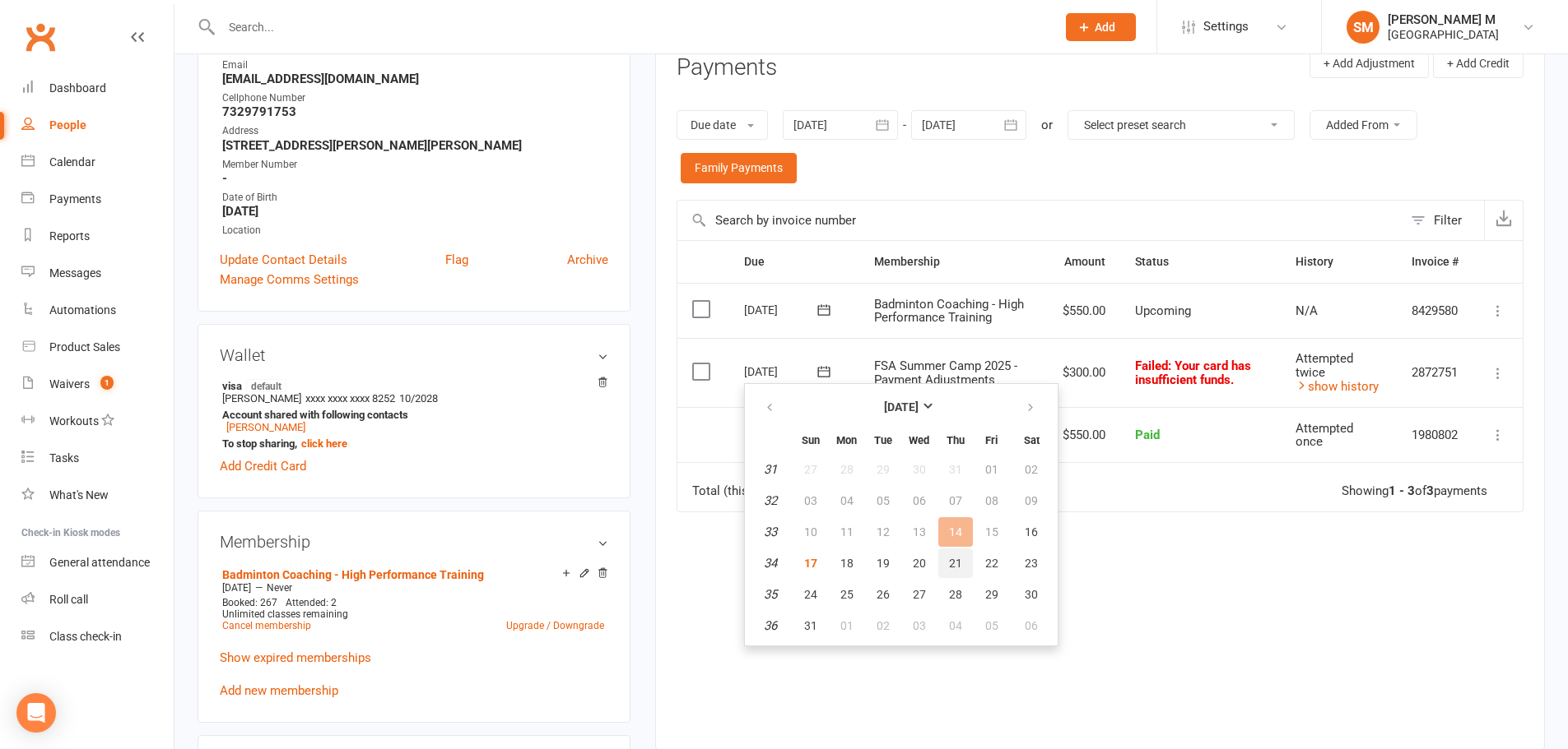
scroll to position [247, 0]
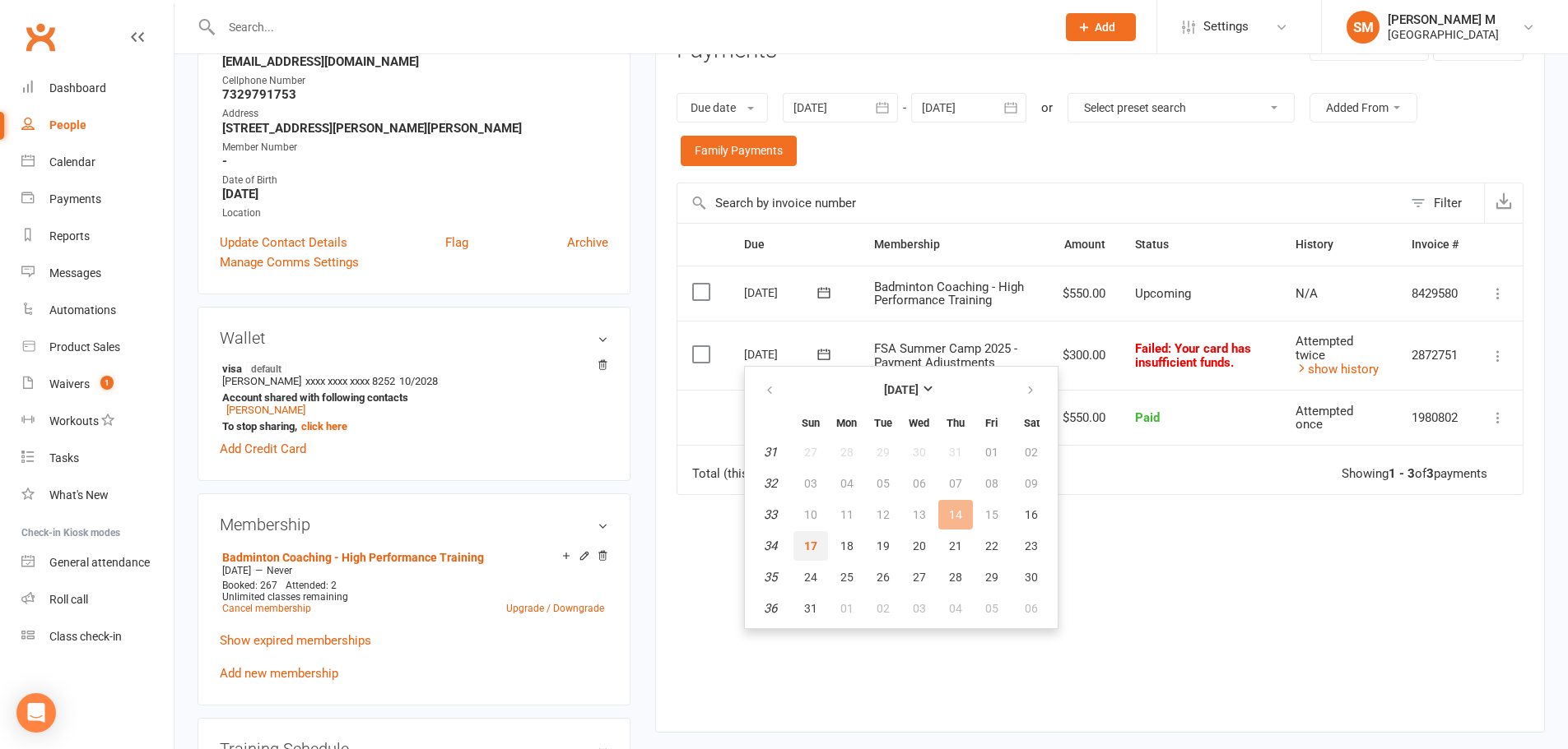
click at [816, 546] on span "17" at bounding box center [811, 546] width 13 height 13
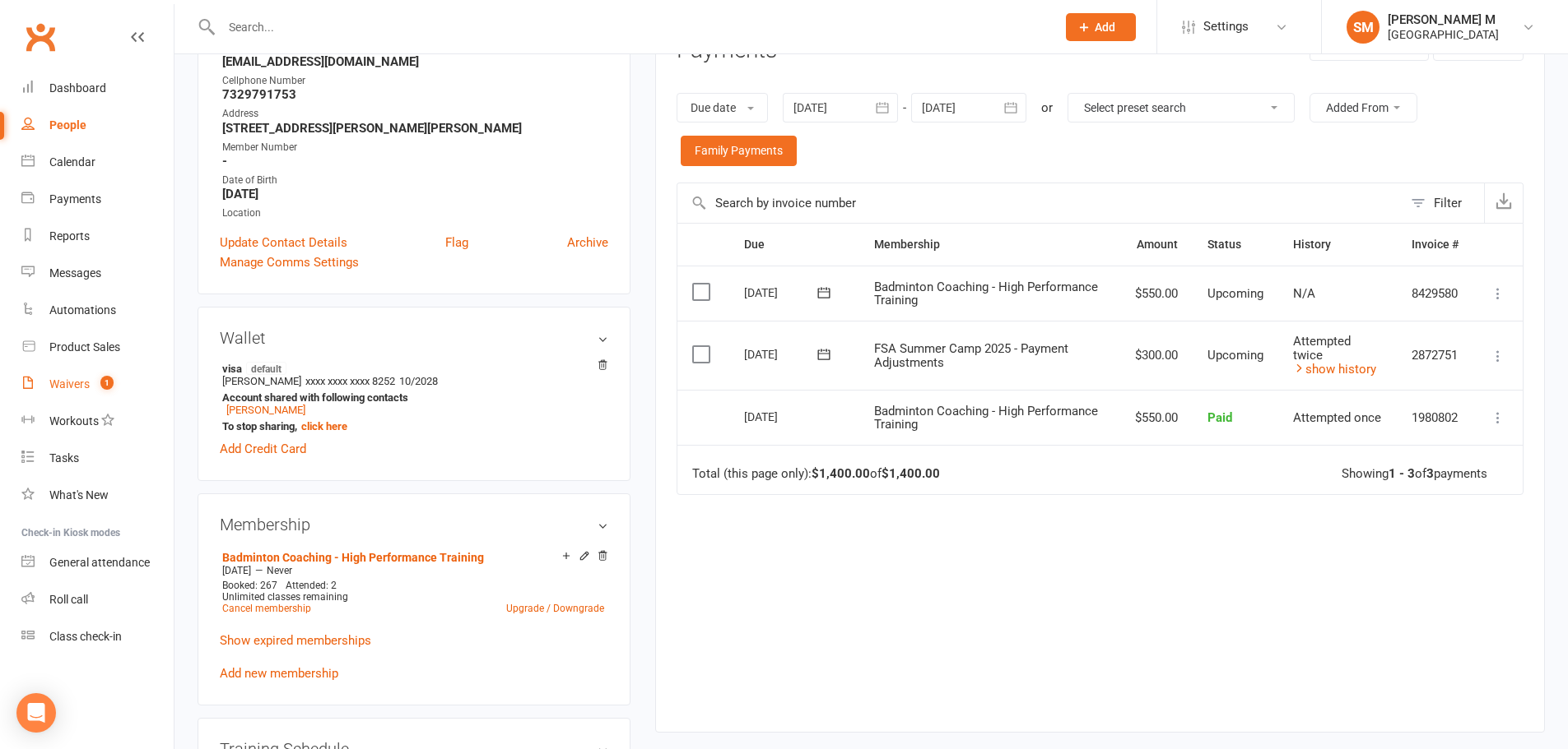
click at [59, 379] on div "Waivers" at bounding box center [69, 384] width 40 height 13
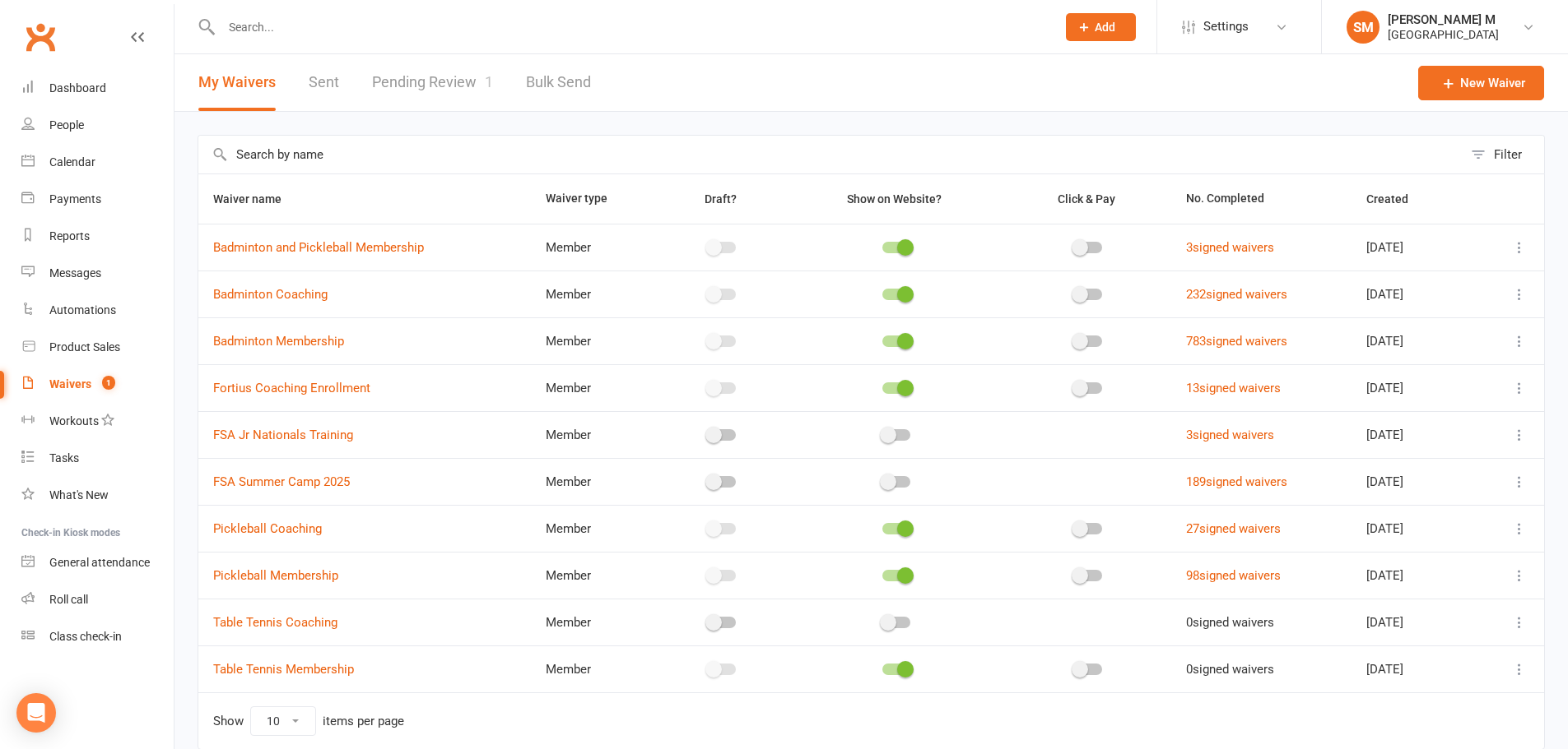
click at [444, 79] on link "Pending Review 1" at bounding box center [432, 82] width 121 height 57
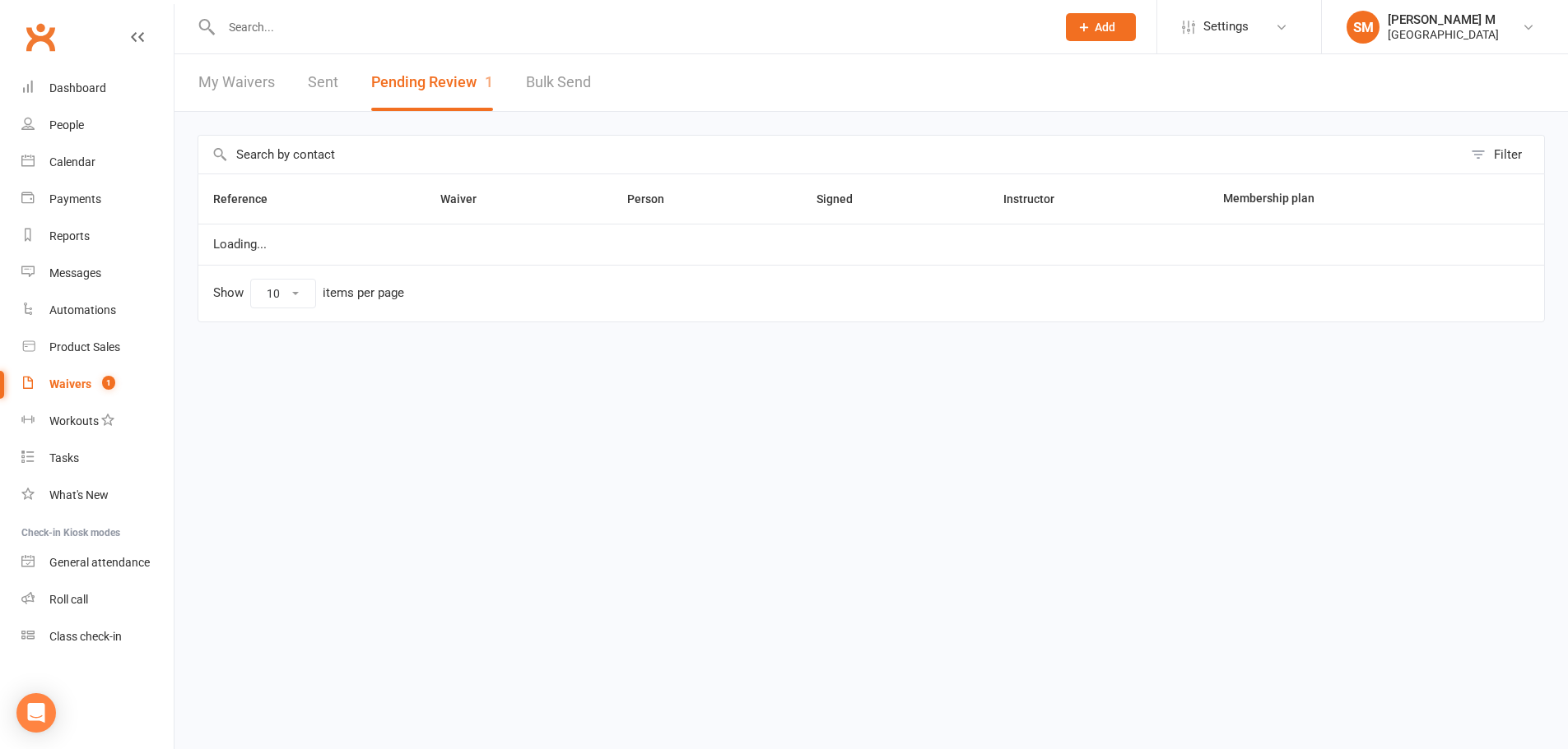
select select "100"
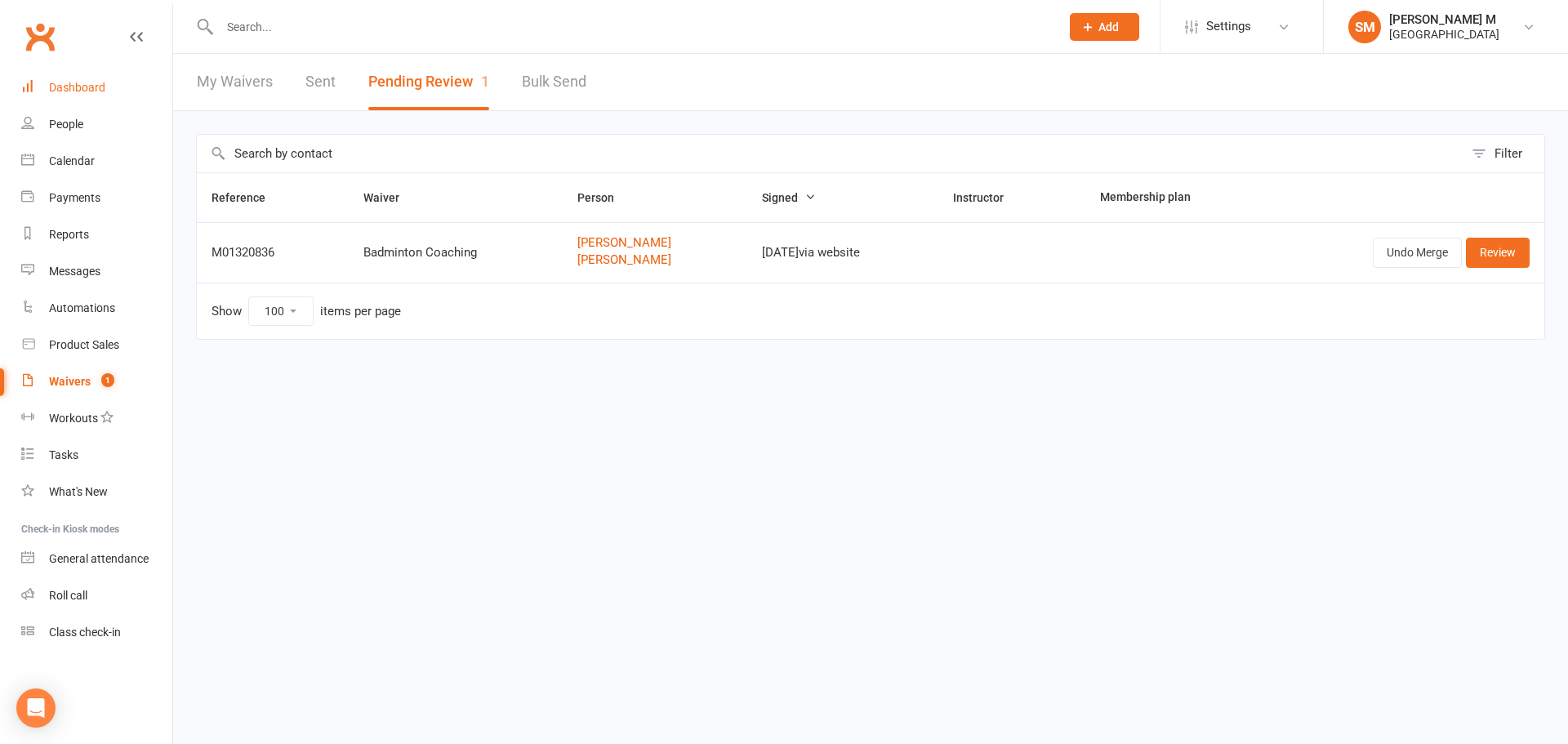
click at [100, 85] on div "Dashboard" at bounding box center [77, 87] width 57 height 13
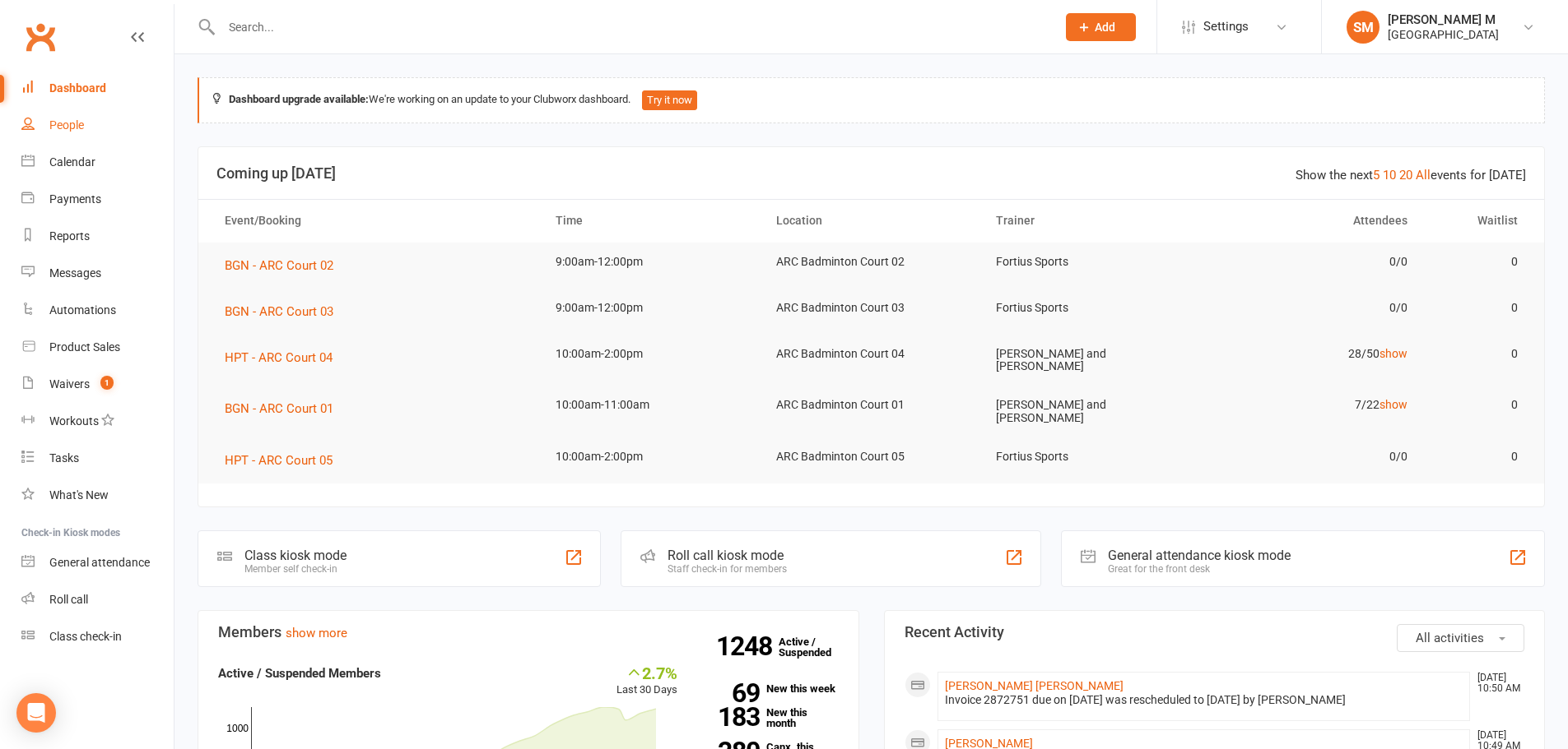
click at [72, 120] on div "People" at bounding box center [66, 125] width 35 height 13
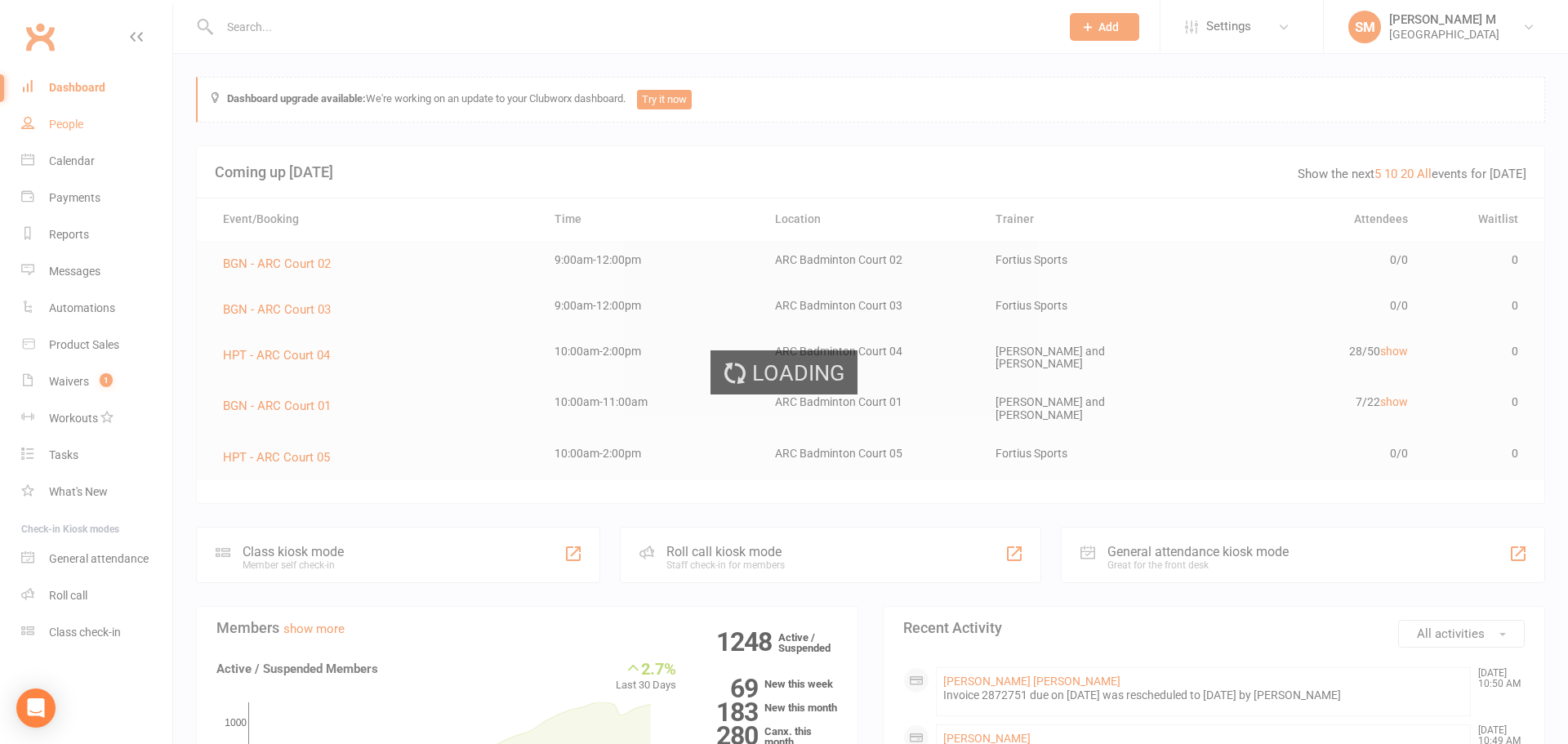
select select "100"
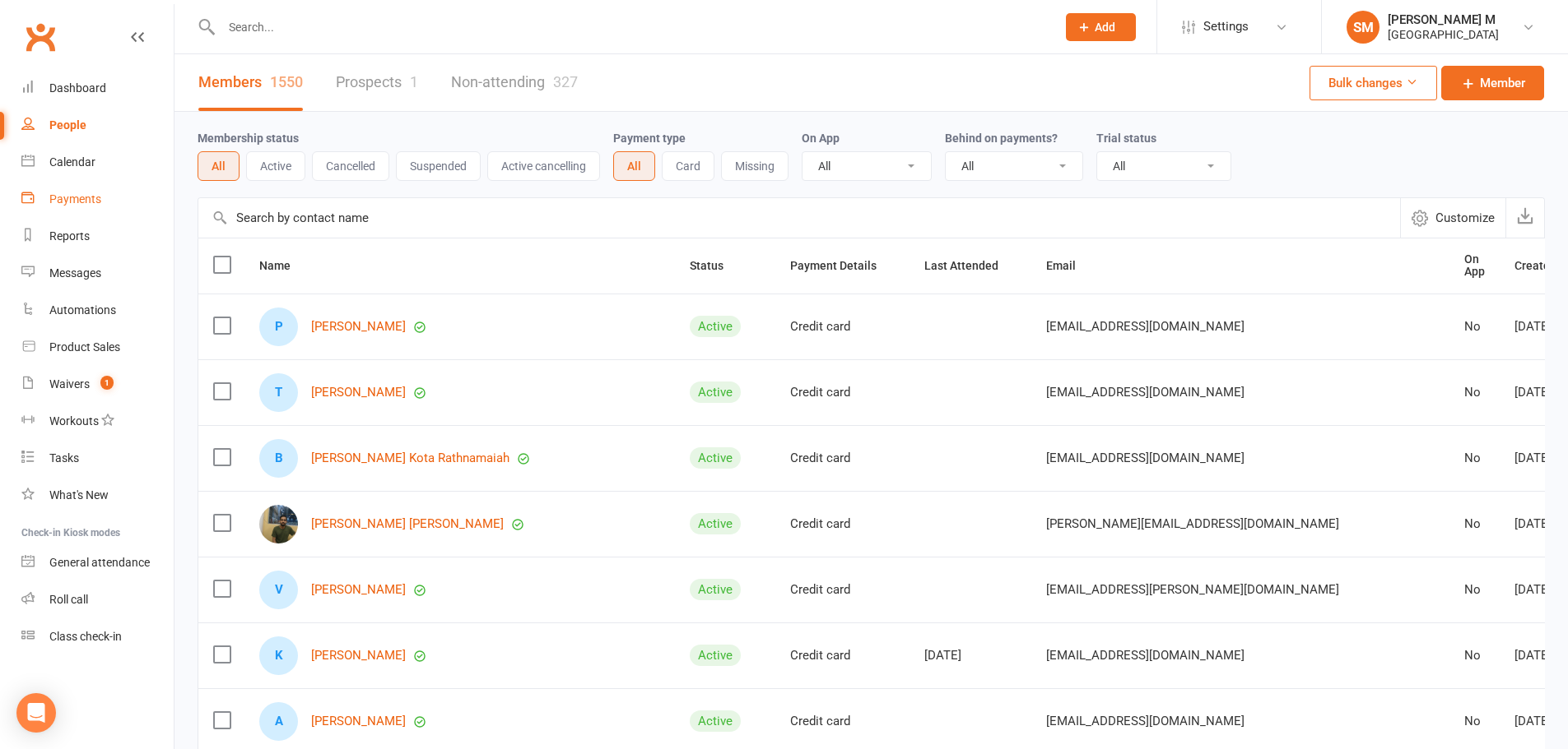
click at [81, 192] on div "Payments" at bounding box center [75, 199] width 51 height 13
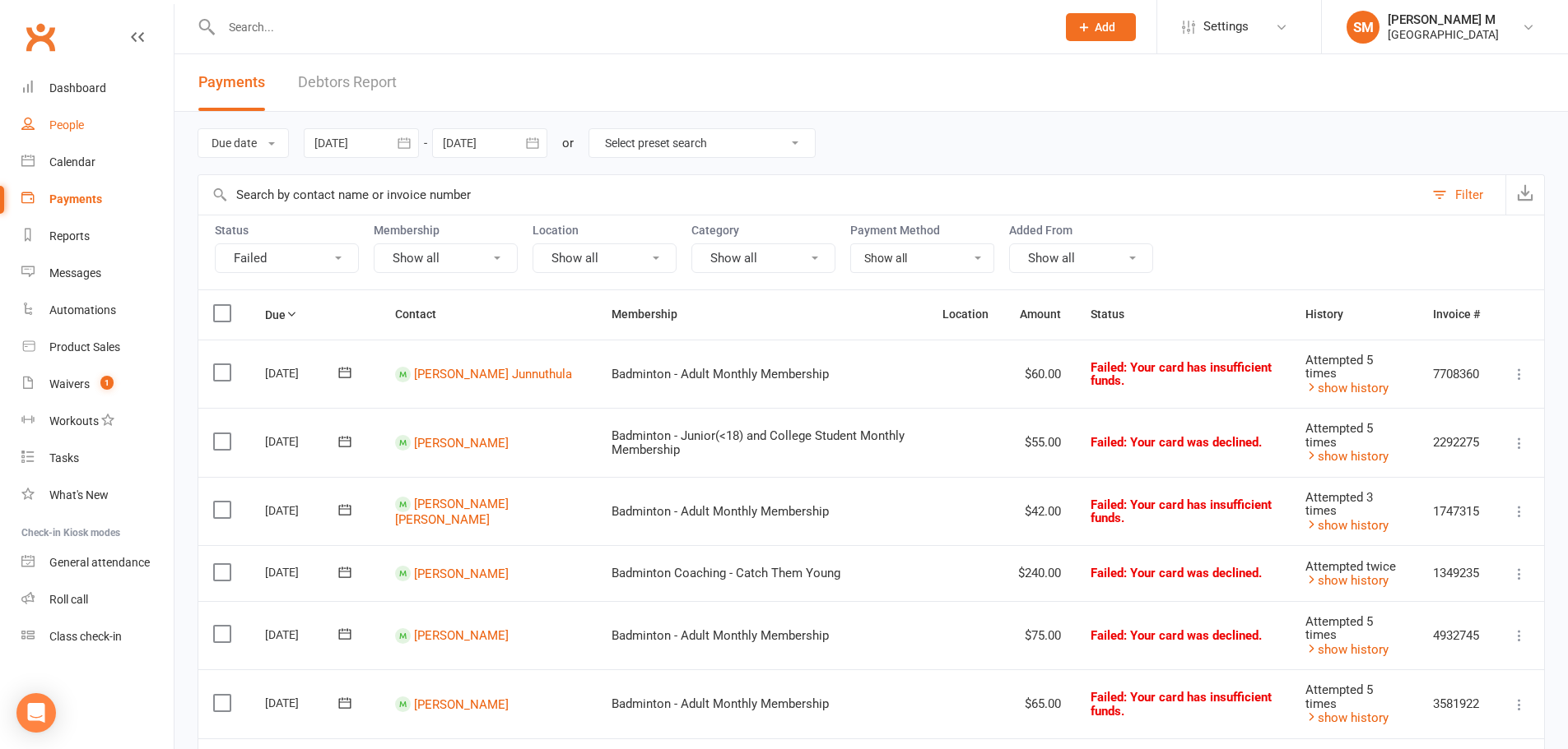
click at [76, 134] on link "People" at bounding box center [97, 126] width 152 height 37
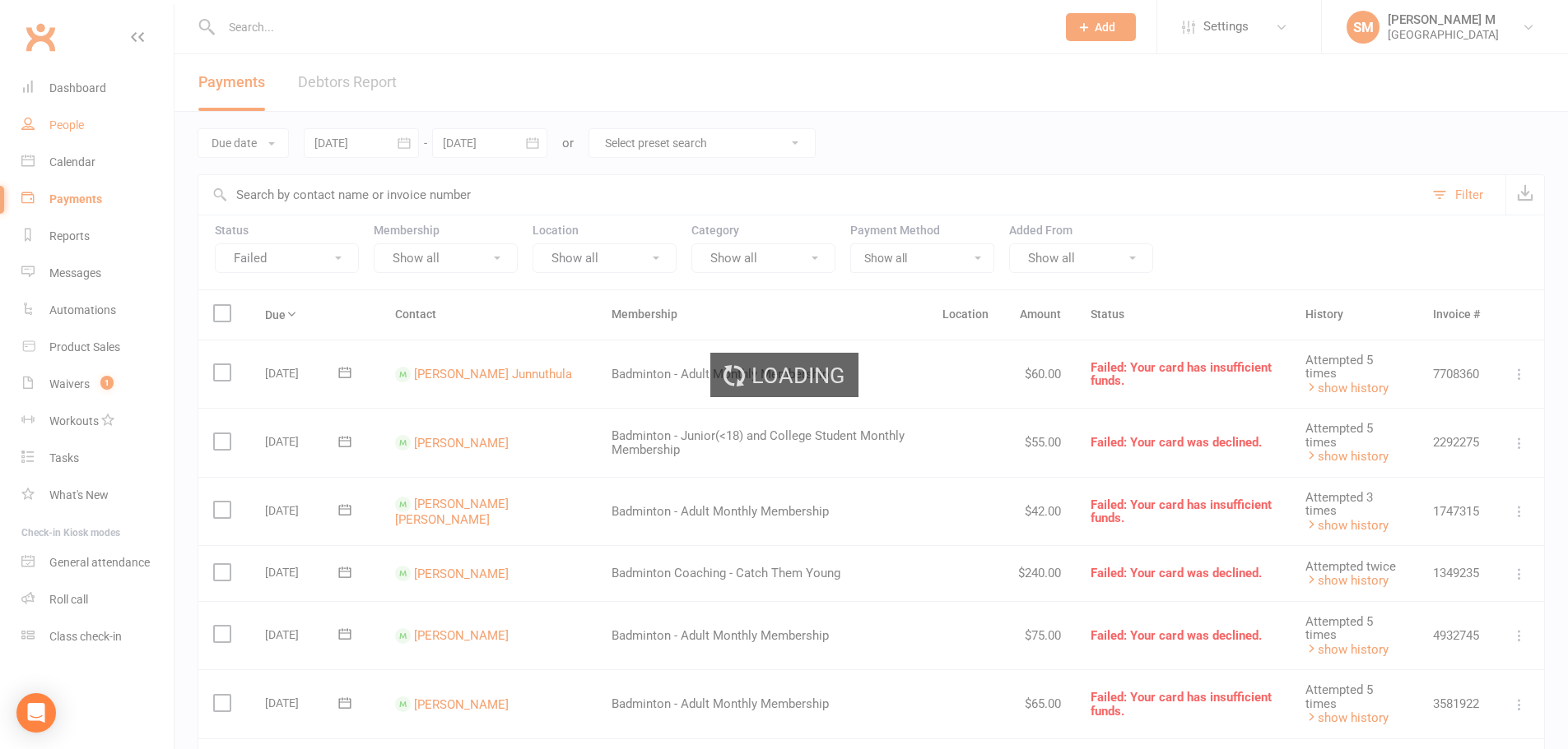
select select "100"
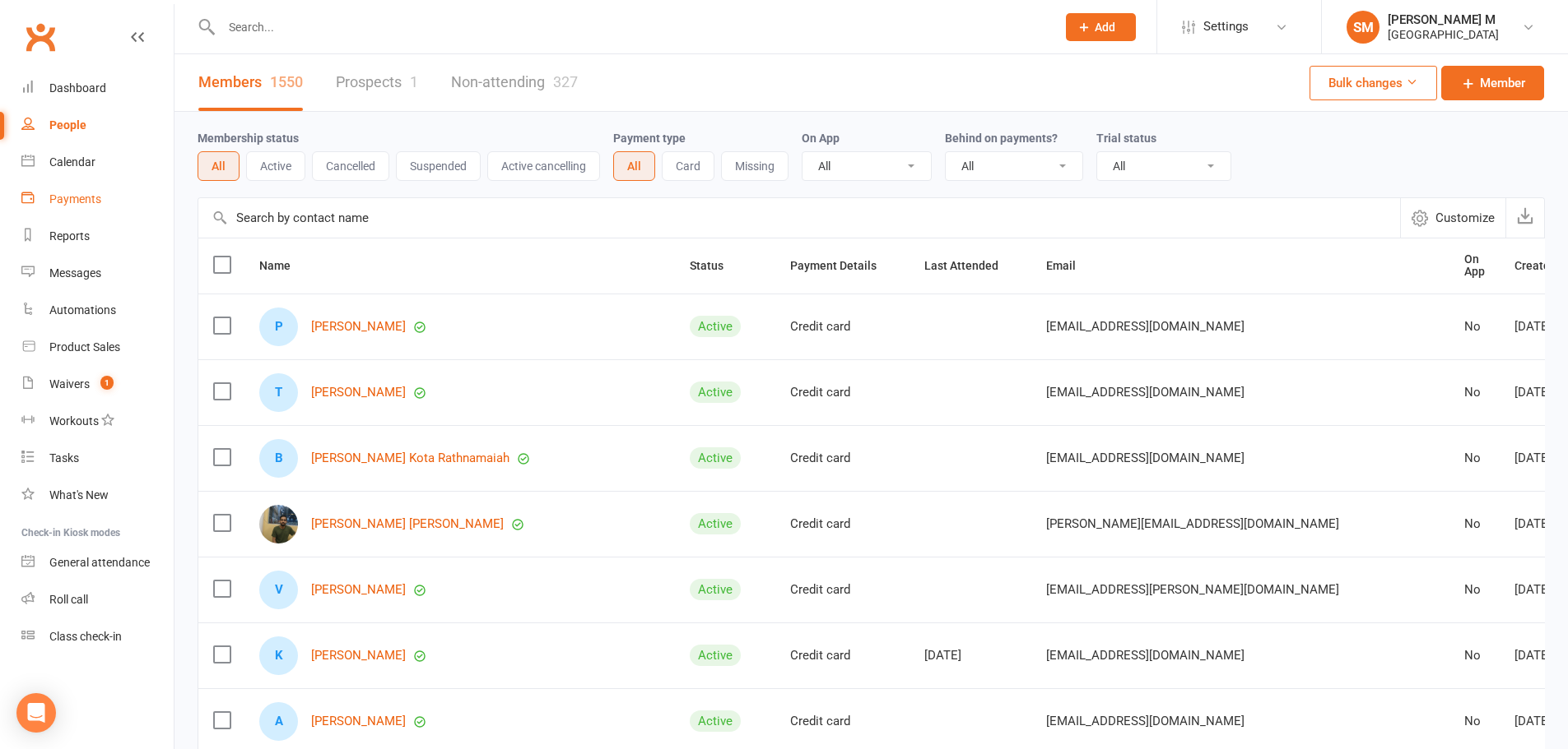
click at [92, 205] on div "Payments" at bounding box center [75, 199] width 51 height 13
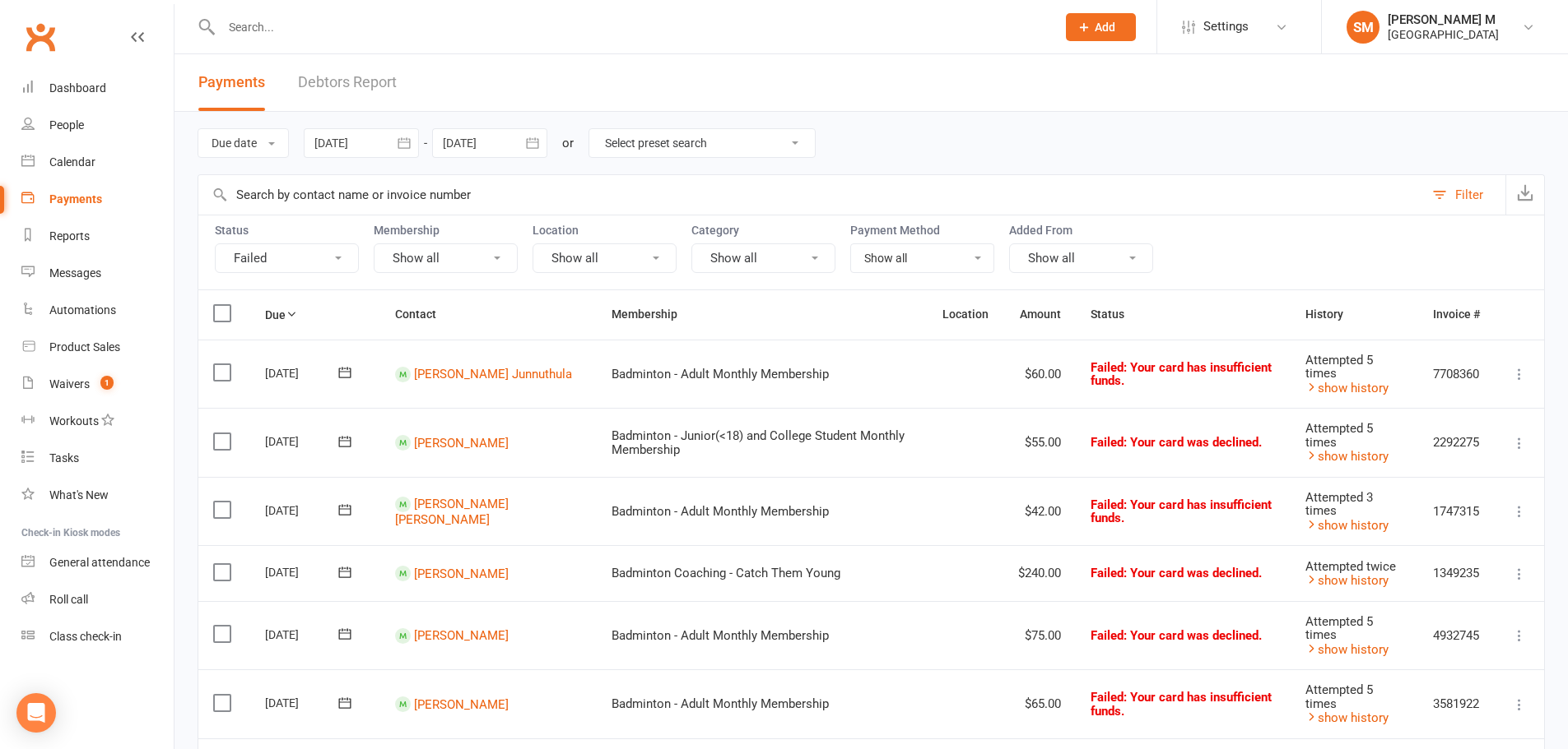
click at [410, 148] on icon "button" at bounding box center [403, 142] width 12 height 10
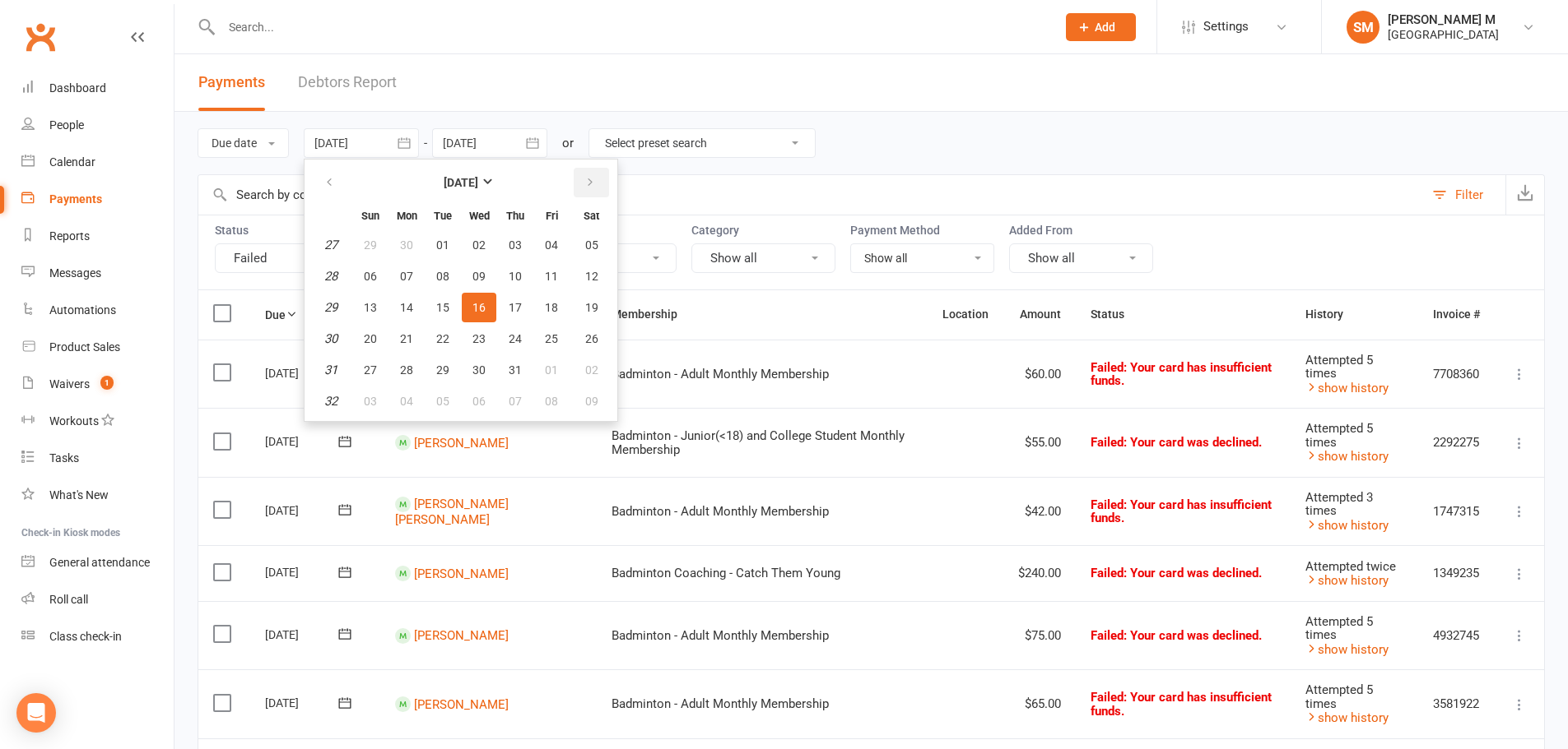
click at [600, 191] on button "button" at bounding box center [592, 183] width 36 height 30
drag, startPoint x: 563, startPoint y: 248, endPoint x: 588, endPoint y: 190, distance: 63.2
click at [563, 247] on button "01" at bounding box center [551, 246] width 35 height 30
type input "[DATE]"
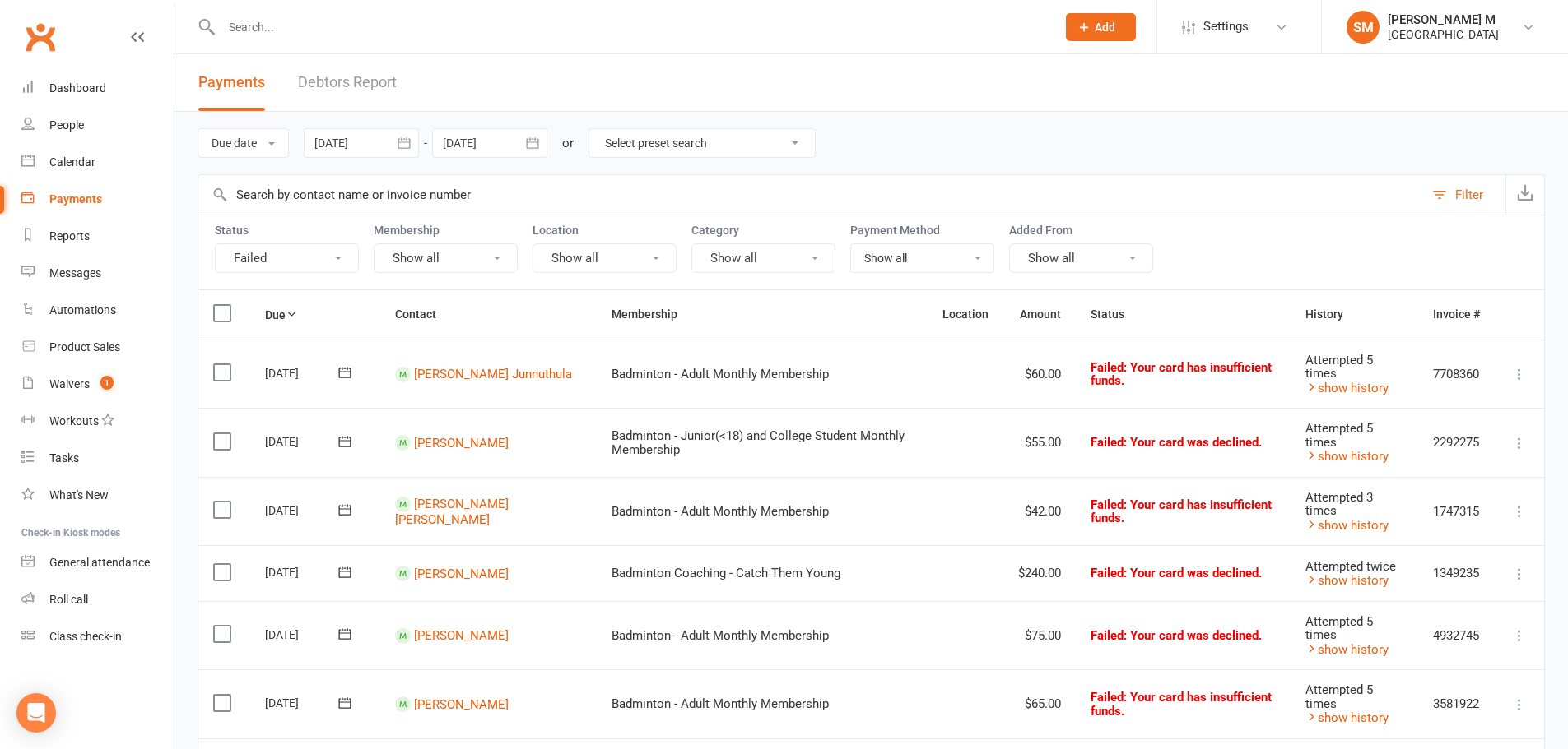
click at [536, 153] on button "button" at bounding box center [533, 143] width 30 height 30
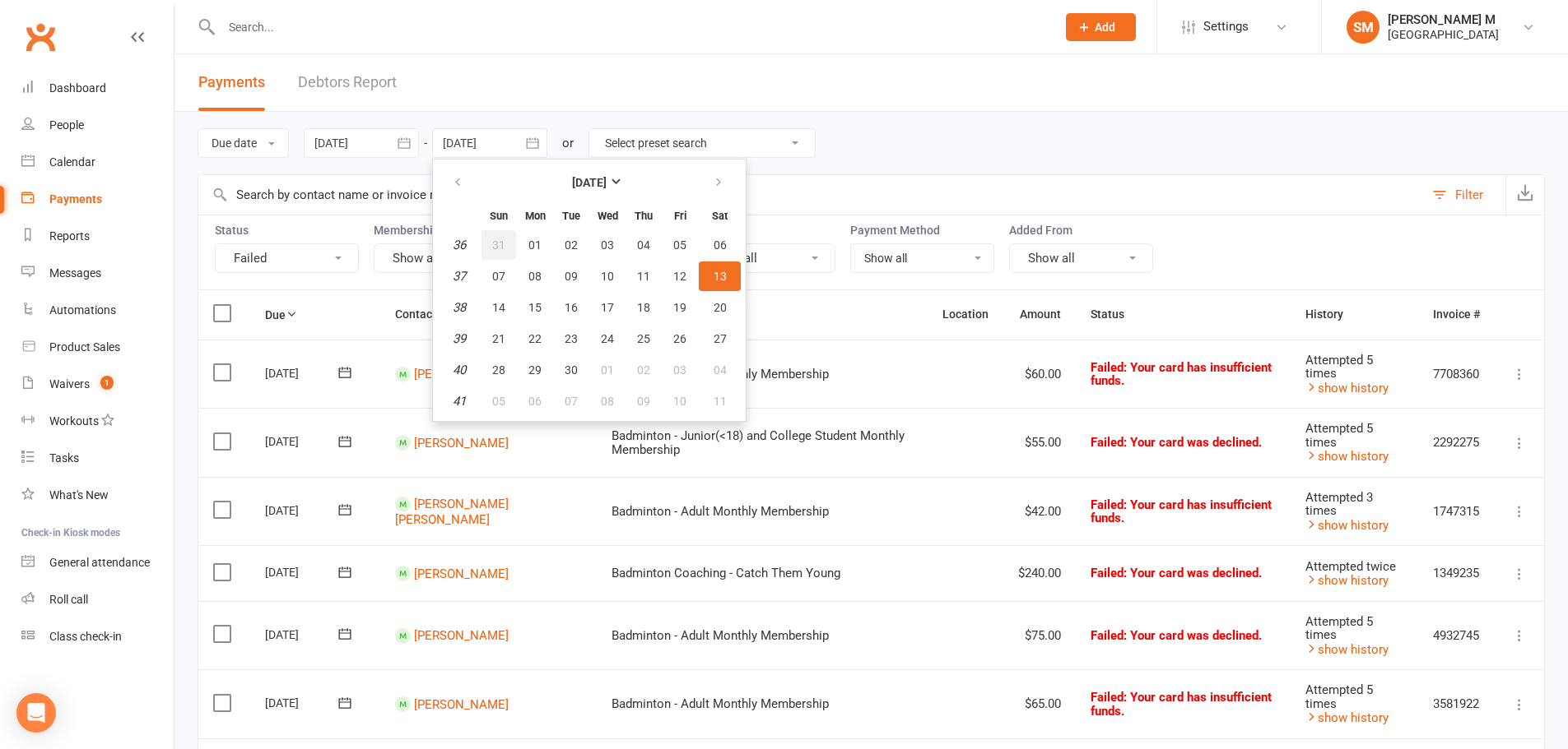
click at [503, 244] on span "31" at bounding box center [499, 245] width 13 height 13
type input "[DATE]"
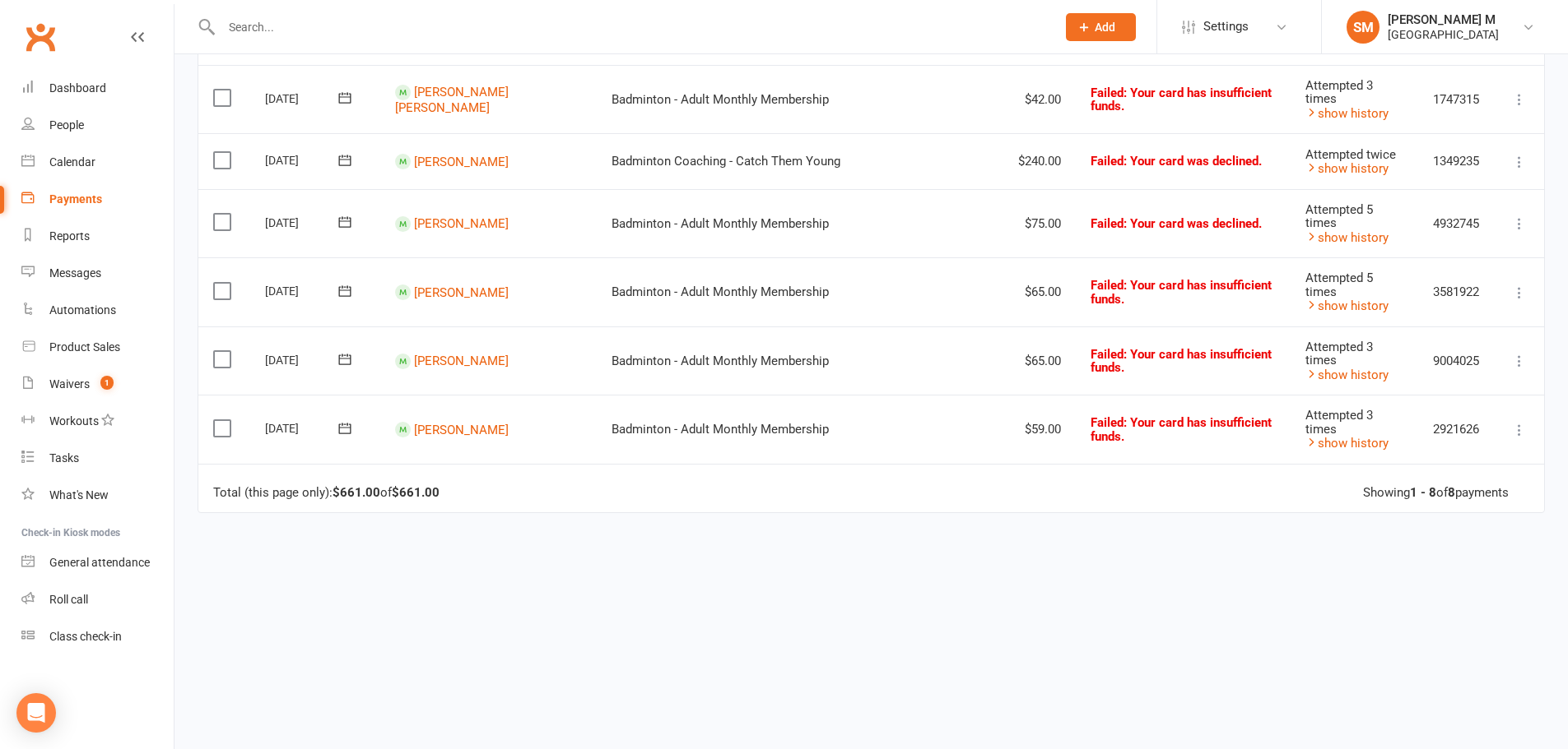
scroll to position [1, 0]
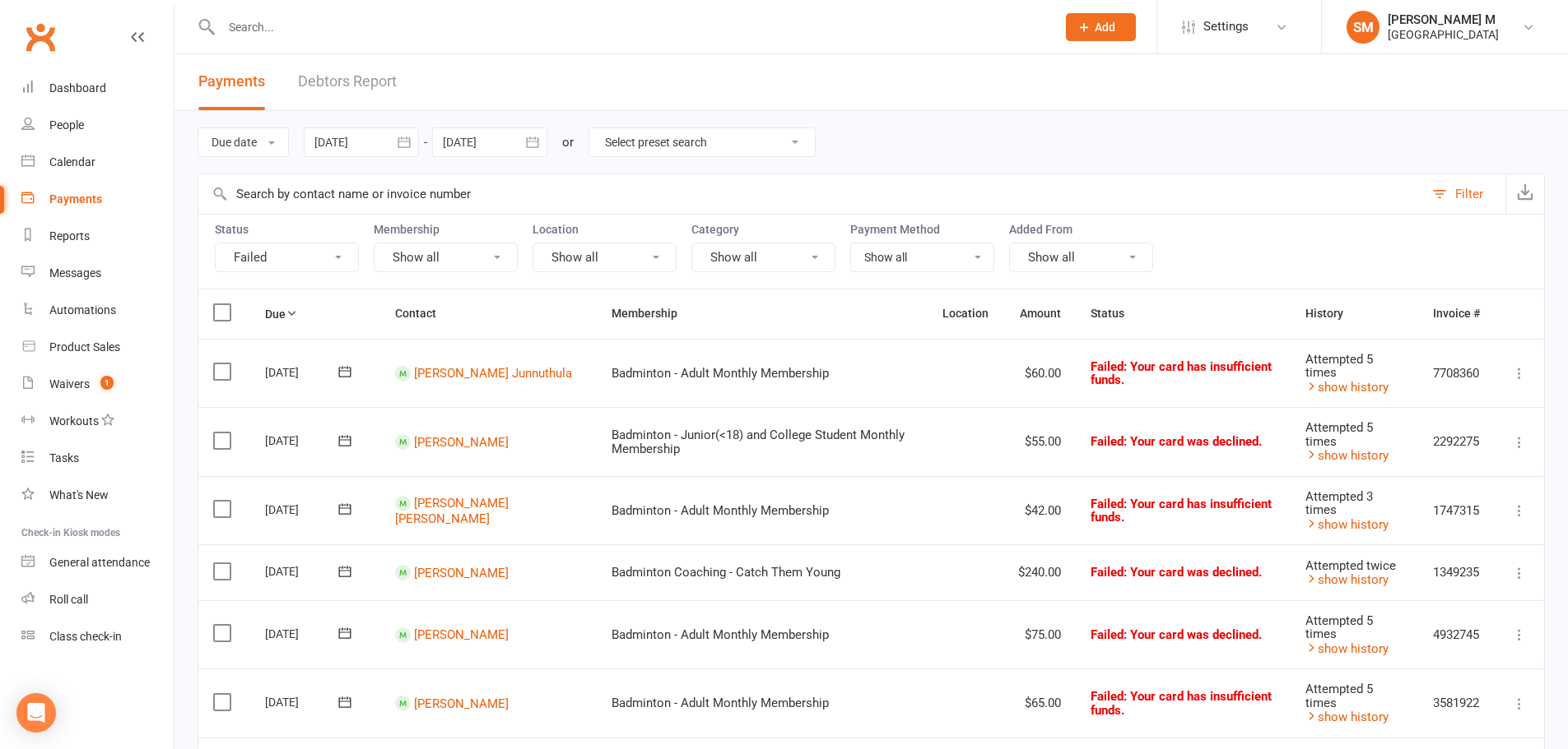
click at [339, 259] on button "Failed" at bounding box center [287, 258] width 144 height 30
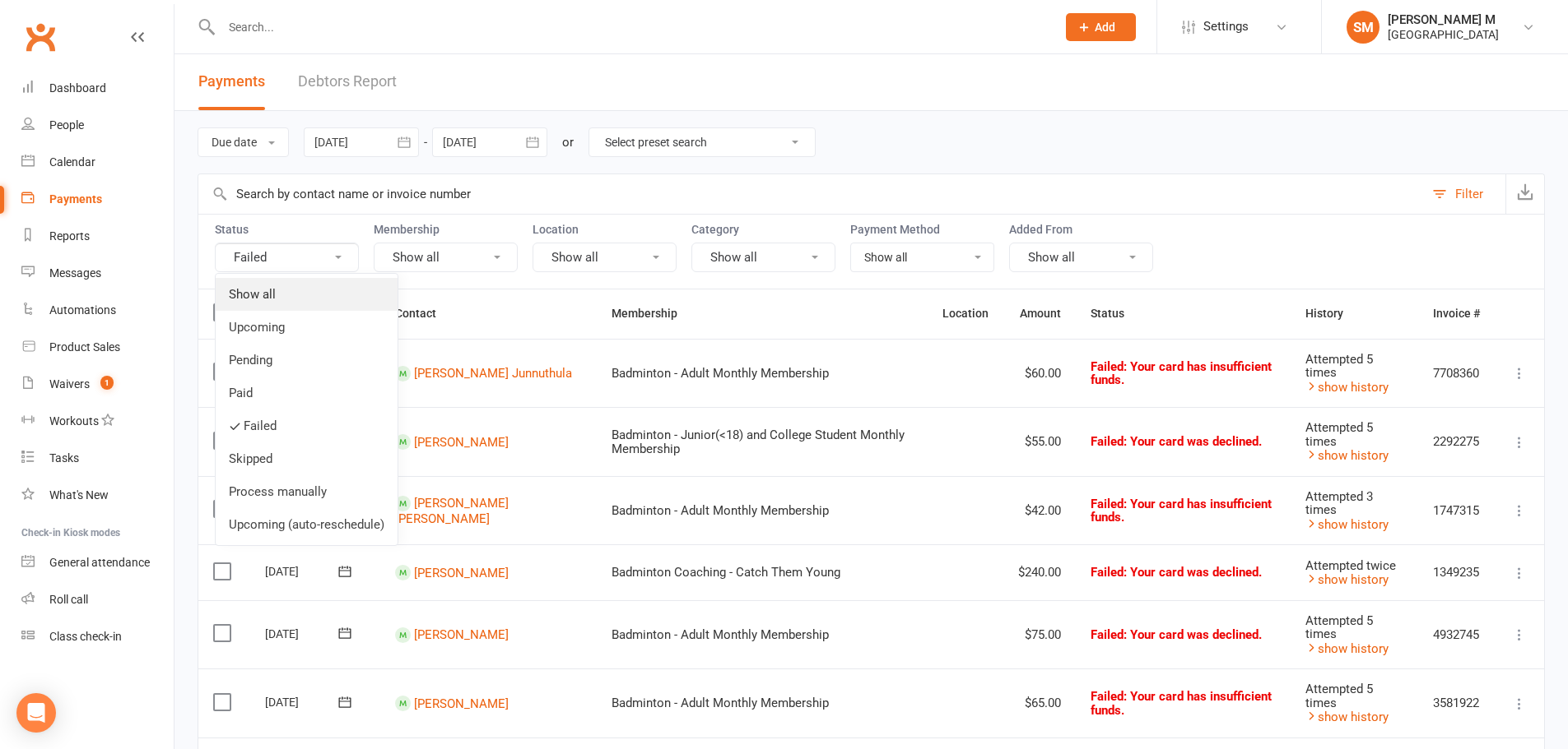
click at [326, 290] on link "Show all" at bounding box center [306, 294] width 182 height 33
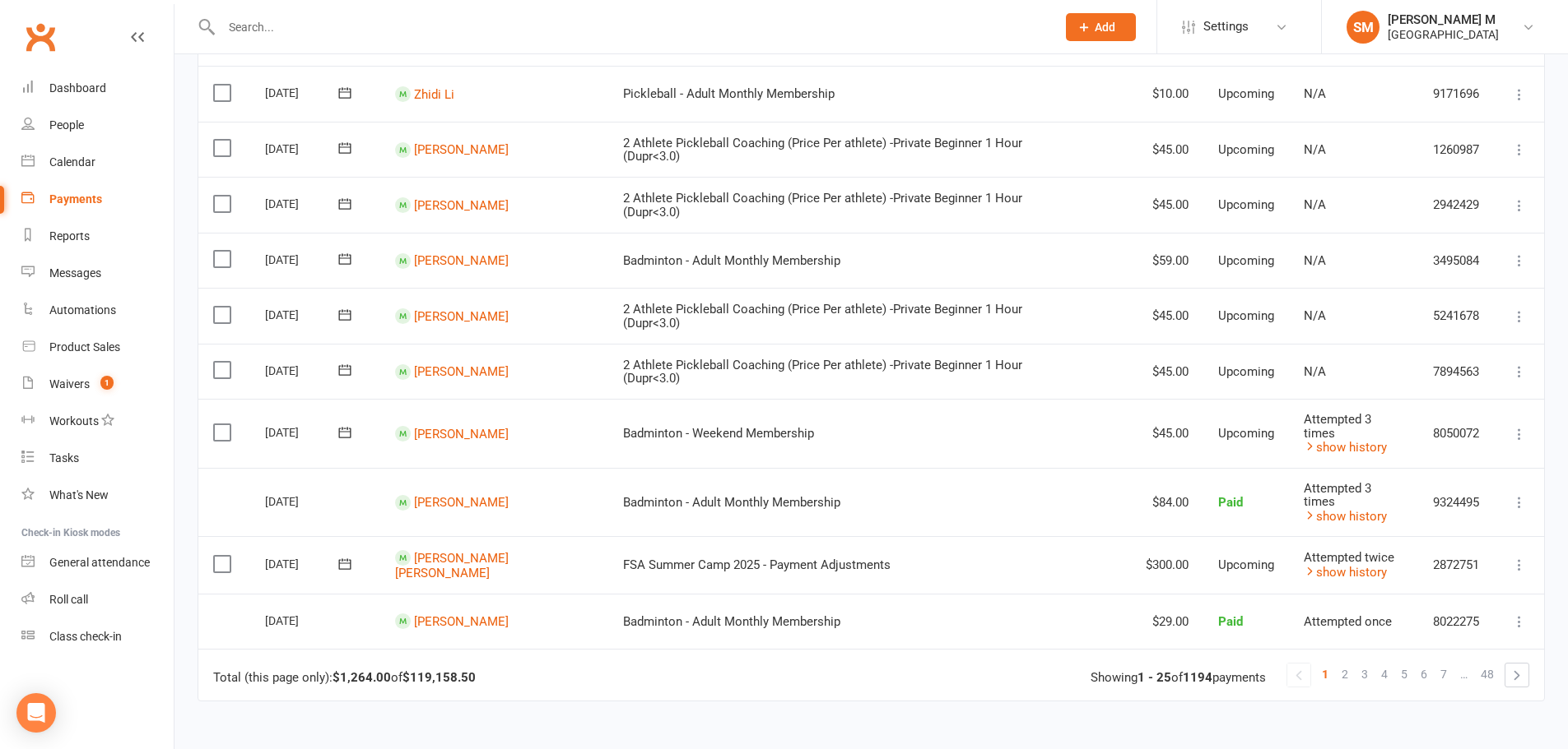
scroll to position [882, 0]
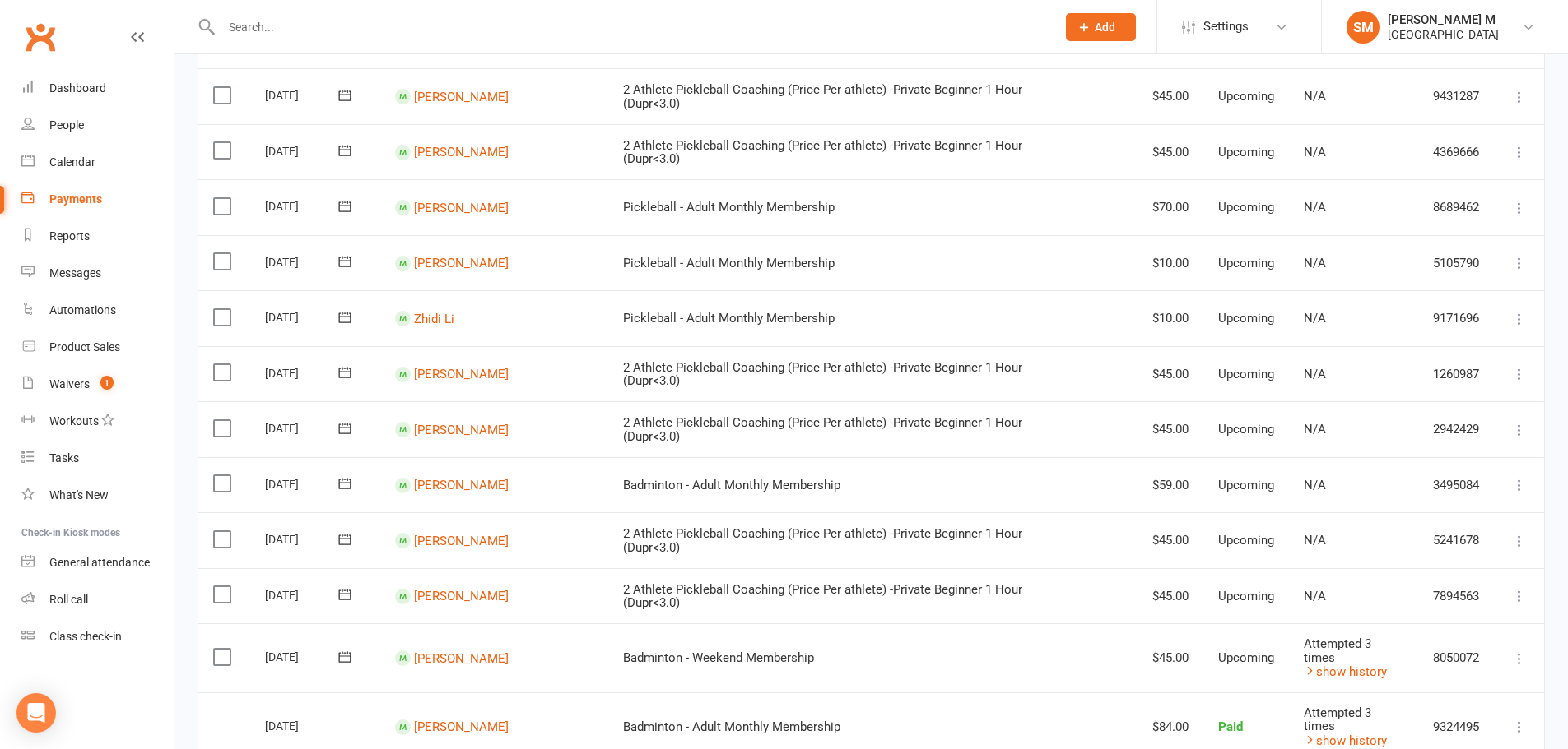
click at [83, 204] on div "Payments" at bounding box center [76, 199] width 52 height 13
click at [61, 128] on div "People" at bounding box center [66, 125] width 35 height 13
select select "100"
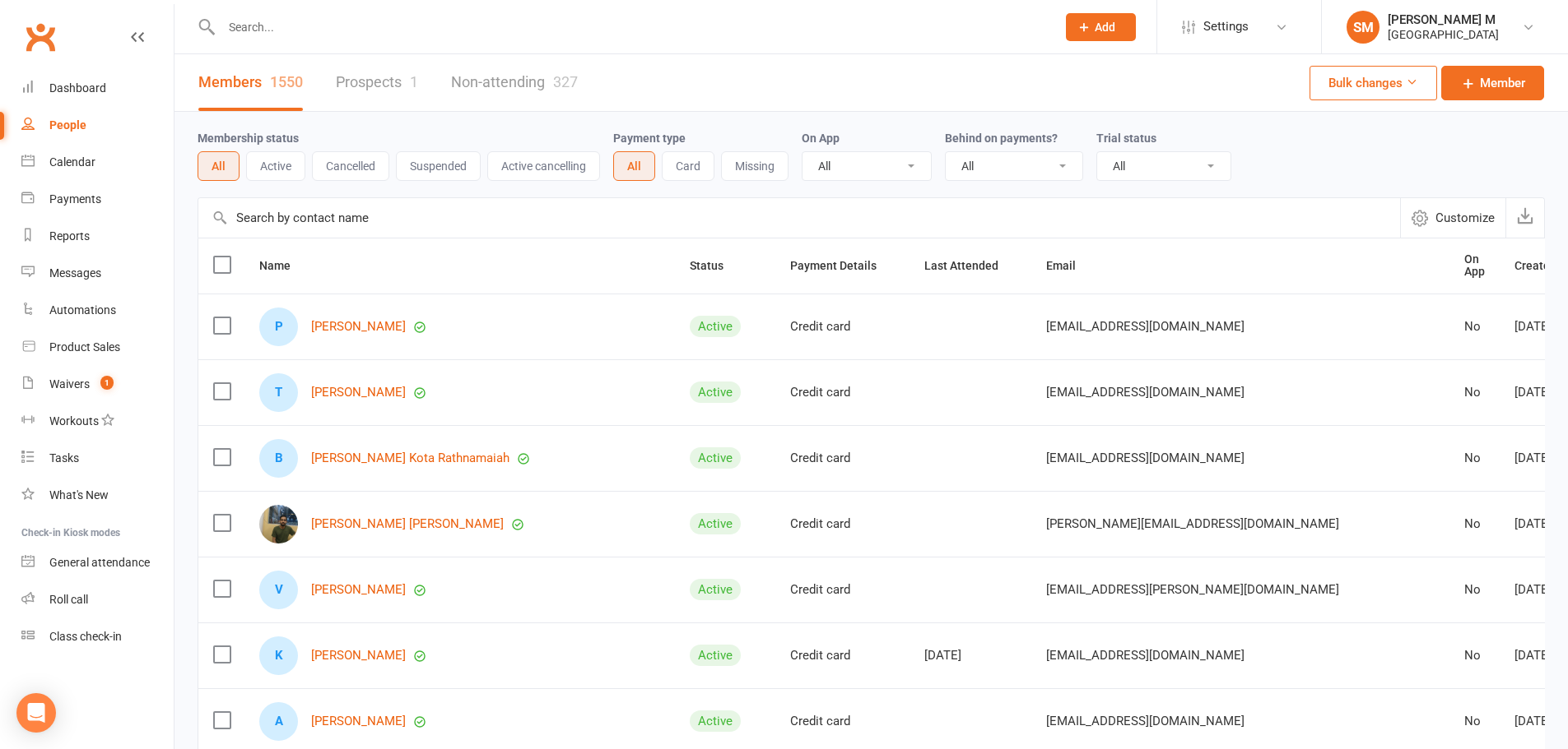
click at [352, 34] on input "text" at bounding box center [631, 27] width 828 height 23
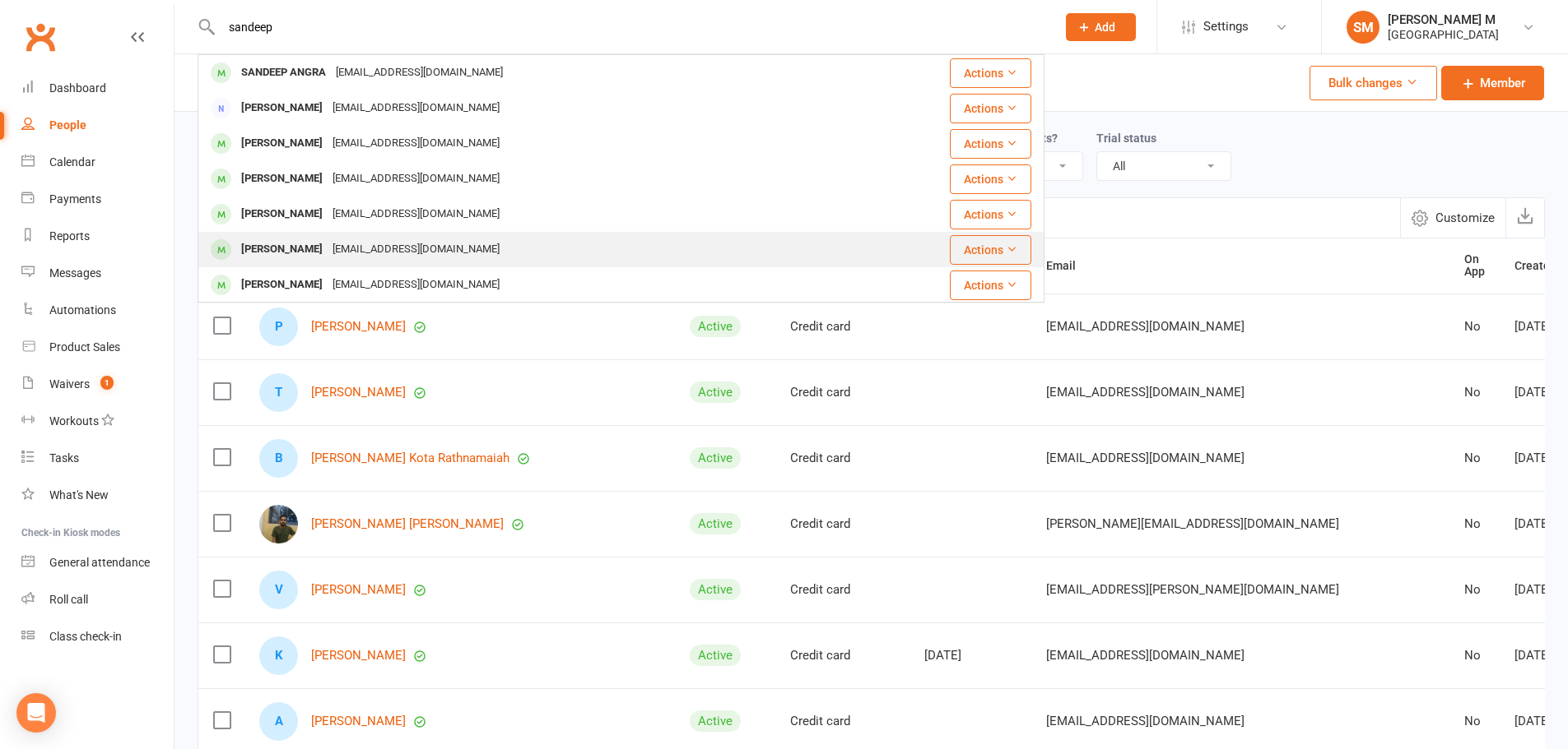
type input "sandeep"
click at [363, 248] on div "[EMAIL_ADDRESS][DOMAIN_NAME]" at bounding box center [416, 250] width 177 height 24
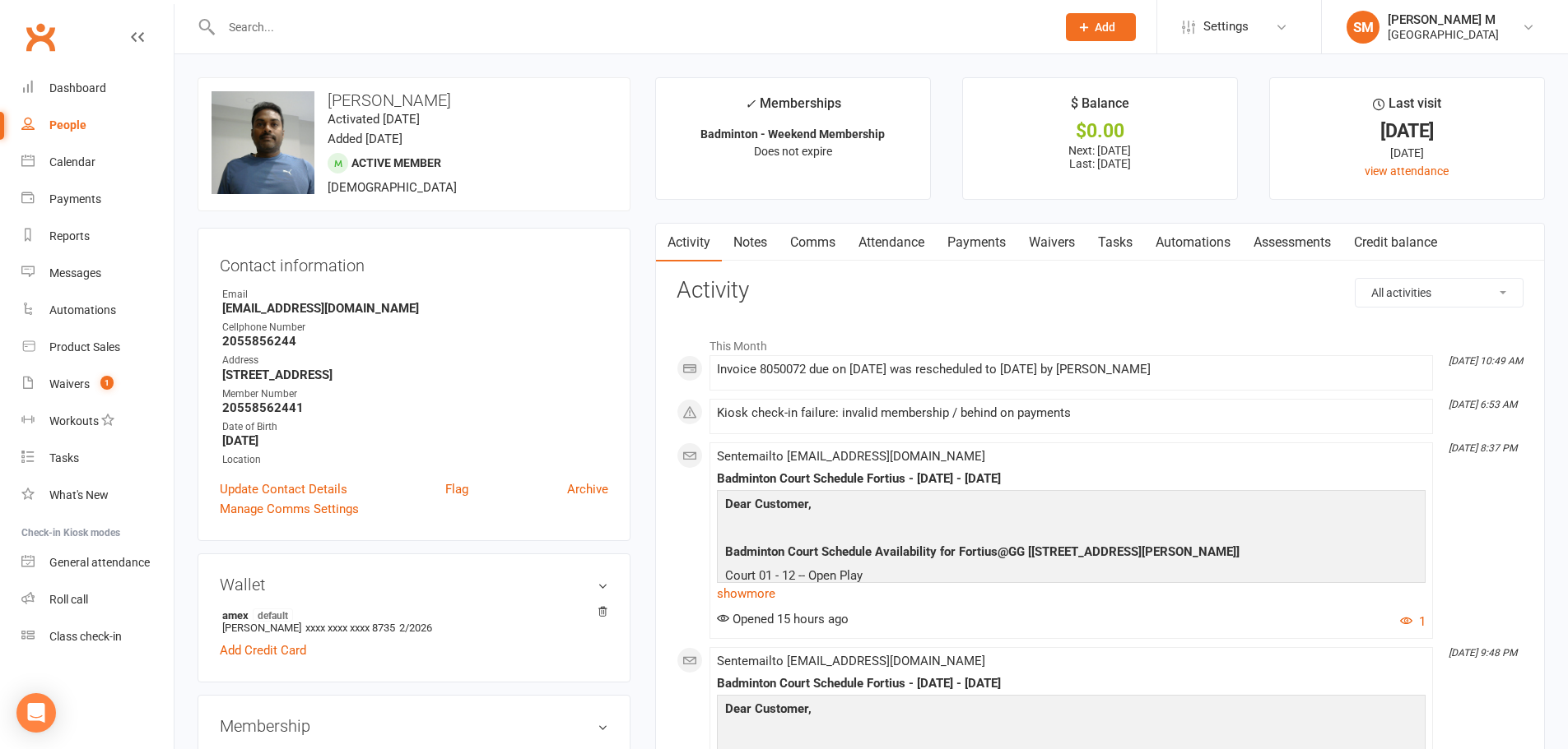
click at [984, 238] on link "Payments" at bounding box center [976, 243] width 81 height 38
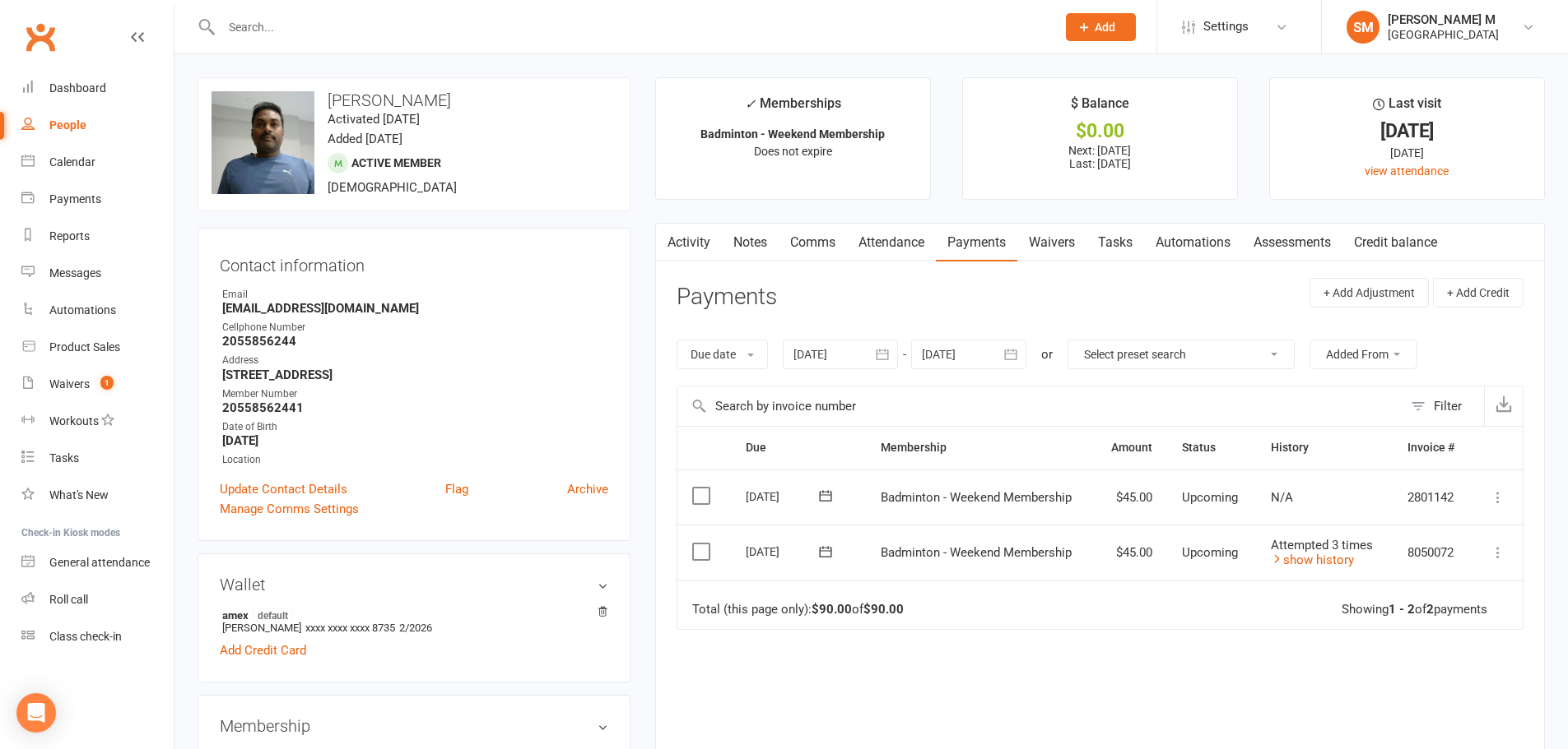
click at [884, 352] on icon "button" at bounding box center [882, 355] width 17 height 17
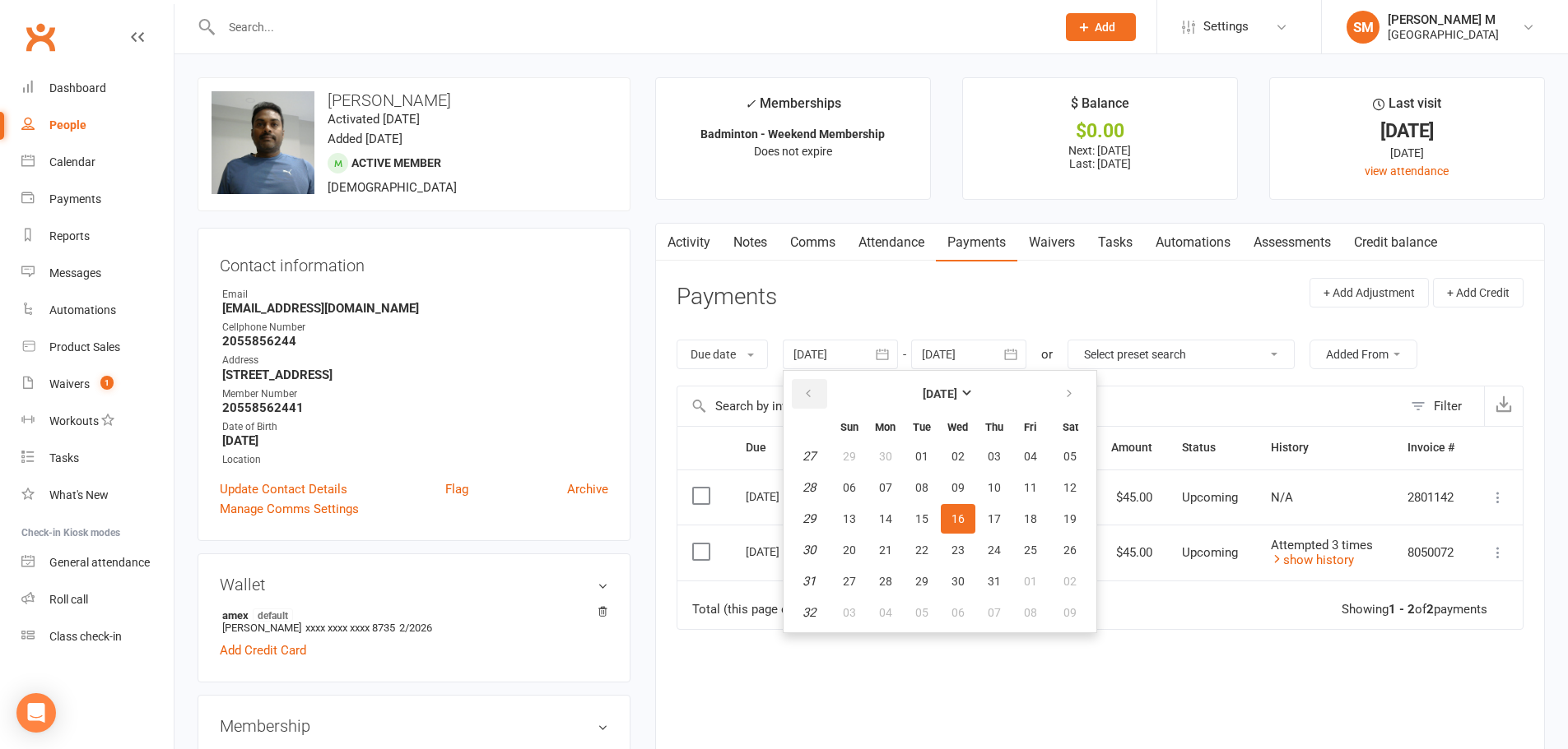
click at [807, 395] on icon "button" at bounding box center [808, 394] width 11 height 13
click at [996, 462] on button "01" at bounding box center [994, 457] width 35 height 30
type input "[DATE]"
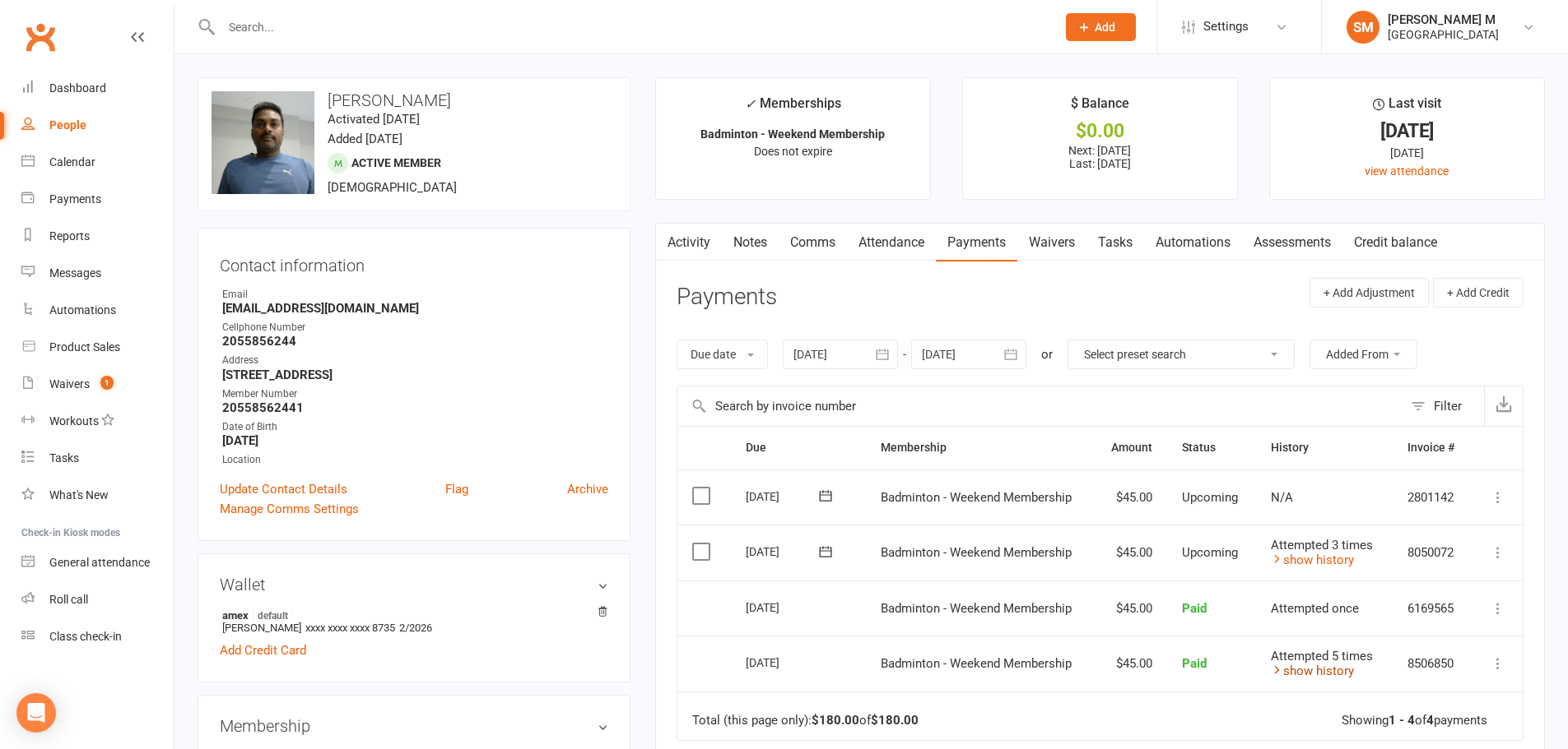
click at [1308, 669] on link "show history" at bounding box center [1312, 671] width 83 height 15
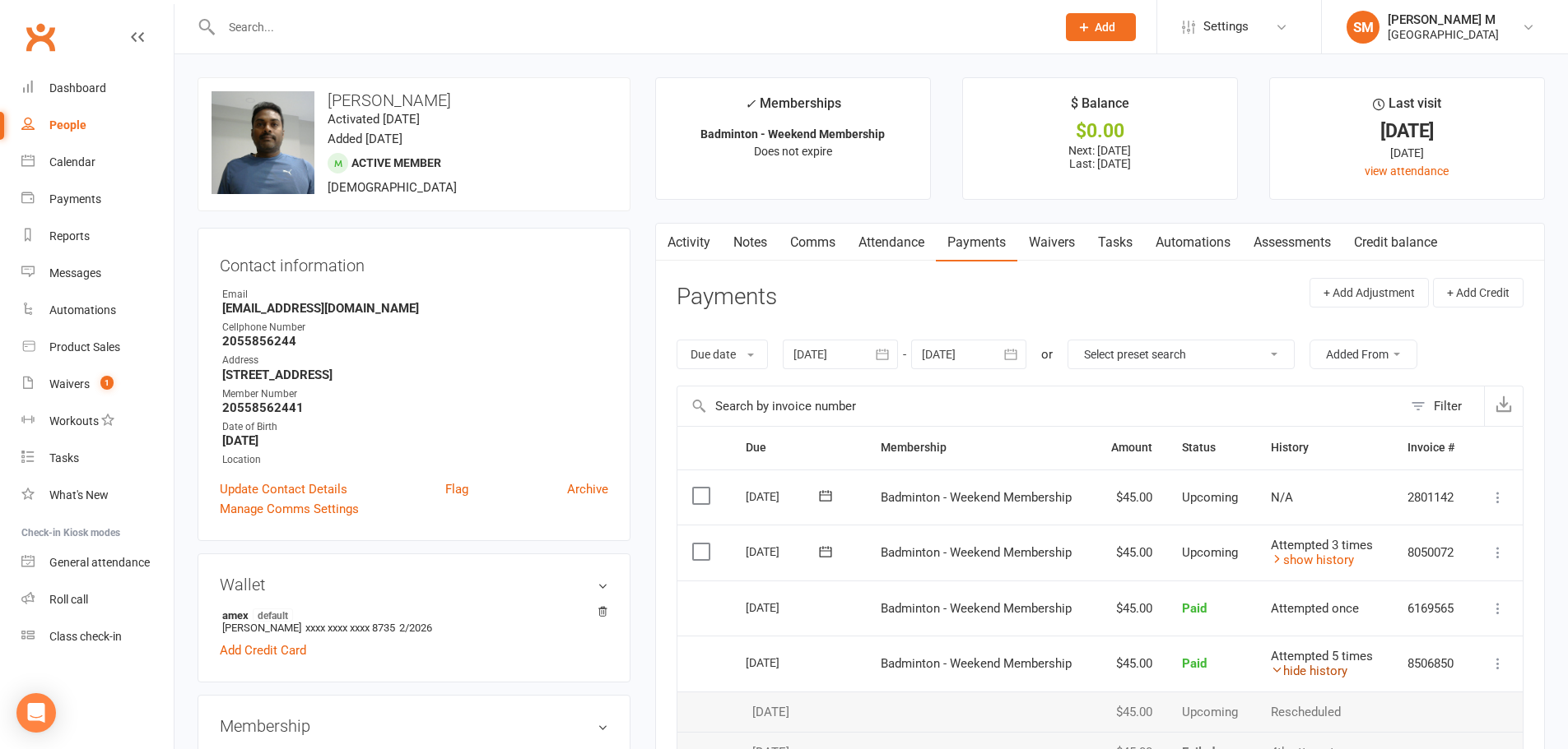
click at [1275, 671] on icon at bounding box center [1276, 670] width 12 height 12
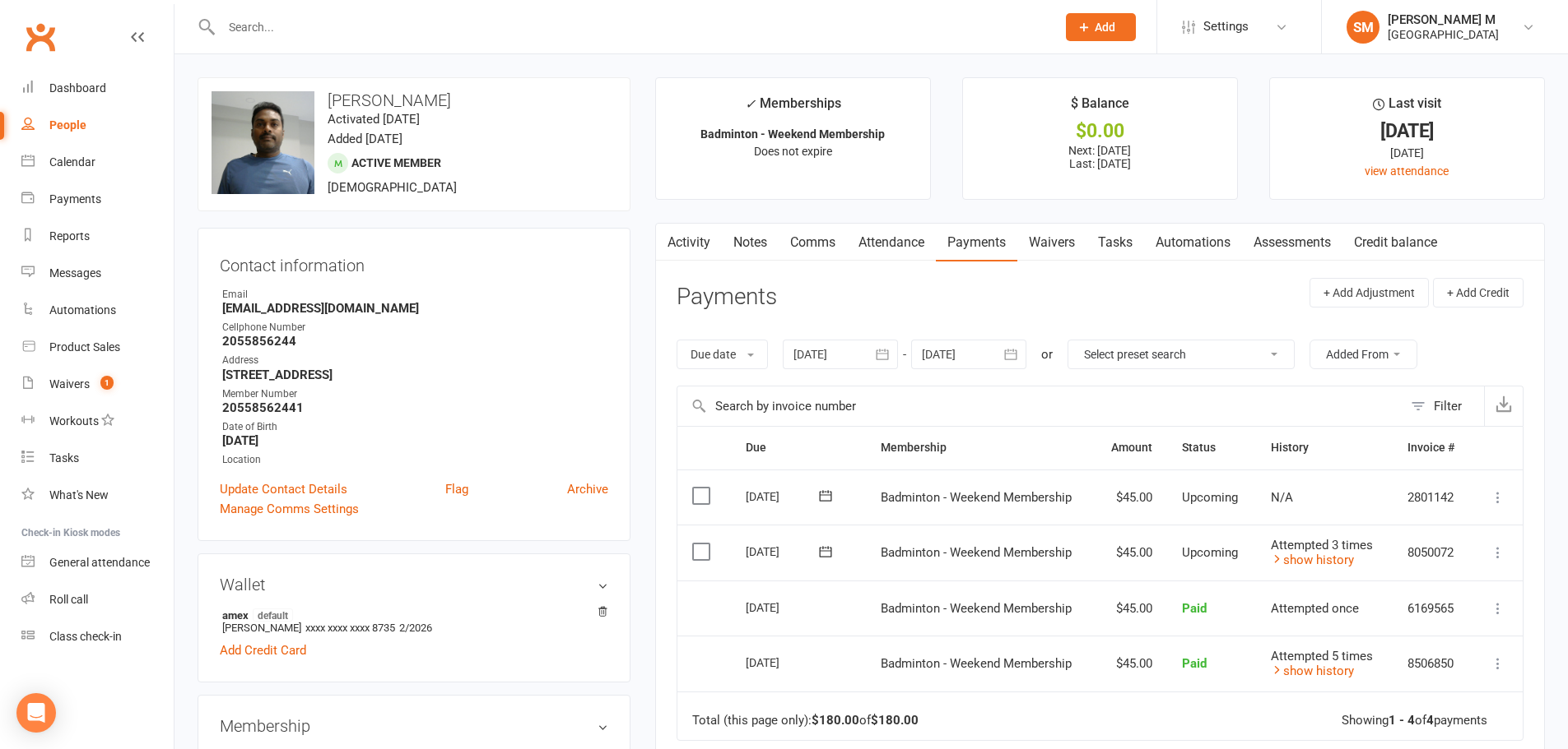
click at [52, 129] on div "People" at bounding box center [68, 125] width 37 height 13
select select "100"
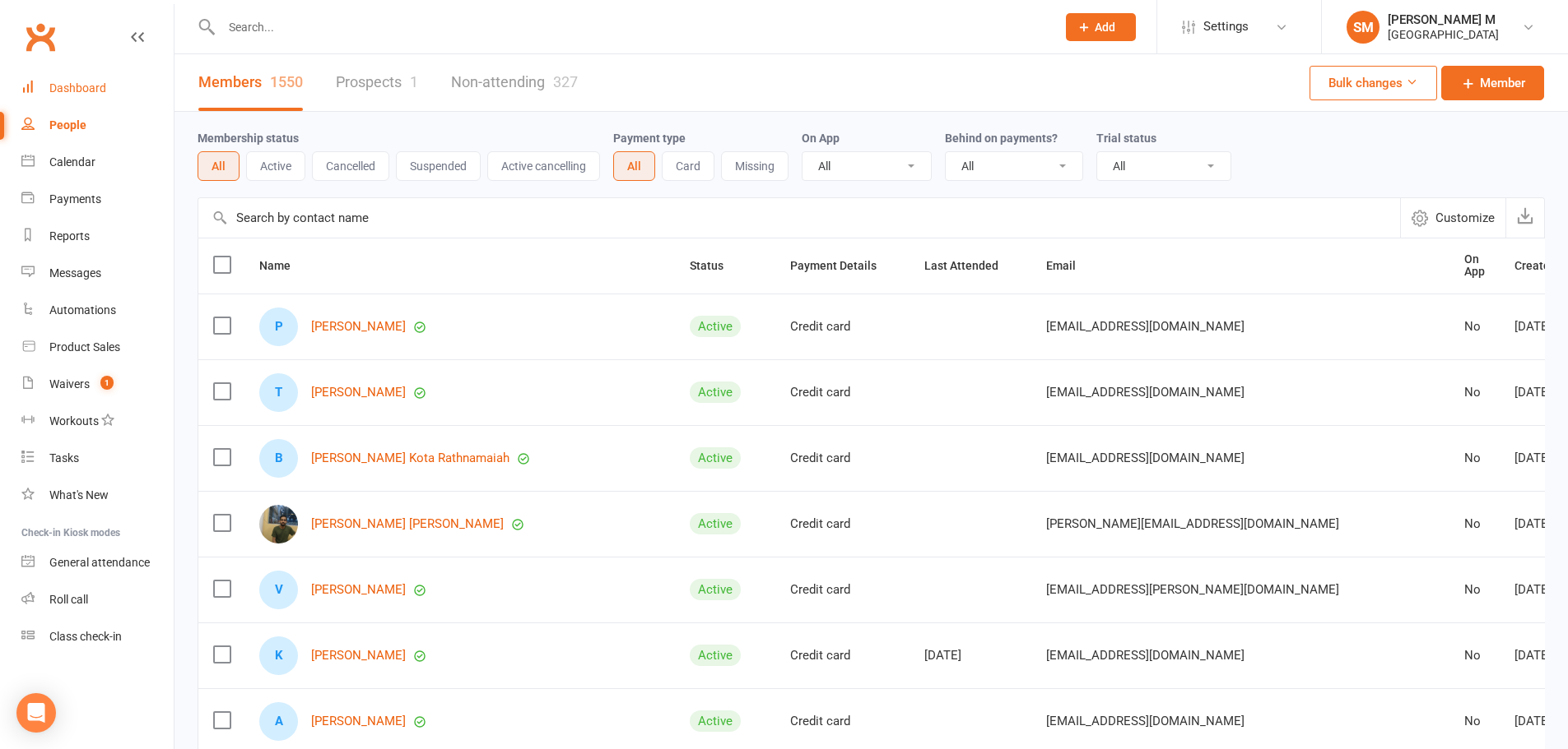
click at [84, 92] on div "Dashboard" at bounding box center [78, 88] width 57 height 13
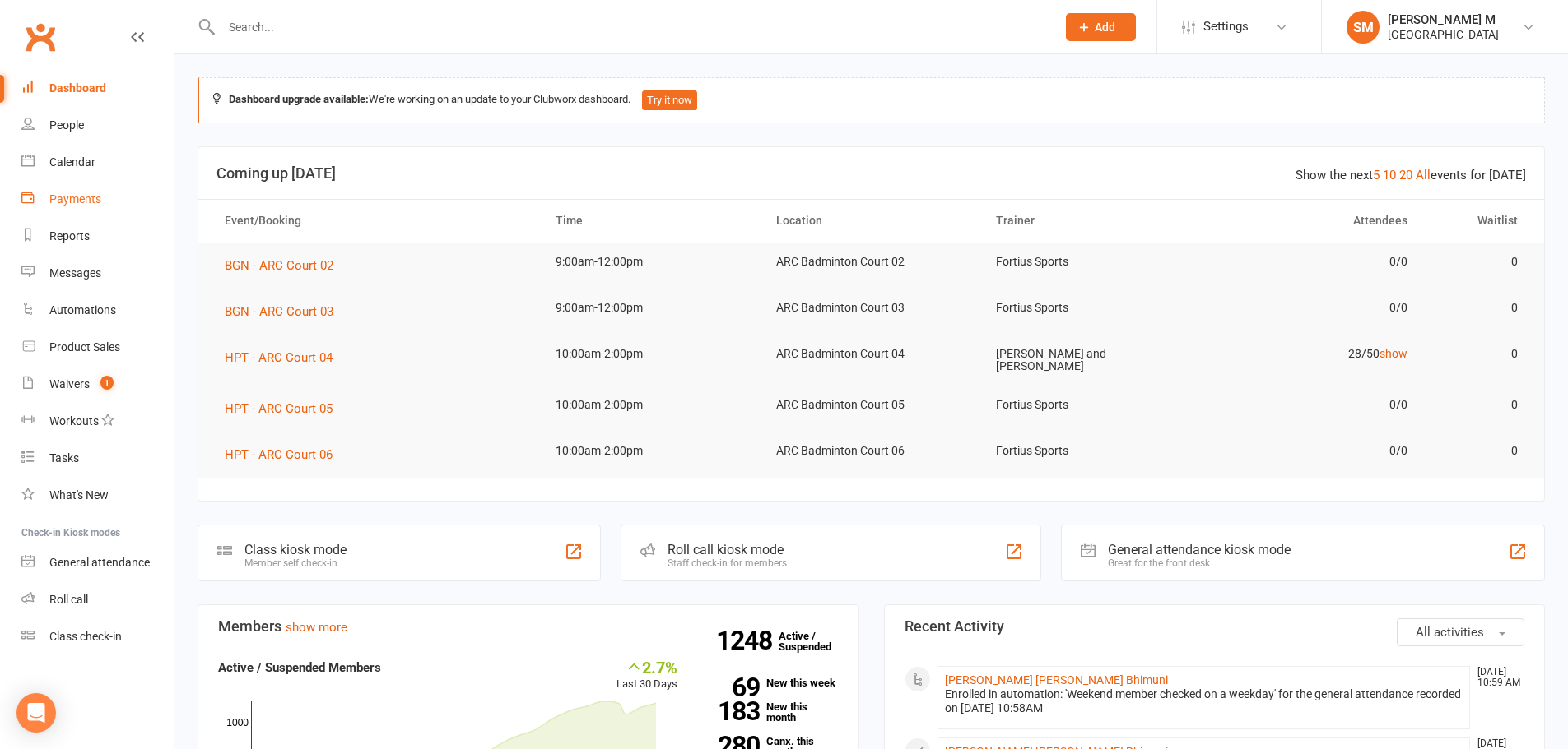
click at [99, 194] on div "Payments" at bounding box center [75, 199] width 51 height 13
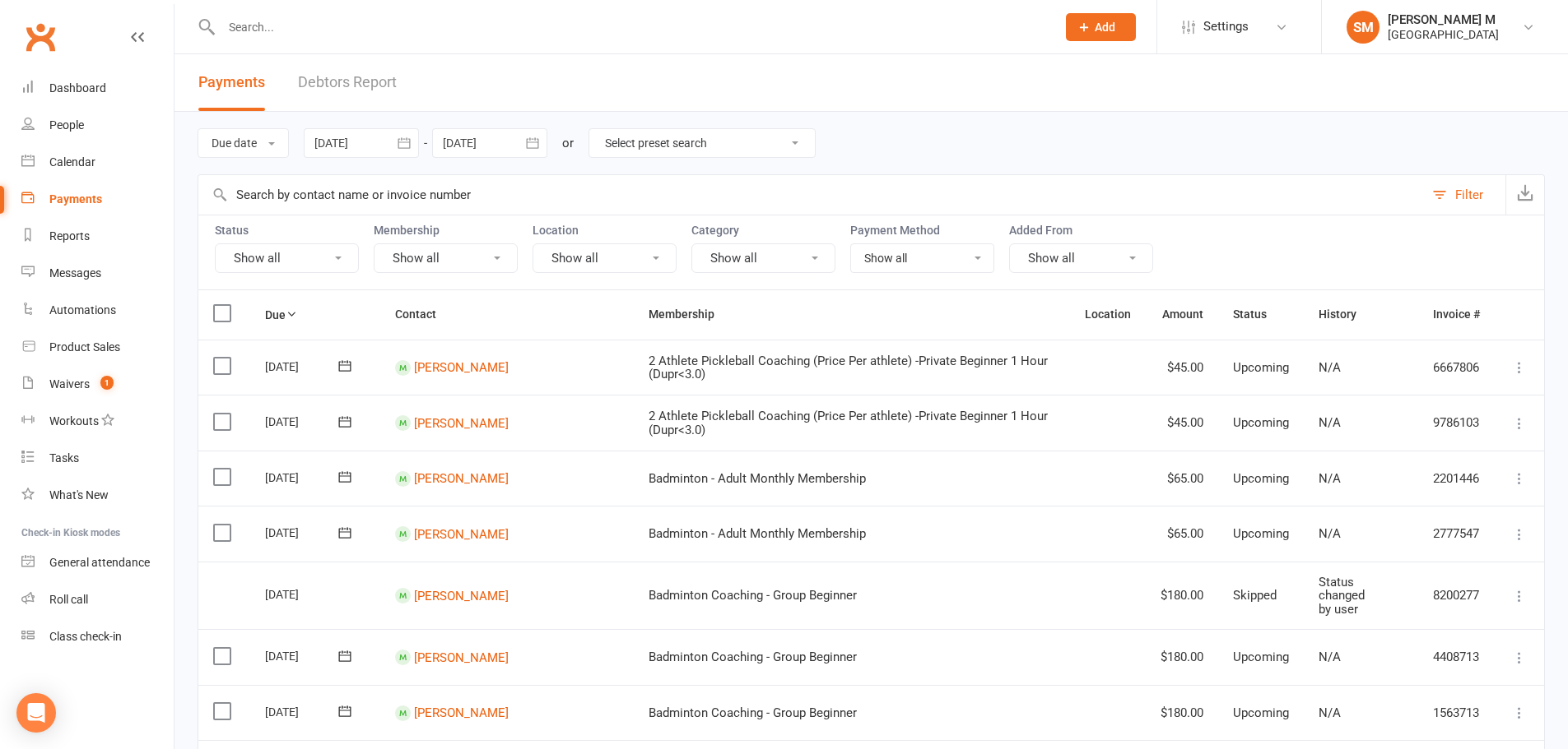
click at [397, 146] on button "button" at bounding box center [405, 143] width 30 height 30
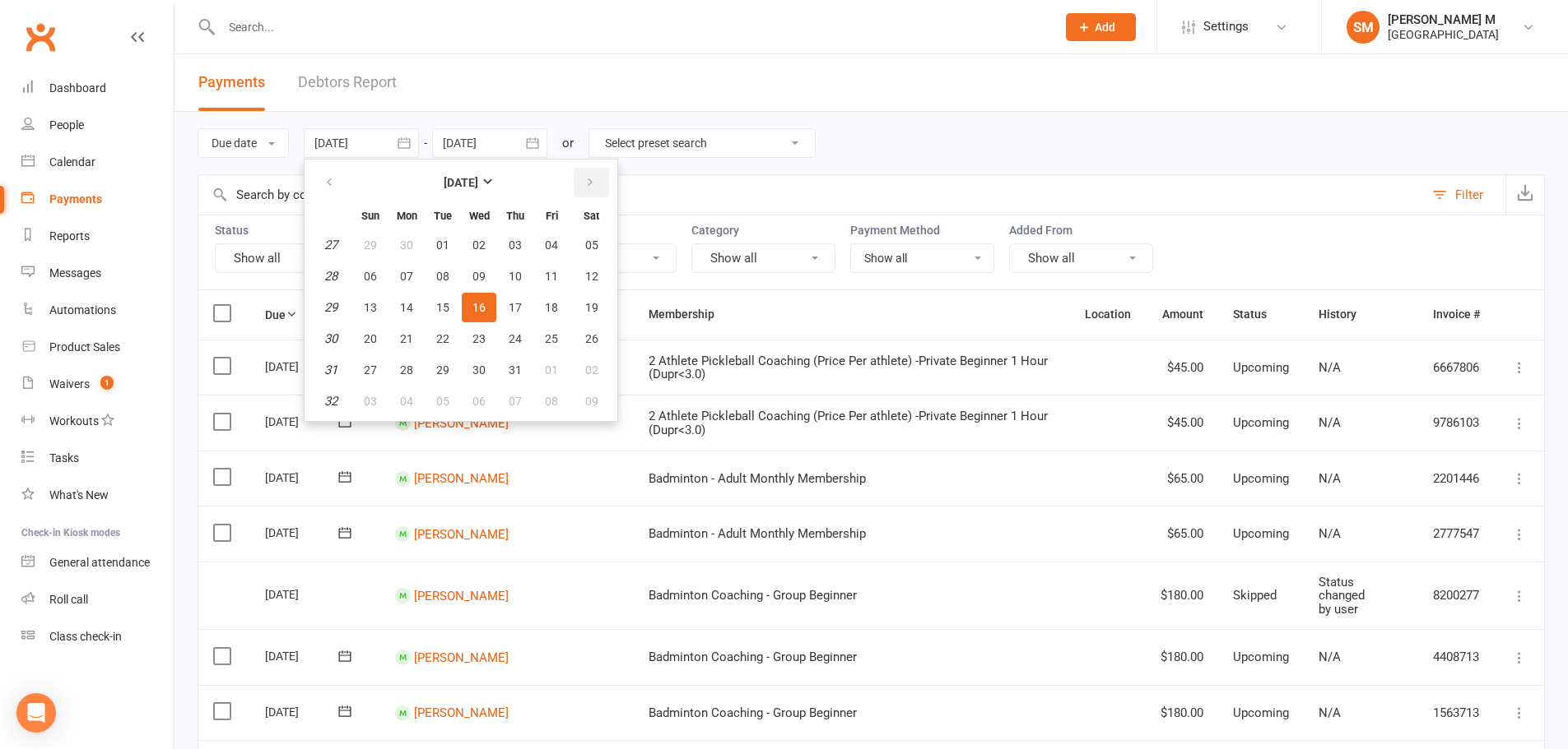
click at [591, 181] on icon "button" at bounding box center [590, 182] width 11 height 13
drag, startPoint x: 551, startPoint y: 247, endPoint x: 548, endPoint y: 233, distance: 14.3
click at [551, 247] on span "01" at bounding box center [551, 245] width 13 height 13
type input "[DATE]"
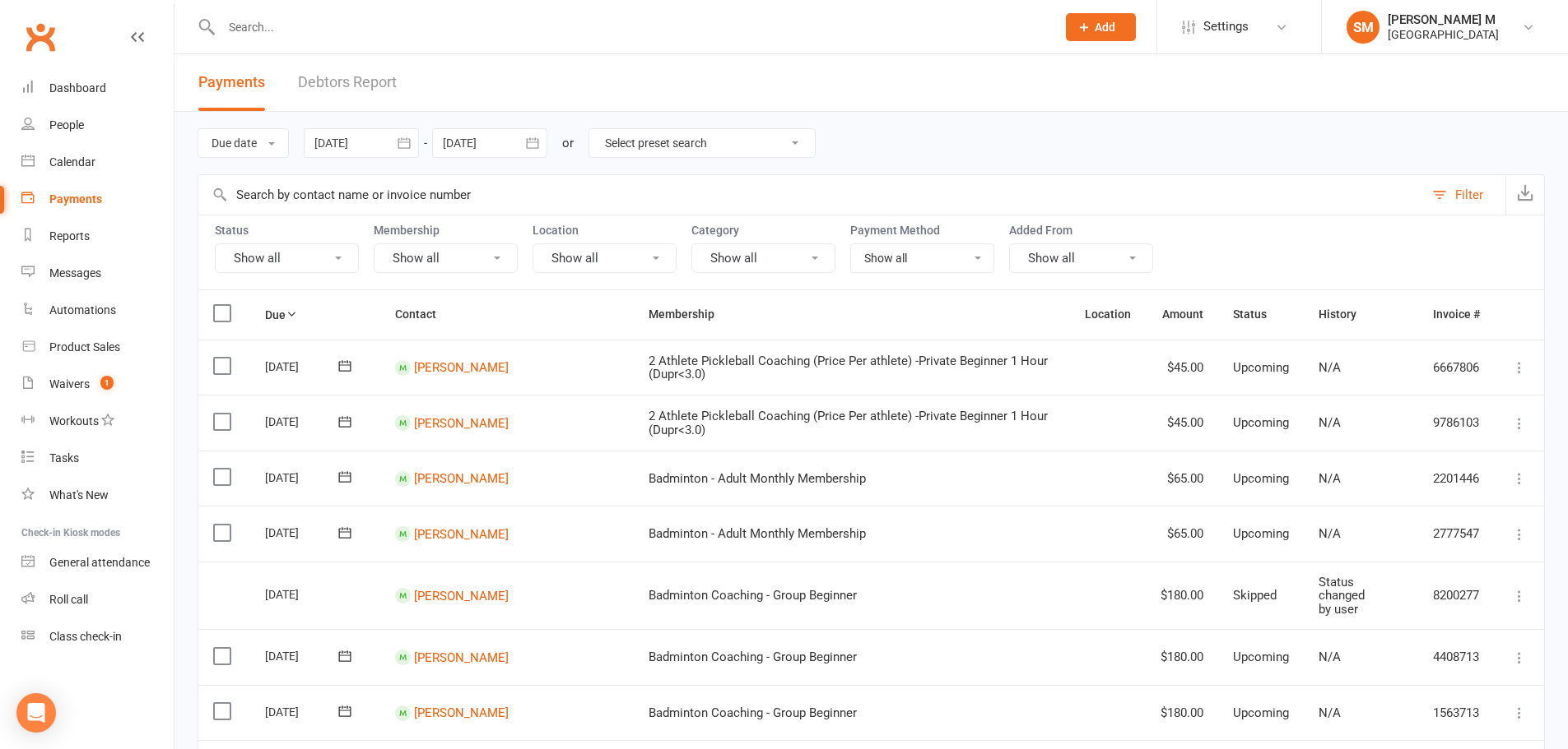
click at [532, 148] on icon "button" at bounding box center [533, 143] width 17 height 17
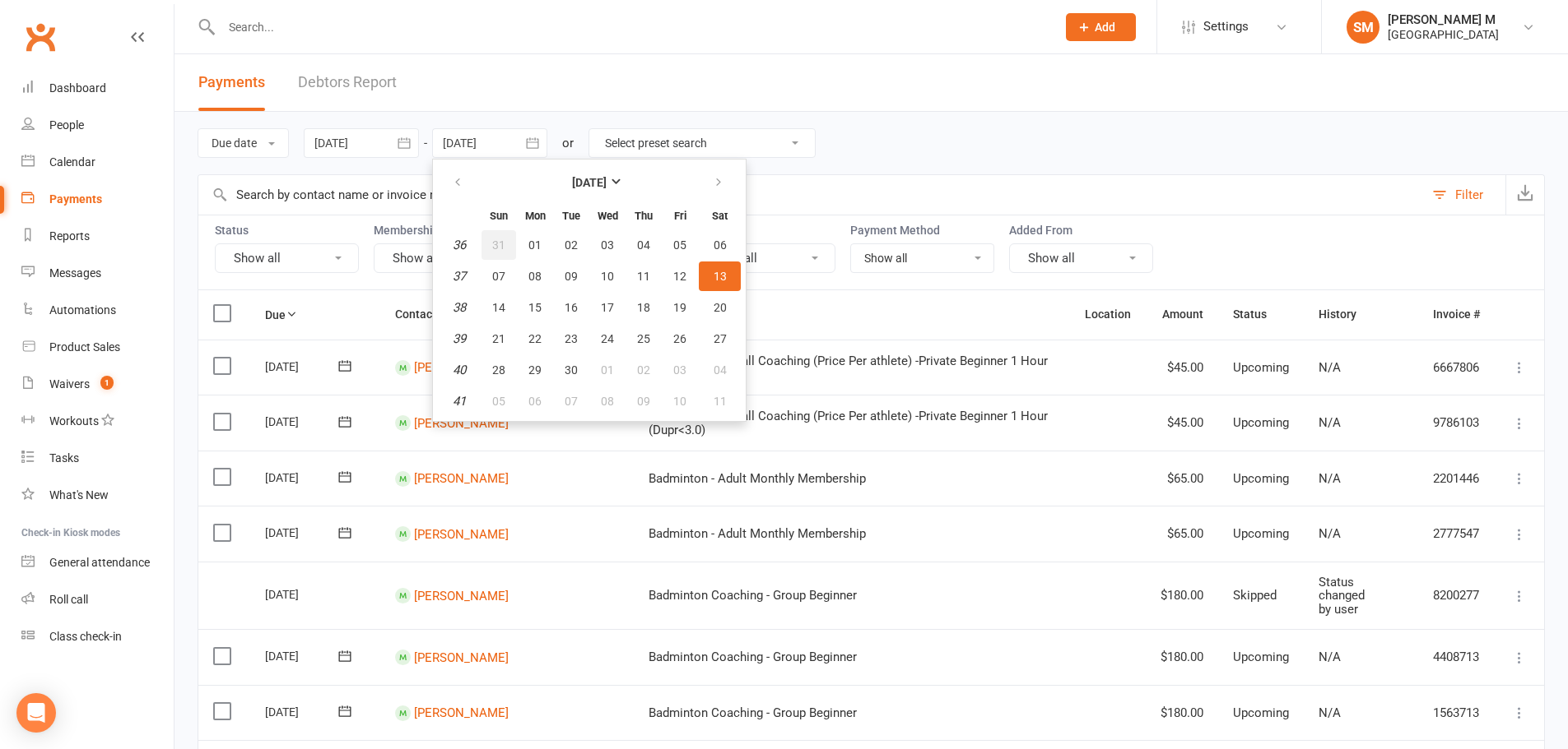
click at [506, 243] on span "31" at bounding box center [499, 245] width 13 height 13
type input "[DATE]"
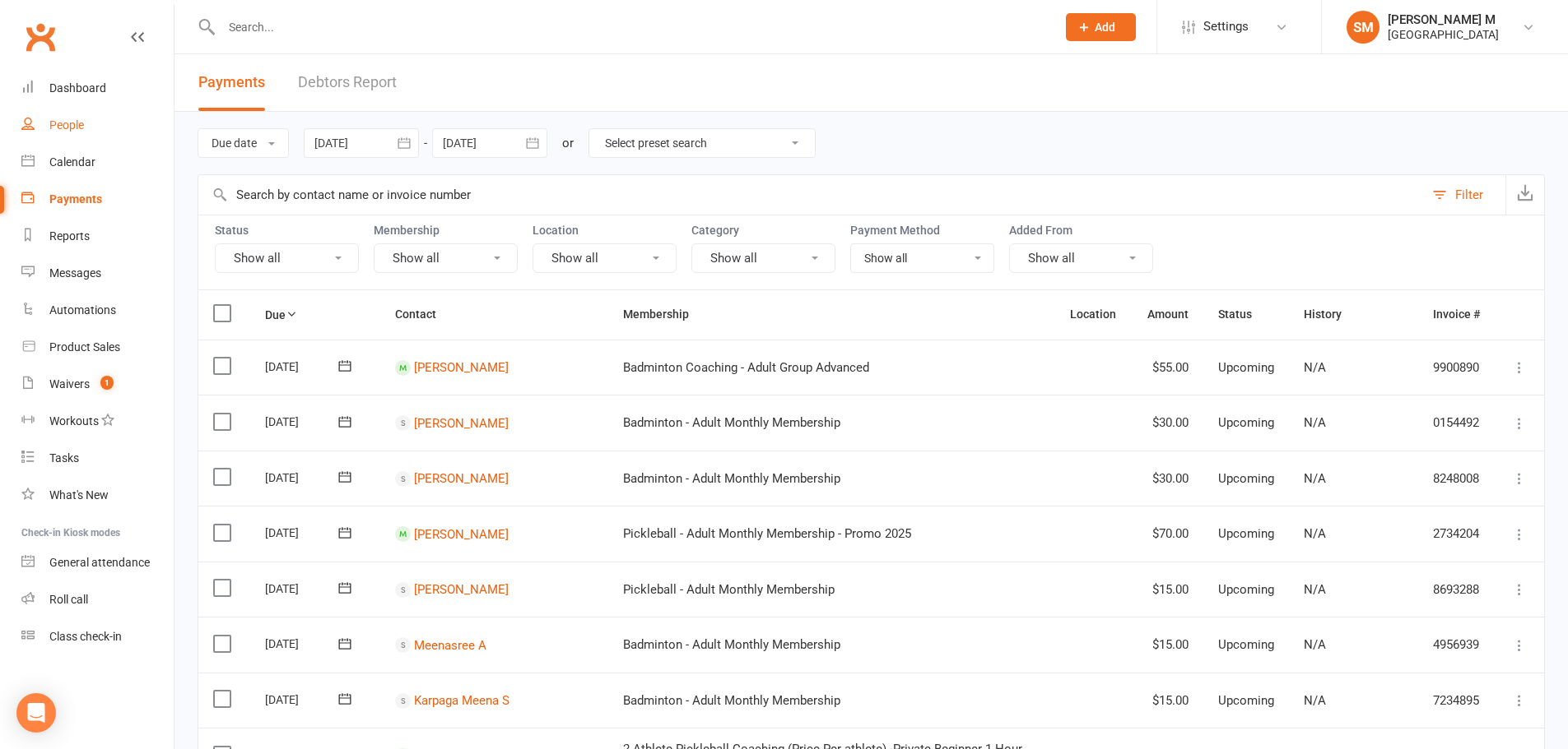
click at [67, 120] on div "People" at bounding box center [66, 125] width 35 height 13
select select "100"
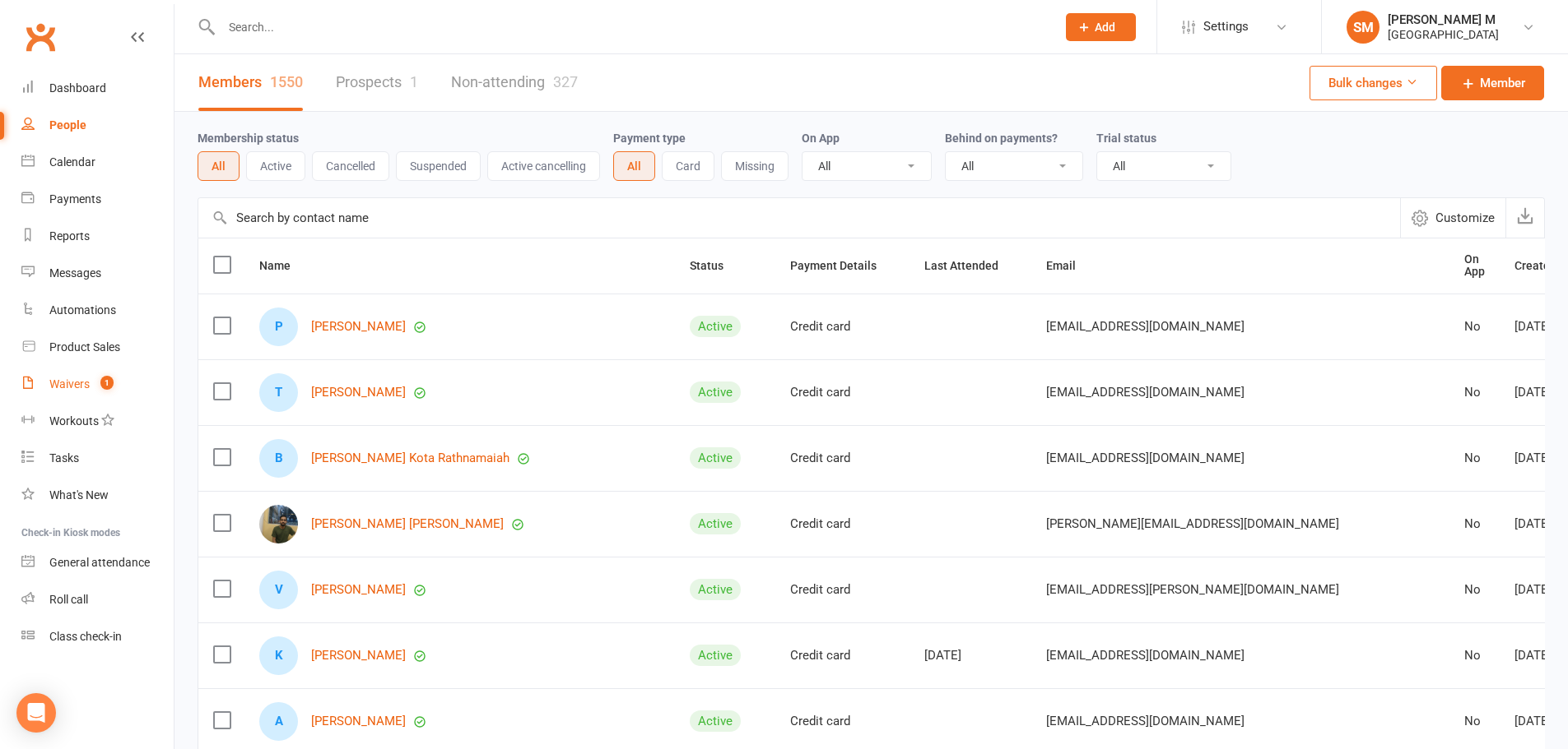
click at [60, 384] on div "Waivers" at bounding box center [69, 384] width 40 height 13
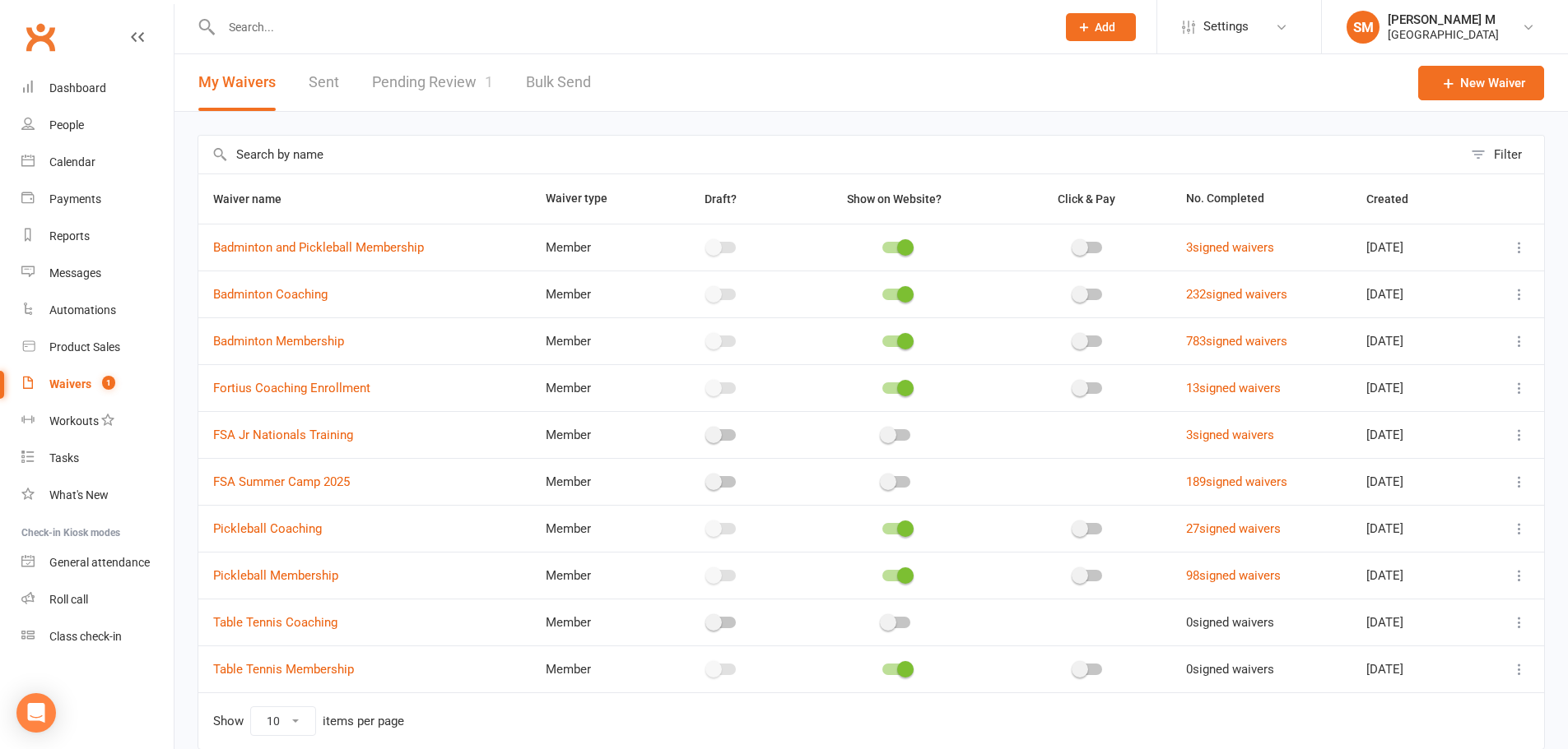
click at [423, 68] on link "Pending Review 1" at bounding box center [432, 82] width 121 height 57
select select "100"
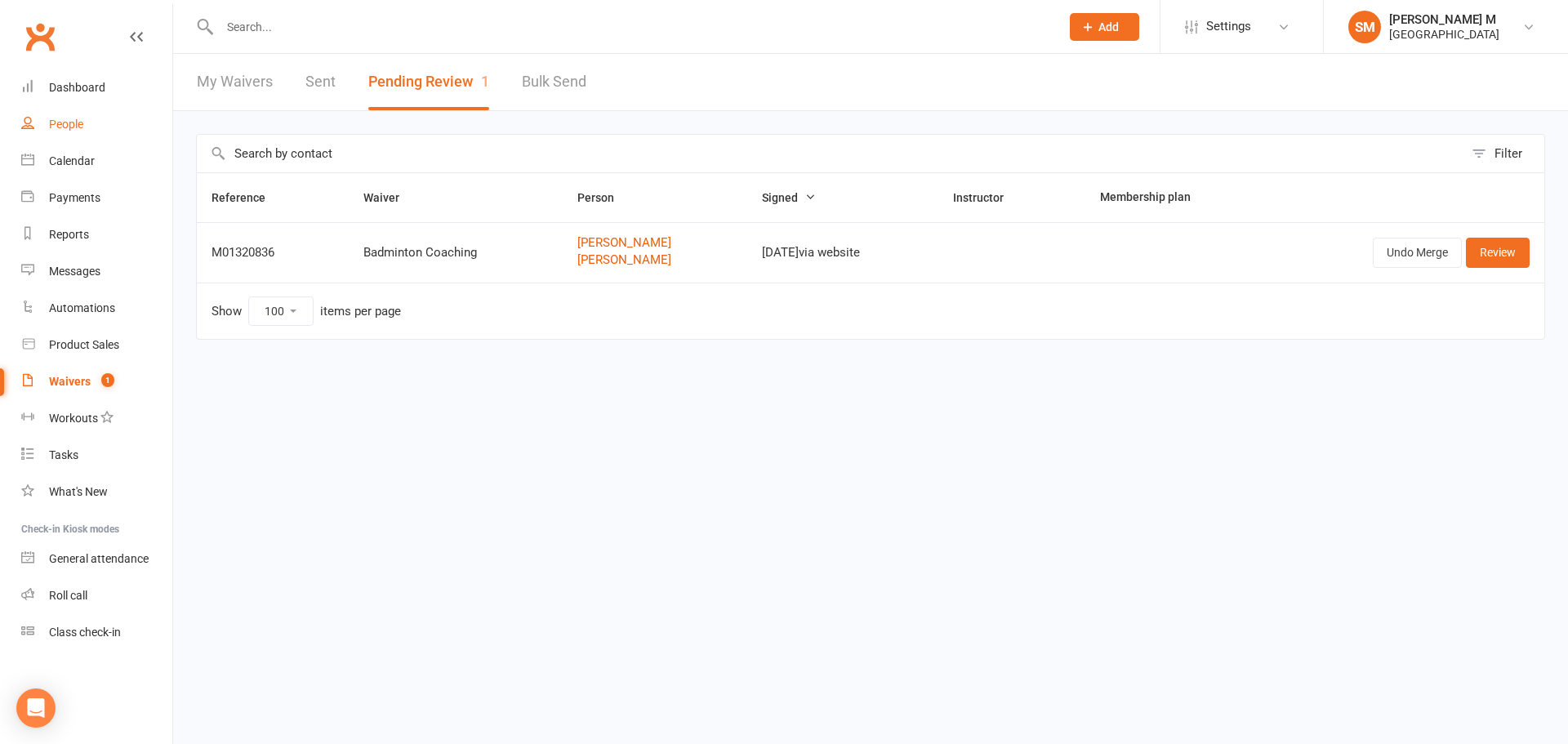
click at [85, 122] on link "People" at bounding box center [96, 125] width 151 height 37
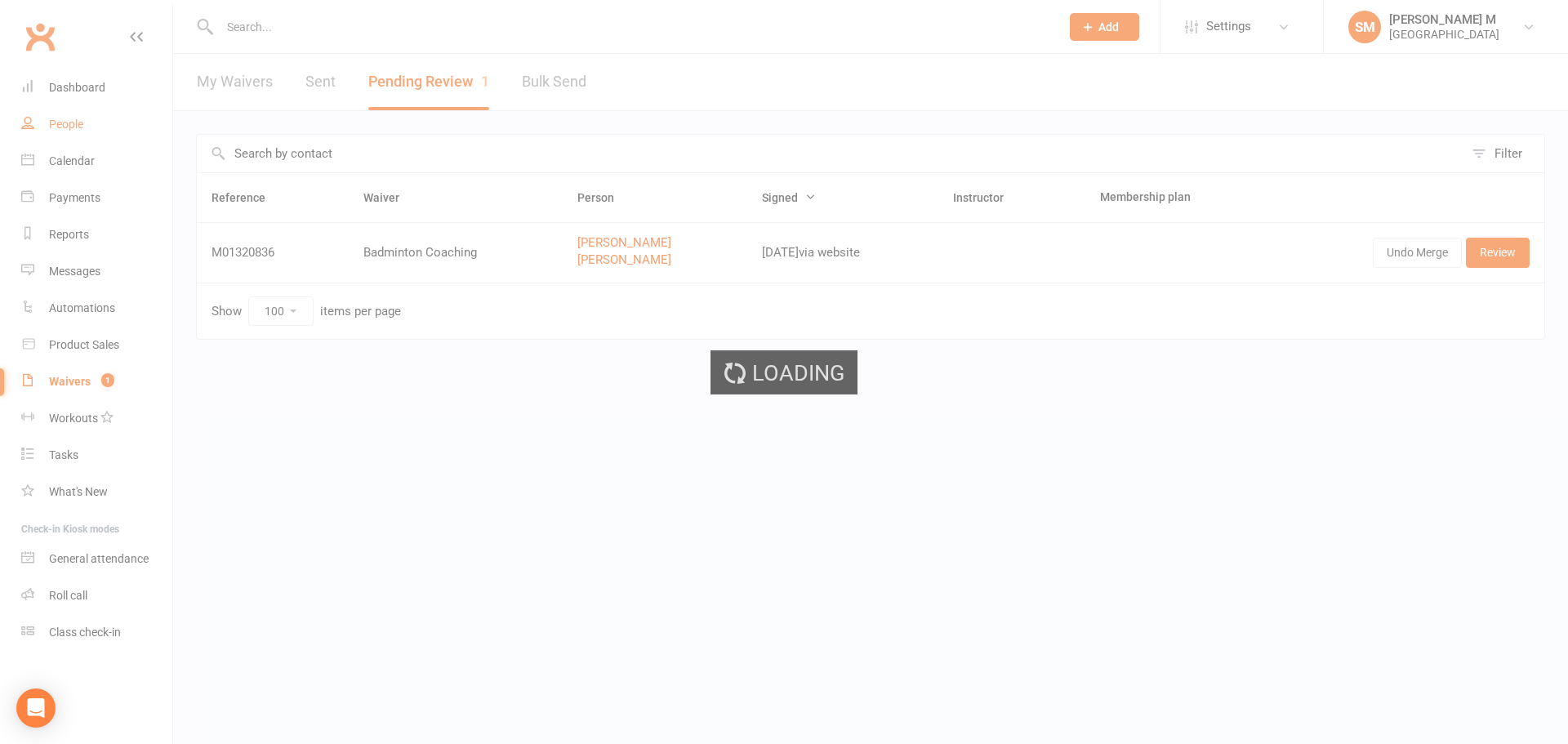
select select "100"
